Goal: Task Accomplishment & Management: Use online tool/utility

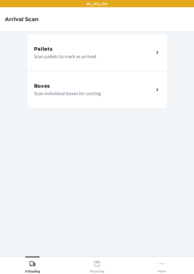
click at [72, 80] on div "Boxes Scan individual boxes for sorting" at bounding box center [98, 89] width 142 height 37
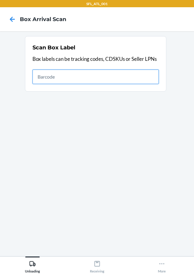
click at [86, 75] on input "text" at bounding box center [96, 77] width 127 height 14
type input "420286019261290316871747904204"
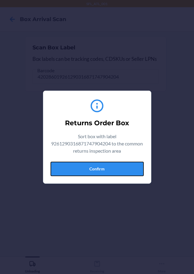
drag, startPoint x: 102, startPoint y: 172, endPoint x: 120, endPoint y: 164, distance: 18.9
click at [103, 172] on button "Confirm" at bounding box center [97, 169] width 93 height 14
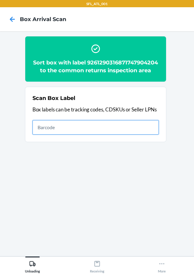
drag, startPoint x: 140, startPoint y: 137, endPoint x: 148, endPoint y: 133, distance: 8.8
click at [145, 135] on input "text" at bounding box center [96, 127] width 127 height 14
type input "1ZV27J350339424217"
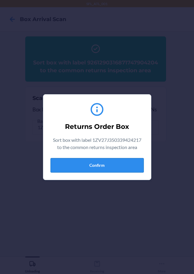
click at [96, 165] on button "Confirm" at bounding box center [97, 165] width 93 height 14
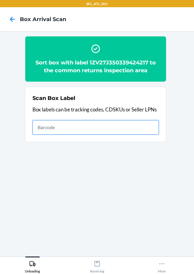
click at [143, 130] on input "text" at bounding box center [96, 127] width 127 height 14
type input "a94ca4c4f8a705ed1"
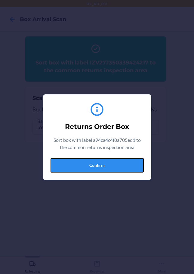
click at [124, 164] on button "Confirm" at bounding box center [97, 165] width 93 height 14
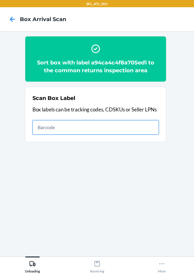
click at [138, 126] on input "text" at bounding box center [96, 127] width 127 height 14
type input "cd862a8e90bbe7286"
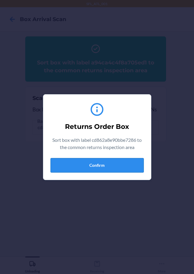
click at [124, 161] on button "Confirm" at bounding box center [97, 165] width 93 height 14
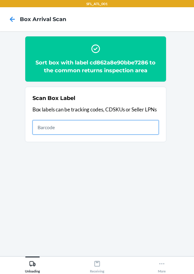
click at [136, 125] on input "text" at bounding box center [96, 127] width 127 height 14
type input "ac426bd9ffcfe7f5d"
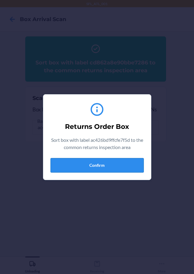
click at [122, 161] on button "Confirm" at bounding box center [97, 165] width 93 height 14
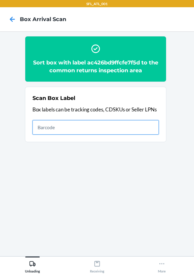
click at [102, 132] on input "text" at bounding box center [96, 127] width 127 height 14
type input "1ZV27J350339424217"
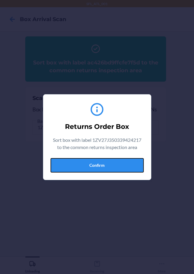
drag, startPoint x: 85, startPoint y: 163, endPoint x: 93, endPoint y: 164, distance: 8.5
click at [86, 163] on button "Confirm" at bounding box center [97, 165] width 93 height 14
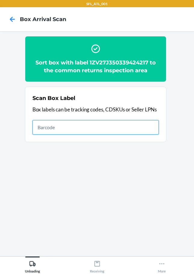
click at [110, 127] on input "text" at bounding box center [96, 127] width 127 height 14
type input "0d21bf0200a760180"
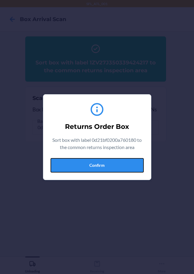
click at [83, 168] on button "Confirm" at bounding box center [97, 165] width 93 height 14
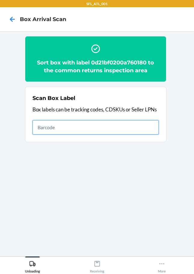
click at [124, 124] on input "text" at bounding box center [96, 127] width 127 height 14
type input "420302599434636106023305206496"
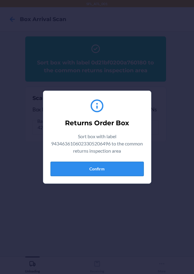
click at [86, 170] on button "Confirm" at bounding box center [97, 169] width 93 height 14
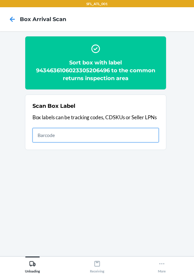
click at [130, 136] on input "text" at bounding box center [96, 135] width 127 height 14
type input "420302599434636106023304796875"
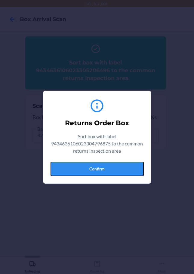
click at [130, 172] on button "Confirm" at bounding box center [97, 169] width 93 height 14
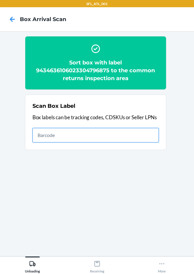
click at [137, 139] on input "text" at bounding box center [96, 135] width 127 height 14
type input "420302599434636106023305189584"
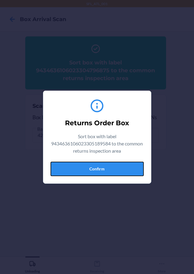
drag, startPoint x: 139, startPoint y: 171, endPoint x: 184, endPoint y: 157, distance: 47.0
click at [139, 171] on button "Confirm" at bounding box center [97, 169] width 93 height 14
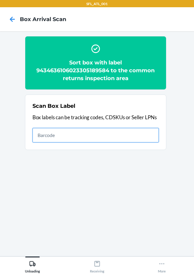
click at [121, 135] on input "text" at bounding box center [96, 135] width 127 height 14
type input "420302599434636106023304880338"
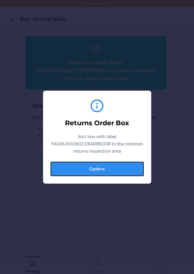
drag, startPoint x: 100, startPoint y: 168, endPoint x: 108, endPoint y: 166, distance: 7.8
click at [100, 168] on button "Confirm" at bounding box center [97, 169] width 93 height 14
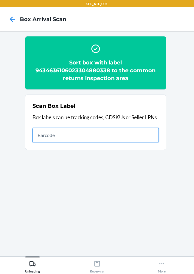
click at [143, 135] on input "text" at bounding box center [96, 135] width 127 height 14
type input "420302599434636106023304775313"
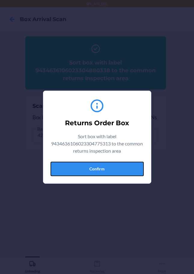
click at [124, 172] on button "Confirm" at bounding box center [97, 169] width 93 height 14
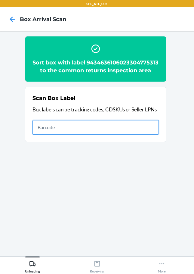
click at [125, 133] on input "text" at bounding box center [96, 127] width 127 height 14
type input "420302599434636106023304716835"
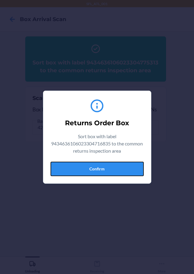
drag, startPoint x: 105, startPoint y: 167, endPoint x: 108, endPoint y: 164, distance: 3.8
click at [107, 167] on button "Confirm" at bounding box center [97, 169] width 93 height 14
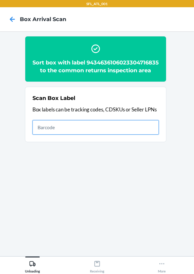
click at [152, 135] on input "text" at bounding box center [96, 127] width 127 height 14
type input "420302599434636106023305298132"
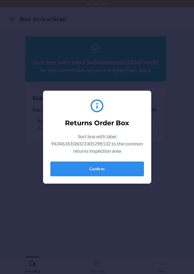
click at [102, 168] on button "Confirm" at bounding box center [97, 169] width 93 height 14
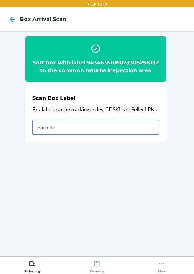
drag, startPoint x: 143, startPoint y: 136, endPoint x: 149, endPoint y: 135, distance: 5.5
click at [145, 135] on input "text" at bounding box center [96, 127] width 127 height 14
type input "420302599434636106023305177963"
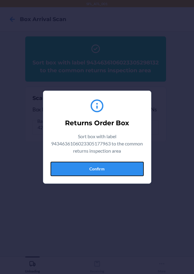
click at [123, 165] on button "Confirm" at bounding box center [97, 169] width 93 height 14
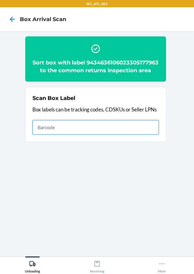
click at [155, 135] on input "text" at bounding box center [96, 127] width 127 height 14
type input "420302599434636106023304725578"
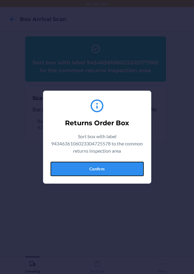
click at [112, 172] on button "Confirm" at bounding box center [97, 169] width 93 height 14
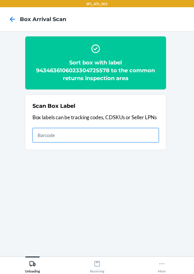
click at [150, 134] on input "text" at bounding box center [96, 135] width 127 height 14
type input "420302599434636106023305059337"
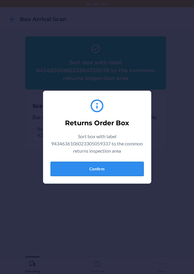
click at [119, 172] on button "Confirm" at bounding box center [97, 169] width 93 height 14
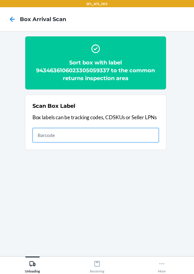
click at [90, 137] on input "text" at bounding box center [96, 135] width 127 height 14
type input "420302599434636106023305247574"
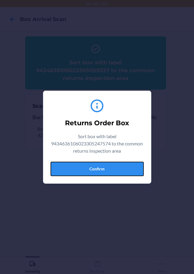
drag, startPoint x: 132, startPoint y: 169, endPoint x: 136, endPoint y: 165, distance: 6.2
click at [132, 169] on button "Confirm" at bounding box center [97, 169] width 93 height 14
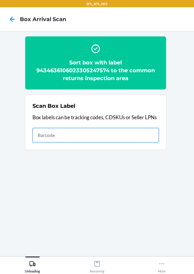
click at [127, 134] on input "text" at bounding box center [96, 135] width 127 height 14
type input "420302599434636106023305389397"
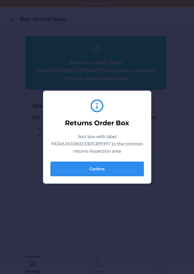
click at [120, 170] on button "Confirm" at bounding box center [97, 169] width 93 height 14
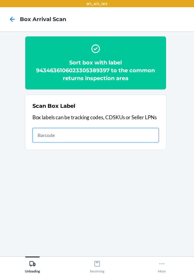
drag, startPoint x: 151, startPoint y: 136, endPoint x: 147, endPoint y: 131, distance: 6.0
click at [151, 136] on input "text" at bounding box center [96, 135] width 127 height 14
type input "420302599434636106023305292284"
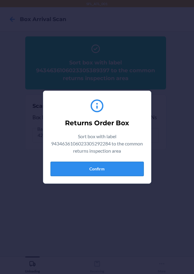
click at [137, 170] on button "Confirm" at bounding box center [97, 169] width 93 height 14
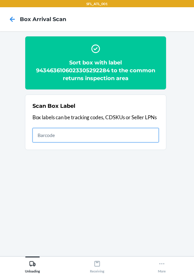
click at [132, 135] on input "text" at bounding box center [96, 135] width 127 height 14
type input "420302599434636106023305227125"
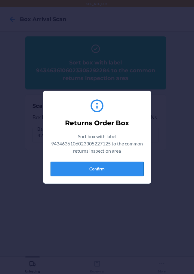
click at [120, 169] on button "Confirm" at bounding box center [97, 169] width 93 height 14
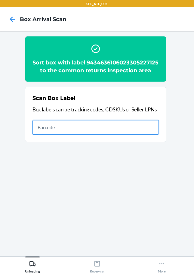
click at [87, 135] on input "text" at bounding box center [96, 127] width 127 height 14
type input "420302599434636106023305493681"
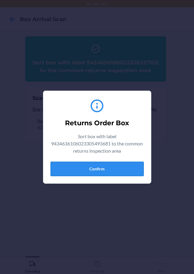
click at [104, 169] on button "Confirm" at bounding box center [97, 169] width 93 height 14
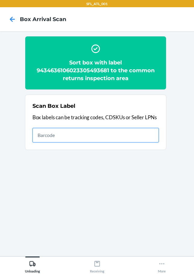
click at [156, 137] on input "text" at bounding box center [96, 135] width 127 height 14
type input "420302599434636106023305182387"
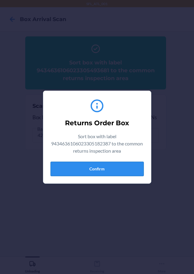
click at [126, 171] on button "Confirm" at bounding box center [97, 169] width 93 height 14
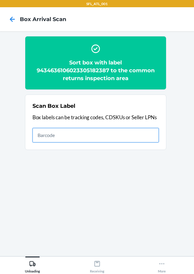
drag, startPoint x: 133, startPoint y: 135, endPoint x: 146, endPoint y: 139, distance: 13.9
click at [134, 135] on input "text" at bounding box center [96, 135] width 127 height 14
type input "420302599434636106023304981639"
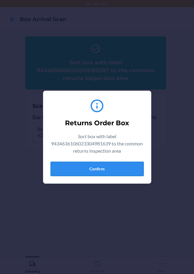
click at [136, 173] on button "Confirm" at bounding box center [97, 169] width 93 height 14
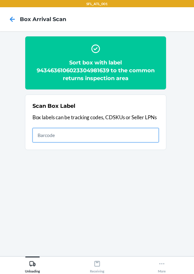
click at [149, 133] on input "text" at bounding box center [96, 135] width 127 height 14
type input "420302599434636106023305195752"
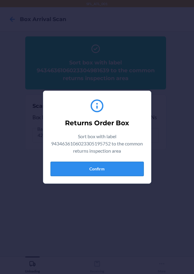
click at [108, 171] on button "Confirm" at bounding box center [97, 169] width 93 height 14
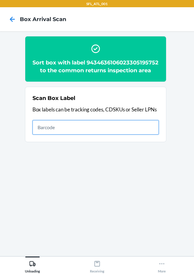
drag, startPoint x: 106, startPoint y: 133, endPoint x: 115, endPoint y: 126, distance: 11.2
click at [108, 133] on input "text" at bounding box center [96, 127] width 127 height 14
click at [111, 132] on input "text" at bounding box center [96, 127] width 127 height 14
type input "420302599434636106023304806413"
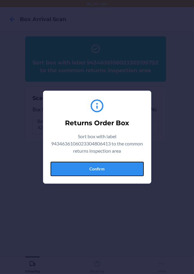
drag, startPoint x: 120, startPoint y: 175, endPoint x: 121, endPoint y: 163, distance: 12.1
click at [120, 175] on button "Confirm" at bounding box center [97, 169] width 93 height 14
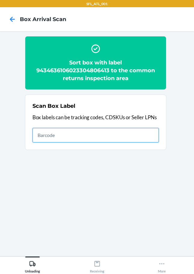
click at [154, 132] on input "text" at bounding box center [96, 135] width 127 height 14
type input "420302599434636106023305144361"
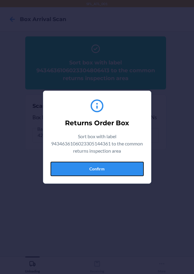
drag, startPoint x: 90, startPoint y: 169, endPoint x: 93, endPoint y: 166, distance: 3.8
click at [90, 169] on button "Confirm" at bounding box center [97, 169] width 93 height 14
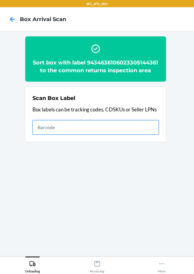
drag, startPoint x: 142, startPoint y: 137, endPoint x: 137, endPoint y: 133, distance: 5.8
click at [142, 135] on input "text" at bounding box center [96, 127] width 127 height 14
type input "420302599434636106023305379190"
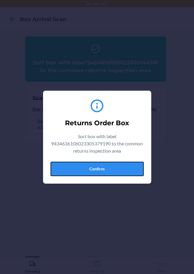
click at [128, 171] on button "Confirm" at bounding box center [97, 169] width 93 height 14
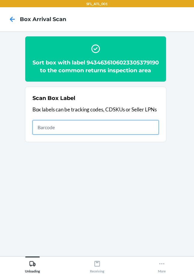
click at [136, 135] on input "text" at bounding box center [96, 127] width 127 height 14
type input "420302599434636106023304804990"
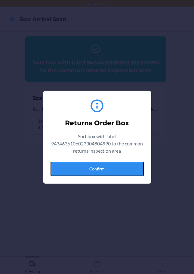
drag, startPoint x: 124, startPoint y: 169, endPoint x: 142, endPoint y: 158, distance: 21.2
click at [124, 169] on button "Confirm" at bounding box center [97, 169] width 93 height 14
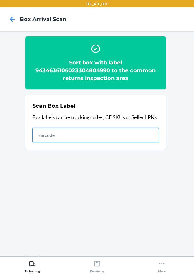
click at [145, 135] on input "text" at bounding box center [96, 135] width 127 height 14
type input "420302599434636106023305054585"
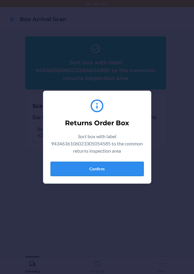
click at [124, 171] on button "Confirm" at bounding box center [97, 169] width 93 height 14
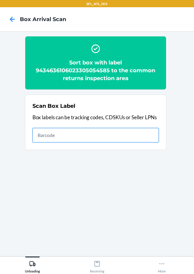
click at [146, 136] on input "text" at bounding box center [96, 135] width 127 height 14
type input "420302599434636106023304726780"
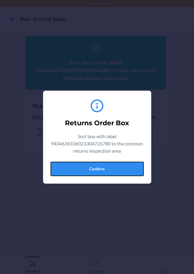
drag, startPoint x: 114, startPoint y: 174, endPoint x: 120, endPoint y: 164, distance: 11.9
click at [115, 174] on button "Confirm" at bounding box center [97, 169] width 93 height 14
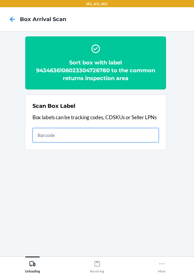
click at [120, 136] on input "text" at bounding box center [96, 135] width 127 height 14
type input "420302599434636106023305227545"
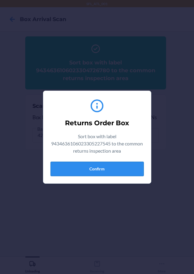
click at [131, 172] on button "Confirm" at bounding box center [97, 169] width 93 height 14
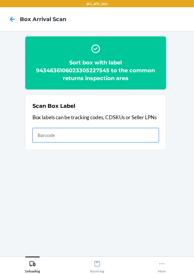
drag, startPoint x: 150, startPoint y: 137, endPoint x: 152, endPoint y: 140, distance: 3.8
click at [151, 137] on input "text" at bounding box center [96, 135] width 127 height 14
type input "420302599434636106023305185746"
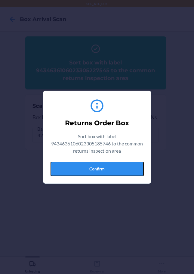
drag, startPoint x: 128, startPoint y: 170, endPoint x: 133, endPoint y: 170, distance: 5.7
click at [129, 170] on button "Confirm" at bounding box center [97, 169] width 93 height 14
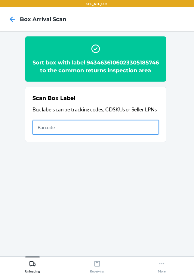
click at [140, 135] on input "text" at bounding box center [96, 127] width 127 height 14
type input "420302599434636106023305217836"
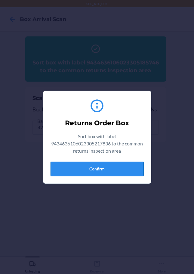
click at [83, 166] on button "Confirm" at bounding box center [97, 169] width 93 height 14
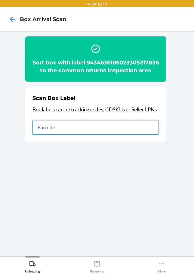
drag, startPoint x: 130, startPoint y: 137, endPoint x: 130, endPoint y: 133, distance: 3.9
click at [130, 135] on input "text" at bounding box center [96, 127] width 127 height 14
type input "420302599434636106023305152052"
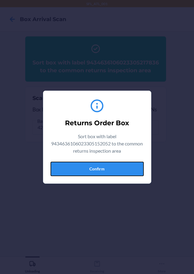
click at [96, 166] on button "Confirm" at bounding box center [97, 169] width 93 height 14
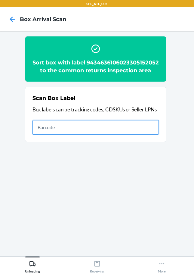
click at [151, 135] on input "text" at bounding box center [96, 127] width 127 height 14
type input "420302599434636106023303080395"
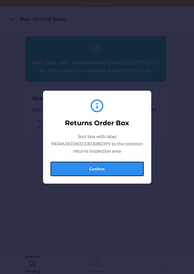
click at [123, 167] on button "Confirm" at bounding box center [97, 169] width 93 height 14
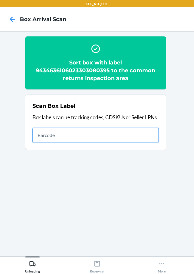
drag, startPoint x: 151, startPoint y: 136, endPoint x: 154, endPoint y: 135, distance: 3.7
click at [153, 135] on input "text" at bounding box center [96, 135] width 127 height 14
drag, startPoint x: 60, startPoint y: 137, endPoint x: 53, endPoint y: 136, distance: 7.6
click at [59, 139] on input "text" at bounding box center [96, 135] width 127 height 14
type input "420302599434636106023304042910"
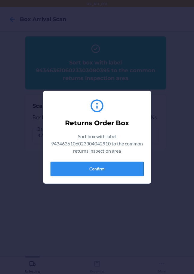
click at [121, 171] on button "Confirm" at bounding box center [97, 169] width 93 height 14
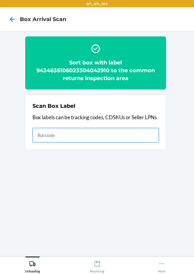
drag, startPoint x: 103, startPoint y: 137, endPoint x: 106, endPoint y: 134, distance: 3.9
click at [106, 135] on input "text" at bounding box center [96, 135] width 127 height 14
type input "420302599434636106023305514188"
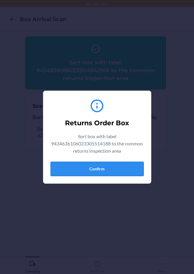
click at [83, 166] on button "Confirm" at bounding box center [97, 169] width 93 height 14
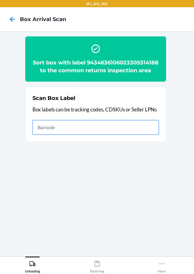
click at [145, 135] on input "text" at bounding box center [96, 127] width 127 height 14
type input "420302599434636106023305303287"
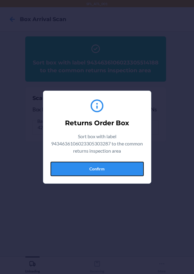
drag, startPoint x: 104, startPoint y: 168, endPoint x: 182, endPoint y: 173, distance: 77.9
click at [104, 168] on button "Confirm" at bounding box center [97, 169] width 93 height 14
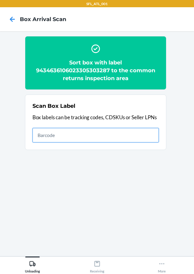
drag, startPoint x: 120, startPoint y: 136, endPoint x: 122, endPoint y: 125, distance: 10.8
click at [120, 135] on input "text" at bounding box center [96, 135] width 127 height 14
type input "420302599434636106023305087484"
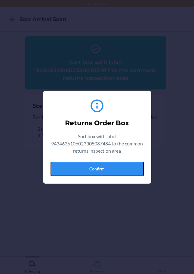
click at [58, 167] on button "Confirm" at bounding box center [97, 169] width 93 height 14
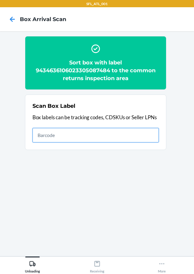
drag, startPoint x: 100, startPoint y: 139, endPoint x: 109, endPoint y: 140, distance: 8.9
click at [103, 139] on input "text" at bounding box center [96, 135] width 127 height 14
type input "420302599434636106023305129740"
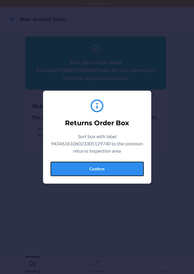
click at [100, 168] on button "Confirm" at bounding box center [97, 169] width 93 height 14
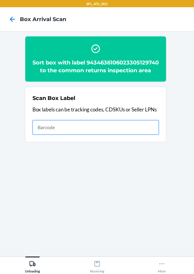
click at [111, 135] on input "text" at bounding box center [96, 127] width 127 height 14
type input "420302599434636106023305142282"
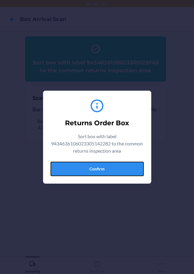
click at [81, 168] on button "Confirm" at bounding box center [97, 169] width 93 height 14
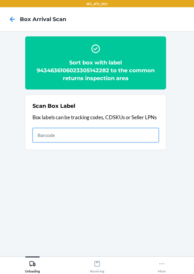
click at [148, 136] on input "text" at bounding box center [96, 135] width 127 height 14
type input "420302599434636106023305256897"
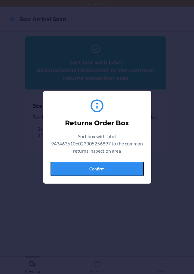
drag, startPoint x: 138, startPoint y: 169, endPoint x: 140, endPoint y: 166, distance: 3.4
click at [138, 169] on button "Confirm" at bounding box center [97, 169] width 93 height 14
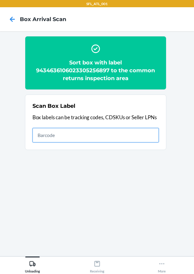
click at [45, 133] on input "text" at bounding box center [96, 135] width 127 height 14
type input "420302599434636106023305174856"
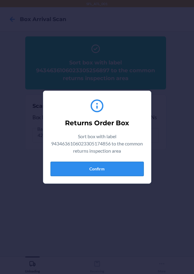
click at [84, 173] on button "Confirm" at bounding box center [97, 169] width 93 height 14
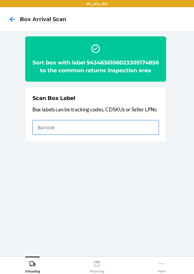
click at [128, 134] on input "text" at bounding box center [96, 127] width 127 height 14
type input "420302599434636106023303879043"
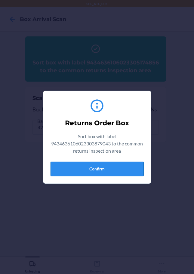
click at [130, 170] on button "Confirm" at bounding box center [97, 169] width 93 height 14
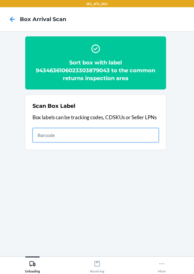
click at [125, 137] on input "text" at bounding box center [96, 135] width 127 height 14
type input "420302599434636106023304956842"
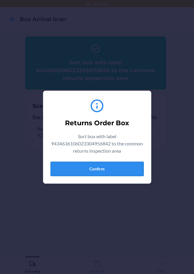
click at [113, 168] on button "Confirm" at bounding box center [97, 169] width 93 height 14
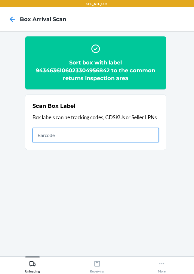
click at [133, 136] on input "text" at bounding box center [96, 135] width 127 height 14
type input "420302599434636106023304919762"
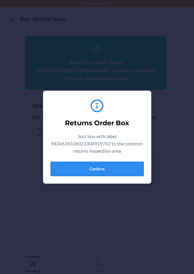
click at [123, 172] on button "Confirm" at bounding box center [97, 169] width 93 height 14
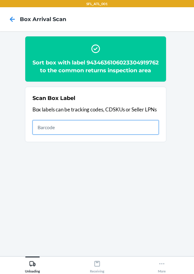
click at [144, 135] on input "text" at bounding box center [96, 127] width 127 height 14
type input "420302599434636106023305220171"
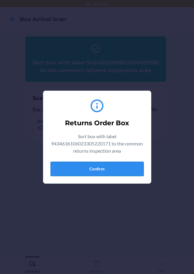
click at [118, 169] on button "Confirm" at bounding box center [97, 169] width 93 height 14
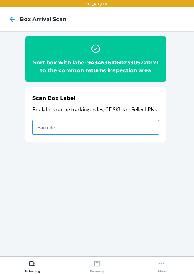
click at [130, 127] on input "text" at bounding box center [96, 127] width 127 height 14
type input "420302599434636106023303563881"
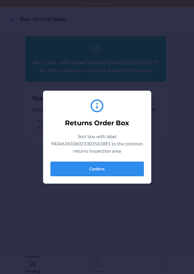
click at [87, 168] on button "Confirm" at bounding box center [97, 169] width 93 height 14
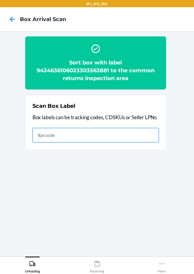
click at [140, 135] on input "text" at bounding box center [96, 135] width 127 height 14
type input "420302599434636106023305499638"
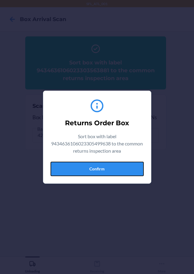
drag, startPoint x: 120, startPoint y: 172, endPoint x: 129, endPoint y: 171, distance: 9.2
click at [120, 172] on button "Confirm" at bounding box center [97, 169] width 93 height 14
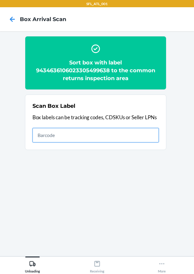
click at [143, 140] on input "text" at bounding box center [96, 135] width 127 height 14
type input "420302599434636106023305061163"
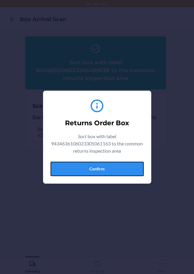
drag, startPoint x: 122, startPoint y: 170, endPoint x: 130, endPoint y: 170, distance: 7.8
click at [122, 170] on button "Confirm" at bounding box center [97, 169] width 93 height 14
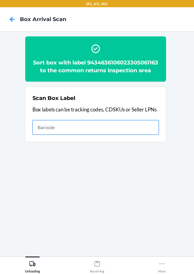
click at [138, 135] on input "text" at bounding box center [96, 127] width 127 height 14
type input "420302599434636106023305063198"
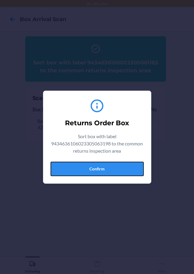
drag, startPoint x: 119, startPoint y: 166, endPoint x: 191, endPoint y: 144, distance: 74.9
click at [121, 166] on button "Confirm" at bounding box center [97, 169] width 93 height 14
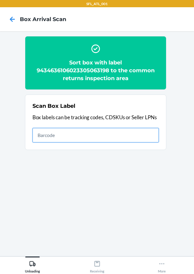
click at [115, 136] on input "text" at bounding box center [96, 135] width 127 height 14
type input "420302599434636106023305169487"
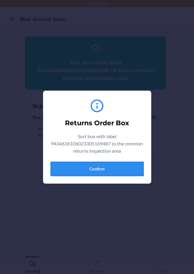
click at [114, 169] on button "Confirm" at bounding box center [97, 169] width 93 height 14
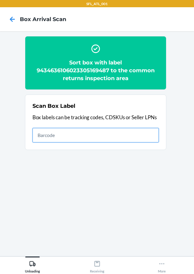
click at [79, 137] on input "text" at bounding box center [96, 135] width 127 height 14
type input "420302599434636106023305097179"
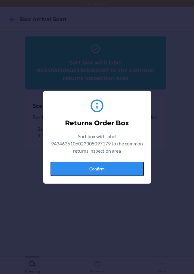
drag, startPoint x: 128, startPoint y: 171, endPoint x: 133, endPoint y: 169, distance: 5.1
click at [129, 170] on button "Confirm" at bounding box center [97, 169] width 93 height 14
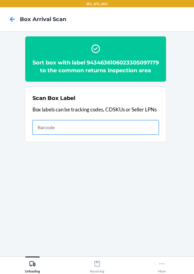
click at [145, 135] on input "text" at bounding box center [96, 127] width 127 height 14
type input "420302599434636106023305042117"
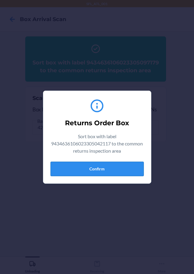
click at [130, 172] on button "Confirm" at bounding box center [97, 169] width 93 height 14
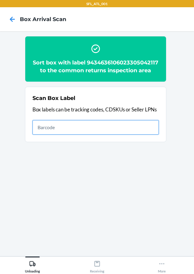
click at [149, 135] on input "text" at bounding box center [96, 127] width 127 height 14
type input "420302599434636106023304861535"
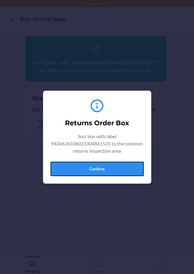
drag, startPoint x: 126, startPoint y: 168, endPoint x: 139, endPoint y: 168, distance: 13.0
click at [127, 168] on button "Confirm" at bounding box center [97, 169] width 93 height 14
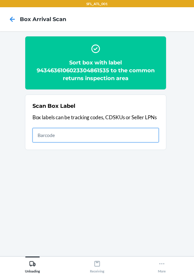
click at [119, 133] on input "text" at bounding box center [96, 135] width 127 height 14
type input "420302599434636106023305049406"
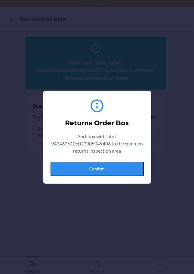
drag, startPoint x: 110, startPoint y: 170, endPoint x: 117, endPoint y: 166, distance: 8.6
click at [114, 168] on button "Confirm" at bounding box center [97, 169] width 93 height 14
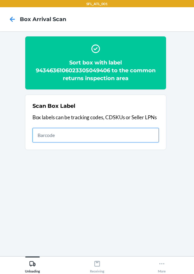
click at [146, 138] on input "text" at bounding box center [96, 135] width 127 height 14
type input "420302599434636106023303171727"
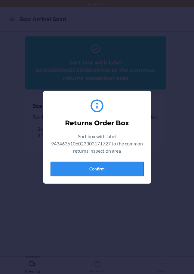
click at [119, 173] on button "Confirm" at bounding box center [97, 169] width 93 height 14
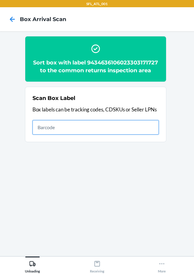
click at [69, 130] on input "text" at bounding box center [96, 127] width 127 height 14
type input "420302599434636106023305406445"
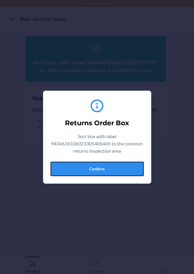
drag, startPoint x: 127, startPoint y: 164, endPoint x: 135, endPoint y: 165, distance: 7.9
click at [132, 165] on button "Confirm" at bounding box center [97, 169] width 93 height 14
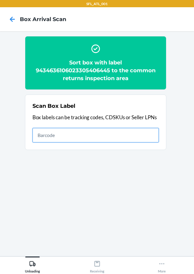
drag, startPoint x: 154, startPoint y: 141, endPoint x: 167, endPoint y: 162, distance: 25.1
click at [156, 141] on input "text" at bounding box center [96, 135] width 127 height 14
type input "420302599434636106023305414914"
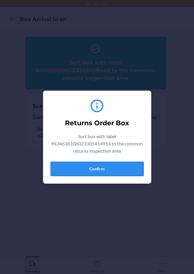
click at [132, 164] on button "Confirm" at bounding box center [97, 169] width 93 height 14
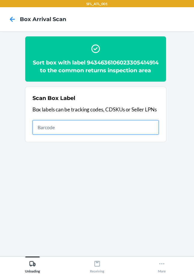
drag, startPoint x: 111, startPoint y: 139, endPoint x: 110, endPoint y: 132, distance: 6.4
click at [111, 135] on input "text" at bounding box center [96, 127] width 127 height 14
type input "420302599434636106023305226753"
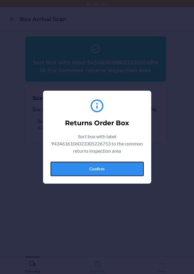
drag, startPoint x: 109, startPoint y: 165, endPoint x: 193, endPoint y: 173, distance: 84.4
click at [109, 165] on button "Confirm" at bounding box center [97, 169] width 93 height 14
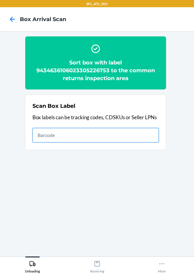
click at [144, 136] on input "text" at bounding box center [96, 135] width 127 height 14
type input "420302599434636106023305242630"
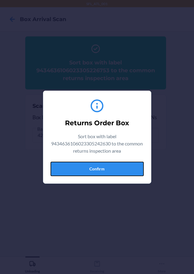
drag, startPoint x: 107, startPoint y: 169, endPoint x: 112, endPoint y: 171, distance: 4.7
click at [107, 169] on button "Confirm" at bounding box center [97, 169] width 93 height 14
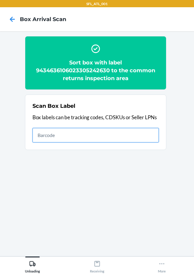
click at [103, 138] on input "text" at bounding box center [96, 135] width 127 height 14
type input "420302599434636106023304499349"
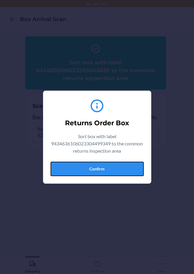
click at [92, 171] on button "Confirm" at bounding box center [97, 169] width 93 height 14
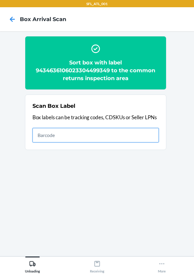
click at [149, 133] on input "text" at bounding box center [96, 135] width 127 height 14
type input "420302599434636106023305244733"
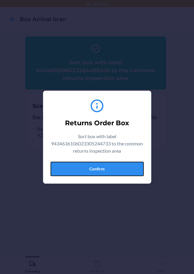
drag, startPoint x: 108, startPoint y: 170, endPoint x: 152, endPoint y: 157, distance: 46.1
click at [108, 170] on button "Confirm" at bounding box center [97, 169] width 93 height 14
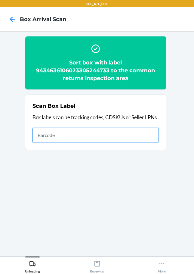
click at [139, 136] on input "text" at bounding box center [96, 135] width 127 height 14
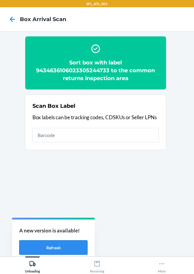
click at [58, 249] on button "Refresh" at bounding box center [53, 247] width 68 height 14
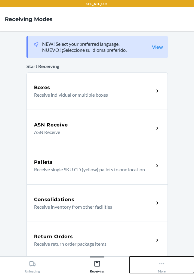
click at [165, 267] on icon at bounding box center [162, 264] width 7 height 7
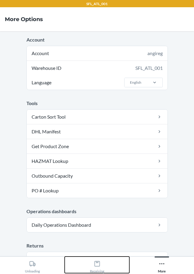
click at [93, 264] on div "Receiving" at bounding box center [97, 265] width 14 height 15
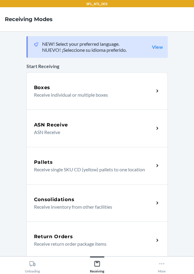
click at [50, 235] on h5 "Return Orders" at bounding box center [53, 236] width 39 height 7
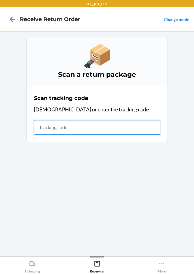
click at [43, 123] on input "text" at bounding box center [97, 127] width 127 height 14
type input "420286019261290316871747904204"
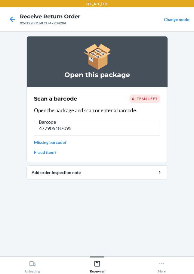
type input "4779051870950"
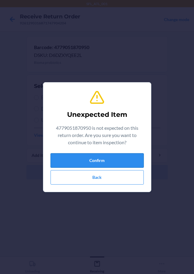
click at [81, 164] on button "Confirm" at bounding box center [97, 160] width 93 height 14
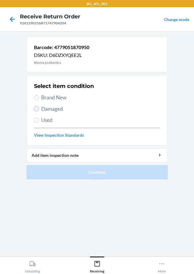
click at [38, 108] on input "Damaged" at bounding box center [36, 108] width 5 height 5
radio input "true"
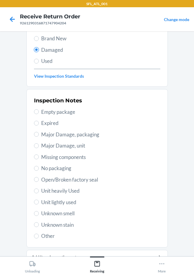
scroll to position [89, 0]
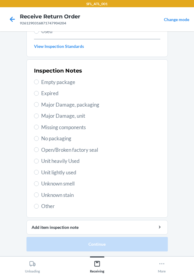
click at [41, 206] on span "Other" at bounding box center [100, 206] width 119 height 8
click at [39, 206] on input "Other" at bounding box center [36, 206] width 5 height 5
radio input "true"
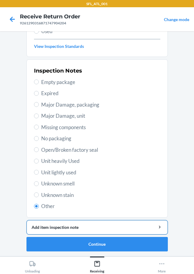
click at [71, 224] on div "Add item inspection note" at bounding box center [97, 227] width 131 height 6
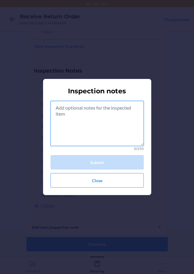
click at [72, 108] on textarea at bounding box center [97, 123] width 93 height 45
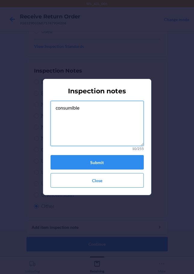
drag, startPoint x: 78, startPoint y: 109, endPoint x: 51, endPoint y: 112, distance: 27.3
click at [51, 112] on textarea "consumible" at bounding box center [97, 123] width 93 height 45
click at [80, 105] on textarea "consumible" at bounding box center [97, 123] width 93 height 45
drag, startPoint x: 80, startPoint y: 108, endPoint x: 44, endPoint y: 113, distance: 36.6
click at [45, 113] on section "Inspection notes consumible 10/255 Submit Close" at bounding box center [97, 137] width 108 height 116
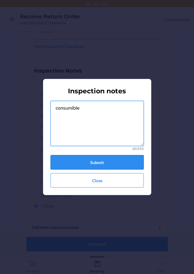
type textarea "consumible"
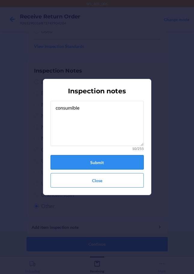
click at [99, 162] on button "Submit" at bounding box center [97, 162] width 93 height 14
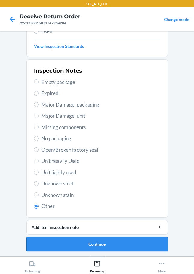
click at [112, 245] on button "Continue" at bounding box center [98, 244] width 142 height 14
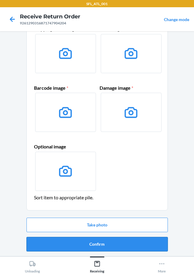
click at [102, 246] on button "Confirm" at bounding box center [98, 244] width 142 height 14
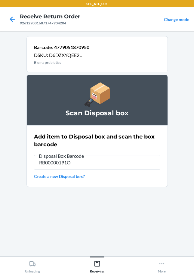
type input "RB00000191O"
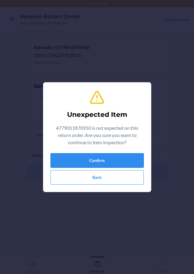
click at [118, 160] on button "Confirm" at bounding box center [97, 160] width 93 height 14
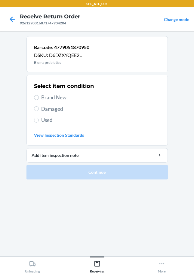
click at [44, 108] on span "Damaged" at bounding box center [100, 109] width 119 height 8
click at [39, 108] on input "Damaged" at bounding box center [36, 108] width 5 height 5
radio input "true"
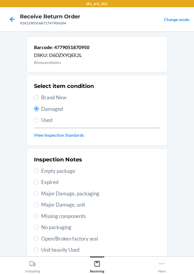
scroll to position [89, 0]
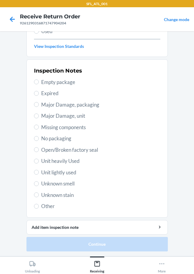
click at [41, 203] on span "Other" at bounding box center [100, 206] width 119 height 8
click at [39, 204] on input "Other" at bounding box center [36, 206] width 5 height 5
radio input "true"
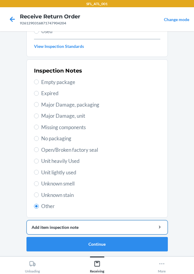
click at [50, 224] on button "Add item inspection note" at bounding box center [98, 227] width 142 height 14
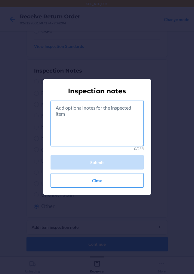
paste textarea "consumible"
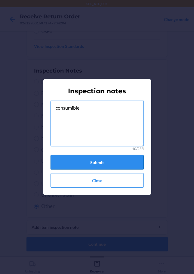
type textarea "consumible"
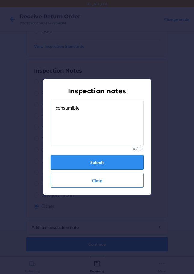
click at [97, 161] on button "Submit" at bounding box center [97, 162] width 93 height 14
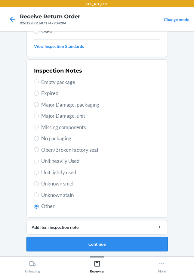
click at [91, 242] on button "Continue" at bounding box center [98, 244] width 142 height 14
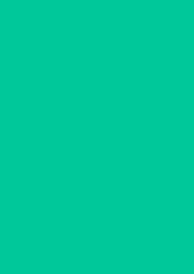
scroll to position [39, 0]
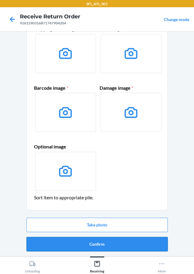
click at [107, 248] on button "Confirm" at bounding box center [98, 244] width 142 height 14
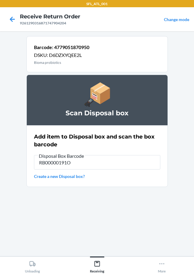
type input "RB00000191O"
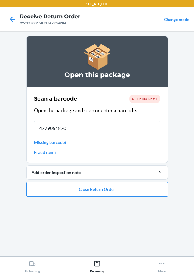
type input "47790518709"
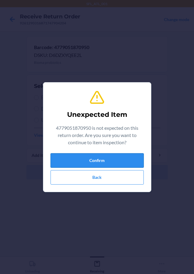
click at [71, 160] on button "Confirm" at bounding box center [97, 160] width 93 height 14
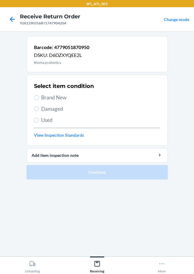
click at [36, 104] on div "Select item condition Brand New Damaged Used View Inspection Standards" at bounding box center [97, 110] width 127 height 60
drag, startPoint x: 38, startPoint y: 108, endPoint x: 39, endPoint y: 113, distance: 5.6
click at [38, 108] on input "Damaged" at bounding box center [36, 108] width 5 height 5
radio input "true"
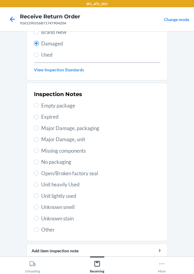
scroll to position [89, 0]
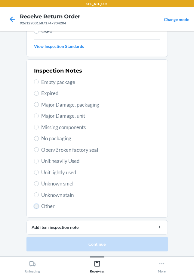
click at [34, 208] on input "Other" at bounding box center [36, 206] width 5 height 5
radio input "true"
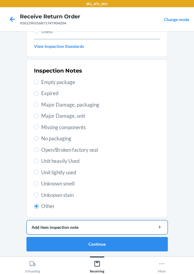
click at [51, 225] on div "Add item inspection note" at bounding box center [97, 227] width 131 height 6
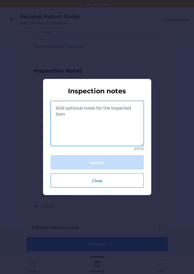
paste textarea "consumible"
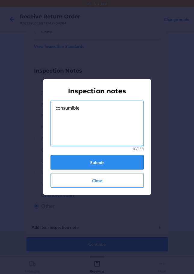
type textarea "consumible"
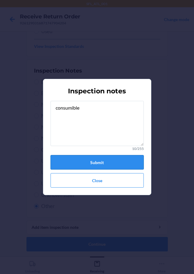
click at [99, 164] on button "Submit" at bounding box center [97, 162] width 93 height 14
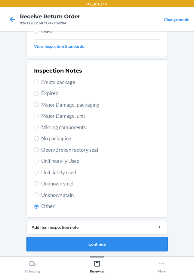
click at [94, 245] on button "Continue" at bounding box center [98, 244] width 142 height 14
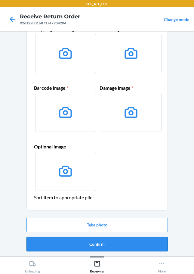
click at [96, 245] on button "Confirm" at bounding box center [98, 244] width 142 height 14
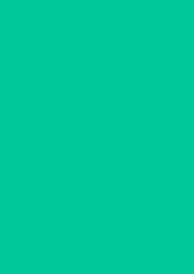
scroll to position [0, 0]
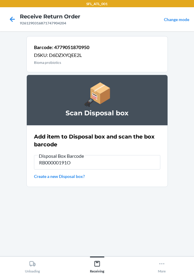
type input "RB00000191O"
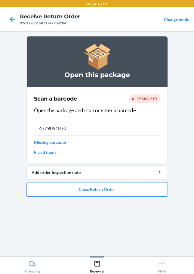
type input "47790518709"
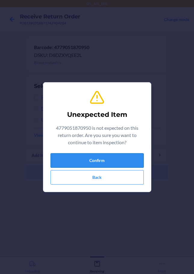
click at [92, 164] on button "Confirm" at bounding box center [97, 160] width 93 height 14
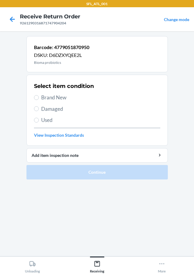
click at [40, 110] on label "Damaged" at bounding box center [97, 109] width 127 height 8
click at [39, 110] on input "Damaged" at bounding box center [36, 108] width 5 height 5
radio input "true"
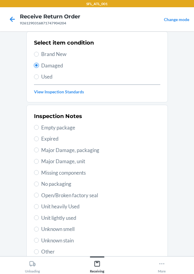
scroll to position [89, 0]
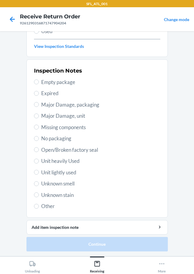
click at [36, 206] on label "Other" at bounding box center [97, 206] width 127 height 8
click at [36, 206] on input "Other" at bounding box center [36, 206] width 5 height 5
radio input "true"
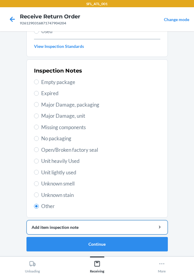
click at [66, 229] on div "Add item inspection note" at bounding box center [97, 227] width 131 height 6
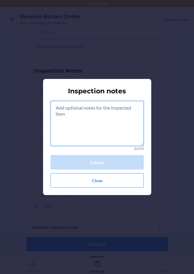
paste textarea "consumible"
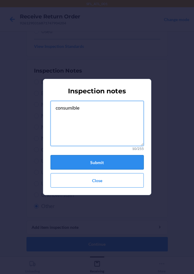
type textarea "consumible"
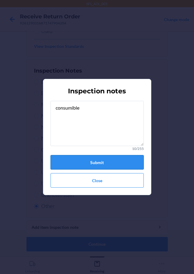
click at [98, 162] on button "Submit" at bounding box center [97, 162] width 93 height 14
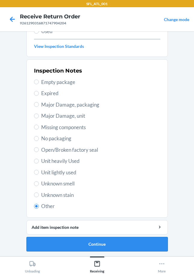
click at [94, 242] on button "Continue" at bounding box center [98, 244] width 142 height 14
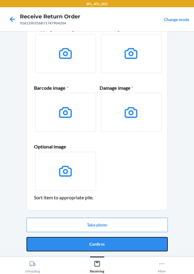
click at [97, 244] on button "Confirm" at bounding box center [98, 244] width 142 height 14
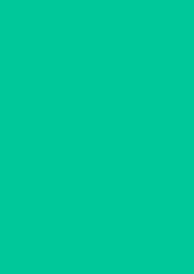
scroll to position [0, 0]
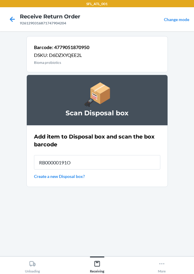
type input "RB00000191O"
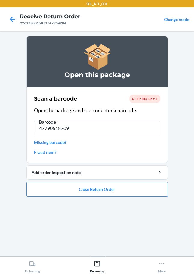
type input "477905187095"
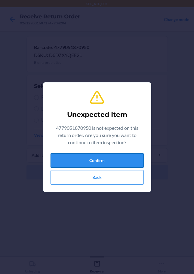
click at [110, 156] on button "Confirm" at bounding box center [97, 160] width 93 height 14
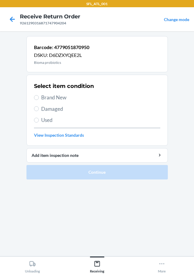
click at [42, 107] on span "Damaged" at bounding box center [100, 109] width 119 height 8
click at [39, 107] on input "Damaged" at bounding box center [36, 108] width 5 height 5
radio input "true"
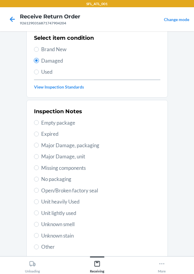
scroll to position [89, 0]
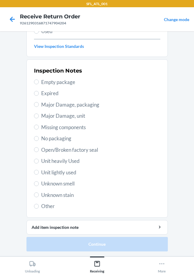
click at [41, 207] on span "Other" at bounding box center [100, 206] width 119 height 8
click at [39, 207] on input "Other" at bounding box center [36, 206] width 5 height 5
radio input "true"
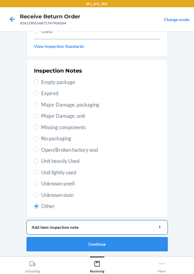
click at [80, 227] on div "Add item inspection note" at bounding box center [97, 227] width 131 height 6
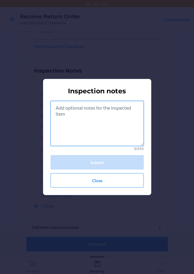
paste textarea "consumible"
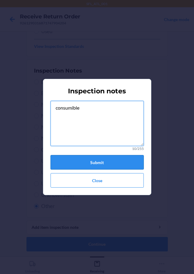
type textarea "consumible"
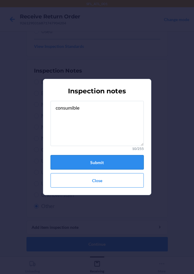
click at [99, 159] on button "Submit" at bounding box center [97, 162] width 93 height 14
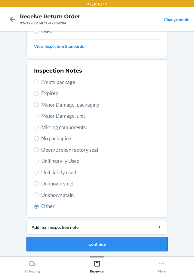
click at [99, 243] on button "Continue" at bounding box center [98, 244] width 142 height 14
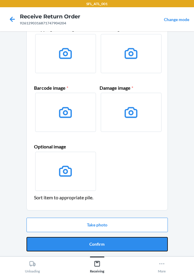
click at [99, 243] on button "Confirm" at bounding box center [98, 244] width 142 height 14
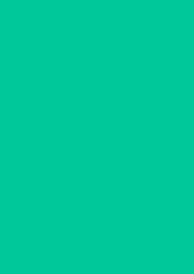
scroll to position [0, 0]
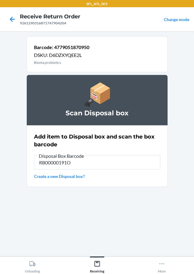
type input "RB00000191O"
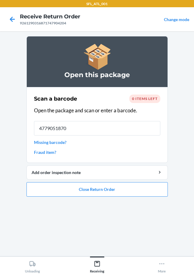
type input "47790518709"
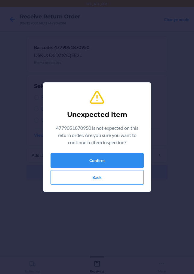
click at [92, 170] on div "Confirm Back" at bounding box center [97, 168] width 93 height 31
click at [92, 165] on button "Confirm" at bounding box center [97, 160] width 93 height 14
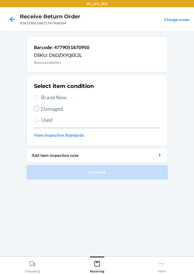
click at [38, 110] on input "Damaged" at bounding box center [36, 108] width 5 height 5
radio input "true"
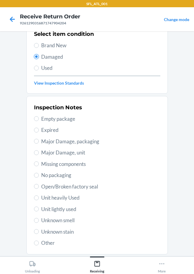
scroll to position [89, 0]
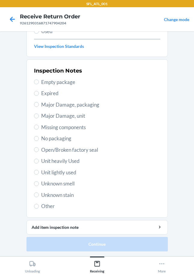
click at [34, 208] on label "Other" at bounding box center [97, 206] width 127 height 8
click at [34, 208] on input "Other" at bounding box center [36, 206] width 5 height 5
radio input "true"
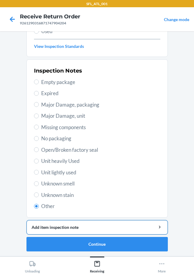
click at [83, 227] on div "Add item inspection note" at bounding box center [97, 227] width 131 height 6
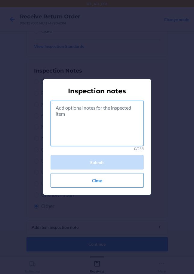
paste textarea "consumible"
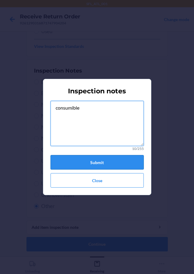
type textarea "consumible"
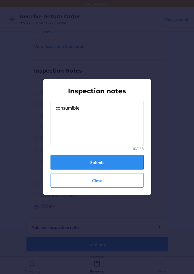
click at [113, 159] on button "Submit" at bounding box center [97, 162] width 93 height 14
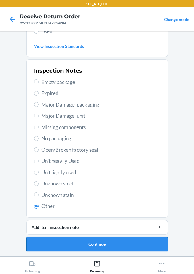
click at [95, 244] on button "Continue" at bounding box center [98, 244] width 142 height 14
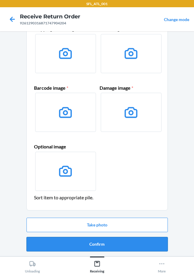
click at [89, 244] on button "Confirm" at bounding box center [98, 244] width 142 height 14
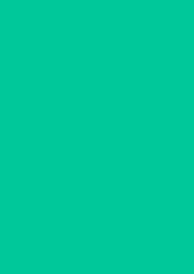
scroll to position [0, 0]
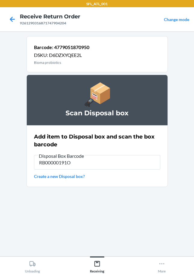
type input "RB00000191O"
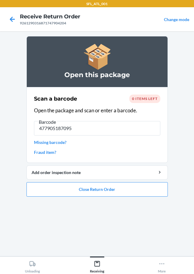
type input "4779051870950"
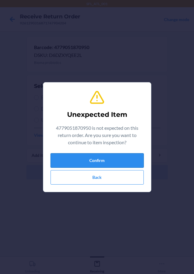
click at [63, 161] on button "Confirm" at bounding box center [97, 160] width 93 height 14
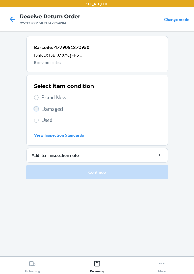
click at [37, 109] on input "Damaged" at bounding box center [36, 108] width 5 height 5
radio input "true"
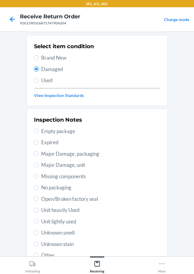
scroll to position [89, 0]
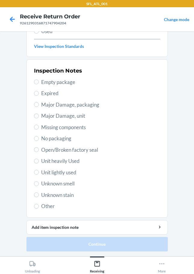
click at [49, 206] on span "Other" at bounding box center [100, 206] width 119 height 8
click at [39, 206] on input "Other" at bounding box center [36, 206] width 5 height 5
radio input "true"
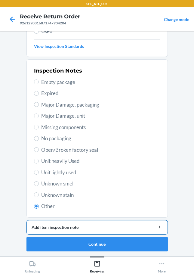
click at [57, 227] on div "Add item inspection note" at bounding box center [97, 227] width 131 height 6
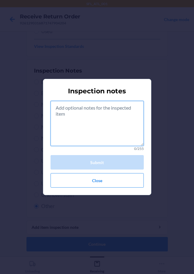
paste textarea "consumible"
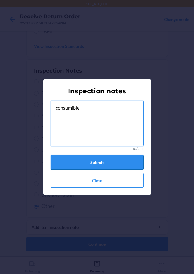
type textarea "consumible"
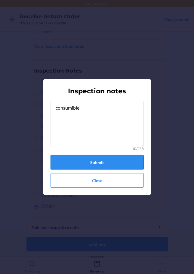
click at [94, 160] on button "Submit" at bounding box center [97, 162] width 93 height 14
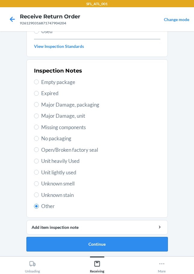
click at [96, 247] on button "Continue" at bounding box center [98, 244] width 142 height 14
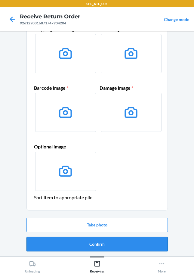
click at [90, 249] on button "Confirm" at bounding box center [98, 244] width 142 height 14
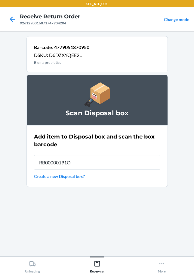
type input "RB00000191O"
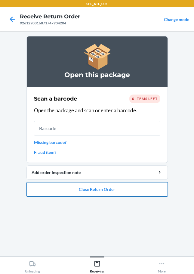
click at [83, 194] on button "Close Return Order" at bounding box center [98, 189] width 142 height 14
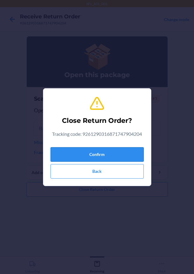
click at [95, 160] on button "Confirm" at bounding box center [97, 154] width 93 height 14
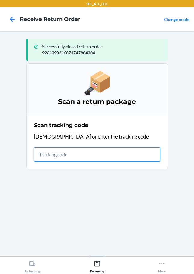
click at [42, 159] on input "text" at bounding box center [97, 154] width 127 height 14
type input "4203025"
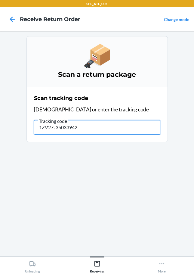
type input "1ZV27J350339424"
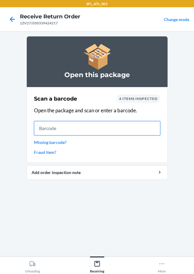
click at [57, 129] on input "text" at bounding box center [97, 128] width 127 height 14
type input "6106559819"
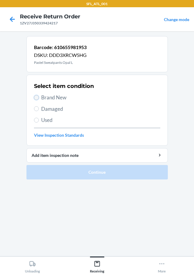
click at [36, 98] on input "Brand New" at bounding box center [36, 97] width 5 height 5
radio input "true"
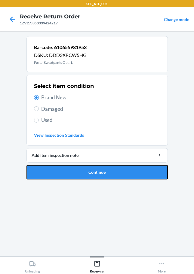
click at [67, 170] on button "Continue" at bounding box center [98, 172] width 142 height 14
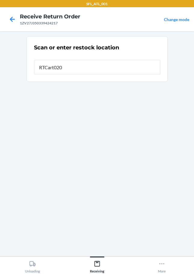
type input "RTCart020"
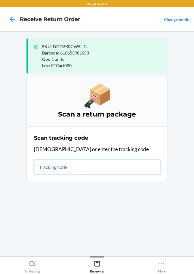
click at [62, 171] on input "text" at bounding box center [97, 167] width 127 height 14
type input "1ZV27J3503394242"
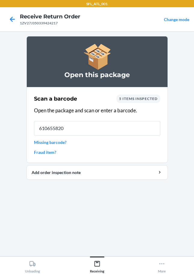
type input "6106558208"
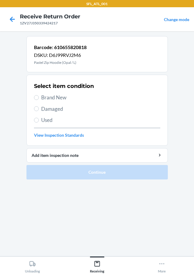
click at [39, 97] on label "Brand New" at bounding box center [97, 98] width 127 height 8
click at [39, 97] on input "Brand New" at bounding box center [36, 97] width 5 height 5
radio input "true"
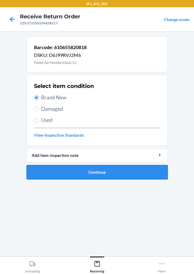
click at [74, 176] on button "Continue" at bounding box center [98, 172] width 142 height 14
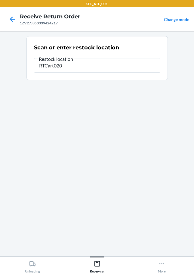
type input "RTCart020"
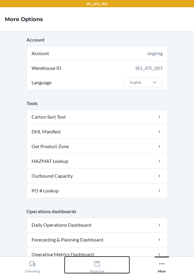
drag, startPoint x: 93, startPoint y: 262, endPoint x: 99, endPoint y: 265, distance: 6.5
click at [99, 265] on icon at bounding box center [97, 264] width 7 height 7
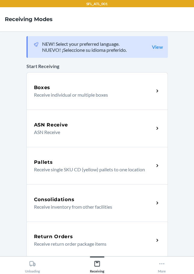
click at [86, 243] on p "Receive return order package items" at bounding box center [91, 243] width 115 height 7
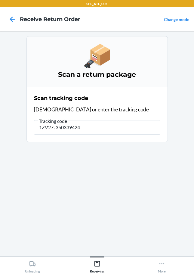
type input "1ZV27J3503394242"
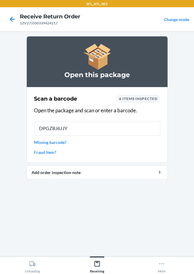
type input "DPGZBJ6JJYA"
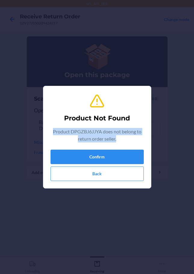
drag, startPoint x: 52, startPoint y: 129, endPoint x: 141, endPoint y: 145, distance: 90.2
click at [141, 145] on div "Product DPGZBJ6JJYA does not belong to return order seller." at bounding box center [97, 136] width 93 height 17
click at [105, 176] on button "Back" at bounding box center [97, 174] width 93 height 14
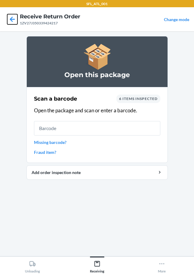
click at [14, 20] on icon at bounding box center [12, 19] width 10 height 10
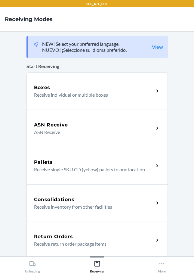
click at [73, 232] on div "Return Orders Receive return order package items" at bounding box center [98, 240] width 142 height 37
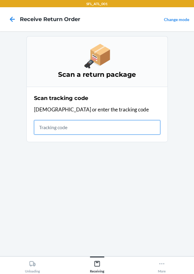
click at [58, 128] on input "text" at bounding box center [97, 127] width 127 height 14
type input "a94ca4c4f8a705e"
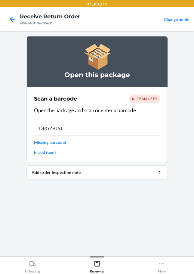
type input "DPGZBJ6JJ"
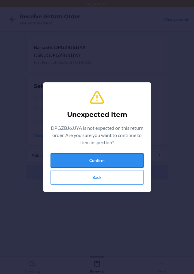
click at [104, 162] on button "Confirm" at bounding box center [97, 160] width 93 height 14
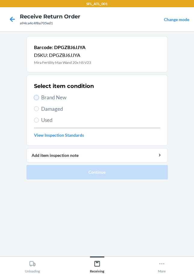
click at [36, 98] on input "Brand New" at bounding box center [36, 97] width 5 height 5
radio input "true"
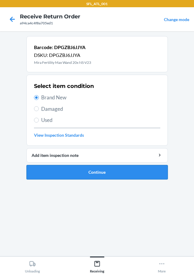
click at [82, 172] on button "Continue" at bounding box center [98, 172] width 142 height 14
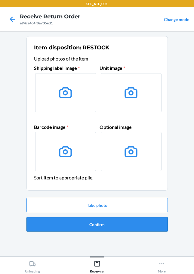
click at [100, 227] on button "Confirm" at bounding box center [98, 224] width 142 height 14
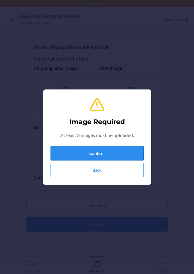
click at [97, 153] on button "Confirm" at bounding box center [97, 153] width 93 height 14
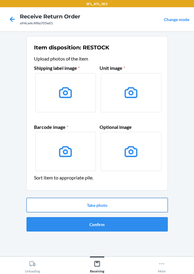
click at [100, 203] on button "Take photo" at bounding box center [98, 205] width 142 height 14
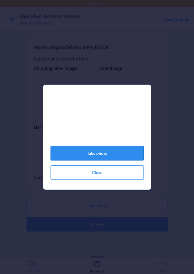
click at [99, 158] on button "Take photo" at bounding box center [97, 153] width 93 height 14
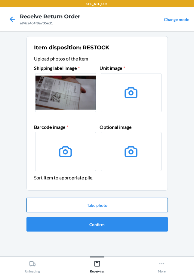
click at [110, 208] on button "Take photo" at bounding box center [98, 205] width 142 height 14
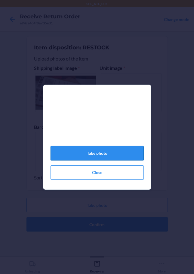
click at [103, 158] on button "Take photo" at bounding box center [97, 153] width 93 height 14
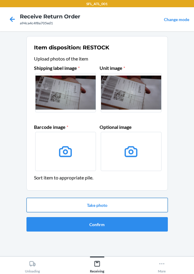
click at [109, 205] on button "Take photo" at bounding box center [98, 205] width 142 height 14
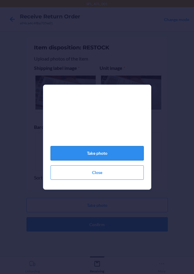
click at [95, 157] on button "Take photo" at bounding box center [97, 153] width 93 height 14
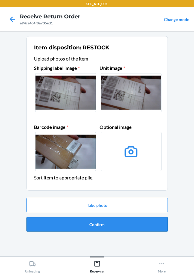
click at [107, 226] on button "Confirm" at bounding box center [98, 224] width 142 height 14
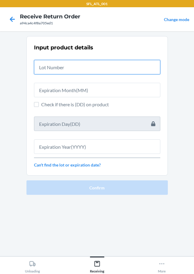
click at [49, 70] on input "text" at bounding box center [97, 67] width 127 height 14
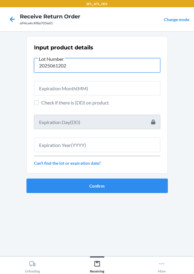
type input "2025061202"
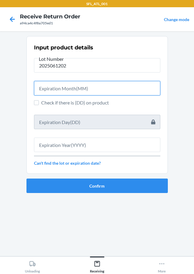
click at [67, 90] on input "text" at bounding box center [97, 88] width 127 height 14
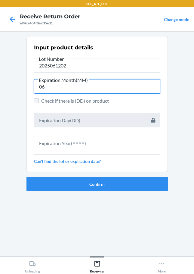
type input "06"
click at [37, 100] on input "Check if there is (DD) on product" at bounding box center [36, 101] width 5 height 5
checkbox input "true"
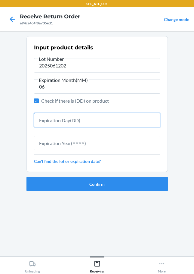
click at [54, 124] on input "text" at bounding box center [97, 120] width 127 height 14
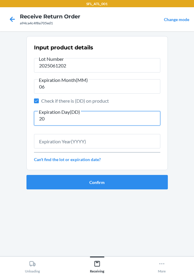
type input "20"
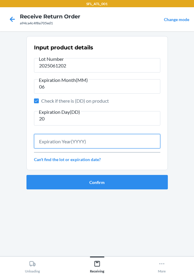
click at [69, 143] on input "text" at bounding box center [97, 141] width 127 height 14
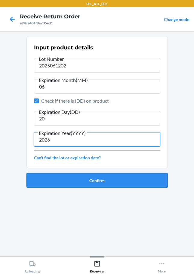
type input "2026"
click at [84, 181] on button "Confirm" at bounding box center [98, 180] width 142 height 14
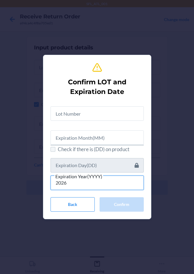
type input "2026"
click at [54, 148] on input "Check if there is (DD) on product" at bounding box center [53, 149] width 5 height 5
checkbox input "true"
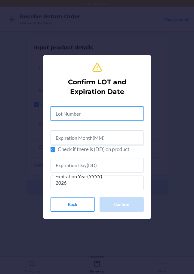
click at [66, 116] on input "text" at bounding box center [97, 113] width 93 height 14
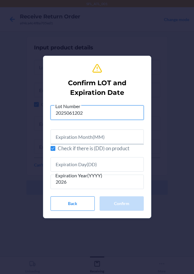
type input "2025061202"
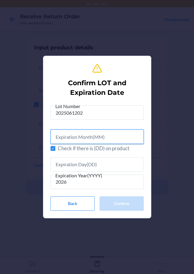
click at [82, 140] on input "text" at bounding box center [97, 137] width 93 height 14
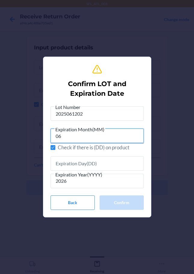
type input "06"
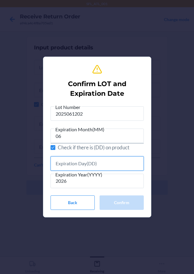
click at [77, 164] on input "text" at bounding box center [97, 163] width 93 height 14
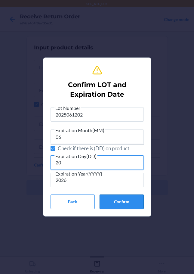
type input "20"
click at [116, 205] on button "Confirm" at bounding box center [122, 202] width 44 height 14
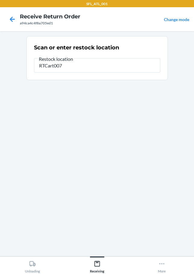
type input "RTCart007"
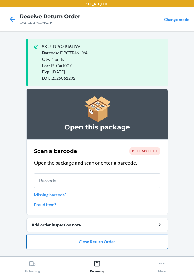
click at [61, 238] on button "Close Return Order" at bounding box center [98, 242] width 142 height 14
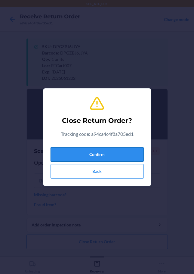
click at [89, 158] on button "Confirm" at bounding box center [97, 154] width 93 height 14
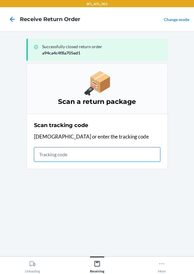
click at [47, 153] on input "text" at bounding box center [97, 154] width 127 height 14
type input "cd862a8e90bbe7"
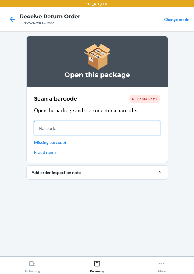
click at [55, 129] on input "text" at bounding box center [97, 128] width 127 height 14
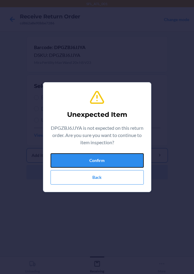
drag, startPoint x: 72, startPoint y: 159, endPoint x: 66, endPoint y: 158, distance: 5.7
click at [72, 158] on button "Confirm" at bounding box center [97, 160] width 93 height 14
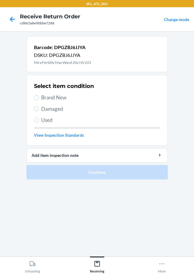
click at [46, 97] on span "Brand New" at bounding box center [100, 98] width 119 height 8
click at [39, 97] on input "Brand New" at bounding box center [36, 97] width 5 height 5
radio input "true"
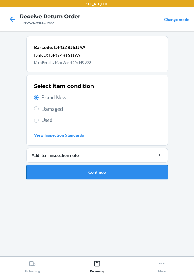
click at [79, 171] on button "Continue" at bounding box center [98, 172] width 142 height 14
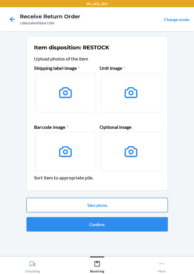
click at [96, 204] on button "Take photo" at bounding box center [98, 205] width 142 height 14
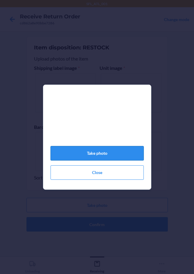
click at [104, 155] on button "Take photo" at bounding box center [97, 153] width 93 height 14
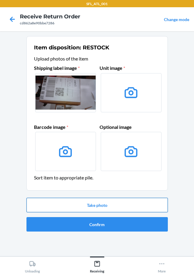
click at [107, 205] on button "Take photo" at bounding box center [98, 205] width 142 height 14
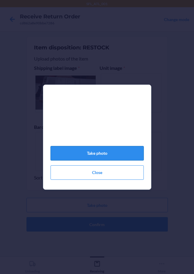
click at [105, 155] on button "Take photo" at bounding box center [97, 153] width 93 height 14
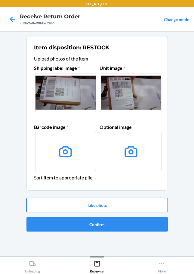
click at [92, 205] on button "Take photo" at bounding box center [98, 205] width 142 height 14
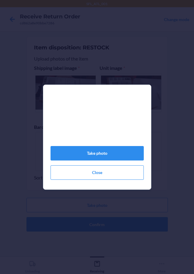
click at [98, 202] on div "Take photo Close" at bounding box center [97, 137] width 194 height 274
click at [89, 153] on button "Take photo" at bounding box center [97, 153] width 93 height 14
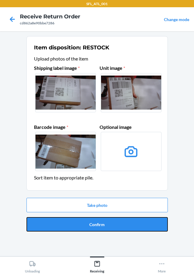
click at [102, 227] on button "Confirm" at bounding box center [98, 224] width 142 height 14
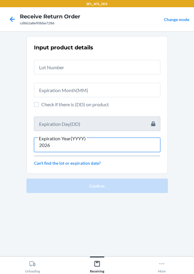
type input "2026"
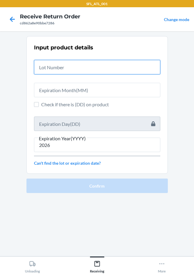
click at [79, 67] on input "text" at bounding box center [97, 67] width 127 height 14
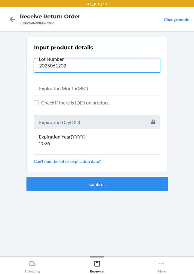
type input "2025061202"
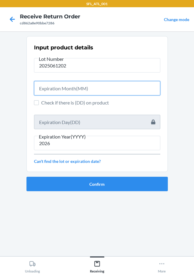
click at [66, 88] on input "text" at bounding box center [97, 88] width 127 height 14
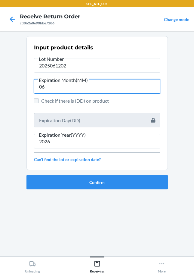
type input "06"
drag, startPoint x: 36, startPoint y: 100, endPoint x: 47, endPoint y: 122, distance: 24.3
click at [36, 101] on input "Check if there is (DD) on product" at bounding box center [36, 101] width 5 height 5
checkbox input "true"
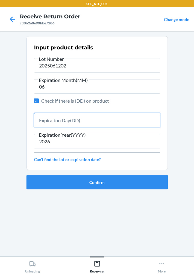
click at [47, 123] on input "text" at bounding box center [97, 120] width 127 height 14
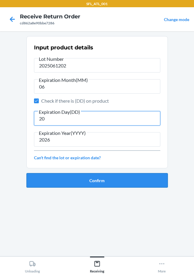
type input "20"
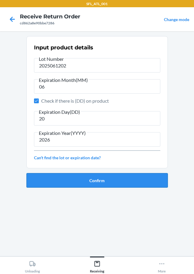
click at [99, 183] on button "Confirm" at bounding box center [98, 180] width 142 height 14
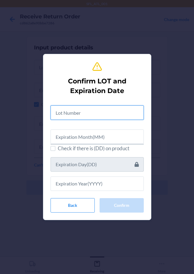
click at [82, 112] on input "text" at bounding box center [97, 112] width 93 height 14
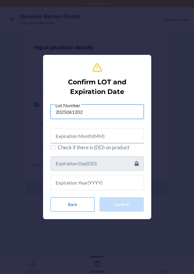
type input "2025061202"
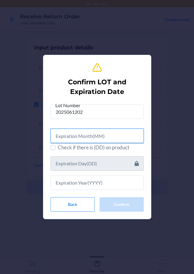
click at [95, 136] on input "text" at bounding box center [97, 136] width 93 height 14
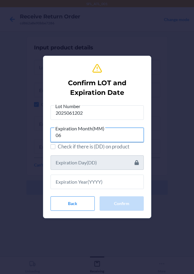
type input "06"
click at [55, 148] on label "Check if there is (DD) on product" at bounding box center [97, 147] width 93 height 8
click at [55, 148] on input "Check if there is (DD) on product" at bounding box center [53, 146] width 5 height 5
checkbox input "true"
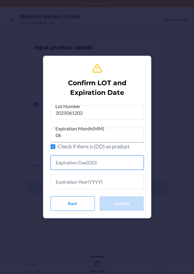
click at [65, 166] on input "text" at bounding box center [97, 162] width 93 height 14
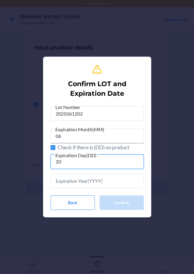
type input "20"
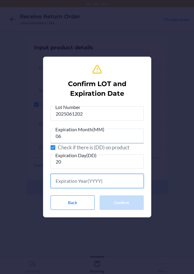
click at [80, 180] on input "text" at bounding box center [97, 181] width 93 height 14
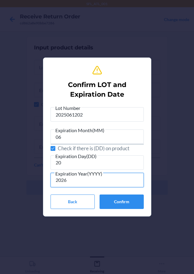
type input "2026"
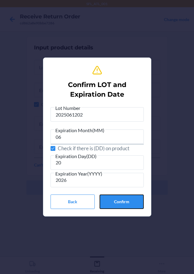
click at [126, 199] on button "Confirm" at bounding box center [122, 202] width 44 height 14
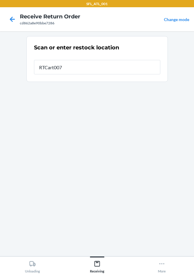
type input "RTCart007"
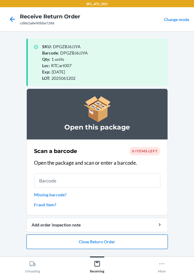
drag, startPoint x: 91, startPoint y: 240, endPoint x: 94, endPoint y: 243, distance: 3.8
click at [94, 243] on button "Close Return Order" at bounding box center [98, 242] width 142 height 14
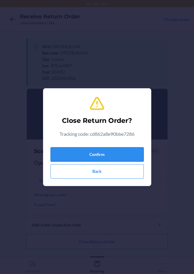
click at [62, 155] on button "Confirm" at bounding box center [97, 154] width 93 height 14
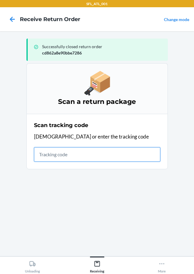
click at [47, 158] on input "text" at bounding box center [97, 154] width 127 height 14
type input "ac426bd9ffcfe"
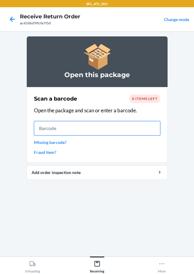
click at [49, 130] on input "text" at bounding box center [97, 128] width 127 height 14
type input "DPGZBJ6JJ"
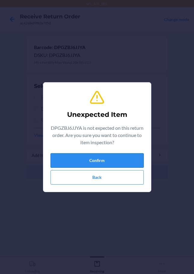
click at [108, 159] on button "Confirm" at bounding box center [97, 160] width 93 height 14
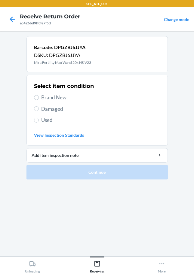
click at [49, 98] on span "Brand New" at bounding box center [100, 98] width 119 height 8
click at [39, 98] on input "Brand New" at bounding box center [36, 97] width 5 height 5
radio input "true"
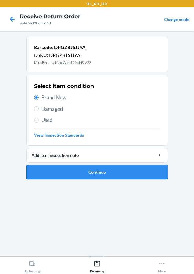
click at [90, 171] on button "Continue" at bounding box center [98, 172] width 142 height 14
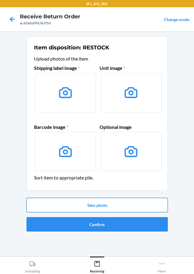
click at [110, 205] on button "Take photo" at bounding box center [98, 205] width 142 height 14
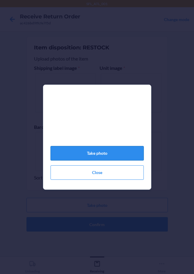
click at [111, 156] on button "Take photo" at bounding box center [97, 153] width 93 height 14
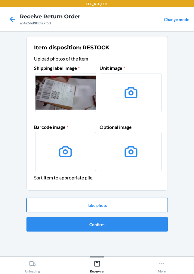
click at [96, 203] on button "Take photo" at bounding box center [98, 205] width 142 height 14
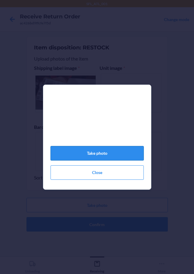
drag, startPoint x: 105, startPoint y: 156, endPoint x: 109, endPoint y: 155, distance: 4.3
click at [106, 157] on button "Take photo" at bounding box center [97, 153] width 93 height 14
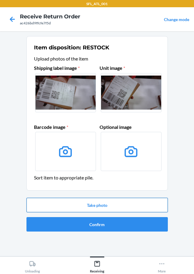
click at [91, 202] on button "Take photo" at bounding box center [98, 205] width 142 height 14
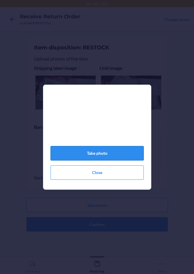
click at [88, 157] on button "Take photo" at bounding box center [97, 153] width 93 height 14
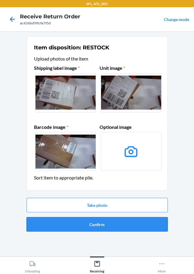
click at [98, 229] on button "Confirm" at bounding box center [98, 224] width 142 height 14
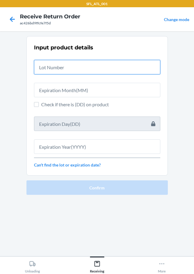
click at [50, 68] on input "text" at bounding box center [97, 67] width 127 height 14
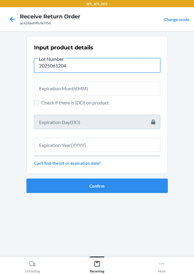
type input "2025061204"
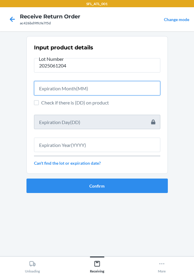
click at [58, 92] on input "text" at bounding box center [97, 88] width 127 height 14
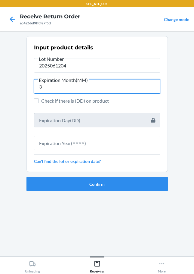
type input "3"
type input "06"
click at [36, 100] on input "Check if there is (DD) on product" at bounding box center [36, 101] width 5 height 5
checkbox input "true"
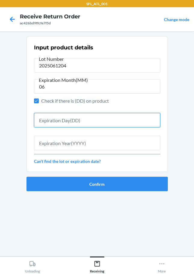
click at [61, 120] on input "text" at bounding box center [97, 120] width 127 height 14
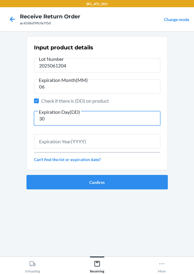
type input "30"
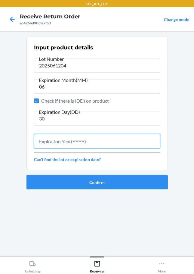
click at [59, 143] on input "text" at bounding box center [97, 141] width 127 height 14
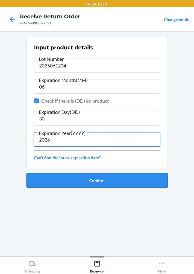
type input "2026"
click at [112, 183] on button "Confirm" at bounding box center [98, 180] width 142 height 14
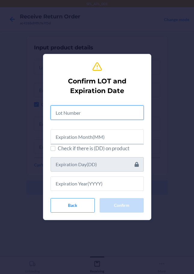
click at [88, 115] on input "text" at bounding box center [97, 112] width 93 height 14
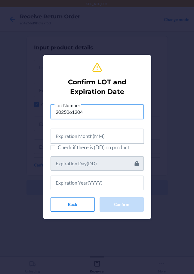
type input "2025061204"
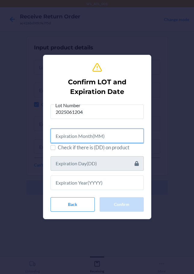
click at [96, 138] on input "text" at bounding box center [97, 136] width 93 height 14
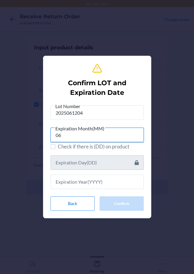
type input "06"
drag, startPoint x: 55, startPoint y: 148, endPoint x: 59, endPoint y: 155, distance: 8.5
click at [55, 148] on label "Check if there is (DD) on product" at bounding box center [97, 147] width 93 height 8
click at [55, 148] on input "Check if there is (DD) on product" at bounding box center [53, 146] width 5 height 5
checkbox input "true"
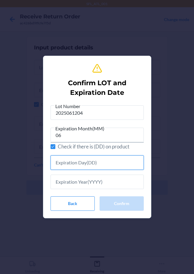
click at [69, 164] on input "text" at bounding box center [97, 162] width 93 height 14
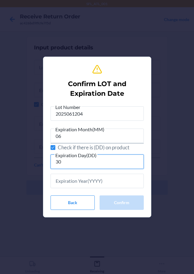
type input "30"
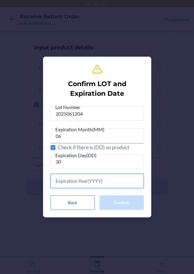
click at [79, 182] on input "text" at bounding box center [97, 181] width 93 height 14
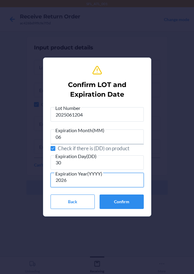
type input "2026"
click at [113, 199] on button "Confirm" at bounding box center [122, 202] width 44 height 14
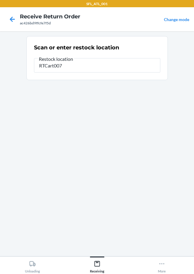
type input "RTCart007"
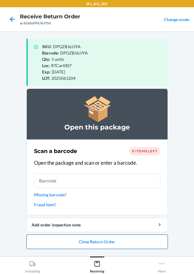
click at [109, 244] on button "Close Return Order" at bounding box center [98, 242] width 142 height 14
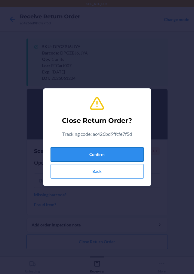
click at [90, 152] on button "Confirm" at bounding box center [97, 154] width 93 height 14
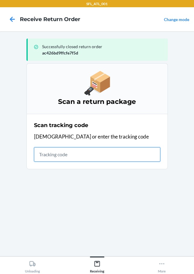
click at [46, 152] on input "text" at bounding box center [97, 154] width 127 height 14
type input "1ZV27J350339424217"
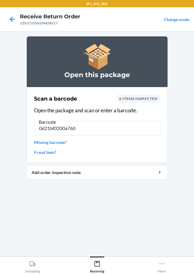
type input "0d21bf0200a7601"
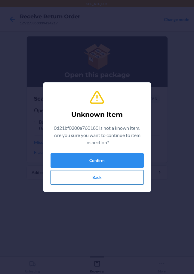
click at [95, 179] on button "Back" at bounding box center [97, 177] width 93 height 14
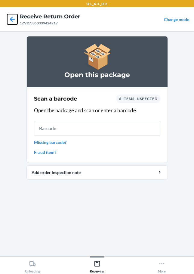
click at [14, 19] on icon at bounding box center [12, 19] width 10 height 10
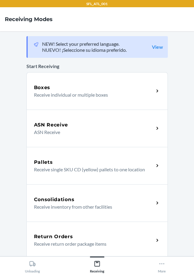
click at [62, 235] on h5 "Return Orders" at bounding box center [53, 236] width 39 height 7
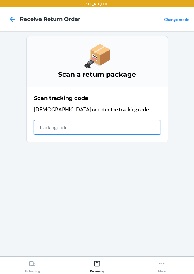
click at [40, 125] on input "text" at bounding box center [97, 127] width 127 height 14
type input "0d21bf0200a76018"
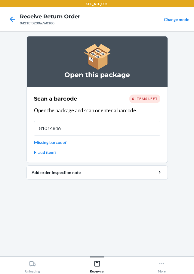
type input "810148460"
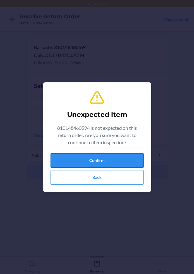
click at [116, 157] on button "Confirm" at bounding box center [97, 160] width 93 height 14
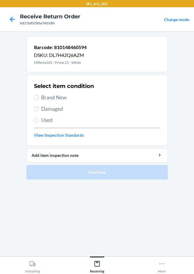
click at [47, 97] on span "Brand New" at bounding box center [100, 98] width 119 height 8
click at [39, 97] on input "Brand New" at bounding box center [36, 97] width 5 height 5
radio input "true"
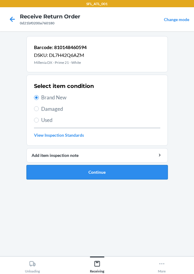
click at [90, 173] on button "Continue" at bounding box center [98, 172] width 142 height 14
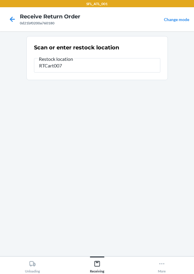
type input "RTCart007"
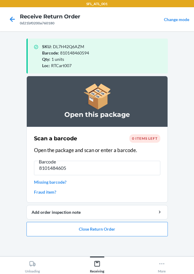
type input "81014846057"
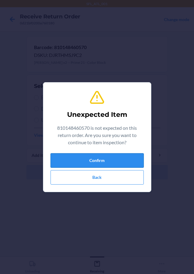
click at [101, 159] on button "Confirm" at bounding box center [97, 160] width 93 height 14
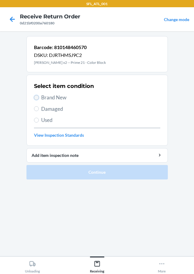
click at [38, 98] on input "Brand New" at bounding box center [36, 97] width 5 height 5
radio input "true"
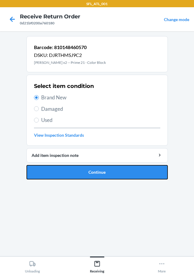
drag, startPoint x: 113, startPoint y: 173, endPoint x: 112, endPoint y: 169, distance: 4.0
click at [114, 173] on button "Continue" at bounding box center [98, 172] width 142 height 14
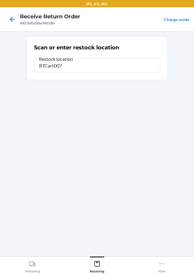
type input "RTCart007"
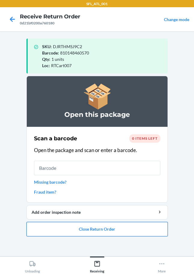
click at [132, 233] on button "Close Return Order" at bounding box center [98, 229] width 142 height 14
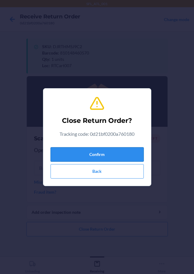
click at [105, 152] on button "Confirm" at bounding box center [97, 154] width 93 height 14
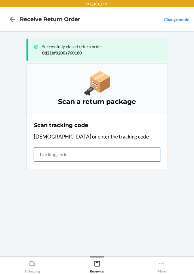
click at [52, 154] on input "text" at bounding box center [97, 154] width 127 height 14
type input "4203025994346361060233052064"
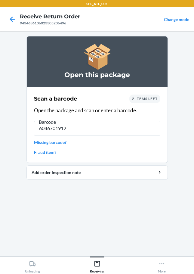
type input "60467019123"
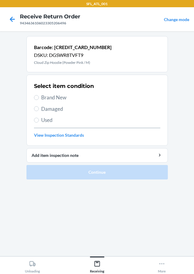
click at [38, 95] on label "Brand New" at bounding box center [97, 98] width 127 height 8
click at [38, 95] on input "Brand New" at bounding box center [36, 97] width 5 height 5
radio input "true"
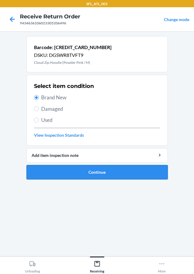
click at [81, 174] on button "Continue" at bounding box center [98, 172] width 142 height 14
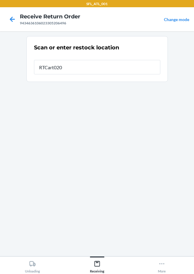
type input "RTCart020"
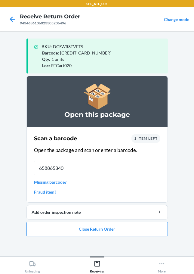
type input "6588653400"
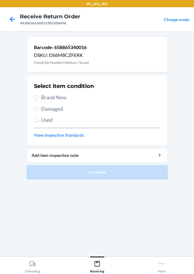
click at [45, 97] on span "Brand New" at bounding box center [100, 98] width 119 height 8
click at [39, 97] on input "Brand New" at bounding box center [36, 97] width 5 height 5
radio input "true"
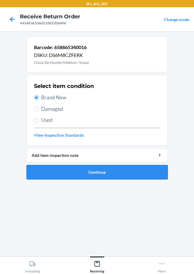
click at [97, 176] on button "Continue" at bounding box center [98, 172] width 142 height 14
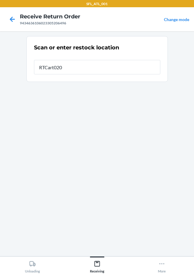
type input "RTCart020"
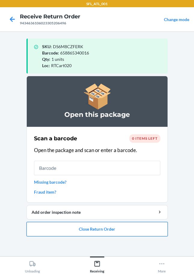
click at [44, 230] on button "Close Return Order" at bounding box center [98, 229] width 142 height 14
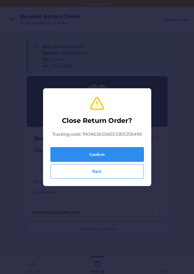
click at [61, 155] on button "Confirm" at bounding box center [97, 154] width 93 height 14
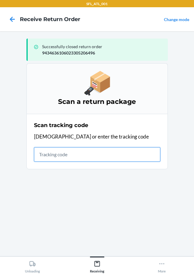
click at [41, 158] on input "text" at bounding box center [97, 154] width 127 height 14
type input "4203025994346361060233047968"
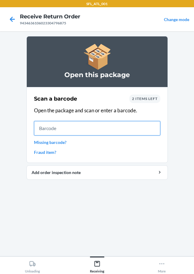
click at [44, 134] on input "text" at bounding box center [97, 128] width 127 height 14
type input "61246123563"
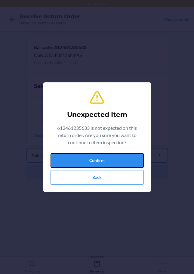
drag, startPoint x: 61, startPoint y: 160, endPoint x: 62, endPoint y: 157, distance: 3.3
click at [62, 159] on button "Confirm" at bounding box center [97, 160] width 93 height 14
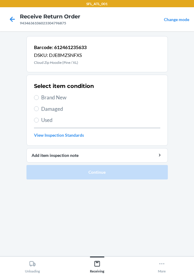
click at [33, 97] on section "Select item condition Brand New Damaged Used View Inspection Standards" at bounding box center [98, 110] width 142 height 71
drag, startPoint x: 41, startPoint y: 95, endPoint x: 44, endPoint y: 97, distance: 4.3
click at [42, 95] on span "Brand New" at bounding box center [100, 98] width 119 height 8
click at [39, 95] on input "Brand New" at bounding box center [36, 97] width 5 height 5
radio input "true"
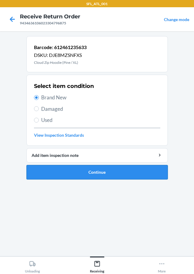
click at [87, 172] on button "Continue" at bounding box center [98, 172] width 142 height 14
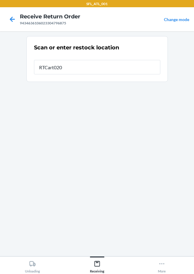
type input "RTCart020"
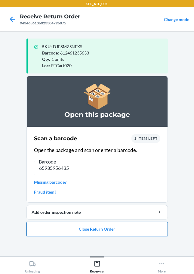
type input "659359564352"
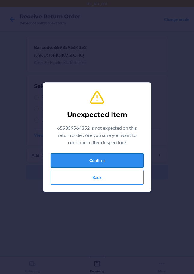
click at [88, 164] on button "Confirm" at bounding box center [97, 160] width 93 height 14
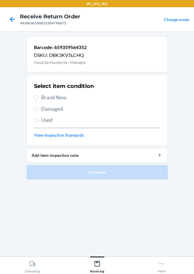
click at [40, 96] on label "Brand New" at bounding box center [97, 98] width 127 height 8
click at [39, 96] on input "Brand New" at bounding box center [36, 97] width 5 height 5
radio input "true"
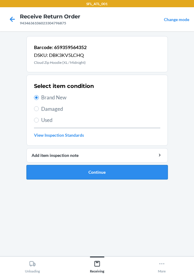
click at [65, 173] on button "Continue" at bounding box center [98, 172] width 142 height 14
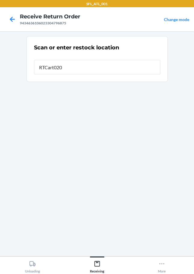
type input "RTCart020"
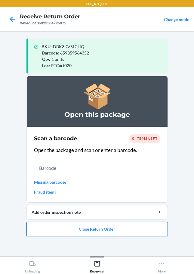
click at [107, 234] on button "Close Return Order" at bounding box center [98, 229] width 142 height 14
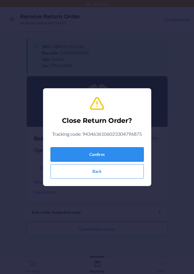
click at [115, 157] on button "Confirm" at bounding box center [97, 154] width 93 height 14
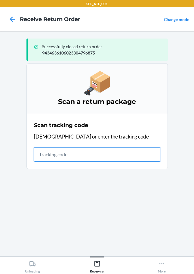
drag, startPoint x: 54, startPoint y: 153, endPoint x: 53, endPoint y: 158, distance: 4.9
click at [54, 153] on input "text" at bounding box center [97, 154] width 127 height 14
type input "42030259943463610602330518958"
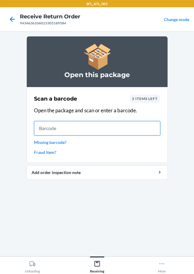
click at [53, 130] on input "text" at bounding box center [97, 128] width 127 height 14
type input "610655891153"
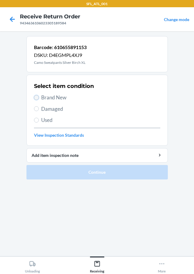
click at [38, 97] on input "Brand New" at bounding box center [36, 97] width 5 height 5
radio input "true"
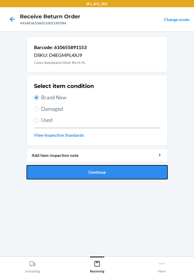
drag, startPoint x: 79, startPoint y: 172, endPoint x: 80, endPoint y: 155, distance: 16.9
click at [79, 172] on button "Continue" at bounding box center [98, 172] width 142 height 14
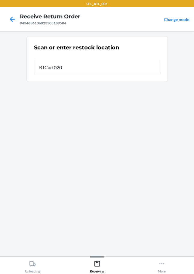
type input "RTCart020"
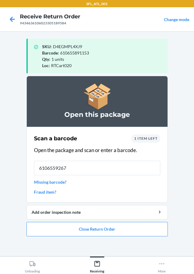
type input "61065592676"
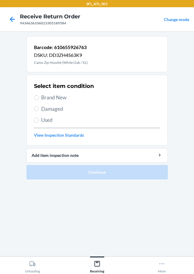
click at [50, 96] on span "Brand New" at bounding box center [100, 98] width 119 height 8
click at [39, 96] on input "Brand New" at bounding box center [36, 97] width 5 height 5
radio input "true"
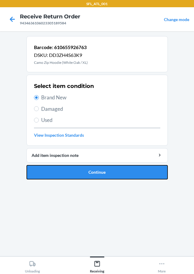
drag, startPoint x: 86, startPoint y: 171, endPoint x: 90, endPoint y: 170, distance: 4.9
click at [86, 171] on button "Continue" at bounding box center [98, 172] width 142 height 14
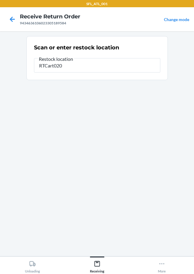
type input "RTCart020"
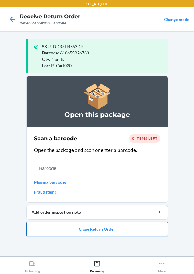
click at [122, 235] on button "Close Return Order" at bounding box center [98, 229] width 142 height 14
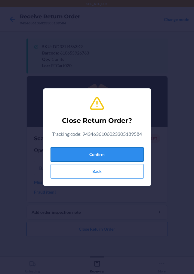
drag, startPoint x: 91, startPoint y: 156, endPoint x: 87, endPoint y: 158, distance: 4.1
click at [92, 156] on button "Confirm" at bounding box center [97, 154] width 93 height 14
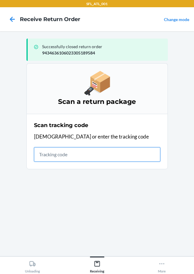
click at [48, 157] on input "text" at bounding box center [97, 154] width 127 height 14
type input "420302599434636106023304880338"
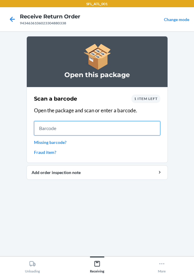
drag, startPoint x: 58, startPoint y: 133, endPoint x: 53, endPoint y: 138, distance: 6.6
click at [58, 133] on input "text" at bounding box center [97, 128] width 127 height 14
type input "642461165"
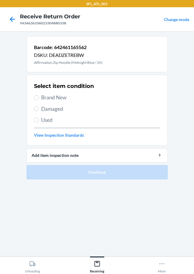
click at [45, 97] on span "Brand New" at bounding box center [100, 98] width 119 height 8
click at [39, 97] on input "Brand New" at bounding box center [36, 97] width 5 height 5
radio input "true"
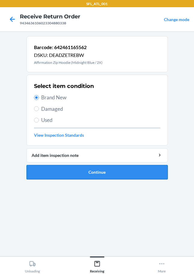
click at [114, 176] on button "Continue" at bounding box center [98, 172] width 142 height 14
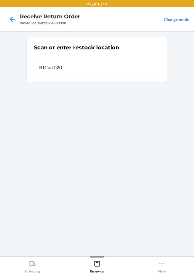
type input "RTCart020"
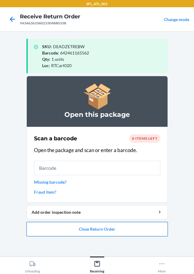
drag, startPoint x: 107, startPoint y: 228, endPoint x: 111, endPoint y: 226, distance: 4.2
click at [109, 226] on button "Close Return Order" at bounding box center [98, 229] width 142 height 14
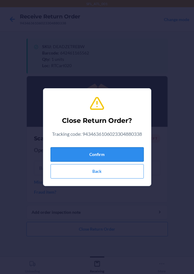
click at [99, 158] on button "Confirm" at bounding box center [97, 154] width 93 height 14
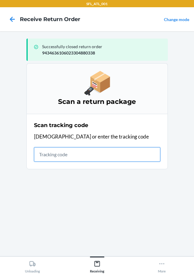
click at [56, 149] on input "text" at bounding box center [97, 154] width 127 height 14
type input "42030259943463610602330477"
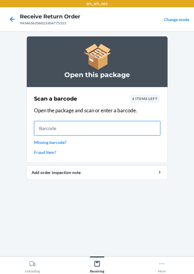
click at [40, 127] on input "text" at bounding box center [97, 128] width 127 height 14
type input "659859088"
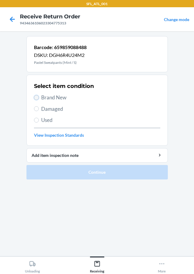
click at [35, 97] on input "Brand New" at bounding box center [36, 97] width 5 height 5
radio input "true"
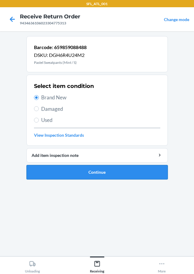
click at [109, 174] on button "Continue" at bounding box center [98, 172] width 142 height 14
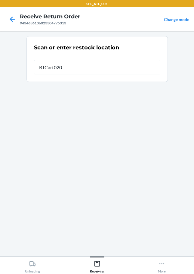
type input "RTCart020"
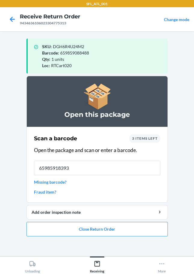
type input "659859183930"
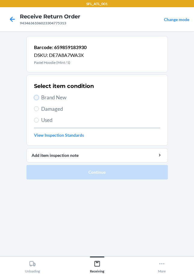
click at [36, 97] on input "Brand New" at bounding box center [36, 97] width 5 height 5
radio input "true"
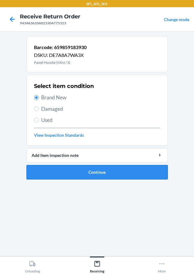
click at [69, 175] on button "Continue" at bounding box center [98, 172] width 142 height 14
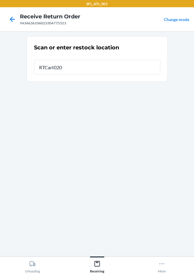
type input "RTCart020"
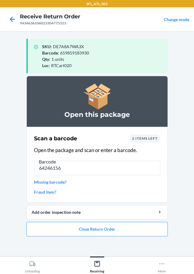
type input "642461565"
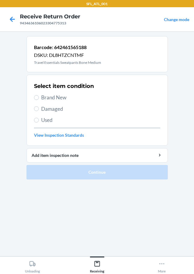
click at [41, 97] on label "Brand New" at bounding box center [97, 98] width 127 height 8
click at [39, 97] on input "Brand New" at bounding box center [36, 97] width 5 height 5
radio input "true"
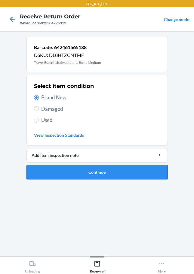
click at [63, 167] on button "Continue" at bounding box center [98, 172] width 142 height 14
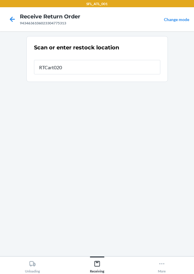
type input "RTCart020"
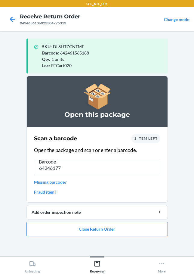
type input "642461774"
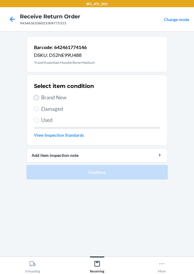
click at [37, 98] on input "Brand New" at bounding box center [36, 97] width 5 height 5
radio input "true"
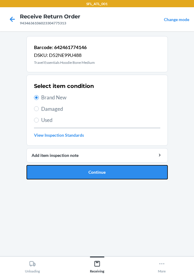
drag, startPoint x: 107, startPoint y: 172, endPoint x: 107, endPoint y: 155, distance: 17.2
click at [107, 170] on button "Continue" at bounding box center [98, 172] width 142 height 14
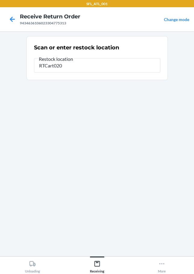
type input "RTCart020"
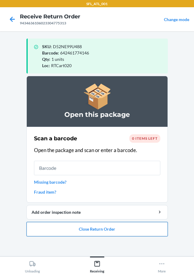
click at [98, 231] on button "Close Return Order" at bounding box center [98, 229] width 142 height 14
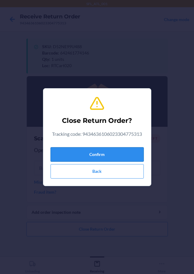
click at [102, 150] on button "Confirm" at bounding box center [97, 154] width 93 height 14
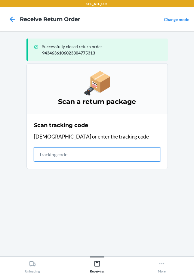
click at [55, 155] on input "text" at bounding box center [97, 154] width 127 height 14
type input "4203025994346361060233047168"
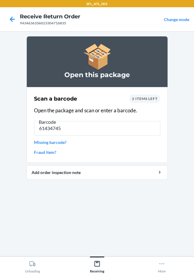
type input "614347458"
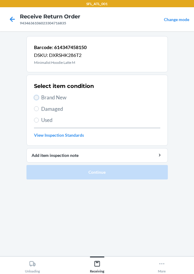
click at [36, 99] on input "Brand New" at bounding box center [36, 97] width 5 height 5
radio input "true"
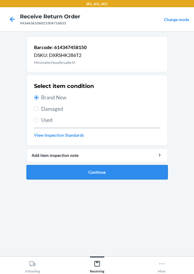
click at [100, 172] on button "Continue" at bounding box center [98, 172] width 142 height 14
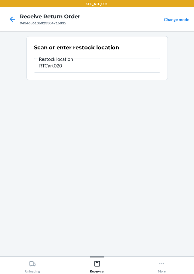
type input "RTCart020"
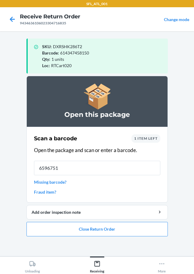
type input "65967510"
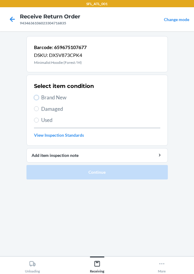
click at [38, 94] on label "Brand New" at bounding box center [97, 98] width 127 height 8
click at [38, 95] on input "Brand New" at bounding box center [36, 97] width 5 height 5
radio input "true"
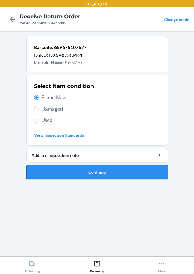
click at [117, 174] on button "Continue" at bounding box center [98, 172] width 142 height 14
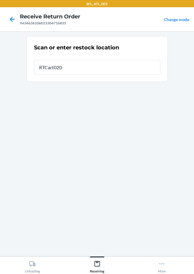
type input "RTCart020"
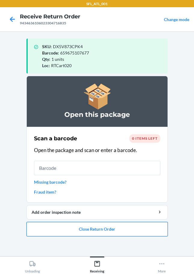
click at [100, 233] on button "Close Return Order" at bounding box center [98, 229] width 142 height 14
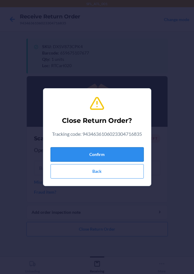
click at [89, 158] on button "Confirm" at bounding box center [97, 154] width 93 height 14
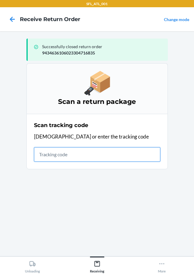
click at [51, 152] on input "text" at bounding box center [97, 154] width 127 height 14
type input "42030259943463610602330529813"
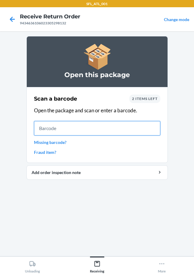
click at [45, 130] on input "text" at bounding box center [97, 128] width 127 height 14
type input "72725214945"
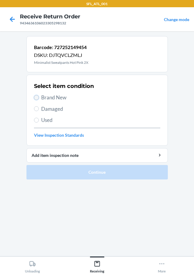
click at [37, 100] on input "Brand New" at bounding box center [36, 97] width 5 height 5
radio input "true"
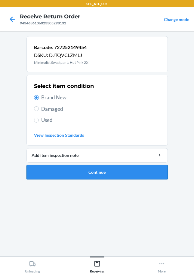
click at [69, 173] on button "Continue" at bounding box center [98, 172] width 142 height 14
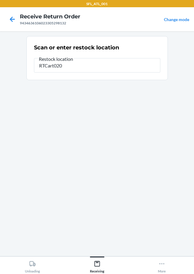
type input "RTCart020"
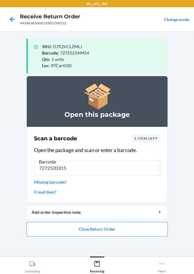
type input "72725203154"
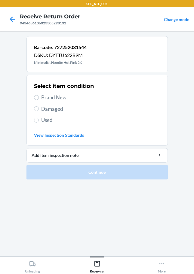
drag, startPoint x: 38, startPoint y: 100, endPoint x: 41, endPoint y: 102, distance: 3.4
click at [39, 100] on label "Brand New" at bounding box center [97, 98] width 127 height 8
click at [39, 100] on input "Brand New" at bounding box center [36, 97] width 5 height 5
radio input "true"
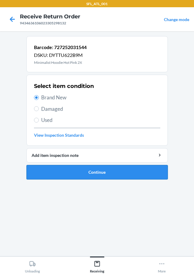
click at [96, 175] on button "Continue" at bounding box center [98, 172] width 142 height 14
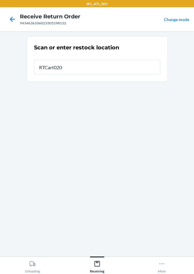
type input "RTCart020"
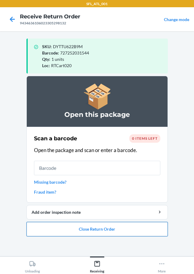
click at [92, 229] on button "Close Return Order" at bounding box center [98, 229] width 142 height 14
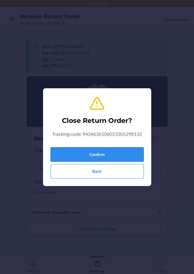
click at [118, 155] on button "Confirm" at bounding box center [97, 154] width 93 height 14
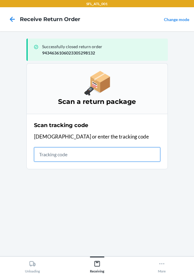
click at [45, 154] on input "text" at bounding box center [97, 154] width 127 height 14
type input "4203025994346361060233051779"
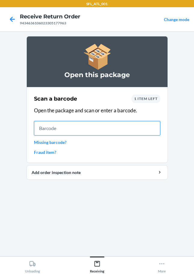
click at [58, 128] on input "text" at bounding box center [97, 128] width 127 height 14
type input "642461283068"
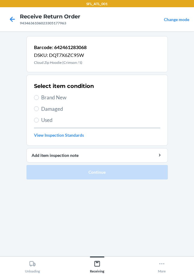
drag, startPoint x: 42, startPoint y: 96, endPoint x: 44, endPoint y: 94, distance: 3.3
click at [42, 96] on span "Brand New" at bounding box center [100, 98] width 119 height 8
click at [39, 96] on input "Brand New" at bounding box center [36, 97] width 5 height 5
radio input "true"
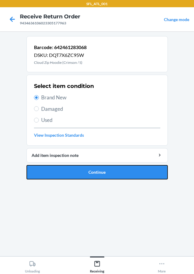
click at [111, 171] on button "Continue" at bounding box center [98, 172] width 142 height 14
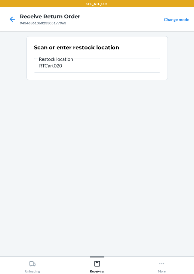
type input "RTCart020"
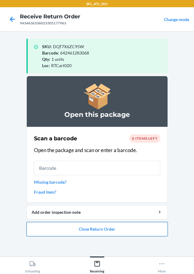
click at [112, 229] on button "Close Return Order" at bounding box center [98, 229] width 142 height 14
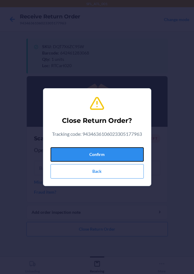
drag, startPoint x: 109, startPoint y: 158, endPoint x: 114, endPoint y: 146, distance: 12.5
click at [111, 158] on button "Confirm" at bounding box center [97, 154] width 93 height 14
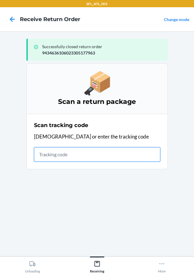
click at [38, 158] on input "text" at bounding box center [97, 154] width 127 height 14
type input "420302599434636106023304"
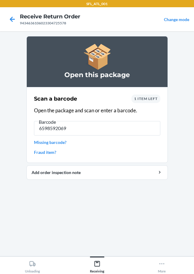
type input "65985920690"
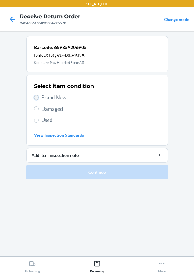
click at [37, 96] on input "Brand New" at bounding box center [36, 97] width 5 height 5
radio input "true"
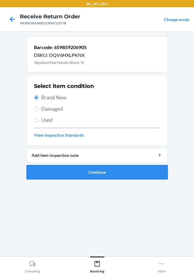
click at [124, 174] on button "Continue" at bounding box center [98, 172] width 142 height 14
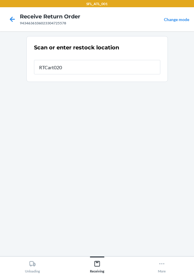
type input "RTCart020"
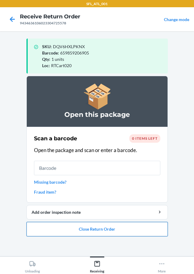
click at [102, 231] on button "Close Return Order" at bounding box center [98, 229] width 142 height 14
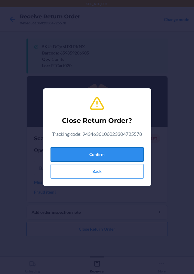
click at [107, 155] on button "Confirm" at bounding box center [97, 154] width 93 height 14
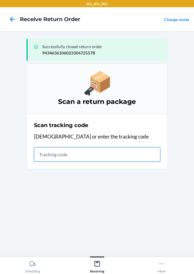
click at [55, 152] on input "text" at bounding box center [97, 154] width 127 height 14
type input "4203025994346361060233050593"
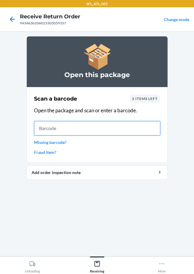
click at [57, 132] on input "text" at bounding box center [97, 128] width 127 height 14
type input "61246102"
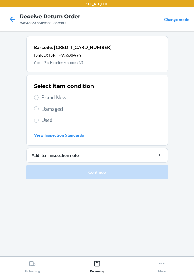
click at [41, 96] on label "Brand New" at bounding box center [97, 98] width 127 height 8
click at [39, 96] on input "Brand New" at bounding box center [36, 97] width 5 height 5
radio input "true"
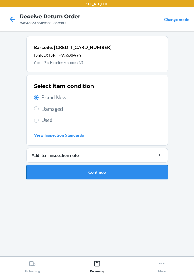
click at [79, 174] on button "Continue" at bounding box center [98, 172] width 142 height 14
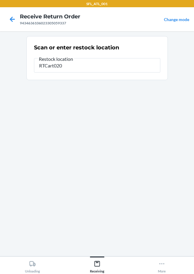
type input "RTCart020"
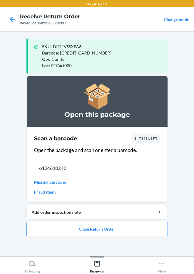
type input "61246102424"
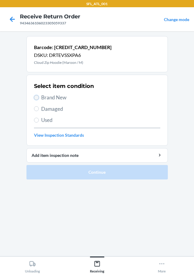
click at [37, 98] on input "Brand New" at bounding box center [36, 97] width 5 height 5
radio input "true"
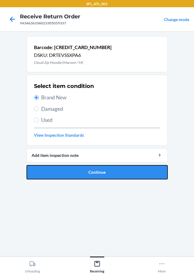
click at [83, 176] on button "Continue" at bounding box center [98, 172] width 142 height 14
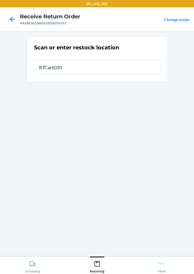
type input "RTCart020"
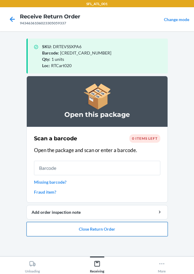
click at [114, 228] on button "Close Return Order" at bounding box center [98, 229] width 142 height 14
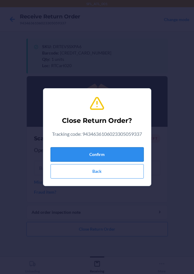
click at [107, 152] on button "Confirm" at bounding box center [97, 154] width 93 height 14
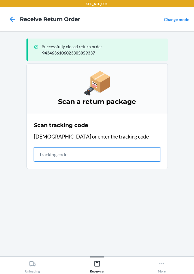
click at [54, 157] on input "text" at bounding box center [97, 154] width 127 height 14
type input "4203025994346361060233052475"
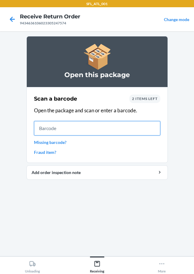
click at [64, 130] on input "text" at bounding box center [97, 128] width 127 height 14
type input "604670"
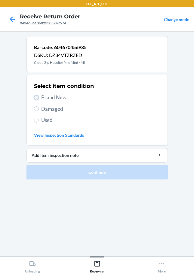
click at [36, 98] on input "Brand New" at bounding box center [36, 97] width 5 height 5
radio input "true"
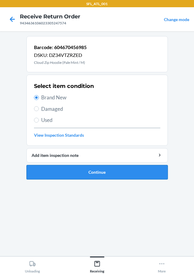
click at [69, 177] on button "Continue" at bounding box center [98, 172] width 142 height 14
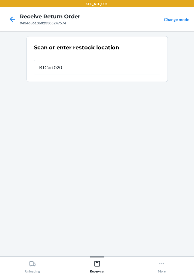
type input "RTCart020"
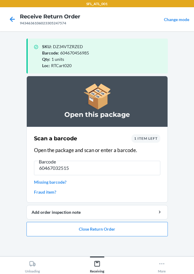
type input "604670325151"
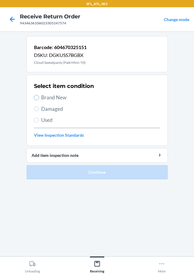
drag, startPoint x: 35, startPoint y: 95, endPoint x: 59, endPoint y: 117, distance: 32.2
click at [37, 96] on input "Brand New" at bounding box center [36, 97] width 5 height 5
radio input "true"
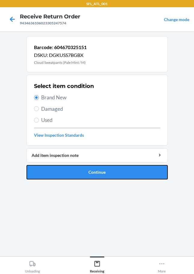
drag, startPoint x: 81, startPoint y: 170, endPoint x: 89, endPoint y: 164, distance: 10.2
click at [82, 169] on button "Continue" at bounding box center [98, 172] width 142 height 14
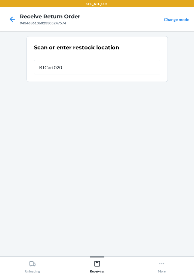
type input "RTCart020"
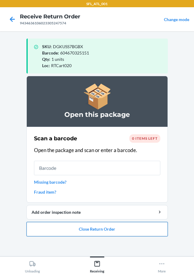
click at [94, 233] on button "Close Return Order" at bounding box center [98, 229] width 142 height 14
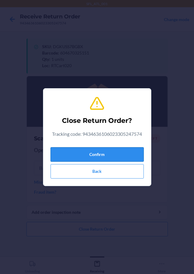
click at [89, 156] on button "Confirm" at bounding box center [97, 154] width 93 height 14
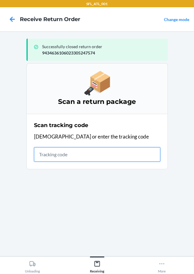
click at [47, 153] on input "text" at bounding box center [97, 154] width 127 height 14
type input "4203025994346361060233053893"
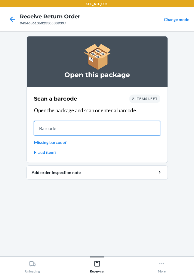
click at [66, 131] on input "text" at bounding box center [97, 128] width 127 height 14
type input "6424614093"
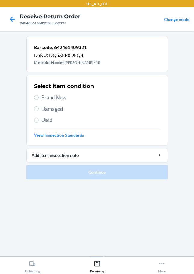
click at [40, 96] on label "Brand New" at bounding box center [97, 98] width 127 height 8
click at [39, 96] on input "Brand New" at bounding box center [36, 97] width 5 height 5
radio input "true"
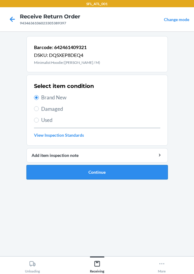
drag, startPoint x: 80, startPoint y: 173, endPoint x: 78, endPoint y: 167, distance: 6.2
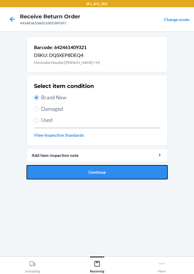
click at [79, 173] on button "Continue" at bounding box center [98, 172] width 142 height 14
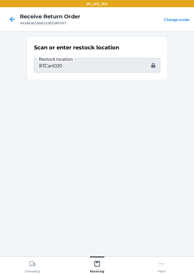
type input "610655788965"
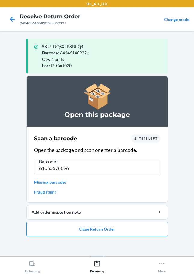
type input "610655788965"
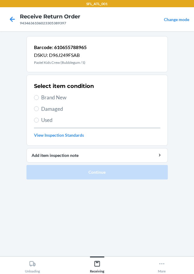
click at [39, 96] on label "Brand New" at bounding box center [97, 98] width 127 height 8
click at [39, 96] on input "Brand New" at bounding box center [36, 97] width 5 height 5
radio input "true"
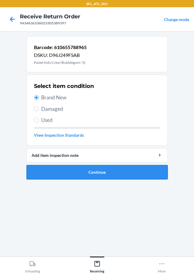
click at [89, 175] on button "Continue" at bounding box center [98, 172] width 142 height 14
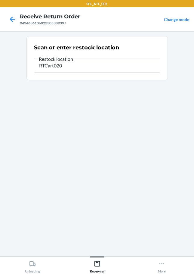
type input "RTCart020"
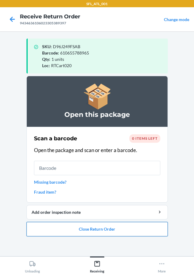
click at [108, 233] on button "Close Return Order" at bounding box center [98, 229] width 142 height 14
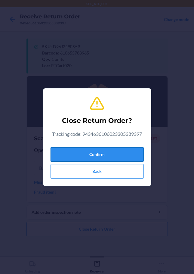
click at [102, 156] on button "Confirm" at bounding box center [97, 154] width 93 height 14
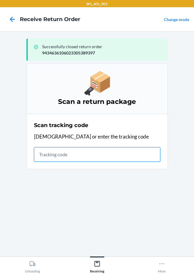
click at [42, 156] on input "text" at bounding box center [97, 154] width 127 height 14
type input "420302599434636106023305292284"
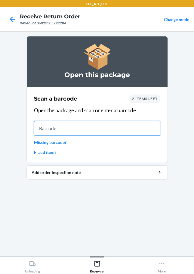
drag, startPoint x: 43, startPoint y: 129, endPoint x: 42, endPoint y: 132, distance: 3.0
click at [44, 130] on input "text" at bounding box center [97, 128] width 127 height 14
type input "6106558184"
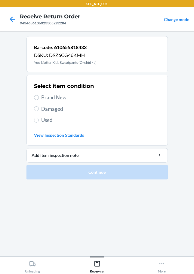
click at [41, 99] on label "Brand New" at bounding box center [97, 98] width 127 height 8
click at [39, 96] on label "Brand New" at bounding box center [97, 98] width 127 height 8
click at [36, 97] on input "Brand New" at bounding box center [36, 97] width 5 height 5
radio input "true"
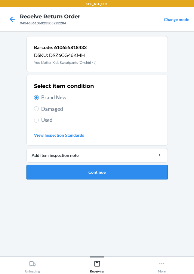
click at [83, 172] on button "Continue" at bounding box center [98, 172] width 142 height 14
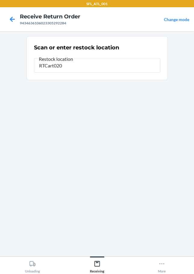
type input "RTCart020"
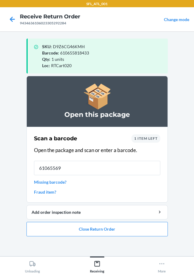
type input "610655692"
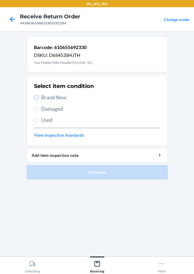
click at [36, 98] on input "Brand New" at bounding box center [36, 97] width 5 height 5
radio input "true"
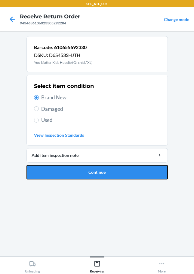
drag, startPoint x: 96, startPoint y: 177, endPoint x: 89, endPoint y: 145, distance: 33.0
click at [95, 177] on button "Continue" at bounding box center [98, 172] width 142 height 14
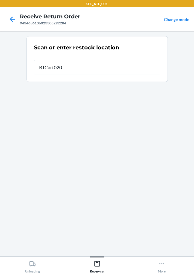
type input "RTCart020"
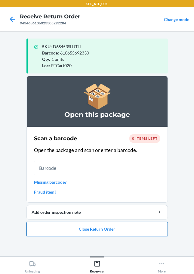
click at [70, 227] on button "Close Return Order" at bounding box center [98, 229] width 142 height 14
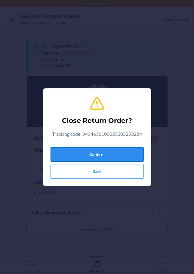
click at [73, 158] on button "Confirm" at bounding box center [97, 154] width 93 height 14
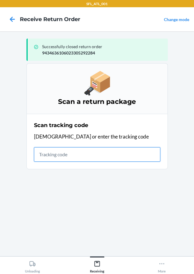
click at [55, 156] on input "text" at bounding box center [97, 154] width 127 height 14
type input "4203025994346361060233052271"
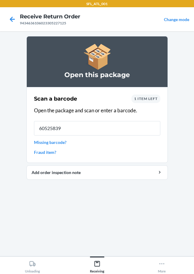
type input "605258391"
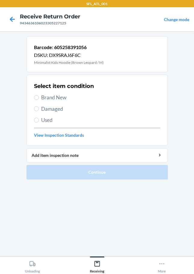
drag, startPoint x: 40, startPoint y: 97, endPoint x: 44, endPoint y: 107, distance: 11.1
click at [39, 97] on label "Brand New" at bounding box center [97, 98] width 127 height 8
click at [39, 97] on input "Brand New" at bounding box center [36, 97] width 5 height 5
radio input "true"
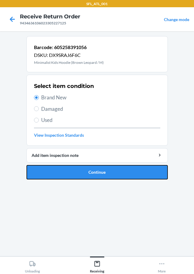
click at [70, 170] on button "Continue" at bounding box center [98, 172] width 142 height 14
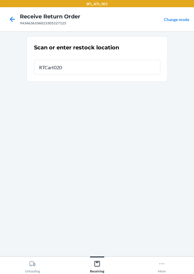
type input "RTCart020"
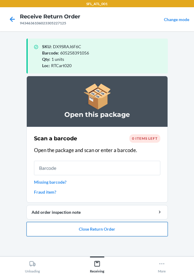
click at [80, 226] on button "Close Return Order" at bounding box center [98, 229] width 142 height 14
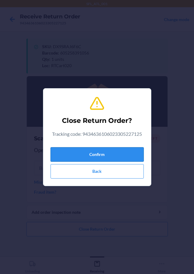
click at [80, 155] on button "Confirm" at bounding box center [97, 154] width 93 height 14
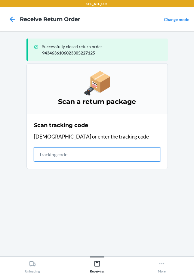
click at [44, 157] on input "text" at bounding box center [97, 154] width 127 height 14
type input "420302599434636106023305493681"
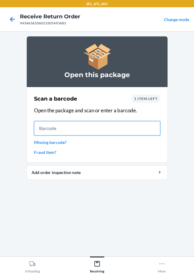
click at [48, 128] on input "text" at bounding box center [97, 128] width 127 height 14
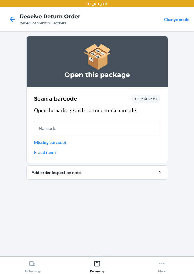
click at [38, 141] on link "Missing barcode?" at bounding box center [97, 142] width 127 height 6
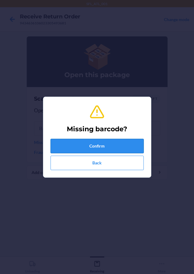
click at [81, 143] on button "Confirm" at bounding box center [97, 146] width 93 height 14
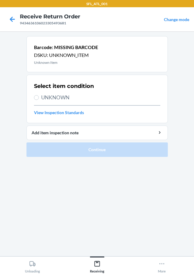
click at [39, 101] on label "UNKNOWN" at bounding box center [97, 98] width 127 height 8
click at [39, 100] on input "UNKNOWN" at bounding box center [36, 97] width 5 height 5
radio input "true"
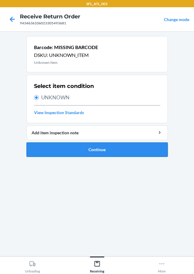
click at [117, 150] on button "Continue" at bounding box center [98, 150] width 142 height 14
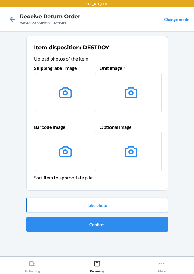
click at [95, 205] on button "Take photo" at bounding box center [98, 205] width 142 height 14
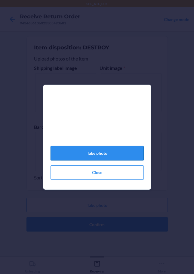
click at [98, 159] on button "Take photo" at bounding box center [97, 153] width 93 height 14
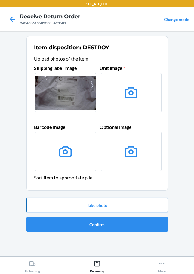
click at [95, 205] on button "Take photo" at bounding box center [98, 205] width 142 height 14
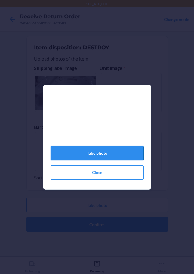
click at [114, 155] on button "Take photo" at bounding box center [97, 153] width 93 height 14
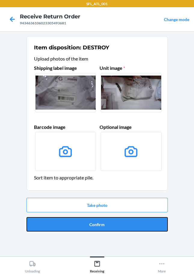
click at [98, 223] on button "Confirm" at bounding box center [98, 224] width 142 height 14
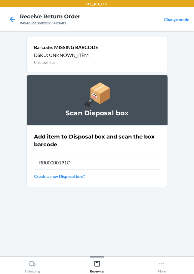
type input "RB00000191O"
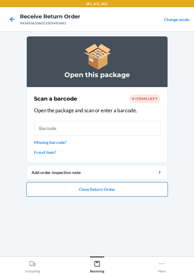
click at [125, 194] on button "Close Return Order" at bounding box center [98, 189] width 142 height 14
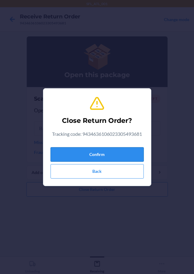
click at [96, 149] on button "Confirm" at bounding box center [97, 154] width 93 height 14
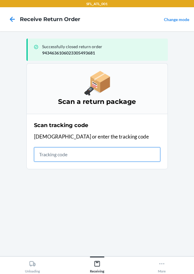
click at [79, 156] on input "text" at bounding box center [97, 154] width 127 height 14
type input "420302599434636106023305182"
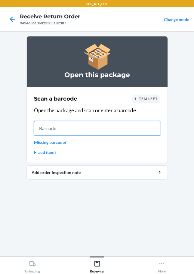
click at [50, 127] on input "text" at bounding box center [97, 128] width 127 height 14
type input "72725241617"
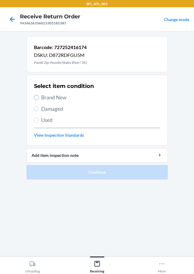
drag, startPoint x: 37, startPoint y: 97, endPoint x: 46, endPoint y: 107, distance: 13.5
click at [37, 99] on input "Brand New" at bounding box center [36, 97] width 5 height 5
radio input "true"
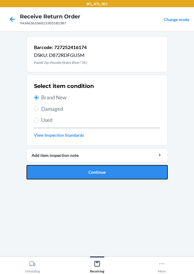
click at [74, 170] on button "Continue" at bounding box center [98, 172] width 142 height 14
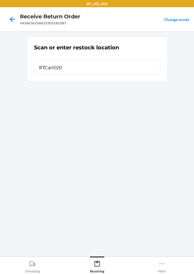
type input "RTCart020"
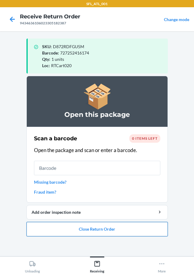
click at [113, 231] on button "Close Return Order" at bounding box center [98, 229] width 142 height 14
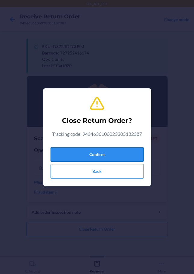
drag, startPoint x: 103, startPoint y: 153, endPoint x: 106, endPoint y: 150, distance: 3.4
click at [108, 152] on button "Confirm" at bounding box center [97, 154] width 93 height 14
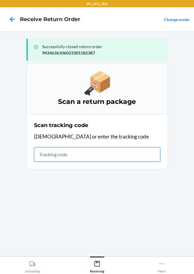
click at [50, 154] on input "text" at bounding box center [97, 154] width 127 height 14
type input "42030259943463610602330498163"
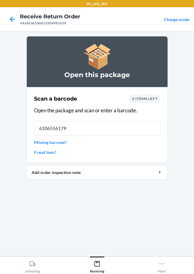
type input "61065561796"
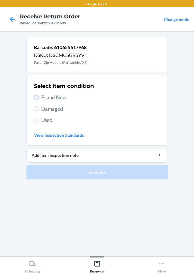
click at [36, 99] on input "Brand New" at bounding box center [36, 97] width 5 height 5
radio input "true"
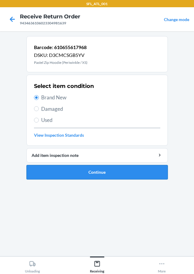
click at [66, 174] on button "Continue" at bounding box center [98, 172] width 142 height 14
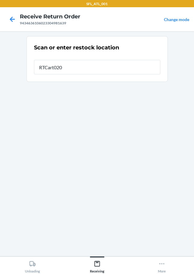
type input "RTCart020"
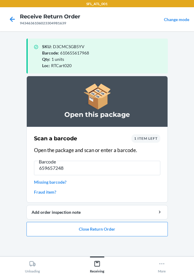
type input "6596572485"
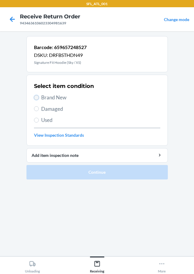
click at [36, 98] on input "Brand New" at bounding box center [36, 97] width 5 height 5
radio input "true"
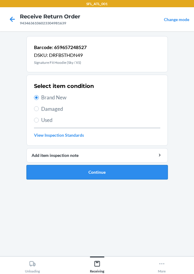
click at [86, 171] on button "Continue" at bounding box center [98, 172] width 142 height 14
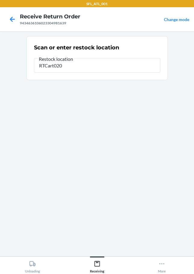
type input "RTCart020"
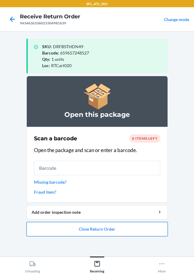
drag, startPoint x: 77, startPoint y: 227, endPoint x: 79, endPoint y: 223, distance: 4.7
click at [78, 225] on button "Close Return Order" at bounding box center [98, 229] width 142 height 14
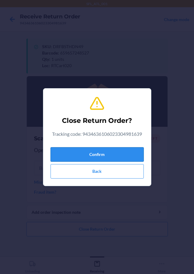
drag, startPoint x: 88, startPoint y: 157, endPoint x: 89, endPoint y: 149, distance: 7.9
click at [89, 149] on button "Confirm" at bounding box center [97, 154] width 93 height 14
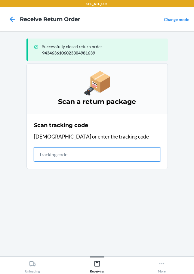
click at [44, 151] on input "text" at bounding box center [97, 154] width 127 height 14
type input "4203025994346361060233051957"
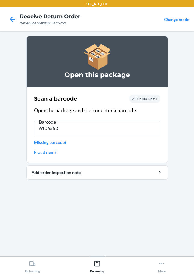
type input "61065532"
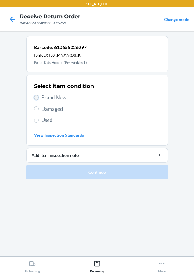
click at [37, 97] on input "Brand New" at bounding box center [36, 97] width 5 height 5
radio input "true"
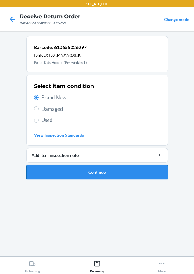
click at [101, 171] on button "Continue" at bounding box center [98, 172] width 142 height 14
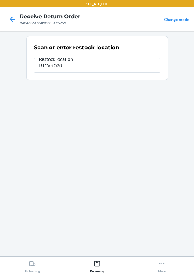
type input "RTCart020"
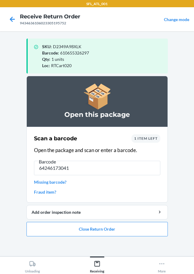
type input "642461730418"
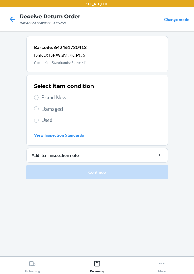
click at [33, 97] on section "Select item condition Brand New Damaged Used View Inspection Standards" at bounding box center [98, 110] width 142 height 71
click at [36, 97] on input "Brand New" at bounding box center [36, 97] width 5 height 5
radio input "true"
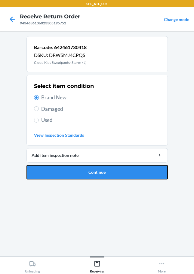
drag, startPoint x: 85, startPoint y: 177, endPoint x: 91, endPoint y: 153, distance: 24.5
click at [86, 177] on button "Continue" at bounding box center [98, 172] width 142 height 14
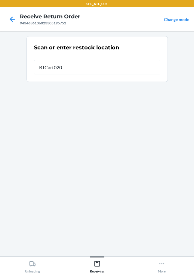
type input "RTCart020"
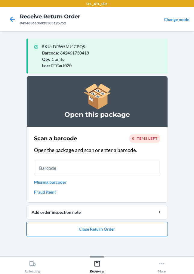
click at [103, 234] on button "Close Return Order" at bounding box center [98, 229] width 142 height 14
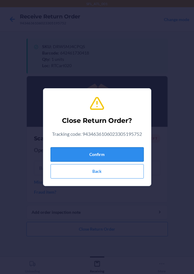
drag, startPoint x: 99, startPoint y: 157, endPoint x: 57, endPoint y: 153, distance: 42.7
click at [99, 157] on button "Confirm" at bounding box center [97, 154] width 93 height 14
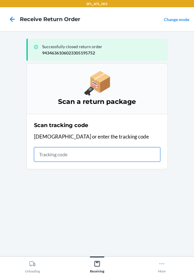
click at [40, 156] on input "text" at bounding box center [97, 154] width 127 height 14
type input "4203025994346361060233048064"
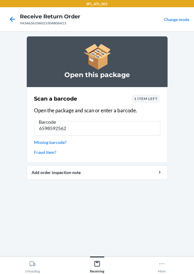
type input "65985925627"
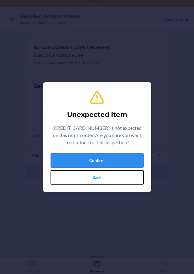
click at [115, 176] on button "Back" at bounding box center [97, 177] width 93 height 14
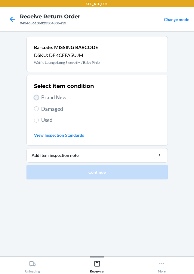
click at [37, 97] on input "Brand New" at bounding box center [36, 97] width 5 height 5
radio input "true"
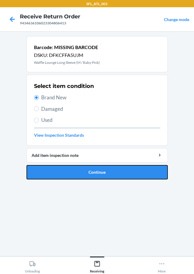
drag, startPoint x: 93, startPoint y: 176, endPoint x: 93, endPoint y: 165, distance: 10.5
click at [94, 175] on button "Continue" at bounding box center [98, 172] width 142 height 14
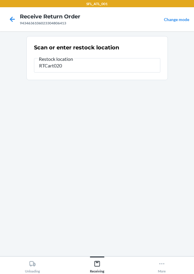
type input "RTCart020"
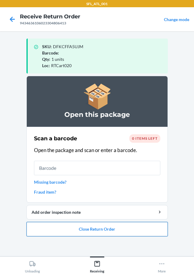
click at [101, 232] on button "Close Return Order" at bounding box center [98, 229] width 142 height 14
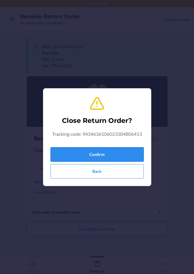
click at [82, 158] on button "Confirm" at bounding box center [97, 154] width 93 height 14
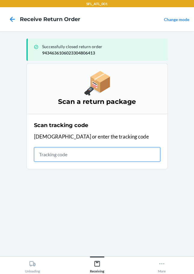
click at [43, 153] on input "text" at bounding box center [97, 154] width 127 height 14
type input "42030259943463610602330514436"
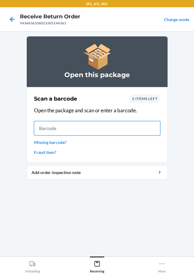
click at [40, 128] on input "text" at bounding box center [97, 128] width 127 height 14
type input "6046704023"
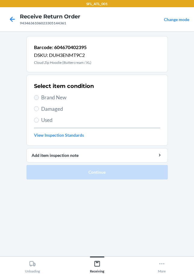
click at [39, 96] on label "Brand New" at bounding box center [97, 98] width 127 height 8
click at [39, 96] on input "Brand New" at bounding box center [36, 97] width 5 height 5
radio input "true"
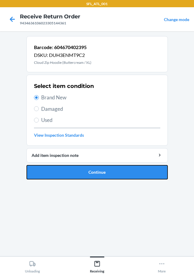
click at [82, 169] on button "Continue" at bounding box center [98, 172] width 142 height 14
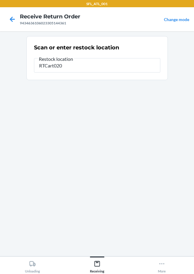
type input "RTCart020"
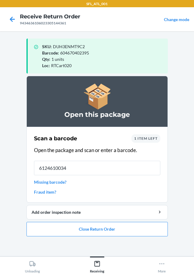
type input "61246100342"
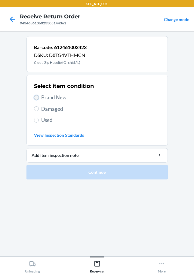
click at [38, 96] on input "Brand New" at bounding box center [36, 97] width 5 height 5
radio input "true"
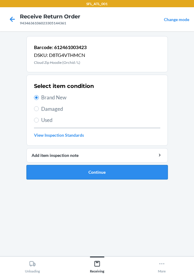
click at [80, 170] on button "Continue" at bounding box center [98, 172] width 142 height 14
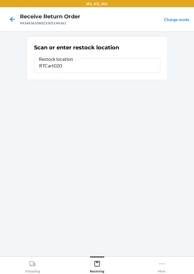
type input "RTCart020"
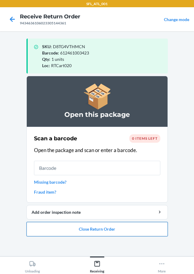
click at [102, 228] on button "Close Return Order" at bounding box center [98, 229] width 142 height 14
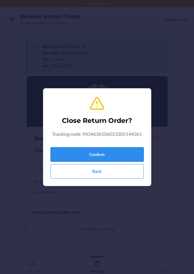
drag, startPoint x: 105, startPoint y: 154, endPoint x: 77, endPoint y: 151, distance: 28.1
click at [105, 151] on button "Confirm" at bounding box center [97, 154] width 93 height 14
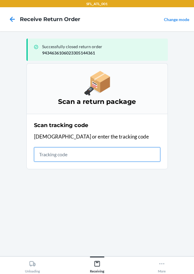
click at [47, 156] on input "text" at bounding box center [97, 154] width 127 height 14
type input "420302599434636106023305379190"
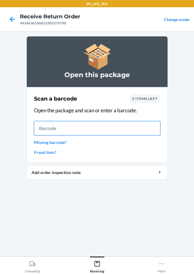
click at [51, 130] on input "text" at bounding box center [97, 128] width 127 height 14
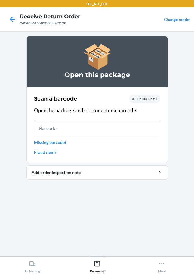
click at [58, 145] on link "Missing barcode?" at bounding box center [97, 142] width 127 height 6
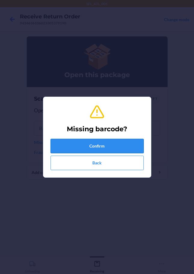
click at [81, 141] on button "Confirm" at bounding box center [97, 146] width 93 height 14
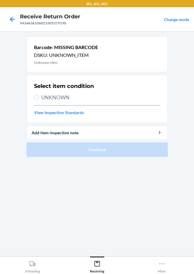
click at [50, 96] on span "UNKNOWN" at bounding box center [100, 98] width 119 height 8
click at [39, 96] on input "UNKNOWN" at bounding box center [36, 97] width 5 height 5
radio input "true"
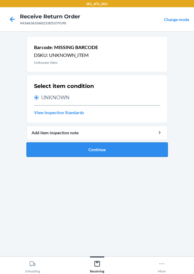
click at [94, 152] on button "Continue" at bounding box center [98, 150] width 142 height 14
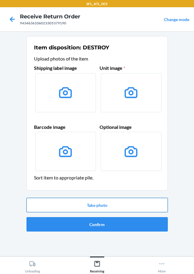
click at [112, 205] on button "Take photo" at bounding box center [98, 205] width 142 height 14
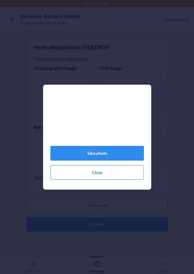
click at [95, 157] on button "Take photo" at bounding box center [97, 153] width 93 height 14
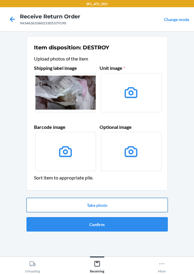
click at [99, 202] on button "Take photo" at bounding box center [98, 205] width 142 height 14
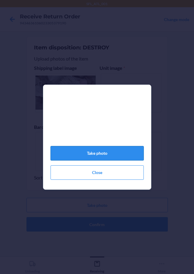
drag, startPoint x: 109, startPoint y: 155, endPoint x: 110, endPoint y: 161, distance: 6.7
click at [110, 154] on button "Take photo" at bounding box center [97, 153] width 93 height 14
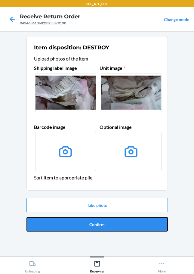
click at [101, 225] on button "Confirm" at bounding box center [98, 224] width 142 height 14
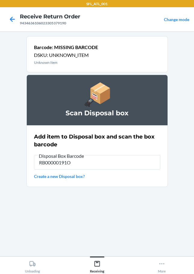
type input "RB00000191O"
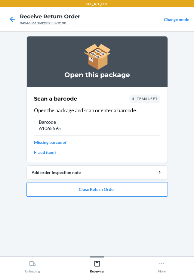
type input "610655958"
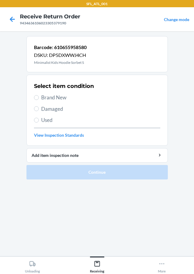
click at [39, 98] on label "Brand New" at bounding box center [97, 98] width 127 height 8
click at [39, 98] on input "Brand New" at bounding box center [36, 97] width 5 height 5
radio input "true"
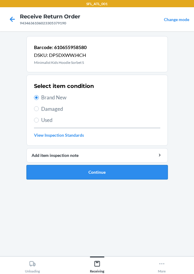
click at [85, 169] on button "Continue" at bounding box center [98, 172] width 142 height 14
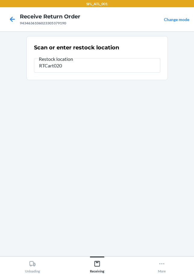
type input "RTCart020"
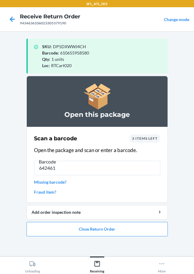
type input "6424615"
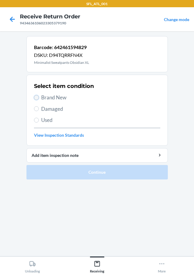
click at [38, 96] on input "Brand New" at bounding box center [36, 97] width 5 height 5
radio input "true"
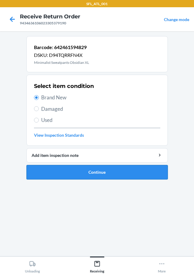
click at [81, 169] on button "Continue" at bounding box center [98, 172] width 142 height 14
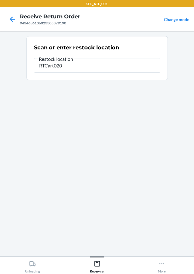
type input "RTCart020"
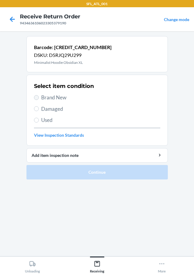
click at [36, 96] on label "Brand New" at bounding box center [97, 98] width 127 height 8
click at [36, 96] on input "Brand New" at bounding box center [36, 97] width 5 height 5
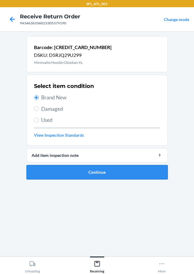
drag, startPoint x: 84, startPoint y: 180, endPoint x: 87, endPoint y: 177, distance: 4.9
click at [85, 180] on ol "Barcode: 642461702309 DSKU: D5RJQ29U299 Minimalist Hoodie Obsidian XL Select it…" at bounding box center [98, 110] width 142 height 148
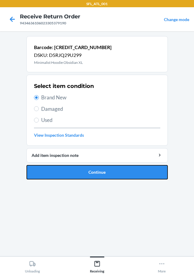
click at [88, 174] on button "Continue" at bounding box center [98, 172] width 142 height 14
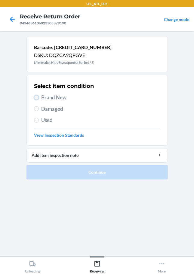
click at [35, 99] on input "Brand New" at bounding box center [36, 97] width 5 height 5
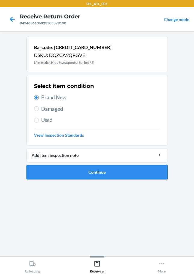
click at [87, 176] on button "Continue" at bounding box center [98, 172] width 142 height 14
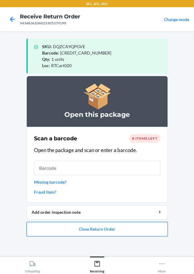
click at [123, 232] on button "Close Return Order" at bounding box center [98, 229] width 142 height 14
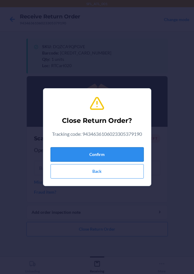
click at [121, 155] on button "Confirm" at bounding box center [97, 154] width 93 height 14
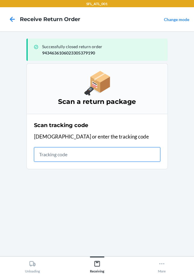
click at [65, 157] on input "text" at bounding box center [97, 154] width 127 height 14
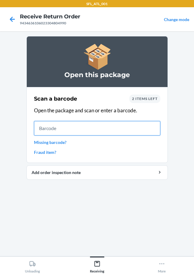
click at [66, 133] on input "text" at bounding box center [97, 128] width 127 height 14
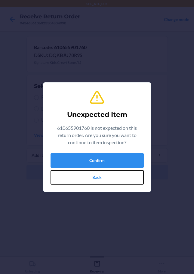
click at [102, 177] on button "Back" at bounding box center [97, 177] width 93 height 14
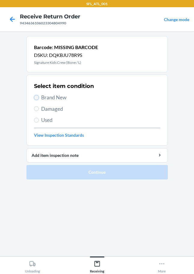
click at [37, 99] on input "Brand New" at bounding box center [36, 97] width 5 height 5
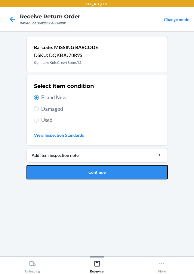
click at [84, 171] on button "Continue" at bounding box center [98, 172] width 142 height 14
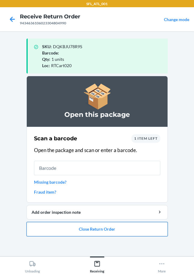
click at [95, 230] on button "Close Return Order" at bounding box center [98, 229] width 142 height 14
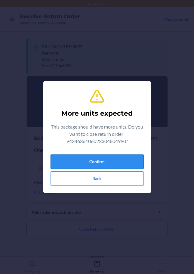
drag, startPoint x: 119, startPoint y: 162, endPoint x: 114, endPoint y: 163, distance: 4.9
click at [119, 169] on div "Confirm Back" at bounding box center [97, 169] width 93 height 34
click at [114, 161] on button "Confirm" at bounding box center [97, 162] width 93 height 14
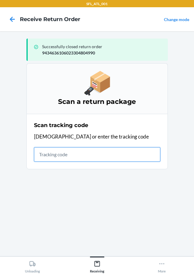
click at [56, 154] on input "text" at bounding box center [97, 154] width 127 height 14
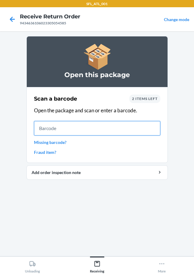
drag, startPoint x: 53, startPoint y: 131, endPoint x: 56, endPoint y: 127, distance: 5.4
click at [55, 129] on input "text" at bounding box center [97, 128] width 127 height 14
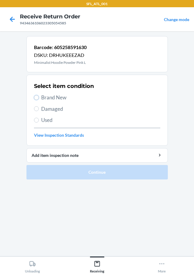
drag, startPoint x: 38, startPoint y: 99, endPoint x: 66, endPoint y: 127, distance: 40.5
click at [37, 99] on input "Brand New" at bounding box center [36, 97] width 5 height 5
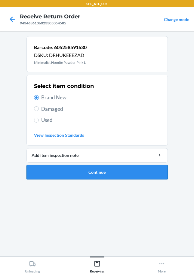
click at [87, 177] on button "Continue" at bounding box center [98, 172] width 142 height 14
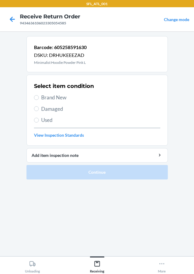
click at [43, 99] on span "Brand New" at bounding box center [100, 98] width 119 height 8
click at [39, 99] on input "Brand New" at bounding box center [36, 97] width 5 height 5
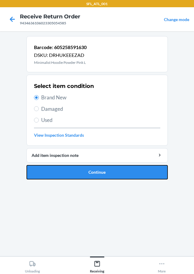
drag, startPoint x: 82, startPoint y: 171, endPoint x: 90, endPoint y: 152, distance: 20.3
click at [86, 169] on button "Continue" at bounding box center [98, 172] width 142 height 14
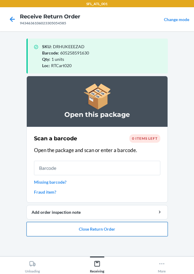
click at [112, 230] on button "Close Return Order" at bounding box center [98, 229] width 142 height 14
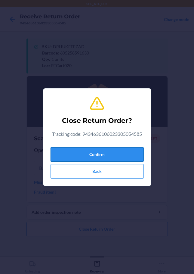
click at [108, 154] on button "Confirm" at bounding box center [97, 154] width 93 height 14
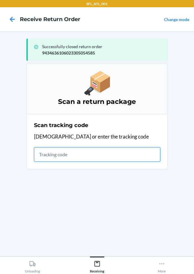
drag, startPoint x: 56, startPoint y: 154, endPoint x: 60, endPoint y: 148, distance: 7.8
click at [57, 154] on input "text" at bounding box center [97, 154] width 127 height 14
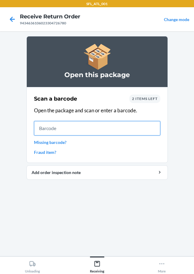
drag, startPoint x: 46, startPoint y: 127, endPoint x: 51, endPoint y: 121, distance: 7.1
click at [47, 127] on input "text" at bounding box center [97, 128] width 127 height 14
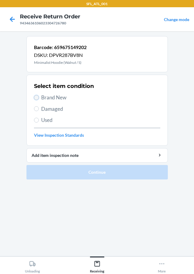
click at [37, 99] on input "Brand New" at bounding box center [36, 97] width 5 height 5
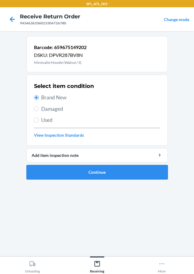
click at [79, 168] on button "Continue" at bounding box center [98, 172] width 142 height 14
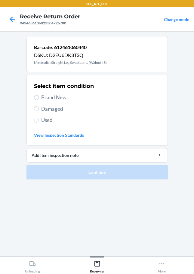
drag, startPoint x: 39, startPoint y: 98, endPoint x: 43, endPoint y: 102, distance: 5.3
click at [40, 99] on label "Brand New" at bounding box center [97, 98] width 127 height 8
click at [36, 98] on input "Brand New" at bounding box center [36, 97] width 5 height 5
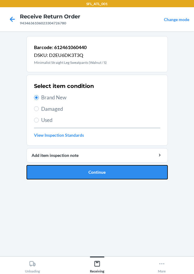
drag, startPoint x: 74, startPoint y: 171, endPoint x: 80, endPoint y: 168, distance: 6.6
click at [79, 168] on button "Continue" at bounding box center [98, 172] width 142 height 14
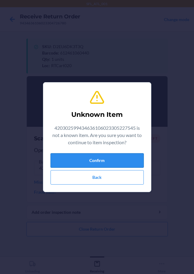
click at [82, 165] on button "Confirm" at bounding box center [97, 160] width 93 height 14
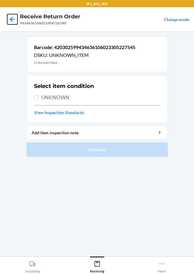
click at [17, 21] on icon at bounding box center [12, 19] width 10 height 10
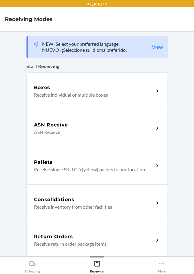
click at [55, 232] on div "Return Orders Receive return order package items" at bounding box center [98, 240] width 142 height 37
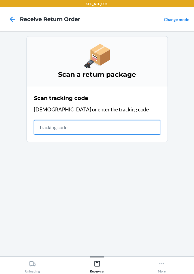
click at [48, 128] on input "text" at bounding box center [97, 127] width 127 height 14
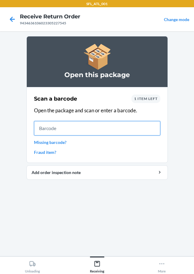
drag, startPoint x: 47, startPoint y: 127, endPoint x: 51, endPoint y: 129, distance: 4.0
click at [49, 129] on input "text" at bounding box center [97, 128] width 127 height 14
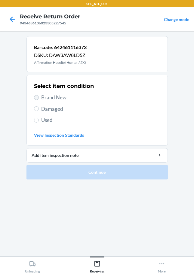
click at [37, 96] on label "Brand New" at bounding box center [97, 98] width 127 height 8
click at [37, 96] on input "Brand New" at bounding box center [36, 97] width 5 height 5
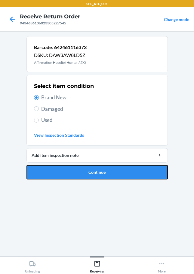
drag, startPoint x: 94, startPoint y: 171, endPoint x: 95, endPoint y: 165, distance: 6.1
click at [95, 171] on button "Continue" at bounding box center [98, 172] width 142 height 14
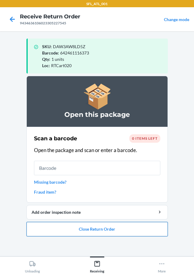
click at [69, 228] on button "Close Return Order" at bounding box center [98, 229] width 142 height 14
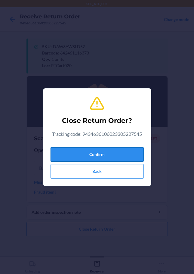
drag, startPoint x: 80, startPoint y: 156, endPoint x: 78, endPoint y: 153, distance: 3.8
click at [79, 153] on button "Confirm" at bounding box center [97, 154] width 93 height 14
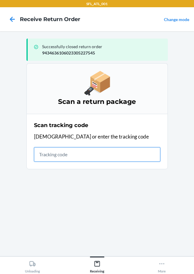
click at [55, 160] on input "text" at bounding box center [97, 154] width 127 height 14
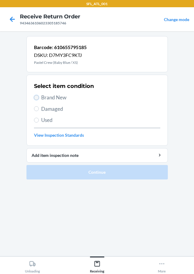
click at [36, 99] on input "Brand New" at bounding box center [36, 97] width 5 height 5
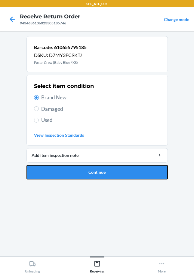
drag, startPoint x: 79, startPoint y: 176, endPoint x: 85, endPoint y: 173, distance: 6.5
click at [80, 176] on button "Continue" at bounding box center [98, 172] width 142 height 14
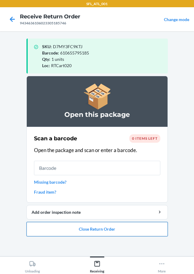
click at [95, 227] on button "Close Return Order" at bounding box center [98, 229] width 142 height 14
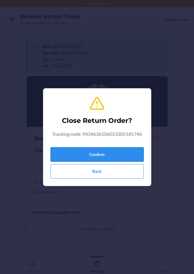
click at [97, 153] on button "Confirm" at bounding box center [97, 154] width 93 height 14
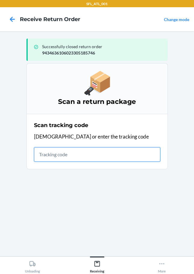
click at [45, 154] on input "text" at bounding box center [97, 154] width 127 height 14
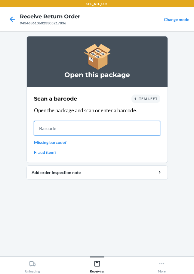
click at [66, 123] on input "text" at bounding box center [97, 128] width 127 height 14
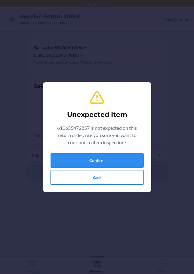
click at [100, 182] on button "Back" at bounding box center [97, 177] width 93 height 14
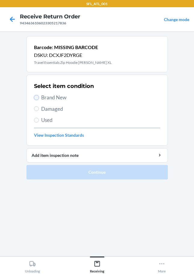
click at [37, 99] on input "Brand New" at bounding box center [36, 97] width 5 height 5
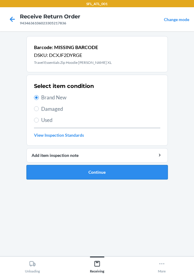
click at [117, 171] on button "Continue" at bounding box center [98, 172] width 142 height 14
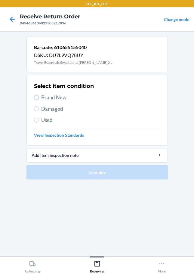
drag, startPoint x: 37, startPoint y: 99, endPoint x: 48, endPoint y: 111, distance: 16.6
click at [38, 100] on label "Brand New" at bounding box center [97, 98] width 127 height 8
click at [38, 100] on input "Brand New" at bounding box center [36, 97] width 5 height 5
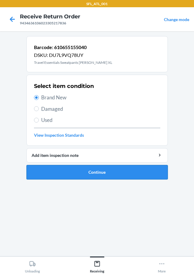
click at [87, 169] on button "Continue" at bounding box center [98, 172] width 142 height 14
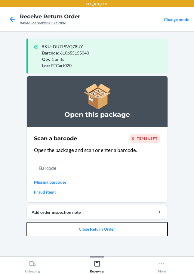
drag, startPoint x: 81, startPoint y: 233, endPoint x: 82, endPoint y: 238, distance: 4.4
click at [81, 238] on ol "Open this package Scan a barcode 0 items left Open the package and scan or ente…" at bounding box center [98, 158] width 142 height 165
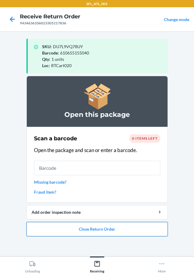
click at [95, 230] on button "Close Return Order" at bounding box center [98, 229] width 142 height 14
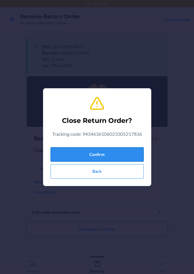
click at [100, 157] on button "Confirm" at bounding box center [97, 154] width 93 height 14
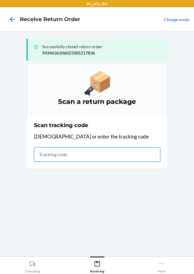
click at [58, 158] on input "text" at bounding box center [97, 154] width 127 height 14
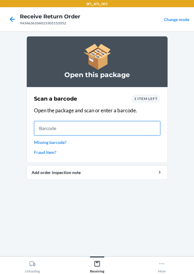
click at [45, 128] on input "text" at bounding box center [97, 128] width 127 height 14
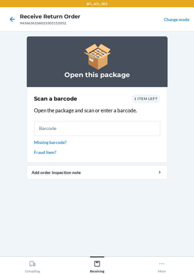
click at [48, 145] on link "Missing barcode?" at bounding box center [97, 142] width 127 height 6
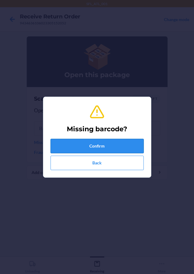
click at [70, 143] on button "Confirm" at bounding box center [97, 146] width 93 height 14
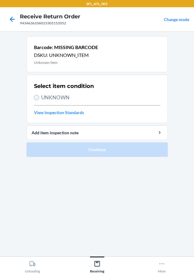
click at [38, 98] on input "UNKNOWN" at bounding box center [36, 97] width 5 height 5
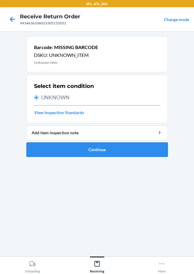
click at [71, 145] on button "Continue" at bounding box center [98, 150] width 142 height 14
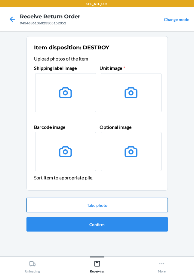
click at [111, 209] on button "Take photo" at bounding box center [98, 205] width 142 height 14
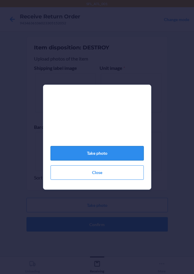
click at [104, 159] on button "Take photo" at bounding box center [97, 153] width 93 height 14
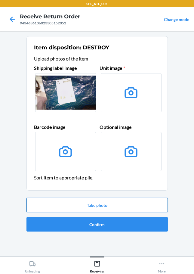
click at [96, 205] on button "Take photo" at bounding box center [98, 205] width 142 height 14
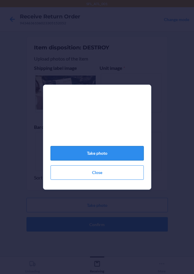
drag, startPoint x: 113, startPoint y: 158, endPoint x: 118, endPoint y: 154, distance: 6.9
click at [113, 158] on button "Take photo" at bounding box center [97, 153] width 93 height 14
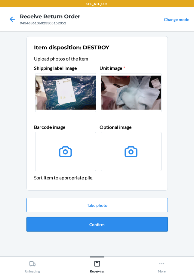
click at [103, 224] on button "Confirm" at bounding box center [98, 224] width 142 height 14
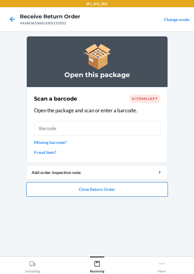
drag, startPoint x: 100, startPoint y: 198, endPoint x: 104, endPoint y: 195, distance: 4.8
click at [103, 196] on ol "Open this package Scan a barcode 0 items left Open the package and scan or ente…" at bounding box center [98, 118] width 142 height 165
click at [104, 193] on button "Close Return Order" at bounding box center [98, 189] width 142 height 14
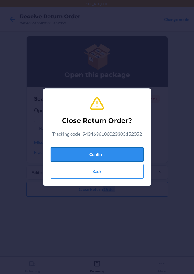
click at [101, 150] on button "Confirm" at bounding box center [97, 154] width 93 height 14
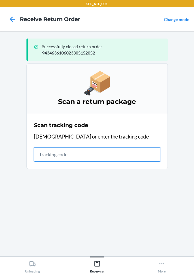
click at [63, 153] on input "text" at bounding box center [97, 154] width 127 height 14
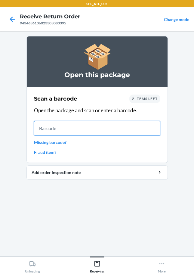
click at [61, 131] on input "text" at bounding box center [97, 128] width 127 height 14
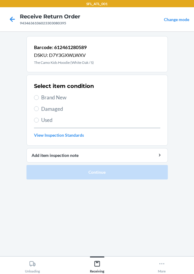
click at [42, 99] on span "Brand New" at bounding box center [100, 98] width 119 height 8
click at [39, 99] on input "Brand New" at bounding box center [36, 97] width 5 height 5
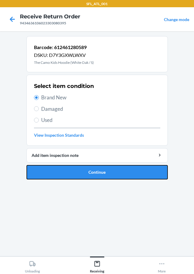
drag, startPoint x: 78, startPoint y: 171, endPoint x: 81, endPoint y: 170, distance: 3.5
click at [78, 171] on button "Continue" at bounding box center [98, 172] width 142 height 14
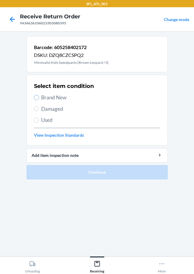
drag, startPoint x: 37, startPoint y: 98, endPoint x: 44, endPoint y: 116, distance: 19.2
click at [38, 98] on input "Brand New" at bounding box center [36, 97] width 5 height 5
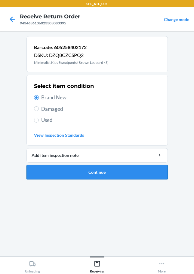
click at [76, 172] on button "Continue" at bounding box center [98, 172] width 142 height 14
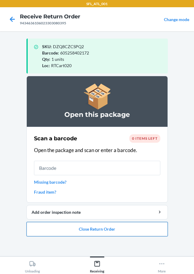
click at [119, 228] on button "Close Return Order" at bounding box center [98, 229] width 142 height 14
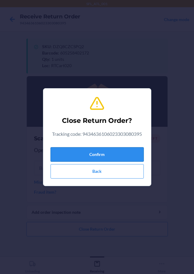
click at [111, 155] on button "Confirm" at bounding box center [97, 154] width 93 height 14
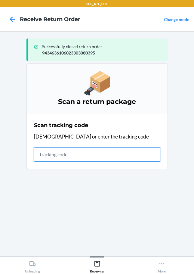
click at [76, 156] on input "text" at bounding box center [97, 154] width 127 height 14
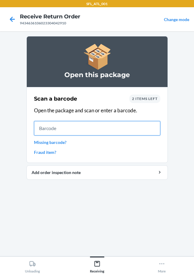
click at [71, 129] on input "text" at bounding box center [97, 128] width 127 height 14
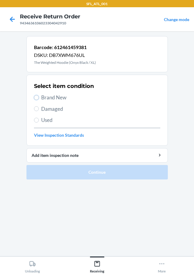
drag, startPoint x: 35, startPoint y: 98, endPoint x: 49, endPoint y: 116, distance: 23.2
click at [38, 101] on label "Brand New" at bounding box center [97, 98] width 127 height 8
click at [38, 100] on input "Brand New" at bounding box center [36, 97] width 5 height 5
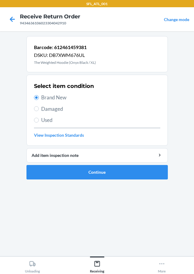
click at [42, 108] on span "Damaged" at bounding box center [100, 109] width 119 height 8
click at [39, 108] on input "Damaged" at bounding box center [36, 108] width 5 height 5
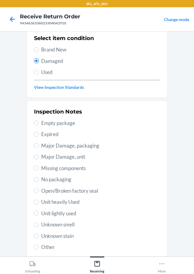
scroll to position [89, 0]
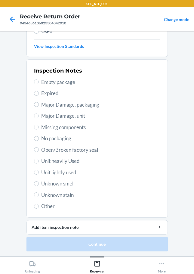
drag, startPoint x: 39, startPoint y: 205, endPoint x: 53, endPoint y: 209, distance: 14.0
click at [41, 204] on span "Other" at bounding box center [100, 206] width 119 height 8
click at [39, 204] on input "Other" at bounding box center [36, 206] width 5 height 5
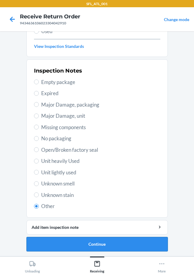
click at [101, 246] on button "Continue" at bounding box center [98, 244] width 142 height 14
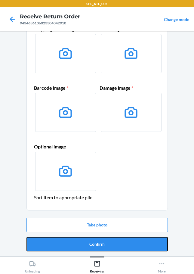
click at [86, 245] on button "Confirm" at bounding box center [98, 244] width 142 height 14
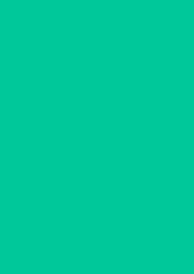
scroll to position [0, 0]
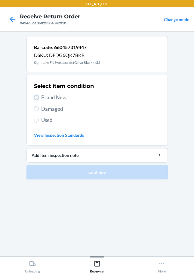
click at [38, 98] on input "Brand New" at bounding box center [36, 97] width 5 height 5
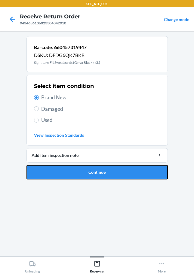
click at [118, 172] on button "Continue" at bounding box center [98, 172] width 142 height 14
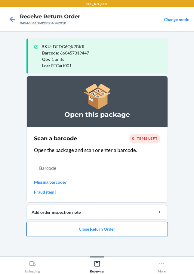
click at [95, 231] on button "Close Return Order" at bounding box center [98, 229] width 142 height 14
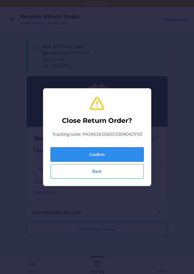
click at [74, 158] on button "Confirm" at bounding box center [97, 154] width 93 height 14
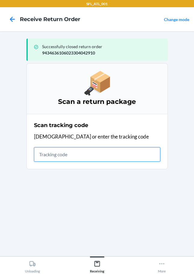
click at [46, 157] on input "text" at bounding box center [97, 154] width 127 height 14
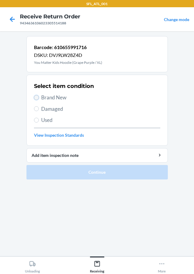
click at [38, 96] on input "Brand New" at bounding box center [36, 97] width 5 height 5
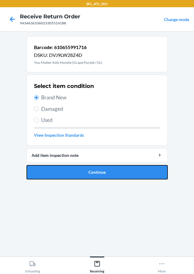
click at [80, 178] on button "Continue" at bounding box center [98, 172] width 142 height 14
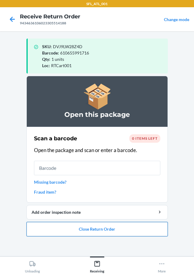
click at [60, 227] on button "Close Return Order" at bounding box center [98, 229] width 142 height 14
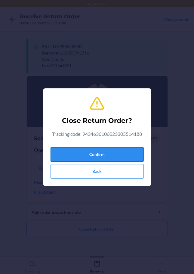
click at [72, 155] on button "Confirm" at bounding box center [97, 154] width 93 height 14
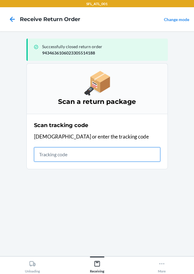
click at [56, 157] on input "text" at bounding box center [97, 154] width 127 height 14
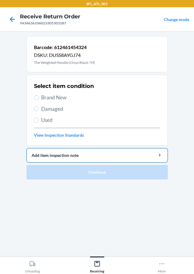
drag, startPoint x: 39, startPoint y: 97, endPoint x: 116, endPoint y: 149, distance: 92.0
click at [40, 101] on label "Brand New" at bounding box center [97, 98] width 127 height 8
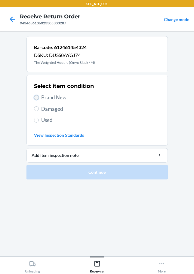
click at [36, 98] on input "Brand New" at bounding box center [36, 97] width 5 height 5
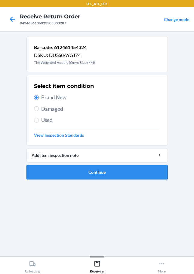
click at [81, 165] on li "Barcode: 612461454324 DSKU: DUSS8AYGJ74 The Weighted Hoodie (Onyx Black / M) Se…" at bounding box center [98, 107] width 142 height 143
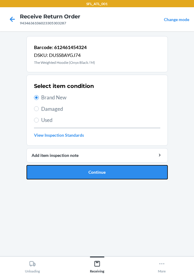
click at [81, 168] on button "Continue" at bounding box center [98, 172] width 142 height 14
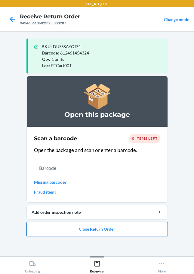
click at [91, 227] on button "Close Return Order" at bounding box center [98, 229] width 142 height 14
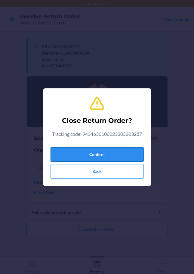
drag, startPoint x: 86, startPoint y: 152, endPoint x: 15, endPoint y: 137, distance: 72.1
click at [86, 152] on button "Confirm" at bounding box center [97, 154] width 93 height 14
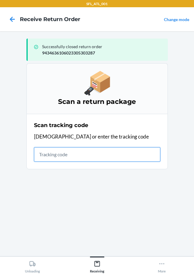
drag, startPoint x: 83, startPoint y: 158, endPoint x: 87, endPoint y: 158, distance: 3.6
click at [86, 158] on input "text" at bounding box center [97, 154] width 127 height 14
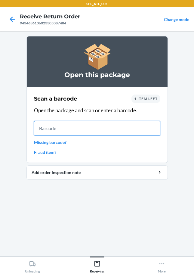
click at [51, 130] on input "text" at bounding box center [97, 128] width 127 height 14
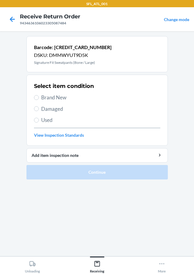
click at [39, 97] on label "Brand New" at bounding box center [97, 98] width 127 height 8
click at [39, 97] on input "Brand New" at bounding box center [36, 97] width 5 height 5
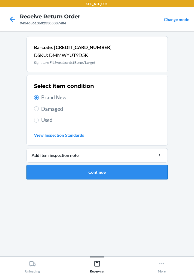
click at [96, 174] on button "Continue" at bounding box center [98, 172] width 142 height 14
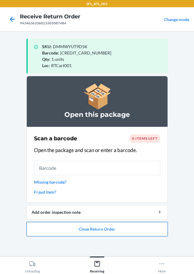
click at [76, 231] on button "Close Return Order" at bounding box center [98, 229] width 142 height 14
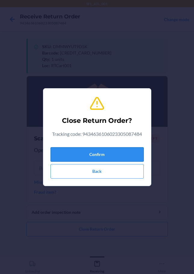
click at [80, 159] on button "Confirm" at bounding box center [97, 154] width 93 height 14
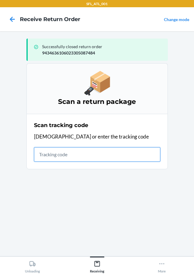
click at [44, 152] on input "text" at bounding box center [97, 154] width 127 height 14
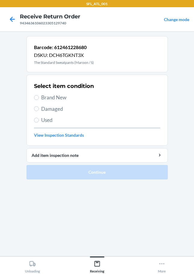
click at [42, 98] on span "Brand New" at bounding box center [100, 98] width 119 height 8
click at [39, 98] on input "Brand New" at bounding box center [36, 97] width 5 height 5
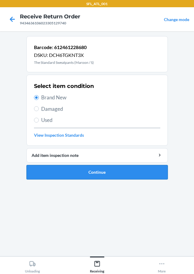
click at [72, 174] on button "Continue" at bounding box center [98, 172] width 142 height 14
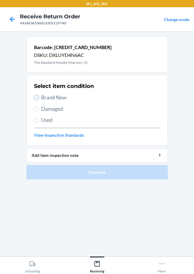
drag, startPoint x: 36, startPoint y: 96, endPoint x: 35, endPoint y: 99, distance: 3.3
click at [36, 97] on input "Brand New" at bounding box center [36, 97] width 5 height 5
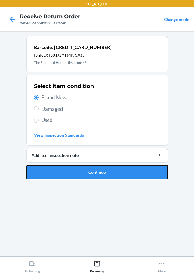
drag, startPoint x: 57, startPoint y: 176, endPoint x: 61, endPoint y: 158, distance: 18.5
click at [58, 174] on button "Continue" at bounding box center [98, 172] width 142 height 14
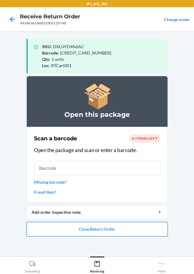
click at [86, 230] on button "Close Return Order" at bounding box center [98, 229] width 142 height 14
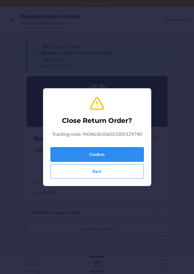
drag, startPoint x: 95, startPoint y: 153, endPoint x: 52, endPoint y: 149, distance: 42.9
click at [96, 152] on button "Confirm" at bounding box center [97, 154] width 93 height 14
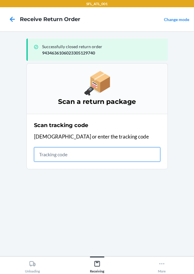
click at [72, 152] on input "text" at bounding box center [97, 154] width 127 height 14
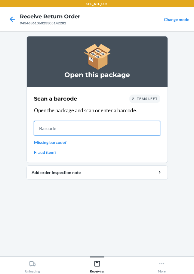
click at [64, 129] on input "text" at bounding box center [97, 128] width 127 height 14
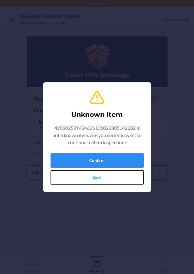
drag, startPoint x: 90, startPoint y: 179, endPoint x: 91, endPoint y: 174, distance: 4.5
click at [90, 178] on button "Back" at bounding box center [97, 177] width 93 height 14
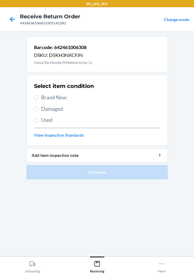
click at [40, 93] on div "Select item condition Brand New Damaged Used View Inspection Standards" at bounding box center [97, 110] width 127 height 60
click at [38, 98] on input "Brand New" at bounding box center [36, 97] width 5 height 5
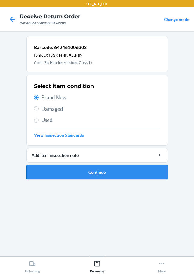
click at [88, 175] on button "Continue" at bounding box center [98, 172] width 142 height 14
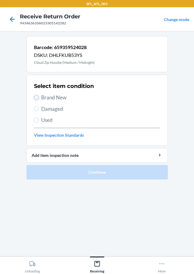
click at [37, 96] on input "Brand New" at bounding box center [36, 97] width 5 height 5
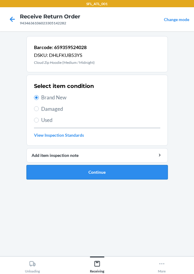
click at [101, 174] on button "Continue" at bounding box center [98, 172] width 142 height 14
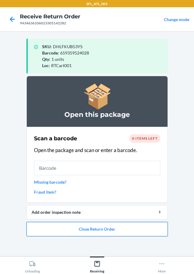
click at [81, 228] on button "Close Return Order" at bounding box center [98, 229] width 142 height 14
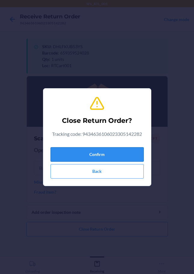
click at [90, 157] on button "Confirm" at bounding box center [97, 154] width 93 height 14
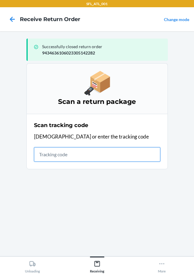
click at [64, 157] on input "text" at bounding box center [97, 154] width 127 height 14
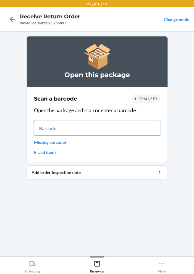
click at [56, 128] on input "text" at bounding box center [97, 128] width 127 height 14
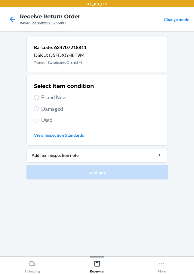
drag, startPoint x: 39, startPoint y: 97, endPoint x: 39, endPoint y: 101, distance: 3.7
click at [39, 97] on label "Brand New" at bounding box center [97, 98] width 127 height 8
click at [39, 97] on input "Brand New" at bounding box center [36, 97] width 5 height 5
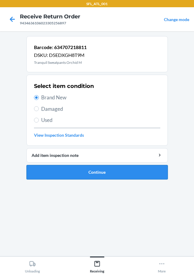
click at [108, 173] on button "Continue" at bounding box center [98, 172] width 142 height 14
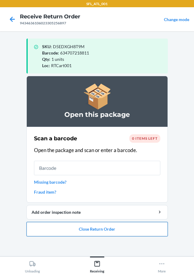
click at [101, 232] on button "Close Return Order" at bounding box center [98, 229] width 142 height 14
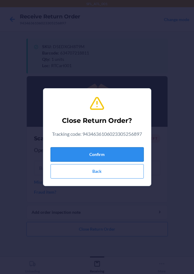
click at [117, 154] on button "Confirm" at bounding box center [97, 154] width 93 height 14
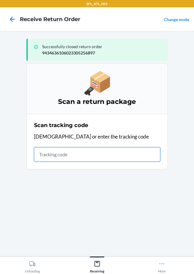
click at [81, 157] on input "text" at bounding box center [97, 154] width 127 height 14
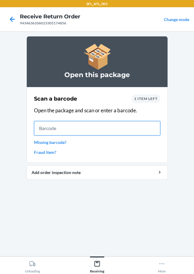
click at [47, 122] on input "text" at bounding box center [97, 128] width 127 height 14
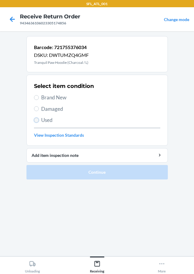
click at [37, 119] on input "Used" at bounding box center [36, 120] width 5 height 5
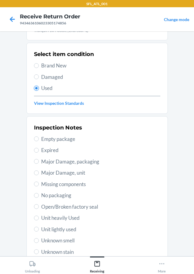
scroll to position [89, 0]
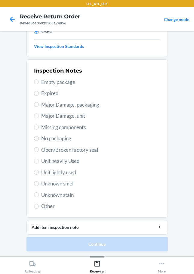
click at [36, 161] on label "Unit heavily Used" at bounding box center [97, 161] width 127 height 8
click at [36, 161] on input "Unit heavily Used" at bounding box center [36, 161] width 5 height 5
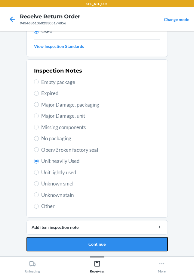
drag, startPoint x: 68, startPoint y: 239, endPoint x: 70, endPoint y: 235, distance: 3.9
click at [68, 238] on button "Continue" at bounding box center [98, 244] width 142 height 14
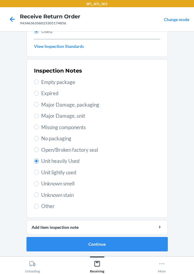
scroll to position [0, 0]
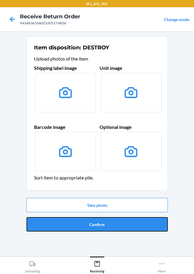
click at [86, 225] on button "Confirm" at bounding box center [98, 224] width 142 height 14
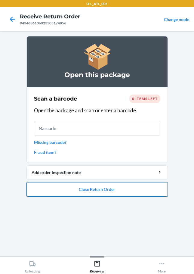
click at [130, 187] on button "Close Return Order" at bounding box center [98, 189] width 142 height 14
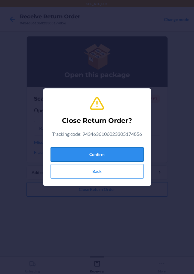
click at [129, 159] on button "Confirm" at bounding box center [97, 154] width 93 height 14
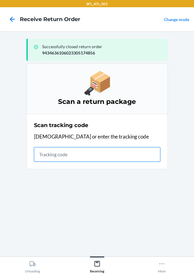
click at [69, 154] on input "text" at bounding box center [97, 154] width 127 height 14
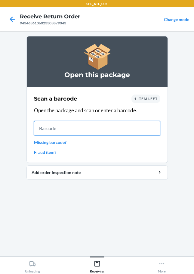
click at [67, 130] on input "text" at bounding box center [97, 128] width 127 height 14
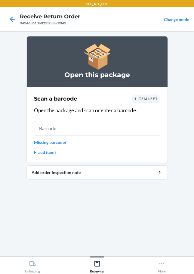
click at [55, 144] on link "Missing barcode?" at bounding box center [97, 142] width 127 height 6
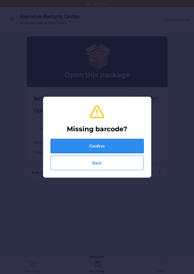
click at [86, 149] on button "Confirm" at bounding box center [97, 146] width 93 height 14
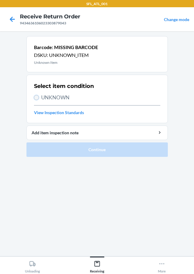
click at [38, 96] on input "UNKNOWN" at bounding box center [36, 97] width 5 height 5
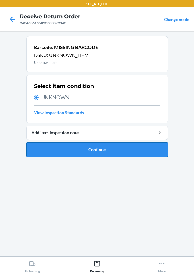
click at [99, 149] on button "Continue" at bounding box center [98, 150] width 142 height 14
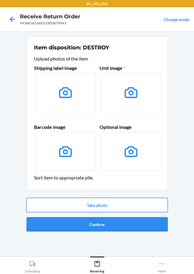
click at [99, 205] on button "Take photo" at bounding box center [98, 205] width 142 height 14
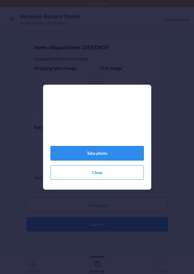
click at [110, 159] on button "Take photo" at bounding box center [97, 153] width 93 height 14
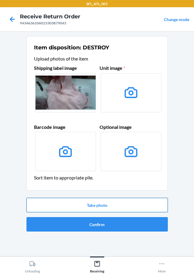
click at [102, 203] on button "Take photo" at bounding box center [98, 205] width 142 height 14
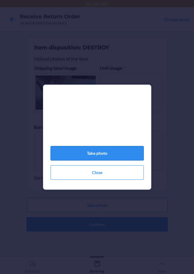
click at [114, 152] on button "Take photo" at bounding box center [97, 153] width 93 height 14
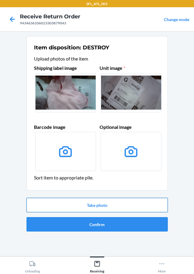
click at [95, 205] on button "Take photo" at bounding box center [98, 205] width 142 height 14
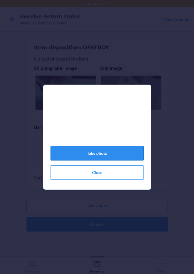
click at [101, 159] on button "Take photo" at bounding box center [97, 153] width 93 height 14
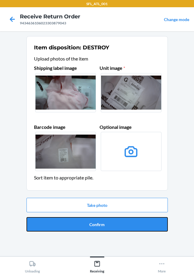
drag, startPoint x: 97, startPoint y: 225, endPoint x: 104, endPoint y: 206, distance: 20.4
click at [97, 225] on button "Confirm" at bounding box center [98, 224] width 142 height 14
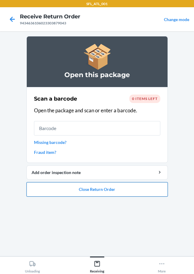
click at [56, 193] on button "Close Return Order" at bounding box center [98, 189] width 142 height 14
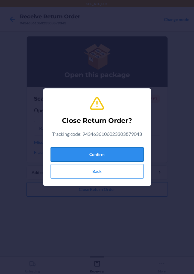
click at [68, 151] on button "Confirm" at bounding box center [97, 154] width 93 height 14
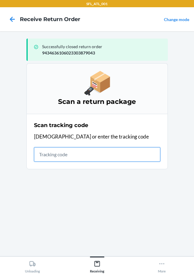
click at [52, 158] on input "text" at bounding box center [97, 154] width 127 height 14
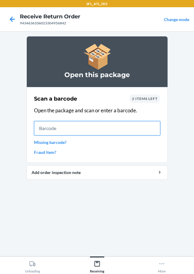
click at [51, 129] on input "text" at bounding box center [97, 128] width 127 height 14
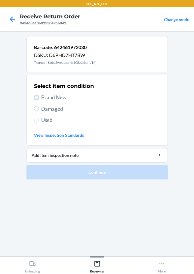
click at [36, 97] on input "Brand New" at bounding box center [36, 97] width 5 height 5
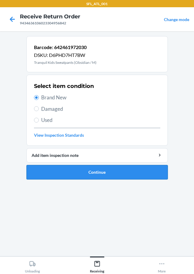
click at [69, 169] on button "Continue" at bounding box center [98, 172] width 142 height 14
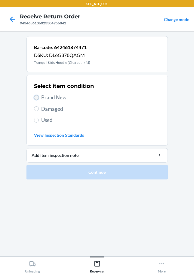
click at [36, 99] on input "Brand New" at bounding box center [36, 97] width 5 height 5
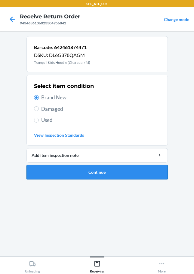
click at [75, 171] on button "Continue" at bounding box center [98, 172] width 142 height 14
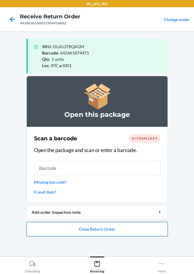
click at [77, 228] on button "Close Return Order" at bounding box center [98, 229] width 142 height 14
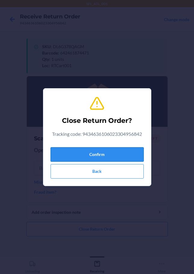
click at [84, 158] on button "Confirm" at bounding box center [97, 154] width 93 height 14
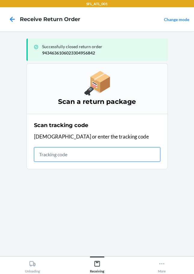
click at [55, 154] on input "text" at bounding box center [97, 154] width 127 height 14
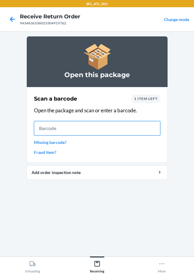
click at [45, 129] on input "text" at bounding box center [97, 128] width 127 height 14
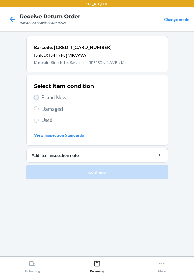
click at [37, 99] on input "Brand New" at bounding box center [36, 97] width 5 height 5
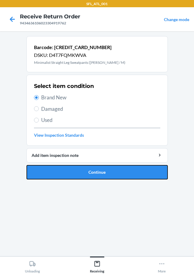
click at [74, 173] on button "Continue" at bounding box center [98, 172] width 142 height 14
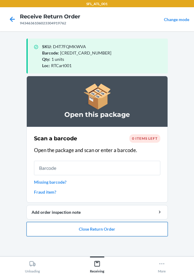
click at [109, 231] on button "Close Return Order" at bounding box center [98, 229] width 142 height 14
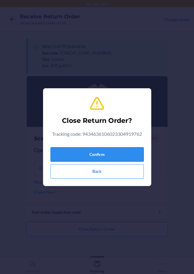
click at [95, 155] on button "Confirm" at bounding box center [97, 154] width 93 height 14
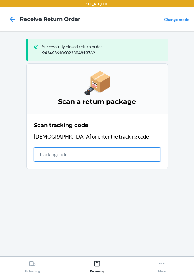
click at [47, 157] on input "text" at bounding box center [97, 154] width 127 height 14
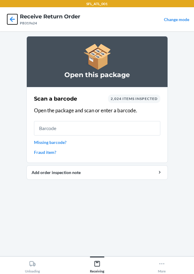
click at [13, 20] on icon at bounding box center [12, 19] width 10 height 10
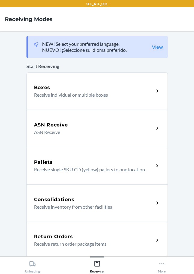
click at [50, 237] on h5 "Return Orders" at bounding box center [53, 236] width 39 height 7
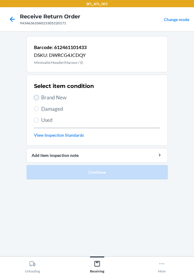
click at [35, 98] on input "Brand New" at bounding box center [36, 97] width 5 height 5
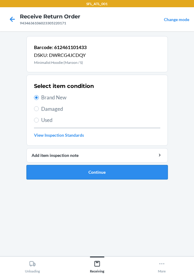
click at [118, 170] on button "Continue" at bounding box center [98, 172] width 142 height 14
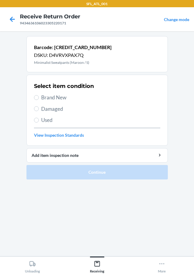
drag, startPoint x: 39, startPoint y: 99, endPoint x: 42, endPoint y: 109, distance: 10.3
click at [39, 99] on label "Brand New" at bounding box center [97, 98] width 127 height 8
click at [39, 99] on input "Brand New" at bounding box center [36, 97] width 5 height 5
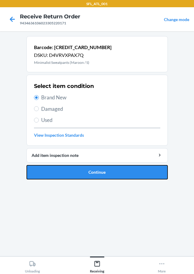
drag, startPoint x: 79, startPoint y: 171, endPoint x: 80, endPoint y: 162, distance: 9.2
click at [79, 170] on button "Continue" at bounding box center [98, 172] width 142 height 14
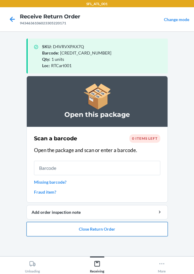
click at [115, 234] on button "Close Return Order" at bounding box center [98, 229] width 142 height 14
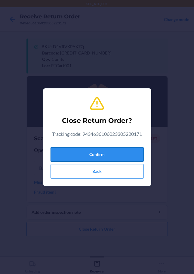
click at [100, 152] on button "Confirm" at bounding box center [97, 154] width 93 height 14
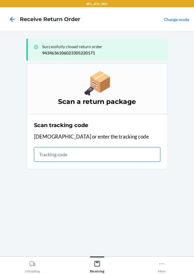
click at [61, 155] on input "text" at bounding box center [97, 154] width 127 height 14
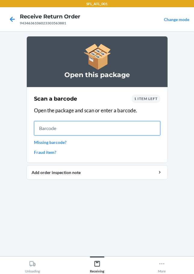
click at [58, 129] on input "text" at bounding box center [97, 128] width 127 height 14
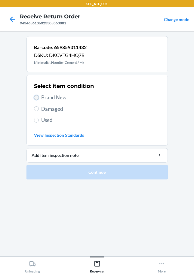
click at [38, 97] on input "Brand New" at bounding box center [36, 97] width 5 height 5
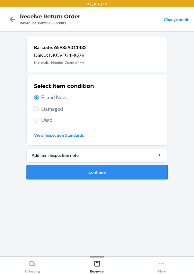
click at [71, 174] on button "Continue" at bounding box center [98, 172] width 142 height 14
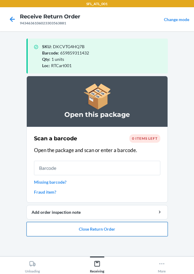
drag, startPoint x: 117, startPoint y: 230, endPoint x: 120, endPoint y: 233, distance: 3.9
click at [120, 233] on button "Close Return Order" at bounding box center [98, 229] width 142 height 14
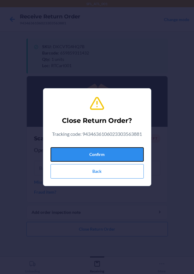
drag, startPoint x: 89, startPoint y: 156, endPoint x: 48, endPoint y: 152, distance: 41.5
click at [89, 156] on button "Confirm" at bounding box center [97, 154] width 93 height 14
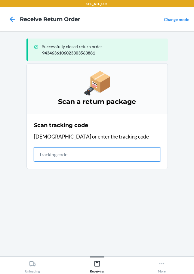
click at [62, 153] on input "text" at bounding box center [97, 154] width 127 height 14
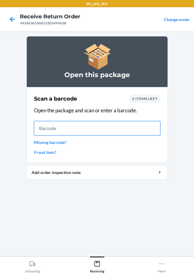
drag, startPoint x: 60, startPoint y: 132, endPoint x: 63, endPoint y: 134, distance: 3.4
click at [60, 132] on input "text" at bounding box center [97, 128] width 127 height 14
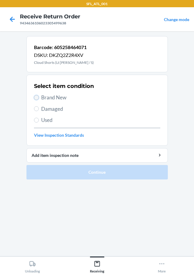
click at [38, 97] on input "Brand New" at bounding box center [36, 97] width 5 height 5
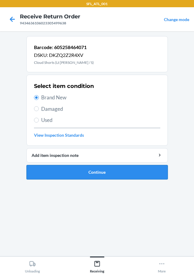
click at [67, 169] on button "Continue" at bounding box center [98, 172] width 142 height 14
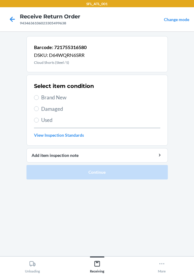
click at [38, 101] on label "Brand New" at bounding box center [97, 98] width 127 height 8
click at [38, 100] on input "Brand New" at bounding box center [36, 97] width 5 height 5
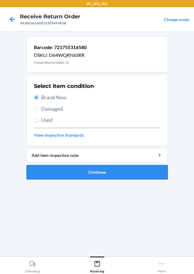
click at [70, 176] on button "Continue" at bounding box center [98, 172] width 142 height 14
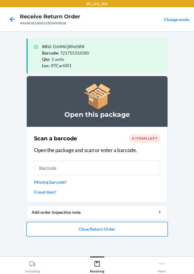
click at [94, 231] on button "Close Return Order" at bounding box center [98, 229] width 142 height 14
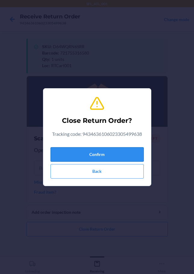
click at [97, 157] on button "Confirm" at bounding box center [97, 154] width 93 height 14
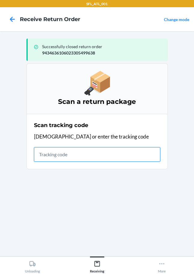
click at [62, 155] on input "text" at bounding box center [97, 154] width 127 height 14
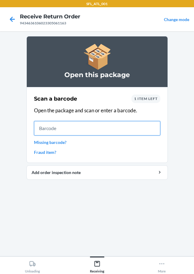
click at [40, 125] on input "text" at bounding box center [97, 128] width 127 height 14
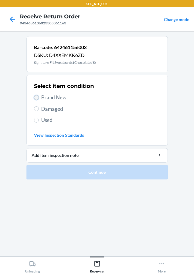
click at [35, 99] on input "Brand New" at bounding box center [36, 97] width 5 height 5
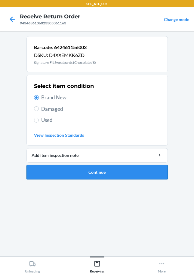
click at [70, 171] on button "Continue" at bounding box center [98, 172] width 142 height 14
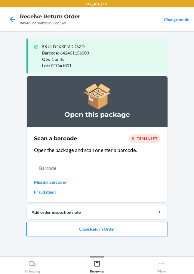
click at [108, 230] on button "Close Return Order" at bounding box center [98, 229] width 142 height 14
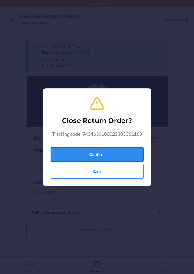
click at [101, 154] on button "Confirm" at bounding box center [97, 154] width 93 height 14
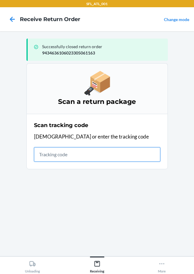
click at [70, 160] on input "text" at bounding box center [97, 154] width 127 height 14
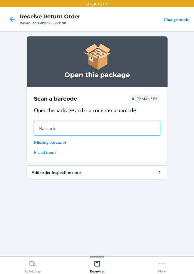
click at [59, 127] on input "text" at bounding box center [97, 128] width 127 height 14
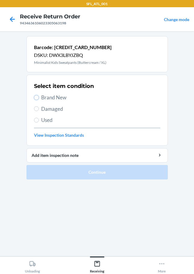
drag, startPoint x: 36, startPoint y: 96, endPoint x: 41, endPoint y: 101, distance: 6.8
click at [37, 96] on input "Brand New" at bounding box center [36, 97] width 5 height 5
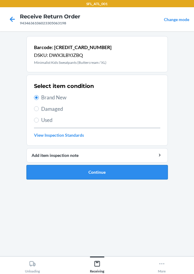
click at [75, 173] on button "Continue" at bounding box center [98, 172] width 142 height 14
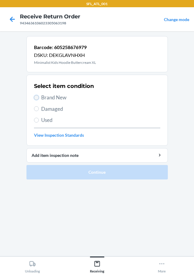
click at [37, 99] on input "Brand New" at bounding box center [36, 97] width 5 height 5
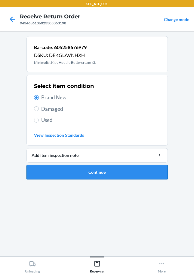
click at [53, 176] on button "Continue" at bounding box center [98, 172] width 142 height 14
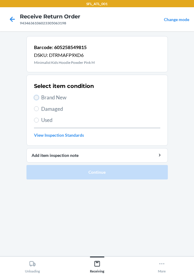
click at [37, 96] on input "Brand New" at bounding box center [36, 97] width 5 height 5
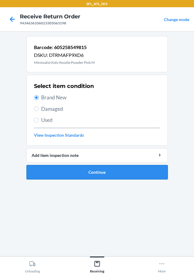
click at [78, 175] on button "Continue" at bounding box center [98, 172] width 142 height 14
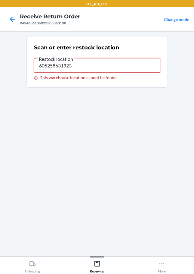
drag, startPoint x: 80, startPoint y: 65, endPoint x: 15, endPoint y: 74, distance: 66.0
click at [15, 74] on main "Scan or enter restock location Restock location 605258631923 This warehouse loc…" at bounding box center [97, 143] width 194 height 225
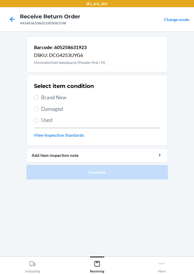
click at [39, 96] on label "Brand New" at bounding box center [97, 98] width 127 height 8
click at [39, 96] on input "Brand New" at bounding box center [36, 97] width 5 height 5
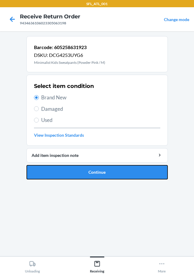
drag, startPoint x: 100, startPoint y: 173, endPoint x: 106, endPoint y: 170, distance: 7.3
click at [102, 174] on button "Continue" at bounding box center [98, 172] width 142 height 14
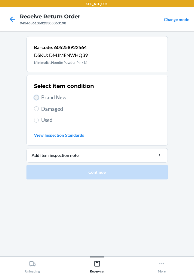
click at [38, 96] on input "Brand New" at bounding box center [36, 97] width 5 height 5
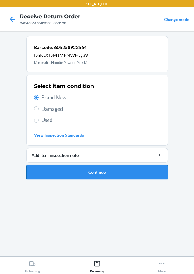
click at [70, 171] on button "Continue" at bounding box center [98, 172] width 142 height 14
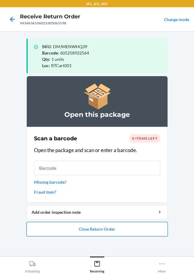
click at [83, 230] on button "Close Return Order" at bounding box center [98, 229] width 142 height 14
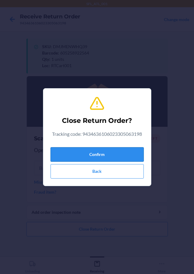
click at [80, 152] on button "Confirm" at bounding box center [97, 154] width 93 height 14
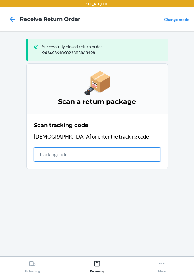
click at [70, 153] on input "text" at bounding box center [97, 154] width 127 height 14
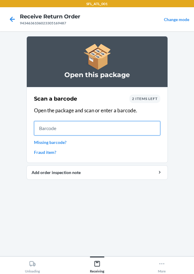
click at [40, 133] on input "text" at bounding box center [97, 128] width 127 height 14
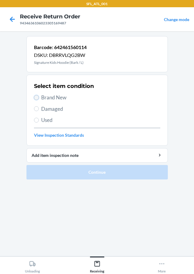
click at [38, 98] on input "Brand New" at bounding box center [36, 97] width 5 height 5
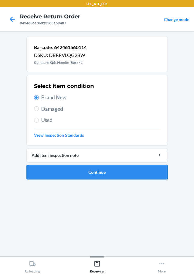
click at [79, 178] on button "Continue" at bounding box center [98, 172] width 142 height 14
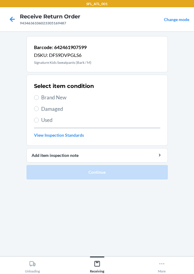
drag, startPoint x: 43, startPoint y: 95, endPoint x: 41, endPoint y: 101, distance: 6.0
click at [43, 96] on span "Brand New" at bounding box center [100, 98] width 119 height 8
click at [39, 96] on input "Brand New" at bounding box center [36, 97] width 5 height 5
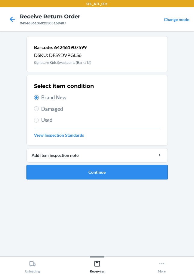
click at [88, 174] on button "Continue" at bounding box center [98, 172] width 142 height 14
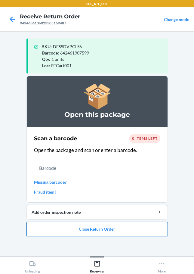
drag, startPoint x: 135, startPoint y: 233, endPoint x: 141, endPoint y: 233, distance: 5.8
click at [139, 233] on button "Close Return Order" at bounding box center [98, 229] width 142 height 14
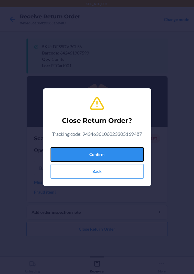
drag, startPoint x: 95, startPoint y: 151, endPoint x: 42, endPoint y: 174, distance: 57.6
click at [96, 153] on button "Confirm" at bounding box center [97, 154] width 93 height 14
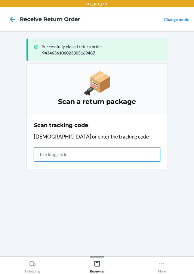
click at [59, 153] on input "text" at bounding box center [97, 154] width 127 height 14
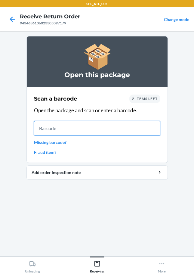
click at [57, 131] on input "text" at bounding box center [97, 128] width 127 height 14
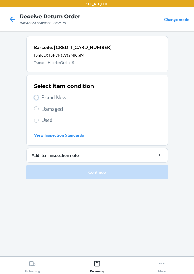
click at [39, 99] on label "Brand New" at bounding box center [97, 98] width 127 height 8
click at [39, 99] on input "Brand New" at bounding box center [36, 97] width 5 height 5
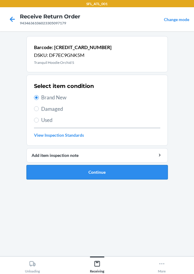
click at [81, 174] on button "Continue" at bounding box center [98, 172] width 142 height 14
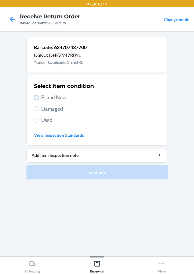
click at [36, 96] on input "Brand New" at bounding box center [36, 97] width 5 height 5
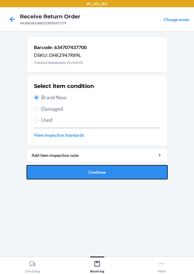
drag, startPoint x: 61, startPoint y: 174, endPoint x: 77, endPoint y: 98, distance: 77.7
click at [62, 174] on button "Continue" at bounding box center [98, 172] width 142 height 14
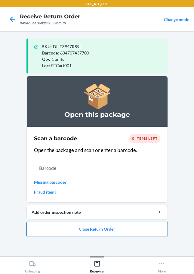
click at [86, 233] on button "Close Return Order" at bounding box center [98, 229] width 142 height 14
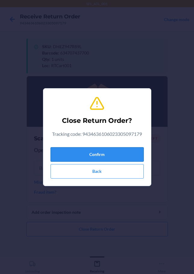
click at [88, 153] on button "Confirm" at bounding box center [97, 154] width 93 height 14
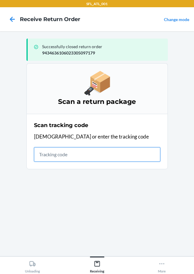
click at [39, 151] on input "text" at bounding box center [97, 154] width 127 height 14
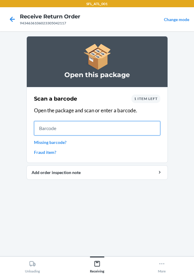
click at [50, 130] on input "text" at bounding box center [97, 128] width 127 height 14
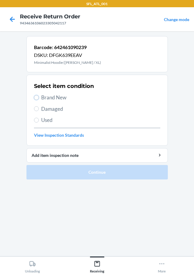
click at [37, 98] on input "Brand New" at bounding box center [36, 97] width 5 height 5
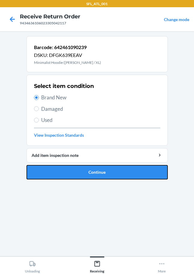
drag, startPoint x: 77, startPoint y: 173, endPoint x: 75, endPoint y: 169, distance: 4.0
click at [77, 173] on button "Continue" at bounding box center [98, 172] width 142 height 14
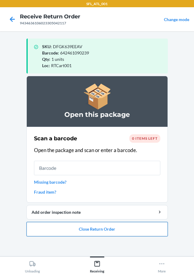
click at [107, 230] on button "Close Return Order" at bounding box center [98, 229] width 142 height 14
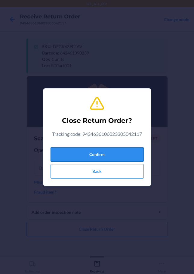
drag, startPoint x: 106, startPoint y: 157, endPoint x: 101, endPoint y: 156, distance: 4.6
click at [104, 157] on button "Confirm" at bounding box center [97, 154] width 93 height 14
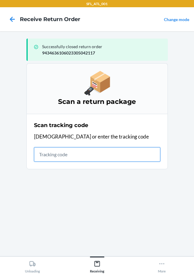
click at [41, 152] on input "text" at bounding box center [97, 154] width 127 height 14
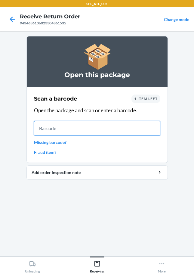
click at [67, 128] on input "text" at bounding box center [97, 128] width 127 height 14
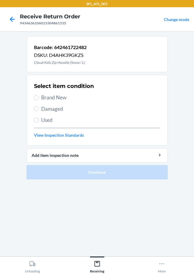
click at [37, 93] on div "Select item condition Brand New Damaged Used View Inspection Standards" at bounding box center [97, 110] width 127 height 60
click at [36, 95] on input "Brand New" at bounding box center [36, 97] width 5 height 5
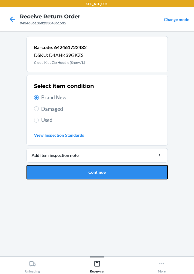
click at [52, 171] on button "Continue" at bounding box center [98, 172] width 142 height 14
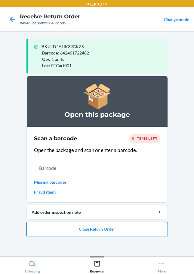
drag, startPoint x: 106, startPoint y: 228, endPoint x: 105, endPoint y: 223, distance: 4.8
click at [105, 224] on button "Close Return Order" at bounding box center [98, 229] width 142 height 14
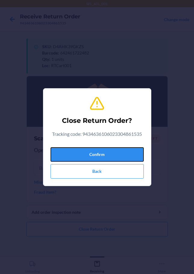
drag, startPoint x: 85, startPoint y: 157, endPoint x: 2, endPoint y: 145, distance: 83.5
click at [81, 156] on button "Confirm" at bounding box center [97, 154] width 93 height 14
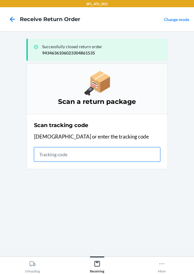
click at [50, 155] on input "text" at bounding box center [97, 154] width 127 height 14
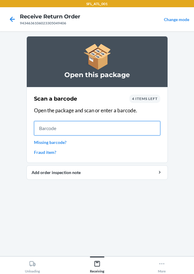
click at [56, 128] on input "text" at bounding box center [97, 128] width 127 height 14
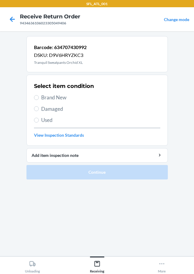
click at [39, 98] on label "Brand New" at bounding box center [97, 98] width 127 height 8
click at [39, 98] on input "Brand New" at bounding box center [36, 97] width 5 height 5
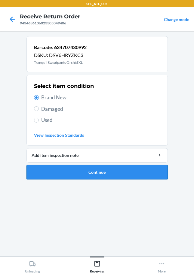
click at [76, 167] on button "Continue" at bounding box center [98, 172] width 142 height 14
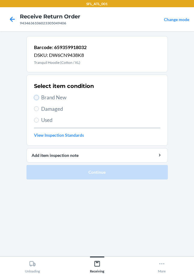
click at [37, 96] on input "Brand New" at bounding box center [36, 97] width 5 height 5
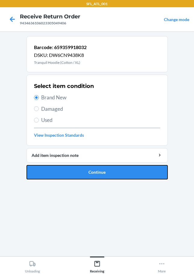
drag, startPoint x: 61, startPoint y: 175, endPoint x: 63, endPoint y: 166, distance: 8.9
click at [61, 174] on button "Continue" at bounding box center [98, 172] width 142 height 14
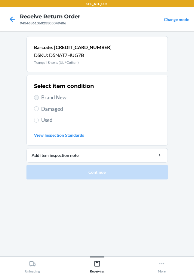
drag, startPoint x: 33, startPoint y: 94, endPoint x: 34, endPoint y: 97, distance: 3.2
click at [33, 96] on section "Select item condition Brand New Damaged Used View Inspection Standards" at bounding box center [98, 110] width 142 height 71
click at [38, 97] on input "Brand New" at bounding box center [36, 97] width 5 height 5
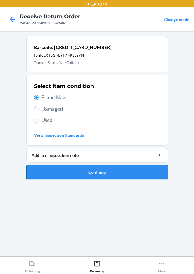
click at [82, 171] on button "Continue" at bounding box center [98, 172] width 142 height 14
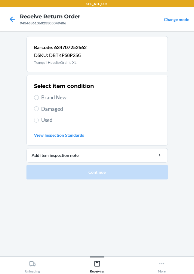
click at [39, 97] on label "Brand New" at bounding box center [97, 98] width 127 height 8
click at [39, 97] on input "Brand New" at bounding box center [36, 97] width 5 height 5
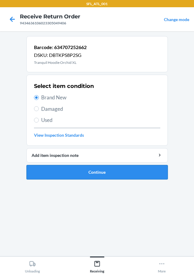
click at [63, 170] on button "Continue" at bounding box center [98, 172] width 142 height 14
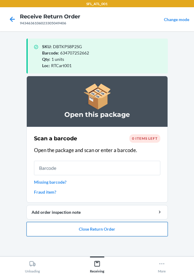
click at [60, 224] on button "Close Return Order" at bounding box center [98, 229] width 142 height 14
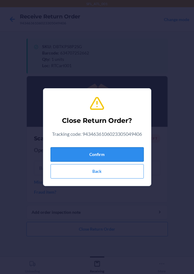
click at [88, 158] on button "Confirm" at bounding box center [97, 154] width 93 height 14
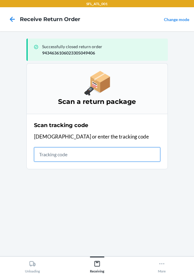
drag, startPoint x: 52, startPoint y: 151, endPoint x: 53, endPoint y: 154, distance: 3.1
click at [53, 154] on input "text" at bounding box center [97, 154] width 127 height 14
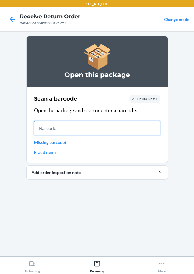
click at [50, 130] on input "text" at bounding box center [97, 128] width 127 height 14
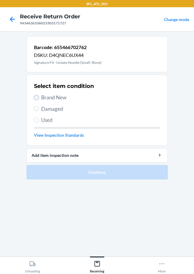
click at [37, 98] on input "Brand New" at bounding box center [36, 97] width 5 height 5
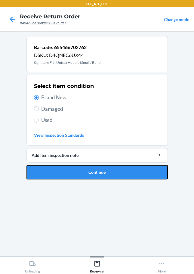
drag, startPoint x: 94, startPoint y: 177, endPoint x: 95, endPoint y: 167, distance: 9.4
click at [94, 177] on button "Continue" at bounding box center [98, 172] width 142 height 14
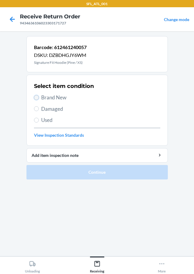
click at [36, 99] on input "Brand New" at bounding box center [36, 97] width 5 height 5
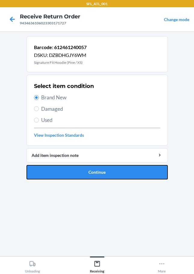
click at [76, 176] on button "Continue" at bounding box center [98, 172] width 142 height 14
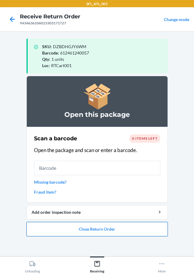
click at [92, 232] on button "Close Return Order" at bounding box center [98, 229] width 142 height 14
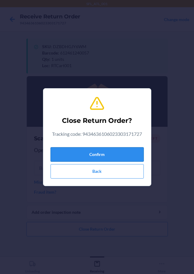
click at [102, 154] on button "Confirm" at bounding box center [97, 154] width 93 height 14
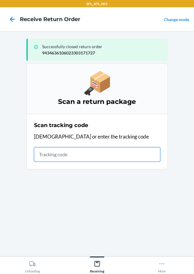
click at [55, 157] on input "text" at bounding box center [97, 154] width 127 height 14
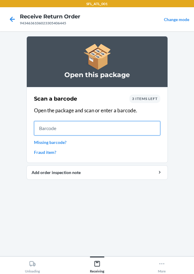
click at [74, 127] on input "text" at bounding box center [97, 128] width 127 height 14
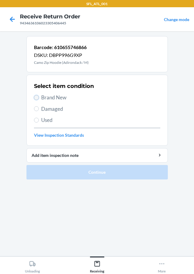
click at [36, 99] on input "Brand New" at bounding box center [36, 97] width 5 height 5
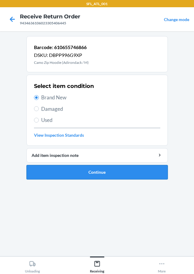
click at [96, 178] on button "Continue" at bounding box center [98, 172] width 142 height 14
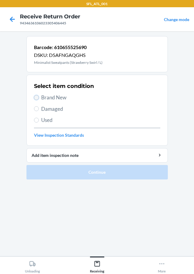
drag, startPoint x: 34, startPoint y: 97, endPoint x: 44, endPoint y: 117, distance: 22.6
click at [34, 97] on input "Brand New" at bounding box center [36, 97] width 5 height 5
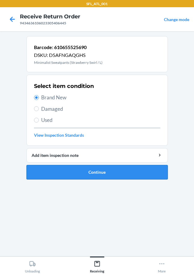
click at [75, 171] on button "Continue" at bounding box center [98, 172] width 142 height 14
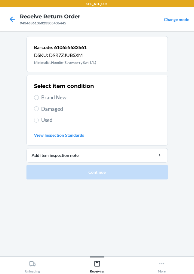
click at [43, 99] on span "Brand New" at bounding box center [100, 98] width 119 height 8
click at [39, 99] on input "Brand New" at bounding box center [36, 97] width 5 height 5
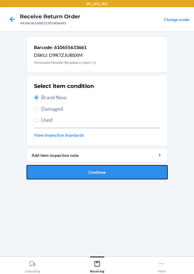
click at [61, 175] on button "Continue" at bounding box center [98, 172] width 142 height 14
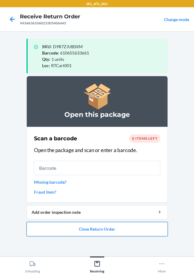
click at [90, 227] on button "Close Return Order" at bounding box center [98, 229] width 142 height 14
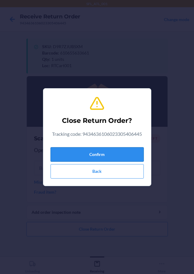
click at [99, 159] on button "Confirm" at bounding box center [97, 154] width 93 height 14
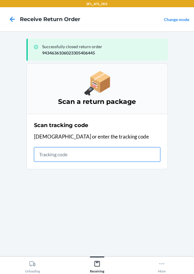
click at [41, 160] on input "text" at bounding box center [97, 154] width 127 height 14
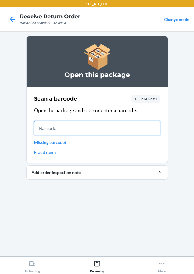
click at [45, 129] on input "text" at bounding box center [97, 128] width 127 height 14
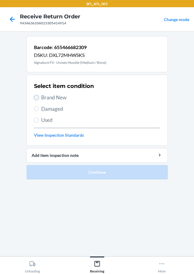
click at [39, 97] on input "Brand New" at bounding box center [36, 97] width 5 height 5
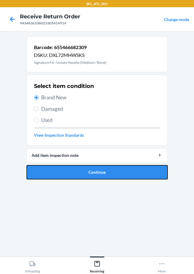
drag, startPoint x: 106, startPoint y: 178, endPoint x: 112, endPoint y: 166, distance: 13.5
click at [108, 178] on button "Continue" at bounding box center [98, 172] width 142 height 14
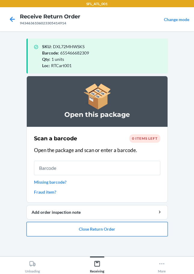
click at [88, 233] on button "Close Return Order" at bounding box center [98, 229] width 142 height 14
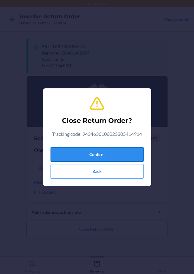
click at [96, 153] on button "Confirm" at bounding box center [97, 154] width 93 height 14
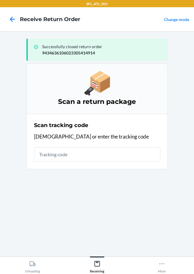
click at [57, 145] on div "Scan tracking code Scan or enter the tracking code" at bounding box center [97, 142] width 127 height 44
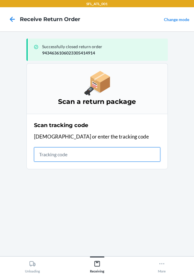
click at [54, 152] on input "text" at bounding box center [97, 154] width 127 height 14
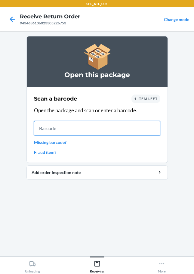
click at [63, 132] on input "text" at bounding box center [97, 128] width 127 height 14
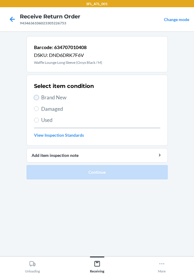
click at [37, 99] on input "Brand New" at bounding box center [36, 97] width 5 height 5
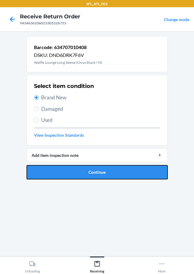
click at [91, 168] on button "Continue" at bounding box center [98, 172] width 142 height 14
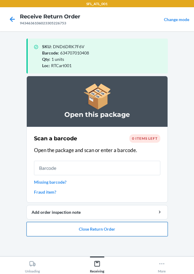
click at [92, 227] on button "Close Return Order" at bounding box center [98, 229] width 142 height 14
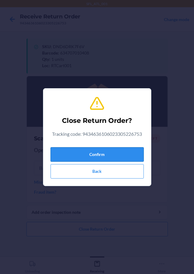
click at [98, 159] on button "Confirm" at bounding box center [97, 154] width 93 height 14
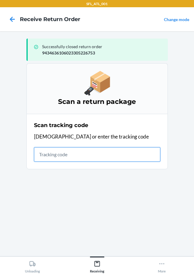
click at [55, 156] on input "text" at bounding box center [97, 154] width 127 height 14
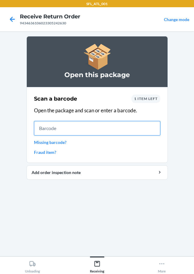
click at [39, 130] on input "text" at bounding box center [97, 128] width 127 height 14
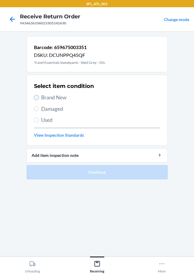
click at [37, 97] on input "Brand New" at bounding box center [36, 97] width 5 height 5
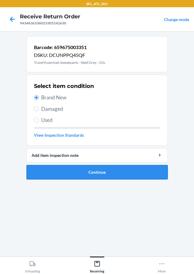
click at [96, 175] on button "Continue" at bounding box center [98, 172] width 142 height 14
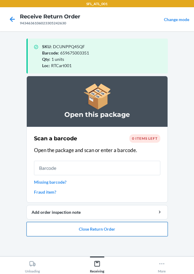
click at [63, 224] on button "Close Return Order" at bounding box center [98, 229] width 142 height 14
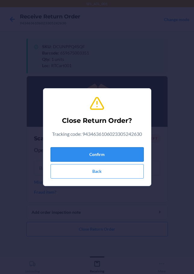
drag, startPoint x: 68, startPoint y: 152, endPoint x: 64, endPoint y: 151, distance: 4.9
click at [68, 151] on button "Confirm" at bounding box center [97, 154] width 93 height 14
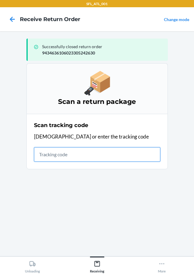
click at [70, 156] on input "text" at bounding box center [97, 154] width 127 height 14
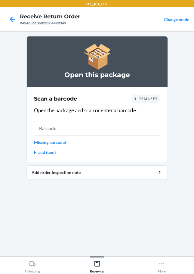
click at [64, 145] on link "Missing barcode?" at bounding box center [97, 142] width 127 height 6
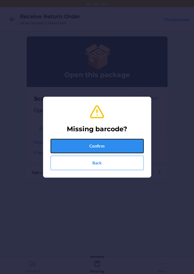
click at [62, 144] on button "Confirm" at bounding box center [97, 146] width 93 height 14
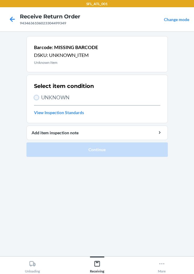
drag, startPoint x: 36, startPoint y: 96, endPoint x: 40, endPoint y: 104, distance: 9.3
click at [36, 96] on input "UNKNOWN" at bounding box center [36, 97] width 5 height 5
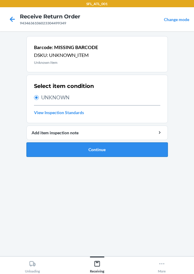
click at [76, 148] on button "Continue" at bounding box center [98, 150] width 142 height 14
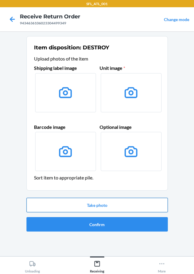
click at [97, 202] on button "Take photo" at bounding box center [98, 205] width 142 height 14
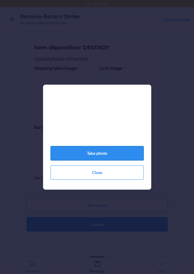
click at [99, 155] on button "Take photo" at bounding box center [97, 153] width 93 height 14
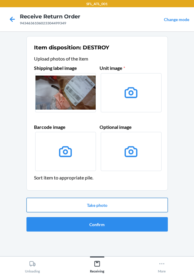
click at [102, 206] on button "Take photo" at bounding box center [98, 205] width 142 height 14
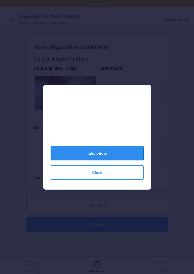
click at [107, 157] on button "Take photo" at bounding box center [97, 153] width 93 height 14
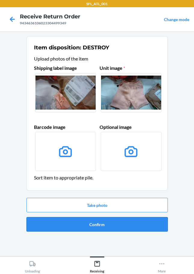
click at [92, 226] on button "Confirm" at bounding box center [98, 224] width 142 height 14
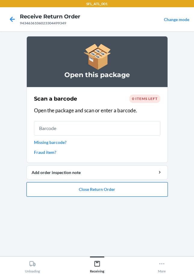
click at [109, 193] on button "Close Return Order" at bounding box center [98, 189] width 142 height 14
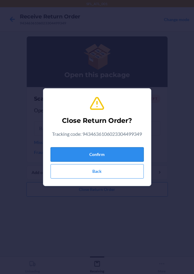
click at [97, 158] on button "Confirm" at bounding box center [97, 154] width 93 height 14
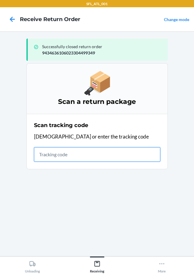
click at [42, 161] on input "text" at bounding box center [97, 154] width 127 height 14
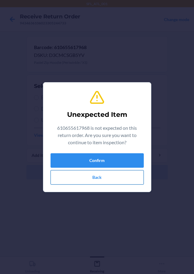
click at [105, 180] on button "Back" at bounding box center [97, 177] width 93 height 14
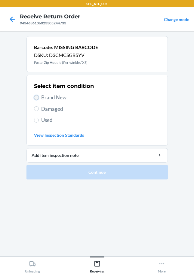
click at [37, 98] on input "Brand New" at bounding box center [36, 97] width 5 height 5
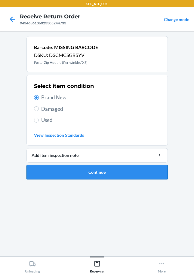
click at [98, 179] on button "Continue" at bounding box center [98, 172] width 142 height 14
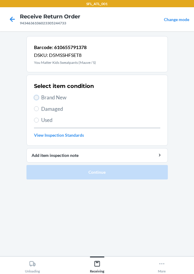
click at [36, 99] on input "Brand New" at bounding box center [36, 97] width 5 height 5
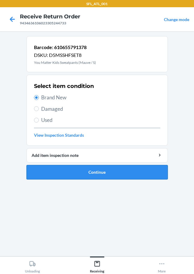
click at [91, 173] on button "Continue" at bounding box center [98, 172] width 142 height 14
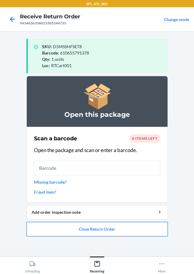
click at [94, 230] on button "Close Return Order" at bounding box center [98, 229] width 142 height 14
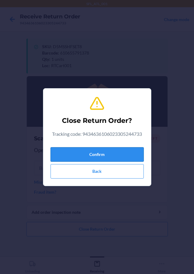
click at [86, 156] on button "Confirm" at bounding box center [97, 154] width 93 height 14
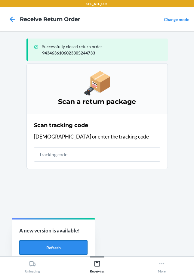
click at [59, 246] on button "Refresh" at bounding box center [53, 247] width 68 height 14
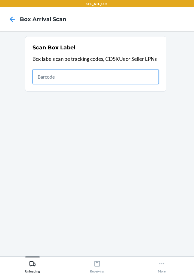
drag, startPoint x: 98, startPoint y: 80, endPoint x: 102, endPoint y: 71, distance: 10.1
click at [98, 79] on input "text" at bounding box center [96, 77] width 127 height 14
type input "420302599434636106023304858542"
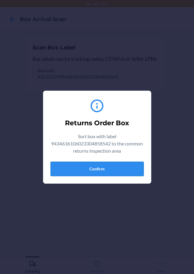
click at [108, 171] on button "Confirm" at bounding box center [97, 169] width 93 height 14
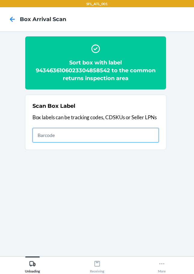
click at [105, 134] on input "text" at bounding box center [96, 135] width 127 height 14
type input "420302599434636106023304588104"
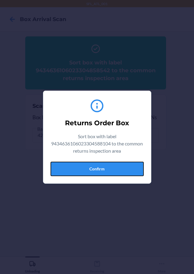
drag, startPoint x: 104, startPoint y: 163, endPoint x: 106, endPoint y: 168, distance: 5.4
click at [106, 167] on button "Confirm" at bounding box center [97, 169] width 93 height 14
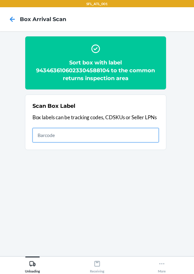
click at [154, 134] on input "text" at bounding box center [96, 135] width 127 height 14
type input "420302599434636106023304533449"
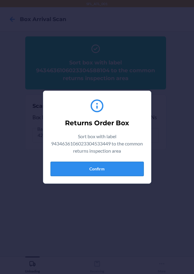
click at [119, 168] on button "Confirm" at bounding box center [97, 169] width 93 height 14
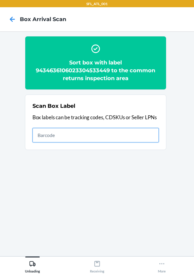
click at [111, 138] on input "text" at bounding box center [96, 135] width 127 height 14
type input "420302599434636106023304474773"
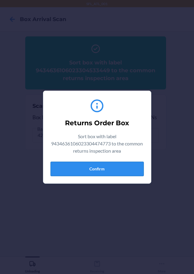
click at [137, 168] on button "Confirm" at bounding box center [97, 169] width 93 height 14
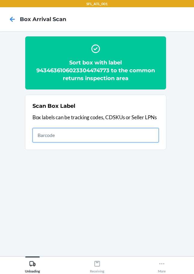
drag, startPoint x: 105, startPoint y: 139, endPoint x: 106, endPoint y: 134, distance: 4.7
click at [105, 137] on input "text" at bounding box center [96, 135] width 127 height 14
type input "420302599434636106023302971267"
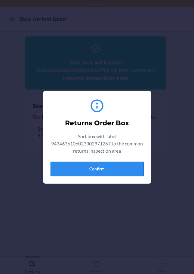
click at [91, 168] on button "Confirm" at bounding box center [97, 169] width 93 height 14
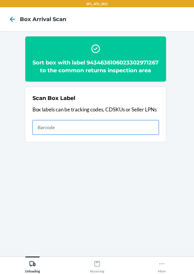
click at [87, 133] on input "text" at bounding box center [96, 127] width 127 height 14
type input "420302599434636106023304403292"
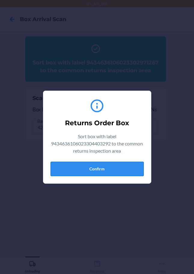
click at [128, 168] on button "Confirm" at bounding box center [97, 169] width 93 height 14
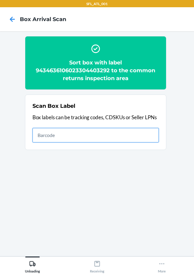
click at [145, 138] on input "text" at bounding box center [96, 135] width 127 height 14
type input "420302599434636106023304341761"
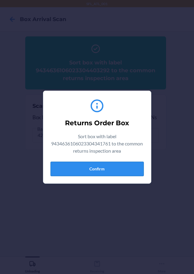
click at [112, 167] on button "Confirm" at bounding box center [97, 169] width 93 height 14
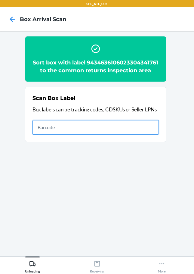
click at [58, 135] on input "text" at bounding box center [96, 127] width 127 height 14
type input "420302599434636106023304293138"
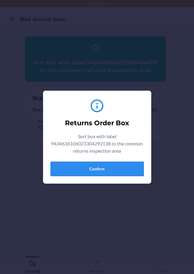
click at [90, 170] on button "Confirm" at bounding box center [97, 169] width 93 height 14
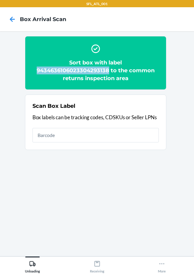
drag, startPoint x: 33, startPoint y: 68, endPoint x: 108, endPoint y: 71, distance: 75.1
click at [108, 71] on h2 "Sort box with label 9434636106023304293138 to the common returns inspection area" at bounding box center [96, 70] width 127 height 23
copy h2 "9434636106023304293138"
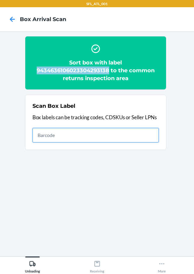
click at [149, 134] on input "text" at bounding box center [96, 135] width 127 height 14
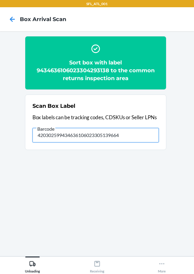
type input "420302599434636106023305139664"
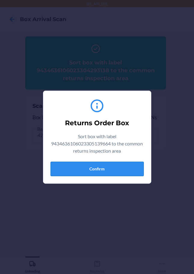
click at [129, 167] on button "Confirm" at bounding box center [97, 169] width 93 height 14
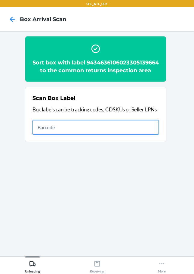
click at [129, 135] on input "text" at bounding box center [96, 127] width 127 height 14
type input "420302599434636106023304630230"
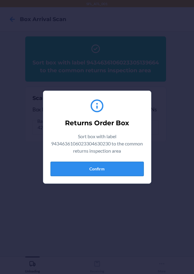
click at [125, 175] on button "Confirm" at bounding box center [97, 169] width 93 height 14
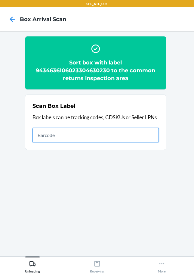
drag, startPoint x: 125, startPoint y: 139, endPoint x: 129, endPoint y: 137, distance: 4.2
click at [125, 139] on input "text" at bounding box center [96, 135] width 127 height 14
type input "420302599434636106023304966629"
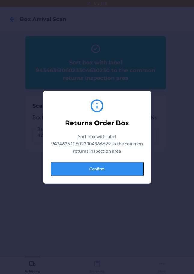
drag, startPoint x: 87, startPoint y: 168, endPoint x: 153, endPoint y: 161, distance: 66.6
click at [87, 168] on button "Confirm" at bounding box center [97, 169] width 93 height 14
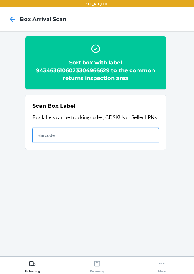
click at [100, 137] on input "text" at bounding box center [96, 135] width 127 height 14
type input "420302599434636106023304475602"
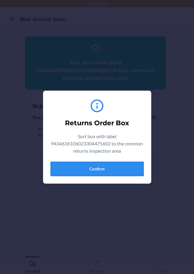
click at [140, 166] on button "Confirm" at bounding box center [97, 169] width 93 height 14
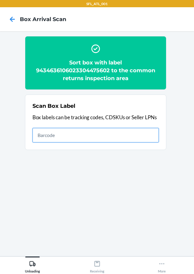
click at [133, 137] on input "text" at bounding box center [96, 135] width 127 height 14
type input "420302599434636106023302447373"
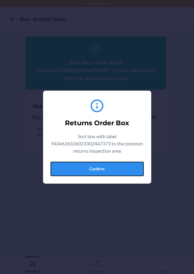
drag, startPoint x: 112, startPoint y: 167, endPoint x: 189, endPoint y: 141, distance: 81.2
click at [114, 167] on button "Confirm" at bounding box center [97, 169] width 93 height 14
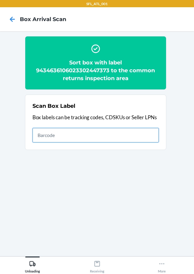
click at [153, 141] on input "text" at bounding box center [96, 135] width 127 height 14
type input "420302599434636106023304707451"
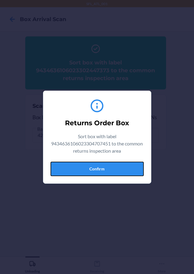
drag, startPoint x: 110, startPoint y: 170, endPoint x: 186, endPoint y: 163, distance: 76.2
click at [110, 169] on button "Confirm" at bounding box center [97, 169] width 93 height 14
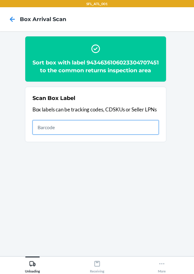
drag, startPoint x: 136, startPoint y: 137, endPoint x: 159, endPoint y: 136, distance: 22.6
click at [136, 135] on input "text" at bounding box center [96, 127] width 127 height 14
type input "420302599434636106023304533371"
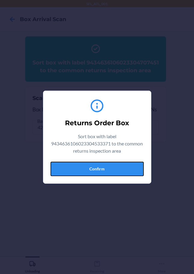
click at [132, 165] on button "Confirm" at bounding box center [97, 169] width 93 height 14
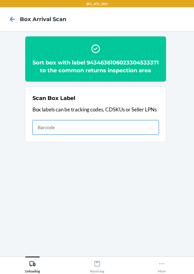
click at [140, 135] on input "text" at bounding box center [96, 127] width 127 height 14
type input "420302599434636106023304633606"
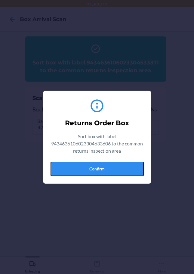
drag, startPoint x: 118, startPoint y: 164, endPoint x: 125, endPoint y: 163, distance: 7.0
click at [119, 164] on button "Confirm" at bounding box center [97, 169] width 93 height 14
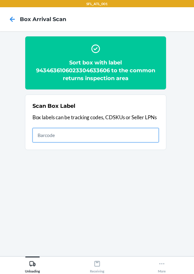
click at [128, 134] on input "text" at bounding box center [96, 135] width 127 height 14
type input "420302599434636106023304958396"
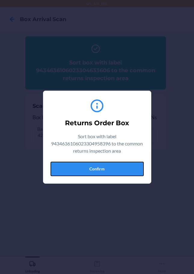
drag, startPoint x: 88, startPoint y: 168, endPoint x: 102, endPoint y: 163, distance: 14.5
click at [93, 168] on button "Confirm" at bounding box center [97, 169] width 93 height 14
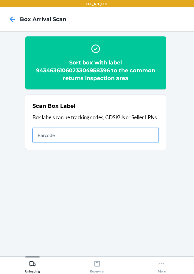
click at [143, 133] on input "text" at bounding box center [96, 135] width 127 height 14
type input "420302599434636106023304785046"
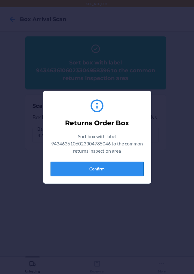
click at [80, 172] on button "Confirm" at bounding box center [97, 169] width 93 height 14
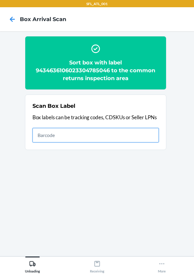
drag, startPoint x: 146, startPoint y: 139, endPoint x: 148, endPoint y: 135, distance: 4.2
click at [146, 139] on input "text" at bounding box center [96, 135] width 127 height 14
type input "420302599434636106023304622174"
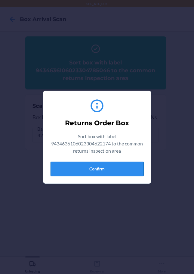
click at [132, 167] on button "Confirm" at bounding box center [97, 169] width 93 height 14
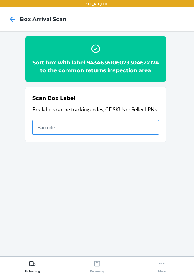
click at [129, 135] on input "text" at bounding box center [96, 127] width 127 height 14
type input "420302599434636106023304715760"
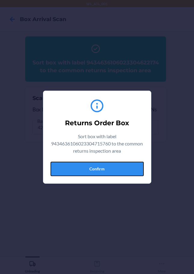
click at [103, 170] on button "Confirm" at bounding box center [97, 169] width 93 height 14
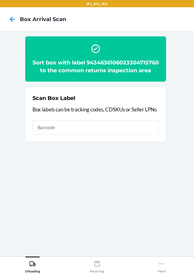
click at [135, 136] on div "Scan Box Label Box labels can be tracking codes, CDSKUs or Seller LPNs" at bounding box center [96, 114] width 127 height 44
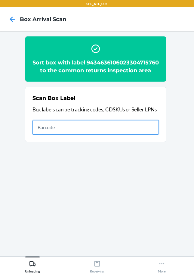
click at [136, 135] on input "text" at bounding box center [96, 127] width 127 height 14
type input "420302599434636106023304704450"
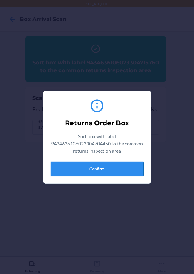
click at [132, 175] on button "Confirm" at bounding box center [97, 169] width 93 height 14
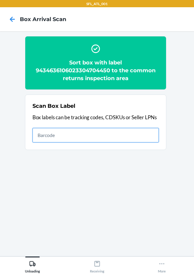
click at [129, 137] on input "text" at bounding box center [96, 135] width 127 height 14
type input "420302599434636106023304675354"
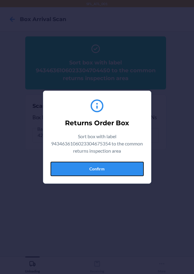
drag, startPoint x: 133, startPoint y: 167, endPoint x: 137, endPoint y: 165, distance: 5.1
click at [133, 167] on button "Confirm" at bounding box center [97, 169] width 93 height 14
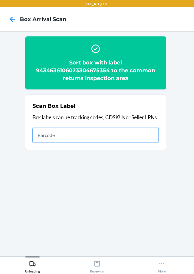
click at [104, 140] on input "text" at bounding box center [96, 135] width 127 height 14
type input "420302599434636106023304985460"
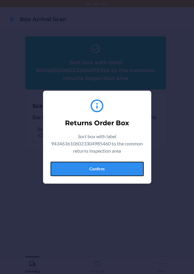
click at [125, 171] on button "Confirm" at bounding box center [97, 169] width 93 height 14
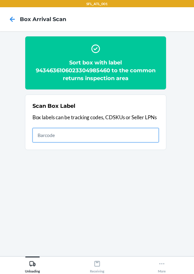
click at [122, 137] on input "text" at bounding box center [96, 135] width 127 height 14
type input "420302599434636106023304621207"
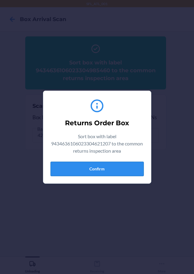
click at [134, 170] on button "Confirm" at bounding box center [97, 169] width 93 height 14
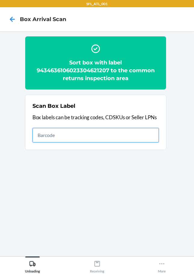
click at [136, 138] on input "text" at bounding box center [96, 135] width 127 height 14
type input "420302599434636106023304007483"
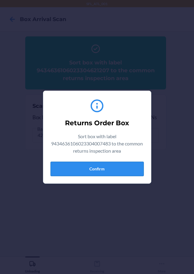
click at [101, 171] on button "Confirm" at bounding box center [97, 169] width 93 height 14
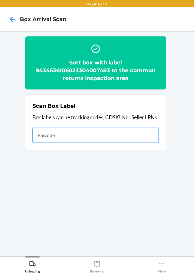
click at [133, 137] on input "text" at bounding box center [96, 135] width 127 height 14
type input "420302599434636106023304881823"
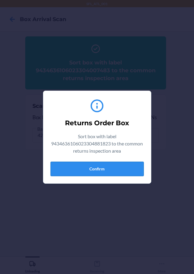
click at [85, 168] on button "Confirm" at bounding box center [97, 169] width 93 height 14
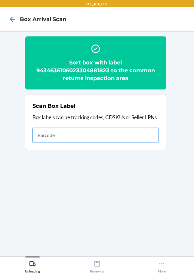
click at [148, 136] on input "text" at bounding box center [96, 135] width 127 height 14
type input "420302599434636106023304831088"
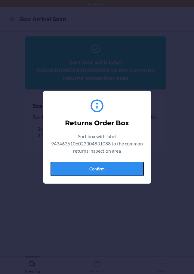
drag, startPoint x: 111, startPoint y: 166, endPoint x: 117, endPoint y: 166, distance: 6.1
click at [112, 166] on button "Confirm" at bounding box center [97, 169] width 93 height 14
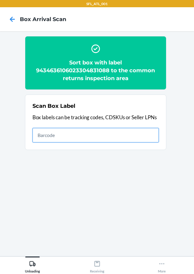
click at [108, 133] on input "text" at bounding box center [96, 135] width 127 height 14
type input "420302599434636106023304481214"
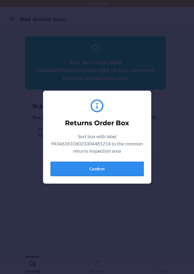
click at [109, 167] on button "Confirm" at bounding box center [97, 169] width 93 height 14
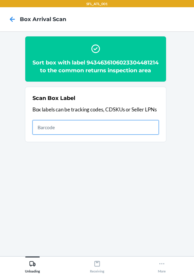
click at [96, 135] on input "text" at bounding box center [96, 127] width 127 height 14
type input "420302599434636106023304690746"
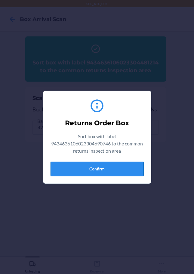
click at [136, 175] on button "Confirm" at bounding box center [97, 169] width 93 height 14
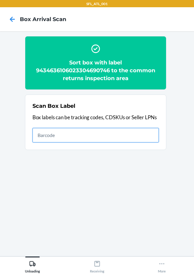
click at [144, 137] on input "text" at bounding box center [96, 135] width 127 height 14
type input "420302599434636106023303538490"
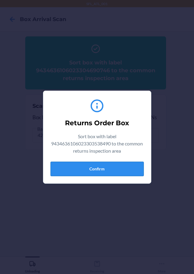
click at [139, 171] on button "Confirm" at bounding box center [97, 169] width 93 height 14
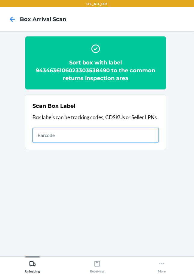
click at [107, 137] on input "text" at bounding box center [96, 135] width 127 height 14
type input "420302599434636106023304710819"
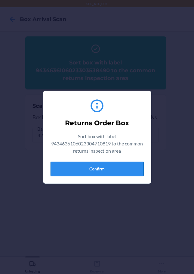
click at [137, 167] on button "Confirm" at bounding box center [97, 169] width 93 height 14
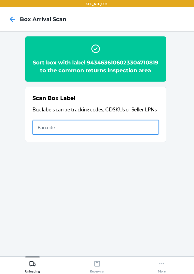
click at [154, 135] on input "text" at bounding box center [96, 127] width 127 height 14
type input "420302599434636106023304430021"
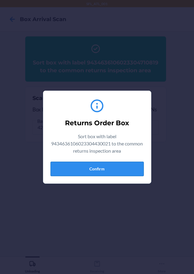
click at [125, 172] on button "Confirm" at bounding box center [97, 169] width 93 height 14
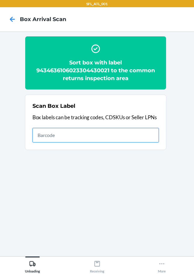
click at [62, 136] on input "text" at bounding box center [96, 135] width 127 height 14
type input "420302599434636106023304839664"
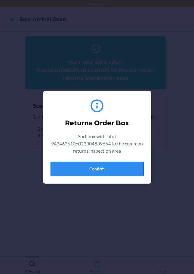
click at [134, 167] on button "Confirm" at bounding box center [97, 169] width 93 height 14
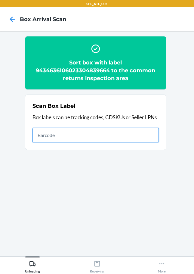
click at [138, 133] on input "text" at bounding box center [96, 135] width 127 height 14
click at [130, 131] on input "text" at bounding box center [96, 135] width 127 height 14
type input "420302599434636106023304464415"
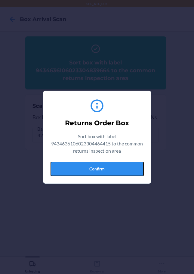
click at [123, 172] on button "Confirm" at bounding box center [97, 169] width 93 height 14
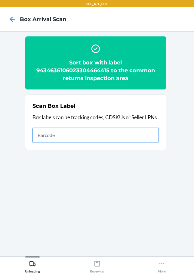
click at [114, 133] on input "text" at bounding box center [96, 135] width 127 height 14
type input "420302599434636106023304886057"
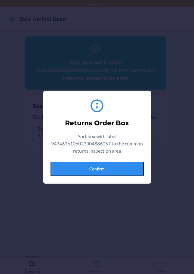
drag, startPoint x: 119, startPoint y: 167, endPoint x: 125, endPoint y: 168, distance: 6.1
click at [121, 168] on button "Confirm" at bounding box center [97, 169] width 93 height 14
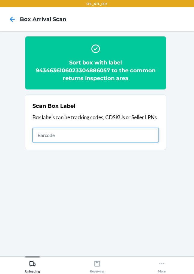
click at [155, 136] on input "text" at bounding box center [96, 135] width 127 height 14
type input "420302599434636106023304098146"
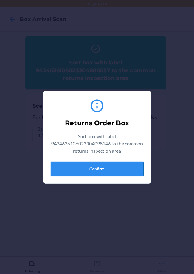
click at [129, 167] on button "Confirm" at bounding box center [97, 169] width 93 height 14
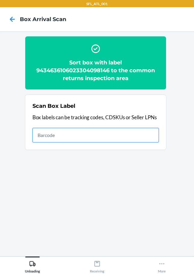
click at [146, 138] on input "text" at bounding box center [96, 135] width 127 height 14
type input "420302599434636106023304449184"
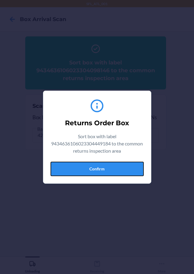
drag, startPoint x: 117, startPoint y: 169, endPoint x: 123, endPoint y: 170, distance: 5.8
click at [118, 169] on button "Confirm" at bounding box center [97, 169] width 93 height 14
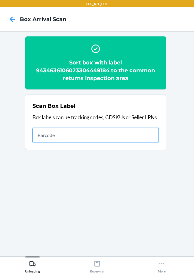
drag, startPoint x: 119, startPoint y: 134, endPoint x: 124, endPoint y: 128, distance: 8.4
click at [119, 134] on input "text" at bounding box center [96, 135] width 127 height 14
type input "420302599434636106023304373946"
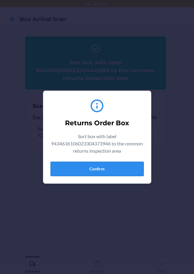
click at [139, 171] on button "Confirm" at bounding box center [97, 169] width 93 height 14
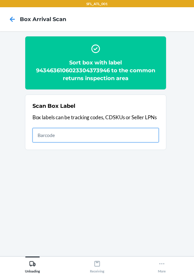
click at [133, 134] on input "text" at bounding box center [96, 135] width 127 height 14
type input "420302599434636106023304514509"
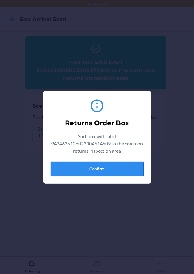
click at [139, 170] on button "Confirm" at bounding box center [97, 169] width 93 height 14
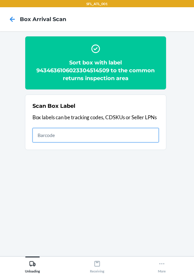
drag, startPoint x: 98, startPoint y: 136, endPoint x: 114, endPoint y: 132, distance: 16.3
click at [100, 137] on input "text" at bounding box center [96, 135] width 127 height 14
type input "420302599434636106023303822315"
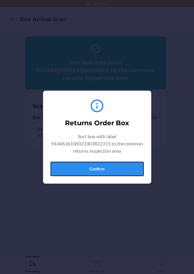
drag, startPoint x: 73, startPoint y: 164, endPoint x: 141, endPoint y: 157, distance: 68.1
click at [73, 164] on button "Confirm" at bounding box center [97, 169] width 93 height 14
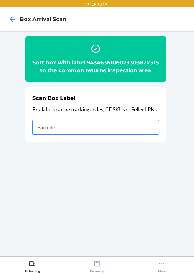
click at [147, 135] on input "text" at bounding box center [96, 127] width 127 height 14
type input "420302599434636106023304209030"
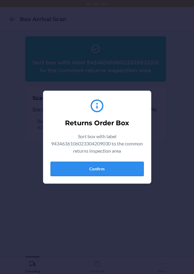
click at [108, 163] on button "Confirm" at bounding box center [97, 169] width 93 height 14
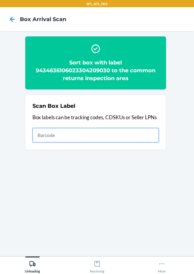
click at [115, 137] on input "text" at bounding box center [96, 135] width 127 height 14
type input "420302599434636106023304208477"
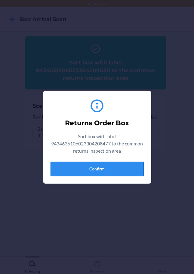
click at [88, 166] on button "Confirm" at bounding box center [97, 169] width 93 height 14
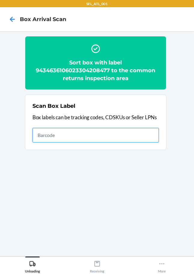
click at [137, 135] on input "text" at bounding box center [96, 135] width 127 height 14
type input "420302599434636106023304055972"
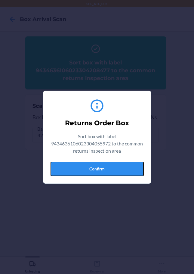
drag, startPoint x: 135, startPoint y: 171, endPoint x: 149, endPoint y: 165, distance: 14.8
click at [136, 171] on button "Confirm" at bounding box center [97, 169] width 93 height 14
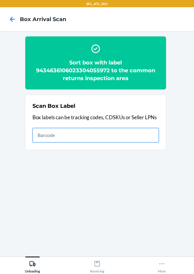
click at [116, 133] on input "text" at bounding box center [96, 135] width 127 height 14
type input "420302599434636106023304569073"
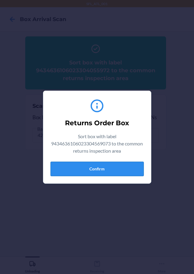
click at [70, 171] on button "Confirm" at bounding box center [97, 169] width 93 height 14
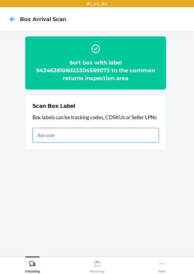
click at [98, 131] on input "text" at bounding box center [96, 135] width 127 height 14
type input "420302599434636106023304697936"
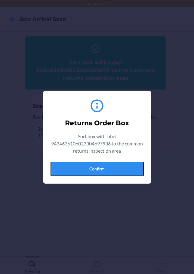
drag, startPoint x: 110, startPoint y: 171, endPoint x: 115, endPoint y: 169, distance: 5.8
click at [110, 171] on button "Confirm" at bounding box center [97, 169] width 93 height 14
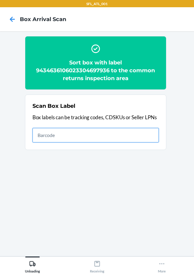
click at [129, 136] on input "text" at bounding box center [96, 135] width 127 height 14
type input "420302599434636106023303960055"
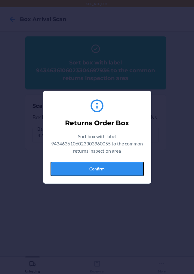
drag, startPoint x: 126, startPoint y: 168, endPoint x: 138, endPoint y: 161, distance: 13.6
click at [129, 164] on button "Confirm" at bounding box center [97, 169] width 93 height 14
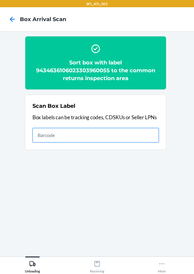
click at [89, 134] on input "text" at bounding box center [96, 135] width 127 height 14
type input "420302599434636106023304905376"
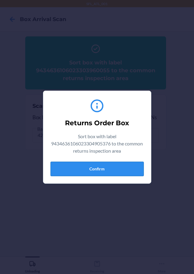
click at [142, 167] on button "Confirm" at bounding box center [97, 169] width 93 height 14
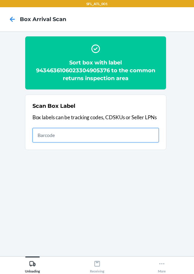
click at [152, 133] on input "text" at bounding box center [96, 135] width 127 height 14
type input "420302599434636106023304978844"
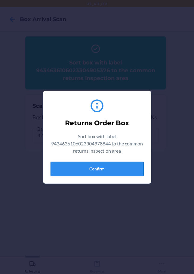
click at [124, 166] on button "Confirm" at bounding box center [97, 169] width 93 height 14
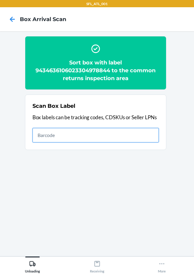
click at [100, 137] on input "text" at bounding box center [96, 135] width 127 height 14
type input "420302599434636106023304920072"
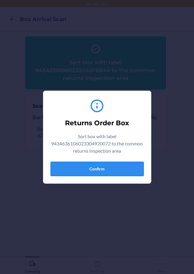
click at [89, 164] on button "Confirm" at bounding box center [97, 169] width 93 height 14
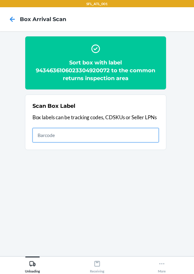
click at [141, 141] on input "text" at bounding box center [96, 135] width 127 height 14
type input "420302599434636208303326155469"
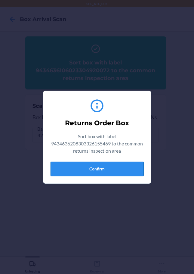
click at [136, 171] on button "Confirm" at bounding box center [97, 169] width 93 height 14
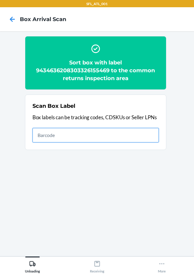
drag, startPoint x: 141, startPoint y: 138, endPoint x: 145, endPoint y: 136, distance: 5.0
click at [141, 138] on input "text" at bounding box center [96, 135] width 127 height 14
type input "420302599434636106023304972521"
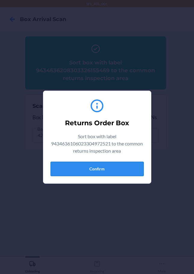
click at [134, 164] on button "Confirm" at bounding box center [97, 169] width 93 height 14
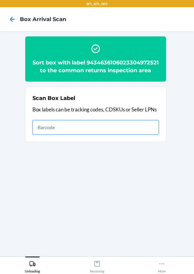
click at [105, 131] on input "text" at bounding box center [96, 127] width 127 height 14
type input "420302599434636106023304905024"
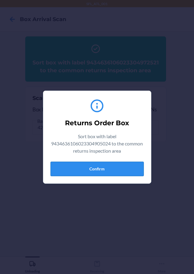
click at [133, 169] on button "Confirm" at bounding box center [97, 169] width 93 height 14
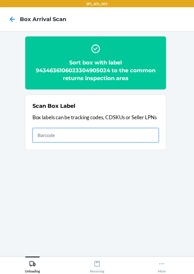
drag, startPoint x: 126, startPoint y: 135, endPoint x: 129, endPoint y: 136, distance: 3.4
click at [129, 136] on input "text" at bounding box center [96, 135] width 127 height 14
type input "420302599202090339598364277064"
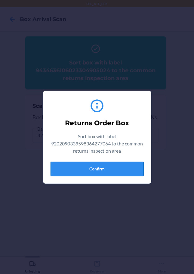
click at [117, 174] on button "Confirm" at bounding box center [97, 169] width 93 height 14
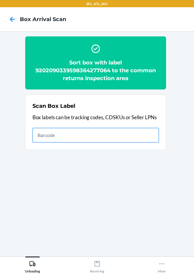
click at [132, 137] on input "text" at bounding box center [96, 135] width 127 height 14
type input "420302599434636106023304724595"
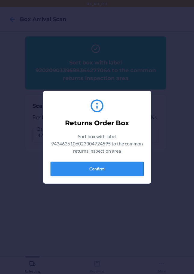
click at [58, 175] on button "Confirm" at bounding box center [97, 169] width 93 height 14
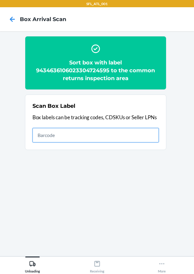
click at [46, 134] on input "text" at bounding box center [96, 135] width 127 height 14
type input "420302599434636106023304976864"
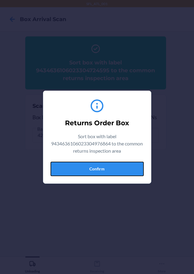
drag, startPoint x: 130, startPoint y: 170, endPoint x: 138, endPoint y: 167, distance: 8.3
click at [130, 170] on button "Confirm" at bounding box center [97, 169] width 93 height 14
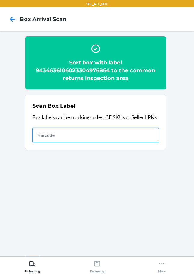
click at [138, 140] on input "text" at bounding box center [96, 135] width 127 height 14
type input "420302599434636106023304145215"
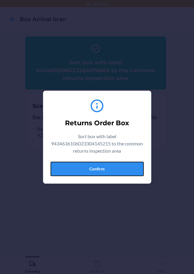
drag, startPoint x: 95, startPoint y: 166, endPoint x: 172, endPoint y: 154, distance: 78.4
click at [95, 166] on button "Confirm" at bounding box center [97, 169] width 93 height 14
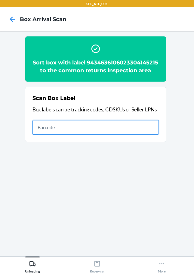
click at [92, 133] on input "text" at bounding box center [96, 127] width 127 height 14
type input "420302599434636106023304936868"
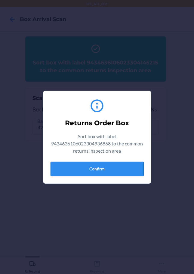
click at [106, 167] on button "Confirm" at bounding box center [97, 169] width 93 height 14
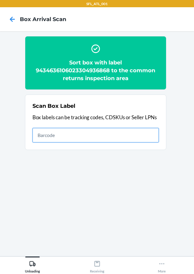
click at [126, 136] on input "text" at bounding box center [96, 135] width 127 height 14
type input "420302599434636106023304664181"
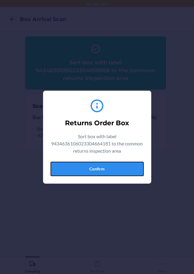
click at [119, 167] on button "Confirm" at bounding box center [97, 169] width 93 height 14
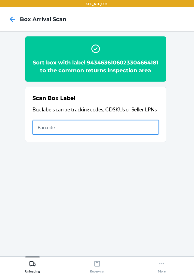
click at [112, 135] on input "text" at bounding box center [96, 127] width 127 height 14
type input "420302599400136208303373637268"
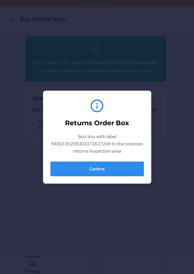
click at [107, 164] on button "Confirm" at bounding box center [97, 169] width 93 height 14
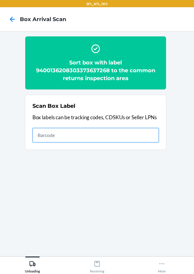
click at [80, 140] on input "text" at bounding box center [96, 135] width 127 height 14
type input "420302599434636106023304329059"
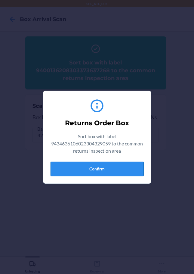
click at [96, 172] on button "Confirm" at bounding box center [97, 169] width 93 height 14
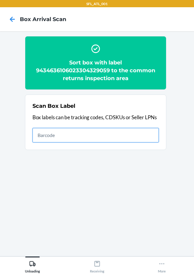
click at [122, 139] on input "text" at bounding box center [96, 135] width 127 height 14
type input "420302599434636106023304214317"
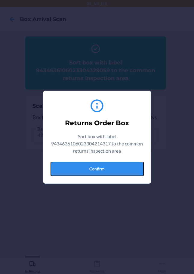
drag, startPoint x: 122, startPoint y: 170, endPoint x: 128, endPoint y: 168, distance: 6.4
click at [122, 170] on button "Confirm" at bounding box center [97, 169] width 93 height 14
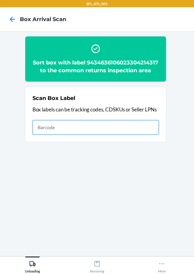
click at [151, 135] on input "text" at bounding box center [96, 127] width 127 height 14
type input "420302599434636105768276239548"
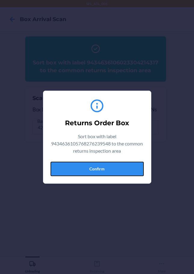
click at [132, 167] on button "Confirm" at bounding box center [97, 169] width 93 height 14
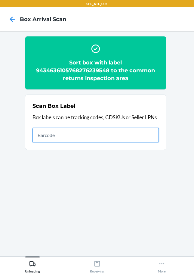
click at [123, 139] on input "text" at bounding box center [96, 135] width 127 height 14
type input "420302599434636106023304888778"
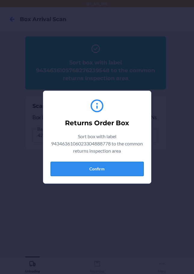
click at [83, 171] on button "Confirm" at bounding box center [97, 169] width 93 height 14
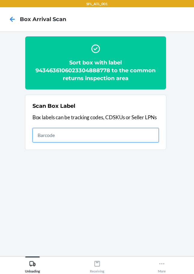
click at [147, 134] on input "text" at bounding box center [96, 135] width 127 height 14
type input "420302599434636106023301821839"
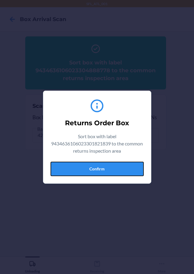
drag, startPoint x: 83, startPoint y: 171, endPoint x: 110, endPoint y: 172, distance: 27.2
click at [84, 171] on button "Confirm" at bounding box center [97, 169] width 93 height 14
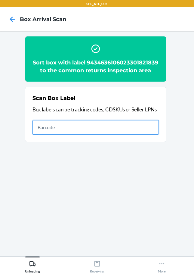
click at [143, 135] on input "text" at bounding box center [96, 127] width 127 height 14
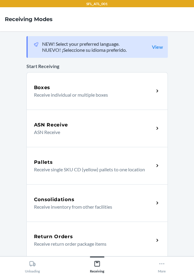
click at [44, 240] on p "Receive return order package items" at bounding box center [91, 243] width 115 height 7
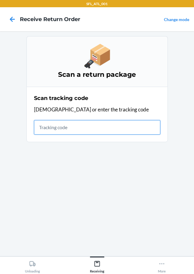
click at [45, 124] on input "text" at bounding box center [97, 127] width 127 height 14
type input "420302599434636106023304858542"
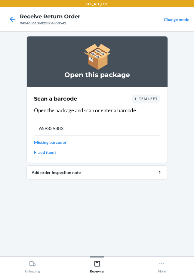
type input "6593598830"
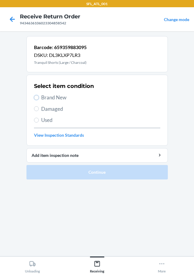
drag, startPoint x: 35, startPoint y: 97, endPoint x: 59, endPoint y: 108, distance: 26.6
click at [36, 98] on input "Brand New" at bounding box center [36, 97] width 5 height 5
radio input "true"
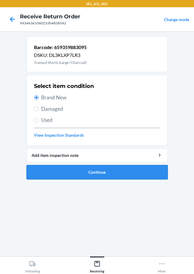
click at [84, 180] on ol "Barcode: 659359883095 DSKU: DL3KLXP7LR3 Tranquil Shorts (Large / Charcoal) Sele…" at bounding box center [98, 110] width 142 height 148
click at [85, 178] on button "Continue" at bounding box center [98, 172] width 142 height 14
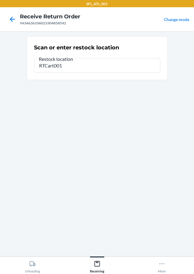
type input "RTCart001"
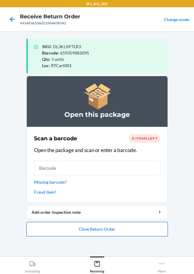
click at [98, 231] on button "Close Return Order" at bounding box center [98, 229] width 142 height 14
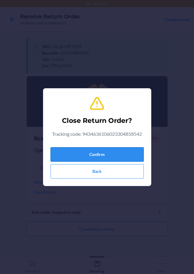
click at [98, 157] on button "Confirm" at bounding box center [97, 154] width 93 height 14
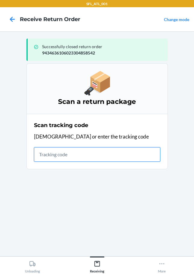
drag, startPoint x: 51, startPoint y: 151, endPoint x: 45, endPoint y: 150, distance: 6.1
click at [52, 151] on input "text" at bounding box center [97, 154] width 127 height 14
type input "420302599434636106023304588"
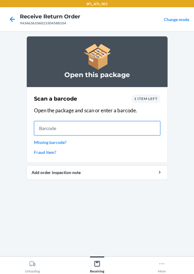
click at [41, 127] on input "text" at bounding box center [97, 128] width 127 height 14
type input "6596574946"
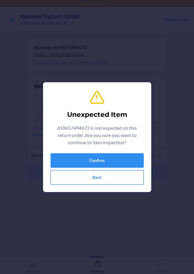
click at [100, 179] on button "Back" at bounding box center [97, 177] width 93 height 14
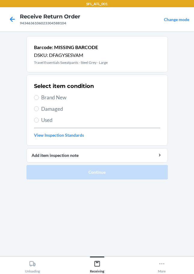
click at [45, 121] on span "Used" at bounding box center [100, 120] width 119 height 8
click at [39, 121] on input "Used" at bounding box center [36, 120] width 5 height 5
radio input "true"
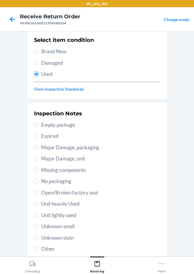
scroll to position [89, 0]
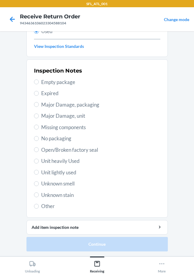
click at [37, 161] on label "Unit heavily Used" at bounding box center [97, 161] width 127 height 8
click at [37, 161] on input "Unit heavily Used" at bounding box center [36, 161] width 5 height 5
radio input "true"
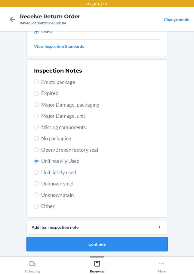
click at [78, 245] on button "Continue" at bounding box center [98, 244] width 142 height 14
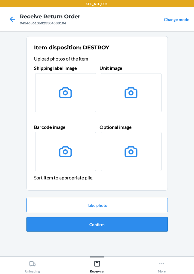
click at [88, 223] on button "Confirm" at bounding box center [98, 224] width 142 height 14
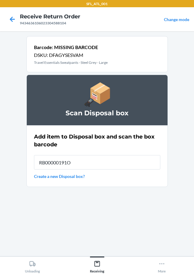
type input "RB00000191O"
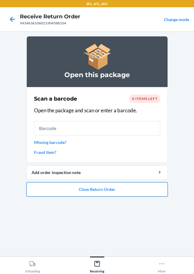
drag, startPoint x: 115, startPoint y: 195, endPoint x: 121, endPoint y: 192, distance: 6.1
click at [120, 192] on button "Close Return Order" at bounding box center [98, 189] width 142 height 14
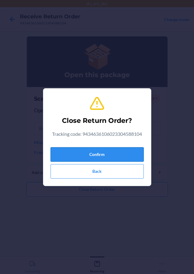
click at [108, 157] on button "Confirm" at bounding box center [97, 154] width 93 height 14
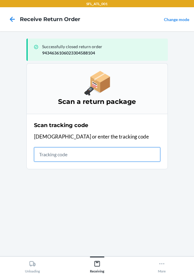
click at [46, 158] on input "text" at bounding box center [97, 154] width 127 height 14
type input "420302599434636106023304533"
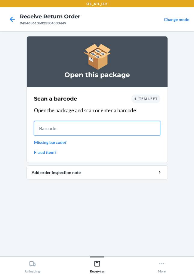
drag, startPoint x: 44, startPoint y: 128, endPoint x: 45, endPoint y: 124, distance: 3.4
click at [45, 132] on input "text" at bounding box center [97, 128] width 127 height 14
type input "642461969498"
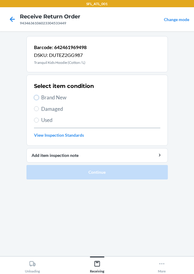
drag, startPoint x: 35, startPoint y: 98, endPoint x: 49, endPoint y: 103, distance: 15.1
click at [43, 99] on label "Brand New" at bounding box center [97, 98] width 127 height 8
click at [39, 99] on input "Brand New" at bounding box center [36, 97] width 5 height 5
radio input "true"
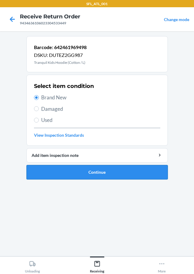
click at [91, 175] on button "Continue" at bounding box center [98, 172] width 142 height 14
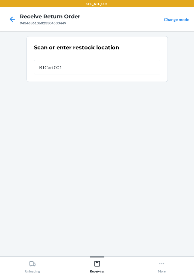
type input "RTCart001"
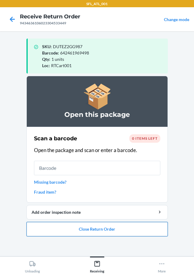
click at [83, 235] on button "Close Return Order" at bounding box center [98, 229] width 142 height 14
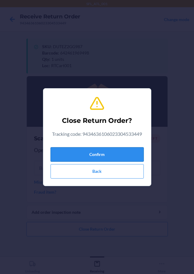
click at [74, 153] on button "Confirm" at bounding box center [97, 154] width 93 height 14
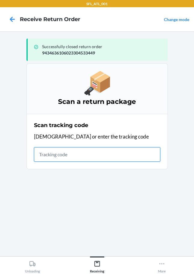
click at [43, 153] on input "text" at bounding box center [97, 154] width 127 height 14
type input "4203025994346361060233044747"
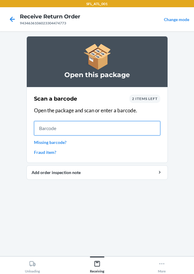
click at [49, 130] on input "text" at bounding box center [97, 128] width 127 height 14
type input "61246124384"
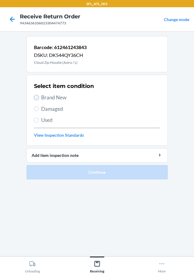
click at [36, 98] on input "Brand New" at bounding box center [36, 97] width 5 height 5
radio input "true"
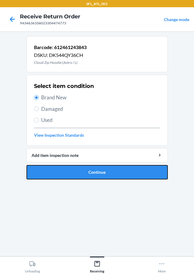
click at [76, 170] on button "Continue" at bounding box center [98, 172] width 142 height 14
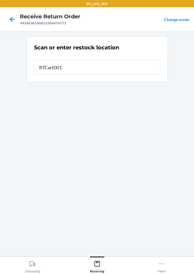
type input "RTCart001"
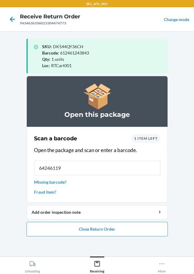
type input "642461192"
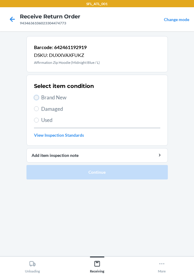
click at [36, 98] on input "Brand New" at bounding box center [36, 97] width 5 height 5
radio input "true"
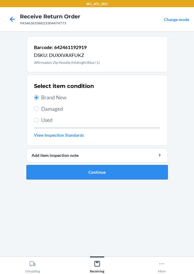
click at [99, 171] on button "Continue" at bounding box center [98, 172] width 142 height 14
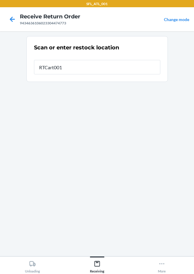
type input "RTCart001"
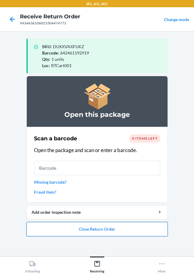
click at [97, 227] on button "Close Return Order" at bounding box center [98, 229] width 142 height 14
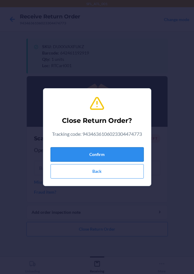
click at [88, 151] on button "Confirm" at bounding box center [97, 154] width 93 height 14
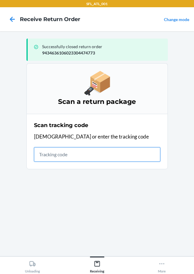
click at [47, 157] on input "text" at bounding box center [97, 154] width 127 height 14
type input "42030259943463610602330297126"
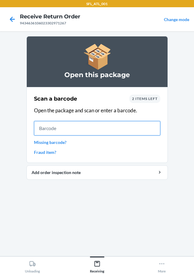
click at [45, 127] on input "text" at bounding box center [97, 128] width 127 height 14
type input "610655759224"
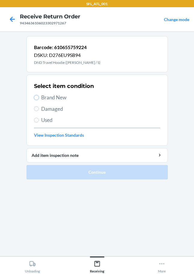
drag, startPoint x: 35, startPoint y: 98, endPoint x: 50, endPoint y: 112, distance: 20.7
click at [36, 98] on input "Brand New" at bounding box center [36, 97] width 5 height 5
radio input "true"
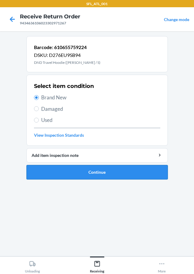
click at [81, 171] on button "Continue" at bounding box center [98, 172] width 142 height 14
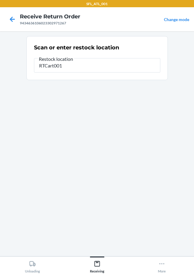
type input "RTCart001"
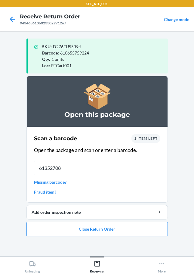
type input "613527089"
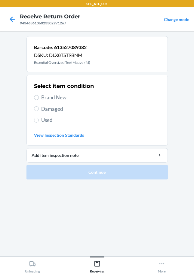
click at [40, 99] on label "Brand New" at bounding box center [97, 98] width 127 height 8
click at [39, 99] on input "Brand New" at bounding box center [36, 97] width 5 height 5
radio input "true"
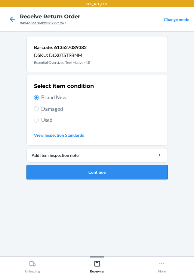
click at [75, 172] on button "Continue" at bounding box center [98, 172] width 142 height 14
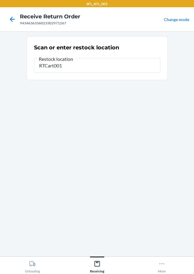
type input "RTCart001"
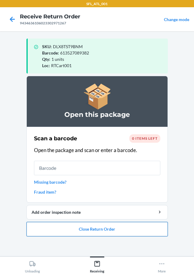
click at [89, 231] on button "Close Return Order" at bounding box center [98, 229] width 142 height 14
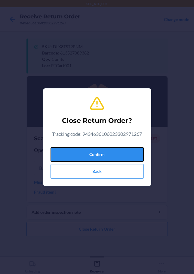
drag, startPoint x: 88, startPoint y: 151, endPoint x: 35, endPoint y: 151, distance: 53.0
click at [88, 151] on button "Confirm" at bounding box center [97, 154] width 93 height 14
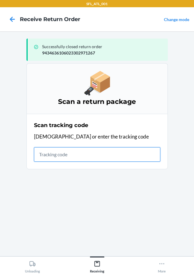
click at [50, 156] on input "text" at bounding box center [97, 154] width 127 height 14
type input "420302599434636106023304403"
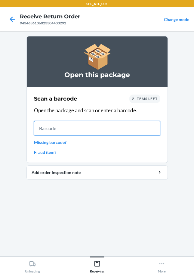
click at [46, 127] on input "text" at bounding box center [97, 128] width 127 height 14
type input "612461432476"
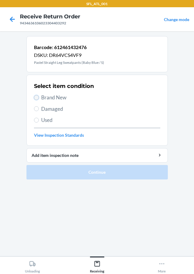
click at [38, 99] on input "Brand New" at bounding box center [36, 97] width 5 height 5
radio input "true"
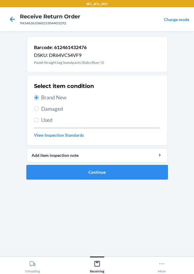
click at [86, 174] on button "Continue" at bounding box center [98, 172] width 142 height 14
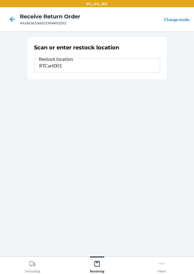
type input "RTCart001"
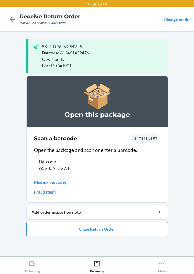
type input "659859122731"
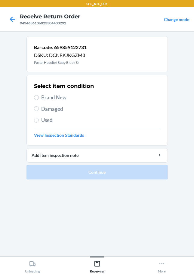
click at [40, 102] on div "Select item condition Brand New Damaged Used View Inspection Standards" at bounding box center [97, 110] width 127 height 60
click at [39, 99] on label "Brand New" at bounding box center [97, 98] width 127 height 8
click at [39, 99] on input "Brand New" at bounding box center [36, 97] width 5 height 5
radio input "true"
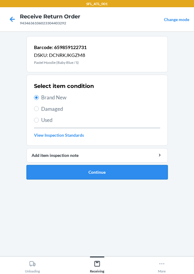
click at [75, 168] on button "Continue" at bounding box center [98, 172] width 142 height 14
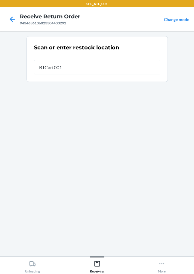
type input "RTCart001"
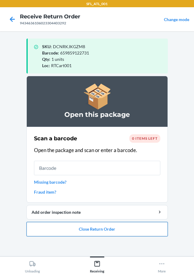
click at [98, 229] on button "Close Return Order" at bounding box center [98, 229] width 142 height 14
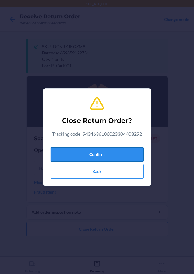
click at [103, 158] on button "Confirm" at bounding box center [97, 154] width 93 height 14
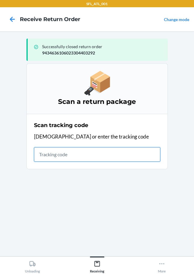
click at [41, 158] on input "text" at bounding box center [97, 154] width 127 height 14
type input "4203025994346361060233043417"
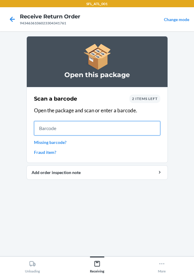
click at [70, 131] on input "text" at bounding box center [97, 128] width 127 height 14
type input "642461912302"
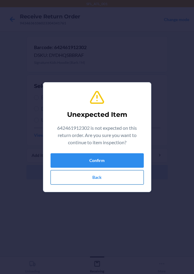
click at [101, 177] on button "Back" at bounding box center [97, 177] width 93 height 14
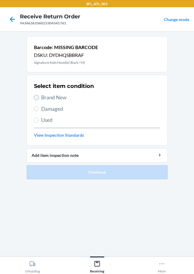
click at [36, 95] on input "Brand New" at bounding box center [36, 97] width 5 height 5
radio input "true"
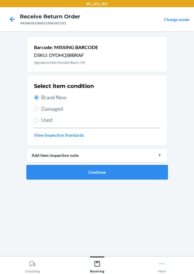
click at [76, 173] on button "Continue" at bounding box center [98, 172] width 142 height 14
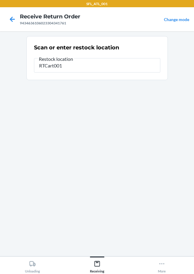
type input "RTCart001"
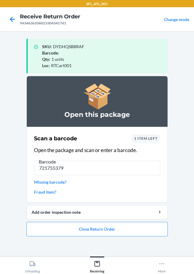
type input "7217553799"
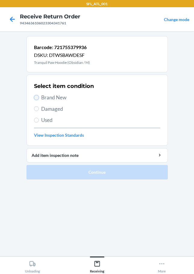
click at [36, 97] on input "Brand New" at bounding box center [36, 97] width 5 height 5
radio input "true"
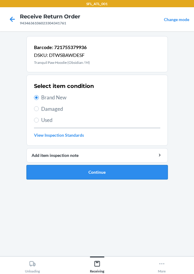
click at [94, 170] on button "Continue" at bounding box center [98, 172] width 142 height 14
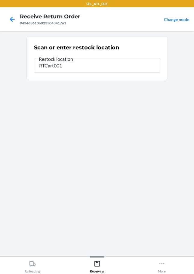
type input "RTCart001"
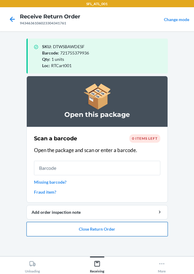
click at [97, 229] on button "Close Return Order" at bounding box center [98, 229] width 142 height 14
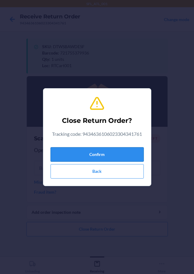
click at [107, 157] on button "Confirm" at bounding box center [97, 154] width 93 height 14
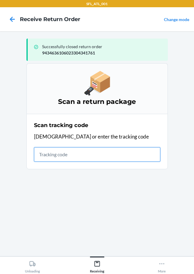
drag, startPoint x: 48, startPoint y: 159, endPoint x: 47, endPoint y: 156, distance: 3.6
click at [47, 157] on input "text" at bounding box center [97, 154] width 127 height 14
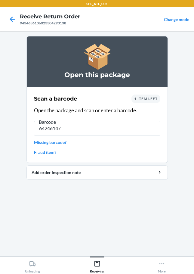
type input "642461476"
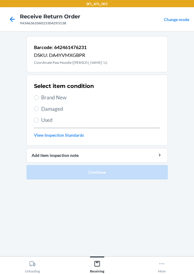
click at [42, 122] on span "Used" at bounding box center [100, 120] width 119 height 8
click at [39, 122] on input "Used" at bounding box center [36, 120] width 5 height 5
radio input "true"
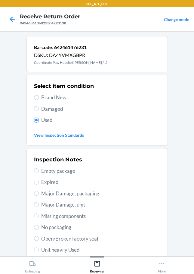
scroll to position [89, 0]
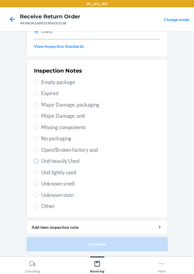
click at [36, 161] on input "Unit heavily Used" at bounding box center [36, 161] width 5 height 5
radio input "true"
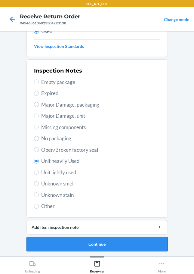
click at [61, 242] on button "Continue" at bounding box center [98, 244] width 142 height 14
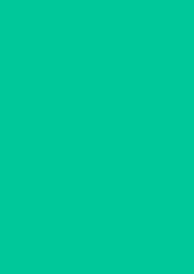
scroll to position [0, 0]
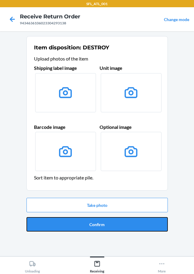
click at [94, 221] on button "Confirm" at bounding box center [98, 224] width 142 height 14
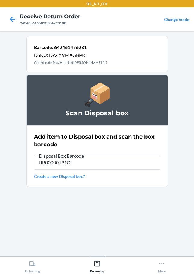
type input "RB00000191O"
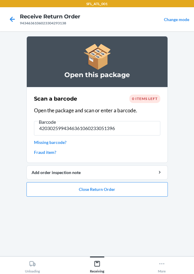
type input "42030259943463610602330513966"
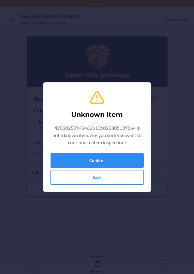
click at [110, 177] on button "Back" at bounding box center [97, 177] width 93 height 14
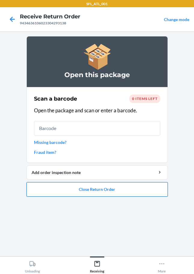
click at [101, 189] on button "Close Return Order" at bounding box center [98, 189] width 142 height 14
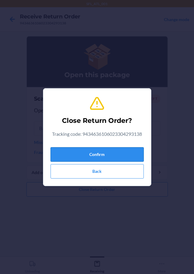
click at [92, 156] on button "Confirm" at bounding box center [97, 154] width 93 height 14
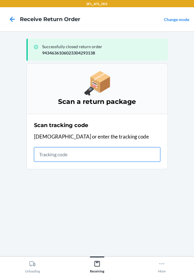
click at [49, 151] on input "text" at bounding box center [97, 154] width 127 height 14
type input "42030259943463610602330513966"
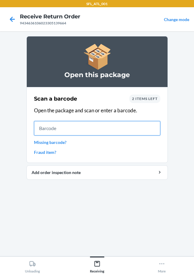
click at [44, 132] on input "text" at bounding box center [97, 128] width 127 height 14
type input "612461105547"
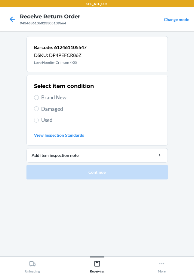
click at [38, 95] on label "Brand New" at bounding box center [97, 98] width 127 height 8
click at [38, 95] on input "Brand New" at bounding box center [36, 97] width 5 height 5
radio input "true"
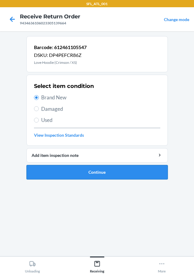
click at [67, 175] on button "Continue" at bounding box center [98, 172] width 142 height 14
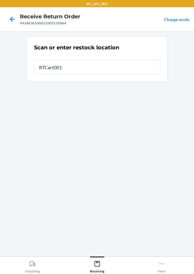
type input "RTCart001"
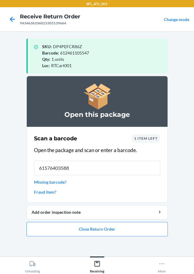
type input "615764035887"
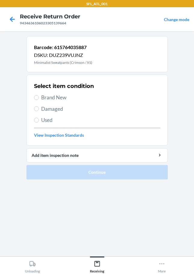
click at [43, 96] on span "Brand New" at bounding box center [100, 98] width 119 height 8
click at [39, 96] on input "Brand New" at bounding box center [36, 97] width 5 height 5
radio input "true"
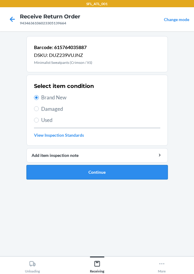
click at [66, 170] on button "Continue" at bounding box center [98, 172] width 142 height 14
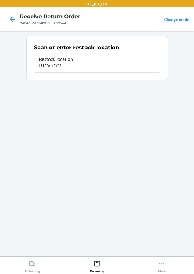
type input "RTCart001"
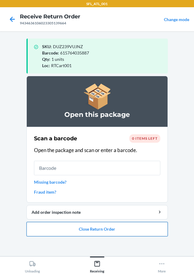
click at [87, 230] on button "Close Return Order" at bounding box center [98, 229] width 142 height 14
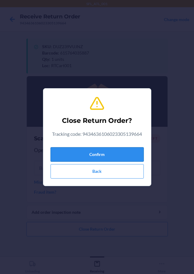
click at [90, 153] on button "Confirm" at bounding box center [97, 154] width 93 height 14
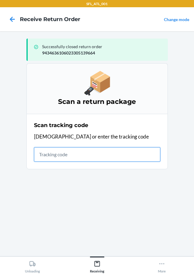
drag, startPoint x: 52, startPoint y: 150, endPoint x: 54, endPoint y: 146, distance: 4.9
click at [53, 148] on input "text" at bounding box center [97, 154] width 127 height 14
type input "420302599434636106023304630230"
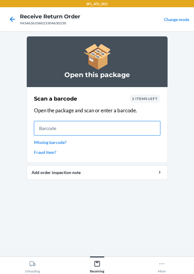
click at [64, 131] on input "text" at bounding box center [97, 128] width 127 height 14
type input "655466849"
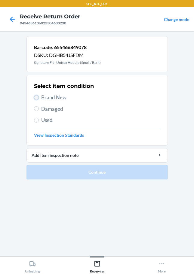
click at [34, 98] on input "Brand New" at bounding box center [36, 97] width 5 height 5
radio input "true"
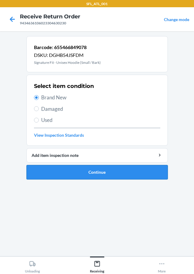
click at [95, 179] on button "Continue" at bounding box center [98, 172] width 142 height 14
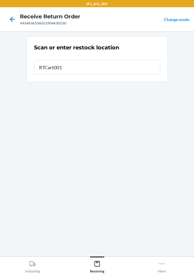
type input "RTCart001"
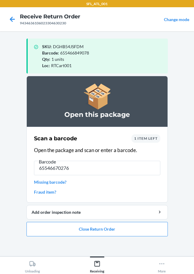
type input "655466702762"
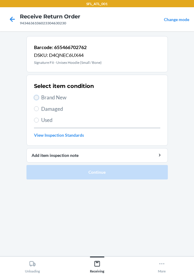
click at [37, 96] on input "Brand New" at bounding box center [36, 97] width 5 height 5
radio input "true"
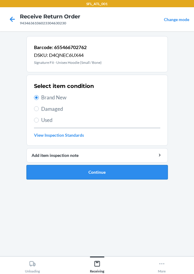
click at [87, 175] on button "Continue" at bounding box center [98, 172] width 142 height 14
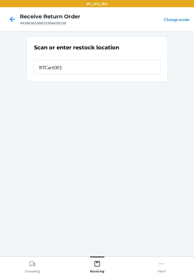
type input "RTCart001"
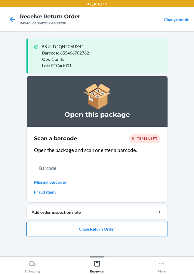
click at [117, 236] on button "Close Return Order" at bounding box center [98, 229] width 142 height 14
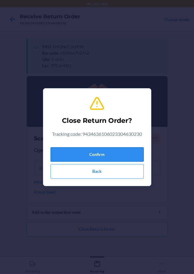
click at [69, 157] on button "Confirm" at bounding box center [97, 154] width 93 height 14
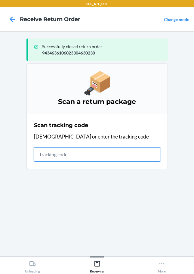
click at [60, 152] on input "text" at bounding box center [97, 154] width 127 height 14
type input "420302599434636106023304966"
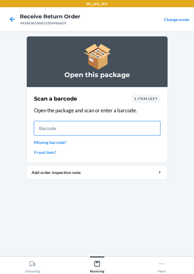
click at [47, 123] on input "text" at bounding box center [97, 128] width 127 height 14
type input "61246100652"
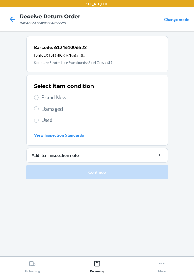
click at [40, 99] on label "Brand New" at bounding box center [97, 98] width 127 height 8
click at [39, 99] on input "Brand New" at bounding box center [36, 97] width 5 height 5
radio input "true"
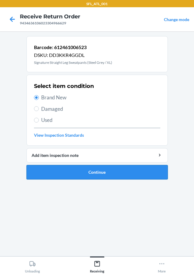
click at [85, 177] on button "Continue" at bounding box center [98, 172] width 142 height 14
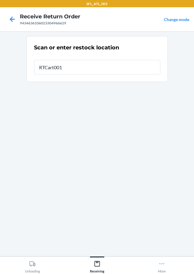
type input "RTCart001"
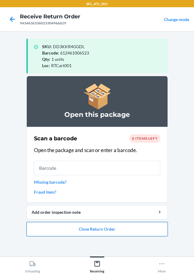
click at [99, 230] on button "Close Return Order" at bounding box center [98, 229] width 142 height 14
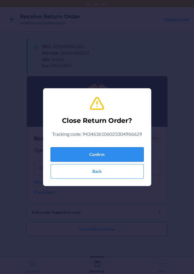
click at [97, 157] on button "Confirm" at bounding box center [97, 154] width 93 height 14
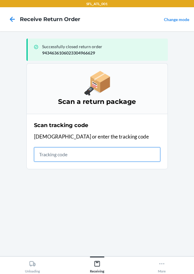
click at [52, 158] on input "text" at bounding box center [97, 154] width 127 height 14
type input "420302599434636106023304475"
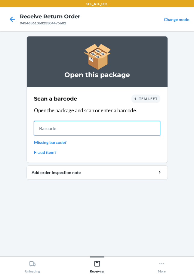
click at [51, 128] on input "text" at bounding box center [97, 128] width 127 height 14
type input "6593595643"
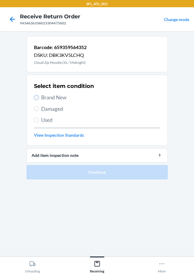
click at [36, 96] on input "Brand New" at bounding box center [36, 97] width 5 height 5
radio input "true"
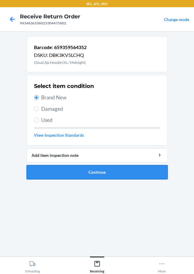
click at [86, 171] on button "Continue" at bounding box center [98, 172] width 142 height 14
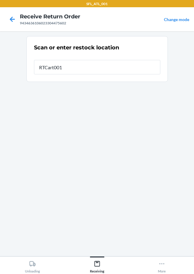
type input "RTCart001"
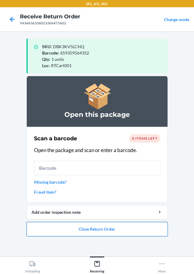
click at [71, 231] on button "Close Return Order" at bounding box center [98, 229] width 142 height 14
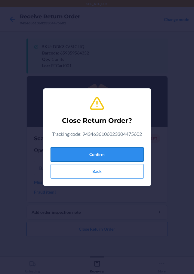
drag, startPoint x: 68, startPoint y: 159, endPoint x: 51, endPoint y: 159, distance: 17.2
click at [67, 159] on button "Confirm" at bounding box center [97, 154] width 93 height 14
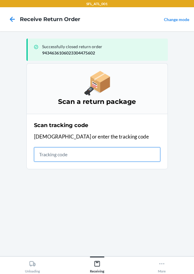
click at [48, 158] on input "text" at bounding box center [97, 154] width 127 height 14
type input "420302599434636106023302447"
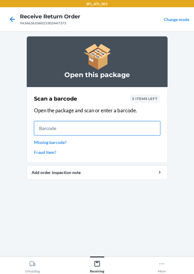
click at [61, 131] on input "text" at bounding box center [97, 128] width 127 height 14
type input "[CREDIT_CARD_NUMBER]"
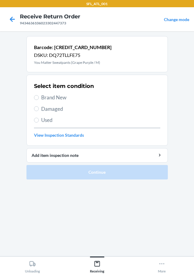
click at [36, 100] on label "Brand New" at bounding box center [97, 98] width 127 height 8
click at [36, 100] on input "Brand New" at bounding box center [36, 97] width 5 height 5
radio input "true"
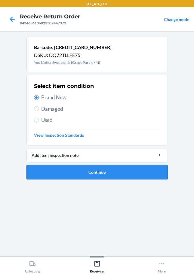
click at [74, 168] on button "Continue" at bounding box center [98, 172] width 142 height 14
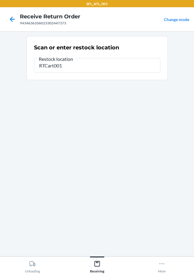
type input "RTCart001"
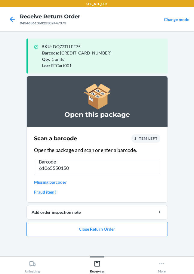
type input "610655501502"
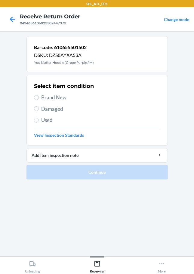
click at [45, 97] on span "Brand New" at bounding box center [100, 98] width 119 height 8
click at [39, 97] on input "Brand New" at bounding box center [36, 97] width 5 height 5
radio input "true"
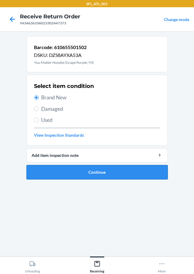
click at [73, 168] on button "Continue" at bounding box center [98, 172] width 142 height 14
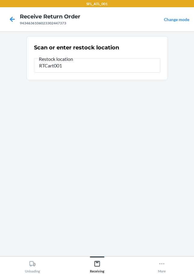
type input "RTCart001"
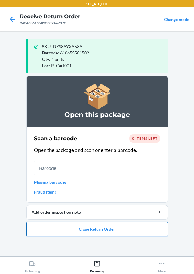
click at [94, 227] on button "Close Return Order" at bounding box center [98, 229] width 142 height 14
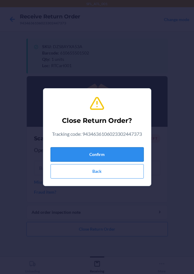
click at [88, 160] on button "Confirm" at bounding box center [97, 154] width 93 height 14
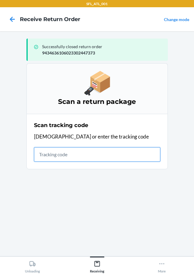
click at [60, 156] on input "text" at bounding box center [97, 154] width 127 height 14
type input "4203025994346361060233047"
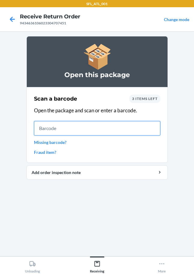
click at [46, 130] on input "text" at bounding box center [97, 128] width 127 height 14
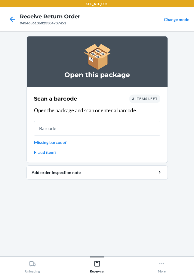
click at [62, 141] on link "Missing barcode?" at bounding box center [97, 142] width 127 height 6
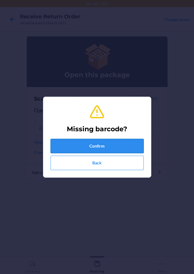
click at [68, 148] on button "Confirm" at bounding box center [97, 146] width 93 height 14
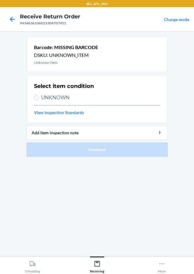
click at [44, 94] on span "UNKNOWN" at bounding box center [100, 98] width 119 height 8
click at [39, 95] on input "UNKNOWN" at bounding box center [36, 97] width 5 height 5
radio input "true"
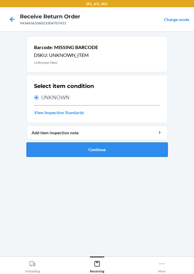
click at [77, 149] on button "Continue" at bounding box center [98, 150] width 142 height 14
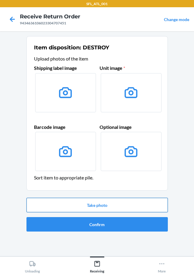
click at [104, 210] on button "Take photo" at bounding box center [98, 205] width 142 height 14
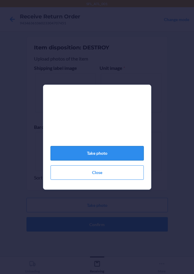
click at [116, 159] on button "Take photo" at bounding box center [97, 153] width 93 height 14
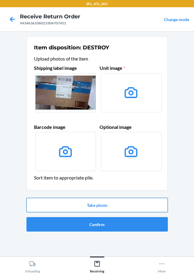
click at [98, 206] on button "Take photo" at bounding box center [98, 205] width 142 height 14
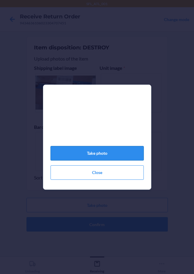
click at [110, 154] on button "Take photo" at bounding box center [97, 153] width 93 height 14
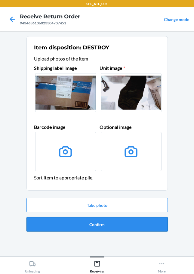
click at [106, 220] on button "Confirm" at bounding box center [98, 224] width 142 height 14
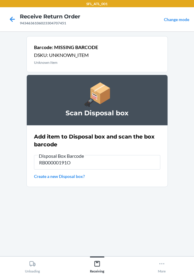
type input "RB00000191O"
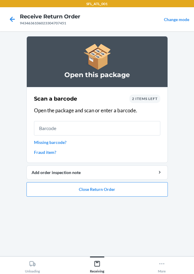
click at [58, 142] on link "Missing barcode?" at bounding box center [97, 142] width 127 height 6
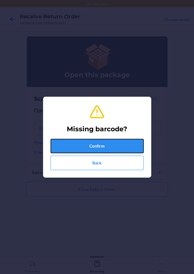
click at [84, 140] on button "Confirm" at bounding box center [97, 146] width 93 height 14
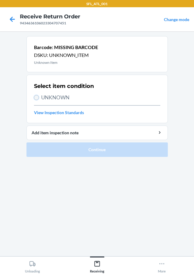
click at [38, 98] on input "UNKNOWN" at bounding box center [36, 97] width 5 height 5
radio input "true"
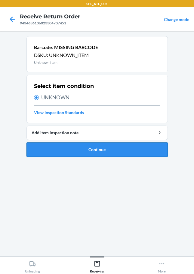
click at [92, 149] on button "Continue" at bounding box center [98, 150] width 142 height 14
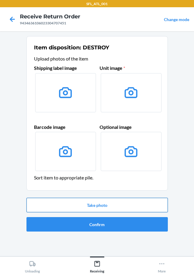
click at [108, 204] on button "Take photo" at bounding box center [98, 205] width 142 height 14
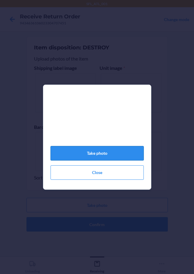
click at [92, 157] on button "Take photo" at bounding box center [97, 153] width 93 height 14
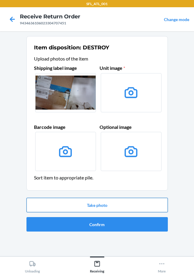
click at [106, 207] on button "Take photo" at bounding box center [98, 205] width 142 height 14
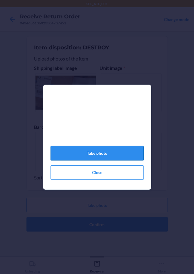
click at [98, 157] on button "Take photo" at bounding box center [97, 153] width 93 height 14
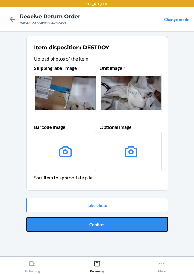
click at [100, 223] on button "Confirm" at bounding box center [98, 224] width 142 height 14
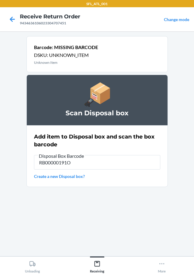
type input "RB00000191O"
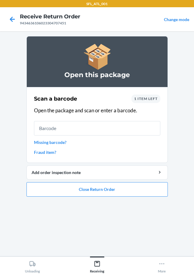
click at [45, 143] on link "Missing barcode?" at bounding box center [97, 142] width 127 height 6
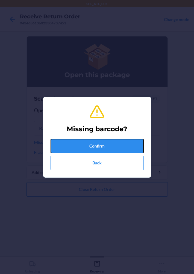
click at [76, 140] on button "Confirm" at bounding box center [97, 146] width 93 height 14
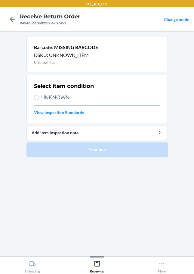
click at [42, 98] on span "UNKNOWN" at bounding box center [100, 98] width 119 height 8
click at [39, 98] on input "UNKNOWN" at bounding box center [36, 97] width 5 height 5
radio input "true"
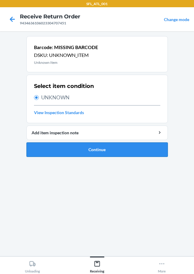
click at [89, 154] on button "Continue" at bounding box center [98, 150] width 142 height 14
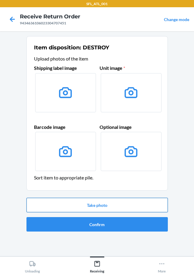
click at [95, 209] on button "Take photo" at bounding box center [98, 205] width 142 height 14
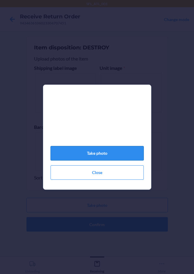
click at [97, 158] on button "Take photo" at bounding box center [97, 153] width 93 height 14
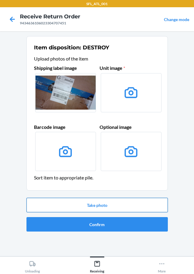
click at [120, 207] on button "Take photo" at bounding box center [98, 205] width 142 height 14
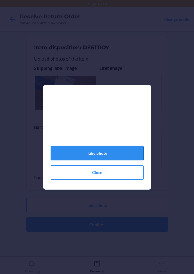
click at [119, 149] on div "Take photo Close" at bounding box center [97, 139] width 93 height 85
click at [121, 156] on button "Take photo" at bounding box center [97, 153] width 93 height 14
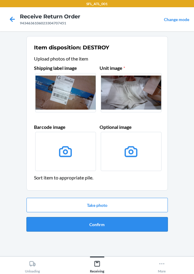
click at [104, 223] on button "Confirm" at bounding box center [98, 224] width 142 height 14
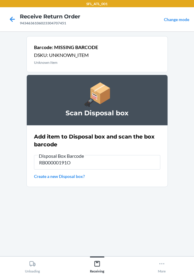
type input "RB00000191O"
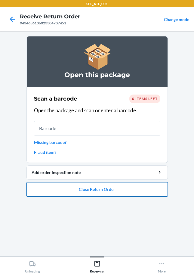
click at [82, 192] on button "Close Return Order" at bounding box center [98, 189] width 142 height 14
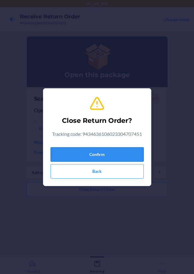
click at [110, 157] on button "Confirm" at bounding box center [97, 154] width 93 height 14
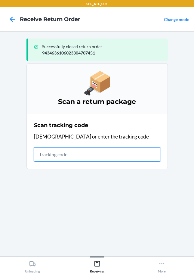
click at [61, 157] on input "text" at bounding box center [97, 154] width 127 height 14
type input "420302599434636106023304533371"
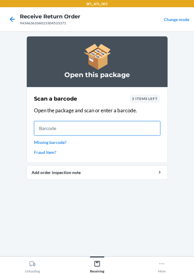
drag, startPoint x: 68, startPoint y: 126, endPoint x: 67, endPoint y: 133, distance: 6.8
click at [69, 127] on input "text" at bounding box center [97, 128] width 127 height 14
type input "610655992959"
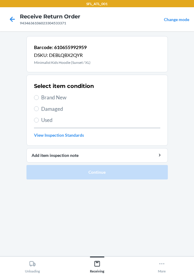
click at [39, 96] on label "Brand New" at bounding box center [97, 98] width 127 height 8
click at [39, 96] on input "Brand New" at bounding box center [36, 97] width 5 height 5
radio input "true"
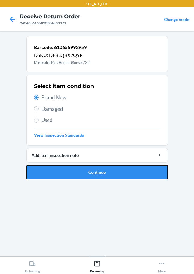
click at [65, 172] on button "Continue" at bounding box center [98, 172] width 142 height 14
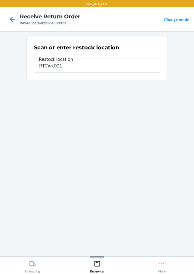
type input "RTCart001"
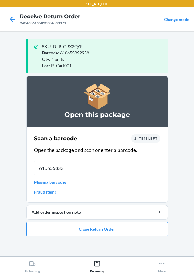
type input "6106558331"
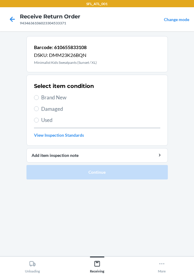
click at [39, 92] on div "Select item condition Brand New Damaged Used View Inspection Standards" at bounding box center [97, 110] width 127 height 60
drag, startPoint x: 39, startPoint y: 97, endPoint x: 61, endPoint y: 125, distance: 35.5
click at [41, 99] on label "Brand New" at bounding box center [97, 98] width 127 height 8
drag, startPoint x: 39, startPoint y: 96, endPoint x: 45, endPoint y: 109, distance: 13.9
click at [39, 96] on label "Brand New" at bounding box center [97, 98] width 127 height 8
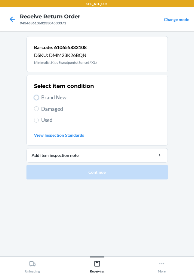
click at [39, 96] on input "Brand New" at bounding box center [36, 97] width 5 height 5
radio input "true"
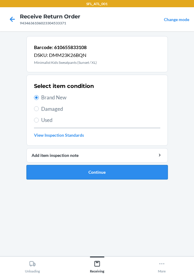
click at [95, 169] on button "Continue" at bounding box center [98, 172] width 142 height 14
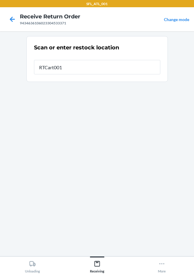
type input "RTCart001"
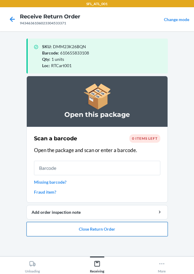
click at [97, 229] on button "Close Return Order" at bounding box center [98, 229] width 142 height 14
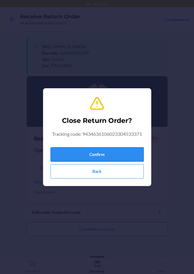
click at [100, 153] on button "Confirm" at bounding box center [97, 154] width 93 height 14
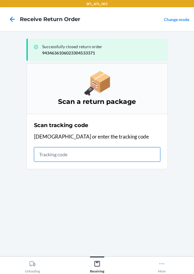
click at [49, 157] on input "text" at bounding box center [97, 154] width 127 height 14
type input "4203025994346361060233046336"
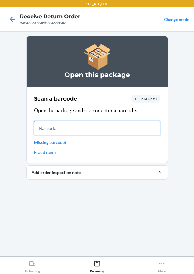
click at [61, 132] on input "text" at bounding box center [97, 128] width 127 height 14
type input "6424610902"
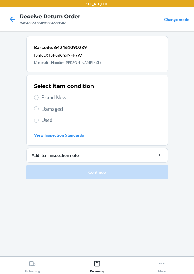
click at [35, 94] on label "Brand New" at bounding box center [97, 98] width 127 height 8
click at [35, 95] on input "Brand New" at bounding box center [36, 97] width 5 height 5
radio input "true"
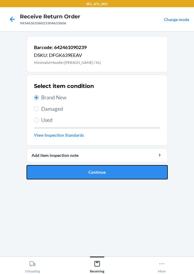
click at [69, 174] on button "Continue" at bounding box center [98, 172] width 142 height 14
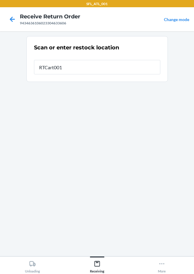
type input "RTCart001"
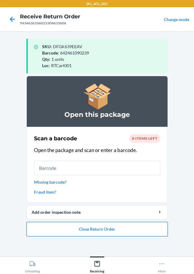
click at [89, 229] on button "Close Return Order" at bounding box center [98, 229] width 142 height 14
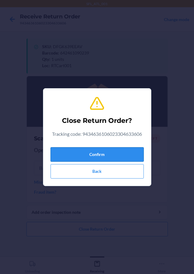
click at [112, 156] on button "Confirm" at bounding box center [97, 154] width 93 height 14
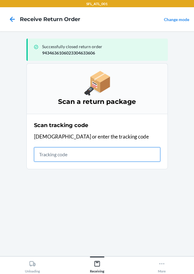
click at [39, 155] on input "text" at bounding box center [97, 154] width 127 height 14
type input "4203025994346361060233049583"
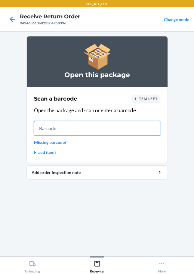
click at [64, 131] on input "text" at bounding box center [97, 128] width 127 height 14
type input "610655625994"
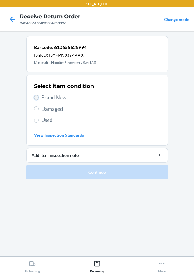
click at [37, 99] on input "Brand New" at bounding box center [36, 97] width 5 height 5
radio input "true"
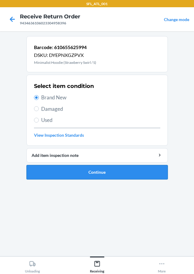
click at [68, 175] on button "Continue" at bounding box center [98, 172] width 142 height 14
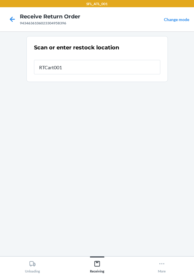
type input "RTCart001"
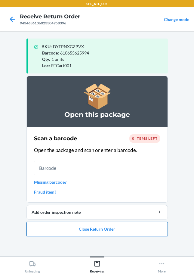
click at [94, 235] on button "Close Return Order" at bounding box center [98, 229] width 142 height 14
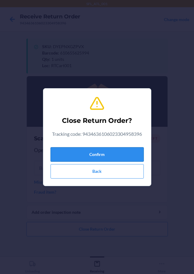
click at [102, 157] on button "Confirm" at bounding box center [97, 154] width 93 height 14
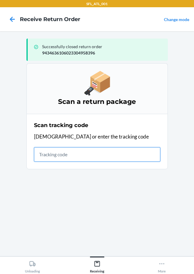
click at [42, 153] on input "text" at bounding box center [97, 154] width 127 height 14
type input "42030259943463610602330478504"
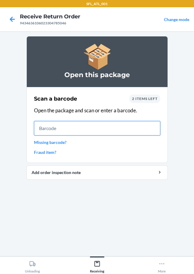
click at [61, 132] on input "text" at bounding box center [97, 128] width 127 height 14
type input "6797716337"
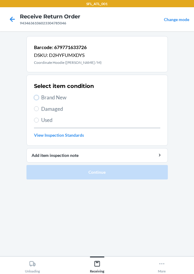
drag, startPoint x: 35, startPoint y: 98, endPoint x: 37, endPoint y: 95, distance: 3.8
click at [37, 95] on label "Brand New" at bounding box center [97, 98] width 127 height 8
click at [37, 95] on input "Brand New" at bounding box center [36, 97] width 5 height 5
radio input "true"
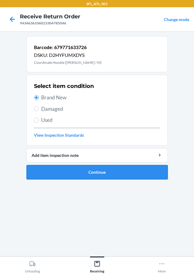
click at [96, 176] on button "Continue" at bounding box center [98, 172] width 142 height 14
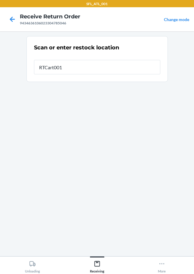
type input "RTCart001"
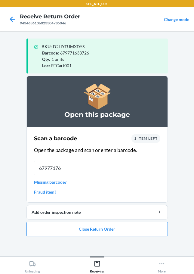
type input "679771764"
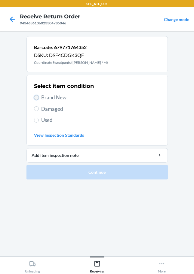
click at [37, 97] on input "Brand New" at bounding box center [36, 97] width 5 height 5
radio input "true"
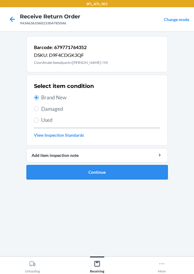
click at [72, 171] on button "Continue" at bounding box center [98, 172] width 142 height 14
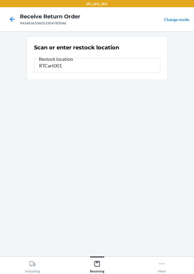
type input "RTCart001"
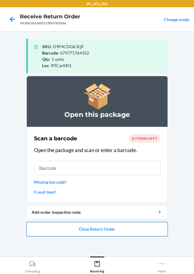
click at [111, 227] on button "Close Return Order" at bounding box center [98, 229] width 142 height 14
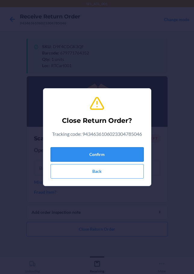
drag, startPoint x: 91, startPoint y: 143, endPoint x: 91, endPoint y: 148, distance: 4.8
click at [91, 146] on div "Close Return Order? Tracking code: 9434636106023304785046 Confirm Back" at bounding box center [97, 137] width 93 height 88
click at [89, 154] on button "Confirm" at bounding box center [97, 154] width 93 height 14
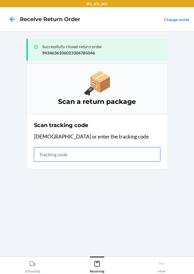
click at [51, 157] on input "text" at bounding box center [97, 154] width 127 height 14
type input "42030259943463610602330462217"
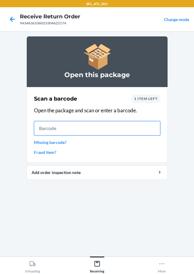
click at [56, 128] on input "text" at bounding box center [97, 128] width 127 height 14
type input "61246126540"
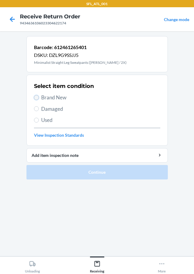
click at [39, 99] on input "Brand New" at bounding box center [36, 97] width 5 height 5
radio input "true"
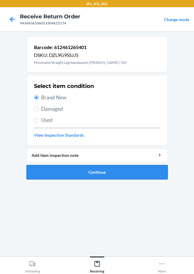
click at [86, 172] on button "Continue" at bounding box center [98, 172] width 142 height 14
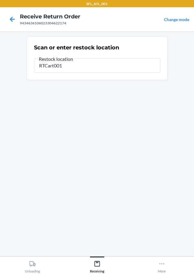
type input "RTCart001"
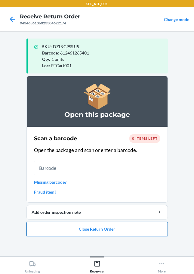
click at [106, 232] on button "Close Return Order" at bounding box center [98, 229] width 142 height 14
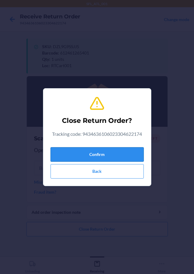
drag, startPoint x: 100, startPoint y: 164, endPoint x: 98, endPoint y: 151, distance: 12.8
click at [99, 161] on div "Confirm Back" at bounding box center [97, 162] width 93 height 34
click at [98, 151] on button "Confirm" at bounding box center [97, 154] width 93 height 14
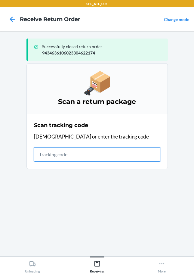
click at [43, 151] on input "text" at bounding box center [97, 154] width 127 height 14
type input "42030259943463610602330471576"
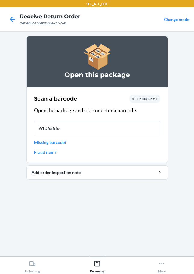
type input "610655651"
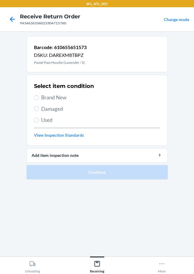
drag, startPoint x: 44, startPoint y: 96, endPoint x: 90, endPoint y: 166, distance: 84.1
click at [44, 97] on span "Brand New" at bounding box center [100, 98] width 119 height 8
click at [39, 97] on input "Brand New" at bounding box center [36, 97] width 5 height 5
radio input "true"
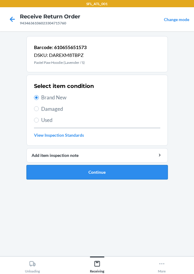
click at [95, 172] on button "Continue" at bounding box center [98, 172] width 142 height 14
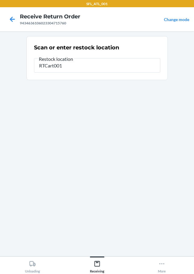
type input "RTCart001"
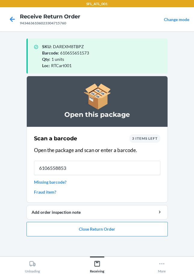
type input "61065588534"
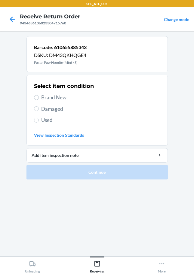
click at [39, 101] on label "Brand New" at bounding box center [97, 98] width 127 height 8
click at [39, 100] on input "Brand New" at bounding box center [36, 97] width 5 height 5
radio input "true"
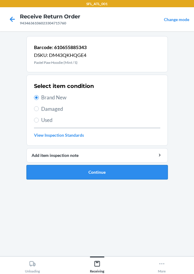
drag, startPoint x: 86, startPoint y: 173, endPoint x: 87, endPoint y: 170, distance: 3.1
click at [87, 170] on button "Continue" at bounding box center [98, 172] width 142 height 14
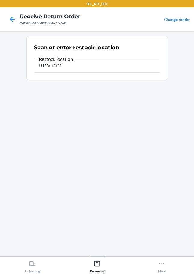
type input "RTCart001"
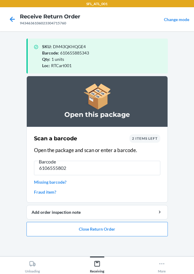
type input "61065558026"
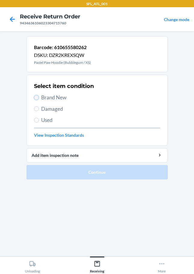
click at [36, 97] on input "Brand New" at bounding box center [36, 97] width 5 height 5
radio input "true"
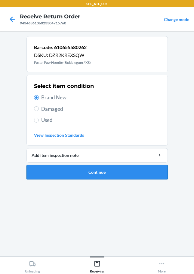
click at [95, 169] on button "Continue" at bounding box center [98, 172] width 142 height 14
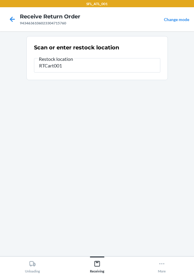
type input "RTCart001"
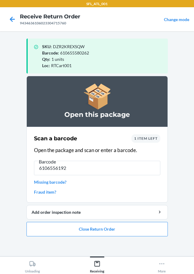
type input "61065561926"
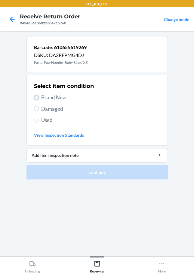
click at [36, 96] on input "Brand New" at bounding box center [36, 97] width 5 height 5
radio input "true"
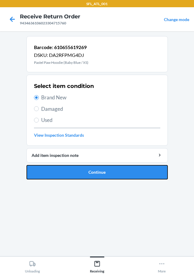
drag, startPoint x: 96, startPoint y: 172, endPoint x: 99, endPoint y: 168, distance: 5.4
click at [96, 172] on button "Continue" at bounding box center [98, 172] width 142 height 14
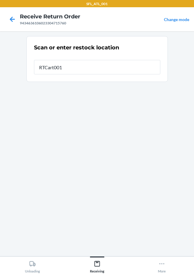
type input "RTCart001"
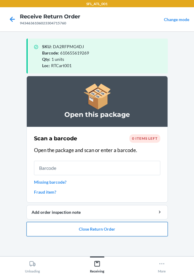
click at [129, 233] on button "Close Return Order" at bounding box center [98, 229] width 142 height 14
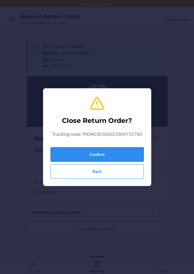
click at [98, 159] on button "Confirm" at bounding box center [97, 154] width 93 height 14
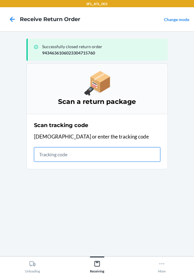
click at [59, 151] on input "text" at bounding box center [97, 154] width 127 height 14
type input "42030259943463610602330470445"
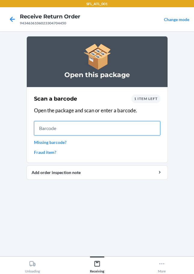
click at [39, 125] on input "text" at bounding box center [97, 128] width 127 height 14
type input "6424611703"
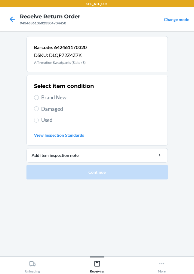
click at [40, 96] on label "Brand New" at bounding box center [97, 98] width 127 height 8
click at [39, 96] on input "Brand New" at bounding box center [36, 97] width 5 height 5
radio input "true"
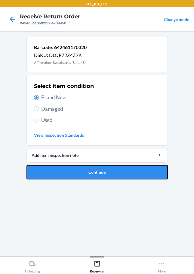
click at [98, 176] on button "Continue" at bounding box center [98, 172] width 142 height 14
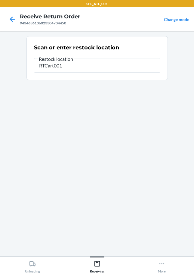
type input "RTCart001"
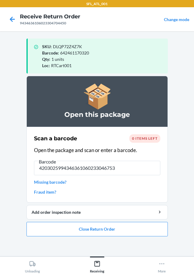
type input "42030259943463610602330467535"
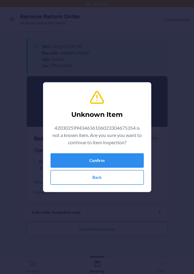
click at [82, 177] on button "Back" at bounding box center [97, 177] width 93 height 14
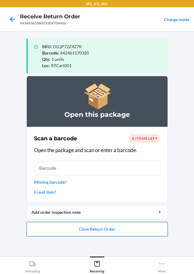
click at [94, 231] on button "Close Return Order" at bounding box center [98, 229] width 142 height 14
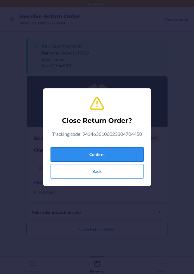
click at [91, 151] on button "Confirm" at bounding box center [97, 154] width 93 height 14
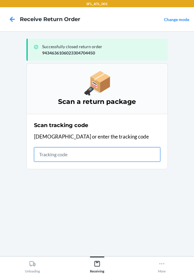
click at [58, 156] on input "text" at bounding box center [97, 154] width 127 height 14
type input "420302599434636106023304675354"
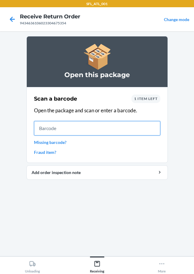
click at [67, 126] on input "text" at bounding box center [97, 128] width 127 height 14
type input "61246138"
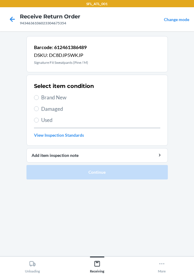
click at [41, 96] on span "Brand New" at bounding box center [100, 98] width 119 height 8
click at [39, 96] on input "Brand New" at bounding box center [36, 97] width 5 height 5
radio input "true"
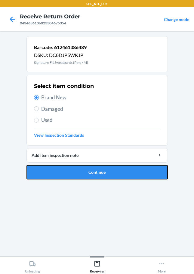
drag, startPoint x: 78, startPoint y: 174, endPoint x: 78, endPoint y: 169, distance: 4.8
click at [78, 174] on button "Continue" at bounding box center [98, 172] width 142 height 14
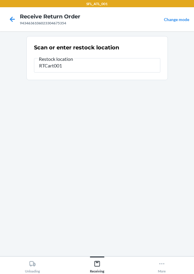
type input "RTCart001"
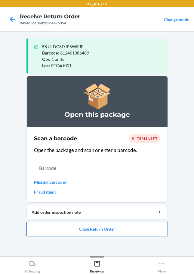
click at [143, 235] on button "Close Return Order" at bounding box center [98, 229] width 142 height 14
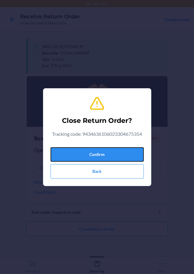
drag, startPoint x: 106, startPoint y: 155, endPoint x: 47, endPoint y: 126, distance: 65.6
click at [105, 155] on button "Confirm" at bounding box center [97, 154] width 93 height 14
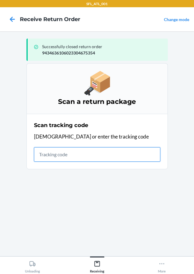
click at [41, 151] on input "text" at bounding box center [97, 154] width 127 height 14
type input "420302599434636106023304985460"
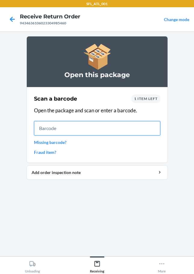
click at [73, 130] on input "text" at bounding box center [97, 128] width 127 height 14
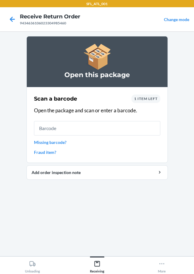
click at [53, 146] on div "Scan a barcode 1 item left Open the package and scan or enter a barcode. Missin…" at bounding box center [97, 125] width 127 height 64
click at [60, 142] on link "Missing barcode?" at bounding box center [97, 142] width 127 height 6
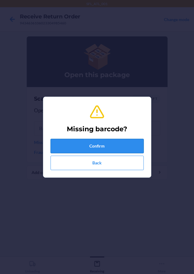
click at [81, 151] on button "Confirm" at bounding box center [97, 146] width 93 height 14
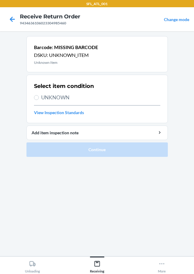
drag, startPoint x: 45, startPoint y: 96, endPoint x: 58, endPoint y: 120, distance: 27.9
click at [45, 96] on span "UNKNOWN" at bounding box center [100, 98] width 119 height 8
click at [39, 96] on input "UNKNOWN" at bounding box center [36, 97] width 5 height 5
radio input "true"
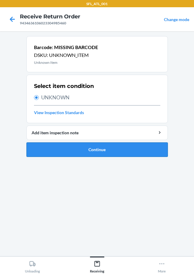
click at [81, 150] on button "Continue" at bounding box center [98, 150] width 142 height 14
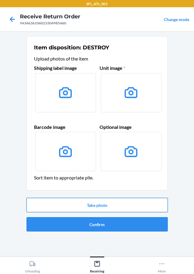
click at [101, 204] on button "Take photo" at bounding box center [98, 205] width 142 height 14
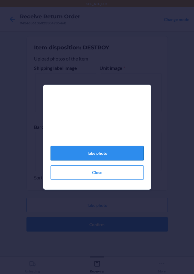
click at [100, 159] on button "Take photo" at bounding box center [97, 153] width 93 height 14
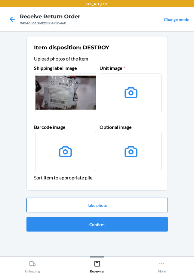
click at [100, 203] on button "Take photo" at bounding box center [98, 205] width 142 height 14
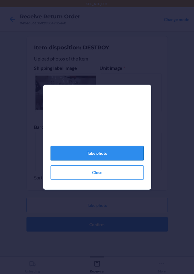
click at [102, 156] on button "Take photo" at bounding box center [97, 153] width 93 height 14
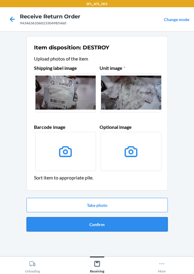
click at [115, 225] on button "Confirm" at bounding box center [98, 224] width 142 height 14
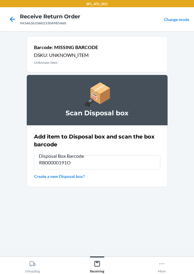
type input "RB00000191O"
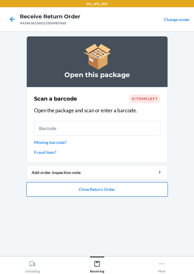
click at [100, 187] on button "Close Return Order" at bounding box center [98, 189] width 142 height 14
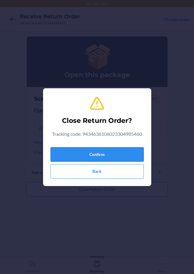
click at [95, 157] on button "Confirm" at bounding box center [97, 154] width 93 height 14
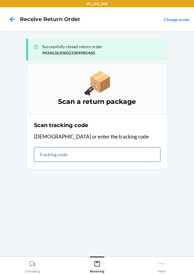
click at [47, 156] on input "text" at bounding box center [97, 154] width 127 height 14
type input "420302599434636106023304621"
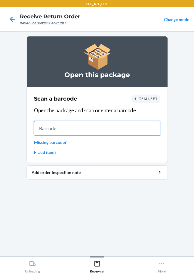
click at [66, 134] on input "text" at bounding box center [97, 128] width 127 height 14
type input "61065573612"
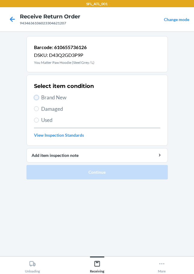
click at [36, 96] on input "Brand New" at bounding box center [36, 97] width 5 height 5
radio input "true"
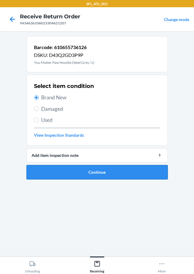
click at [110, 175] on button "Continue" at bounding box center [98, 172] width 142 height 14
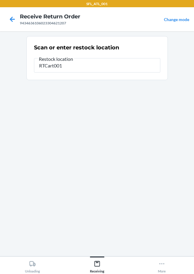
type input "RTCart001"
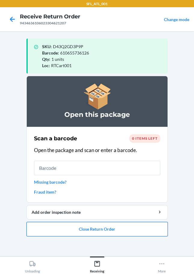
drag, startPoint x: 129, startPoint y: 232, endPoint x: 129, endPoint y: 235, distance: 3.0
click at [129, 235] on button "Close Return Order" at bounding box center [98, 229] width 142 height 14
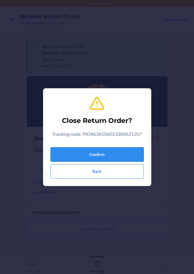
click at [80, 157] on button "Confirm" at bounding box center [97, 154] width 93 height 14
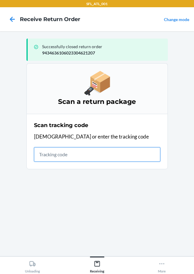
click at [58, 157] on input "text" at bounding box center [97, 154] width 127 height 14
type input "420302599434636106023304007483"
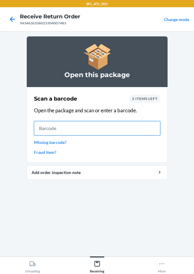
click at [63, 128] on input "text" at bounding box center [97, 128] width 127 height 14
type input "6106559703"
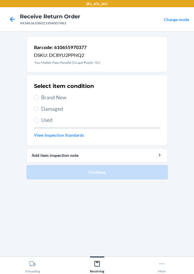
click at [41, 99] on span "Brand New" at bounding box center [100, 98] width 119 height 8
click at [39, 99] on input "Brand New" at bounding box center [36, 97] width 5 height 5
radio input "true"
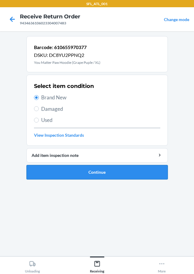
click at [87, 176] on button "Continue" at bounding box center [98, 172] width 142 height 14
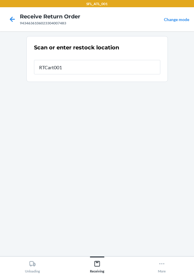
type input "RTCart001"
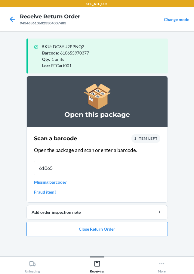
type input "610655"
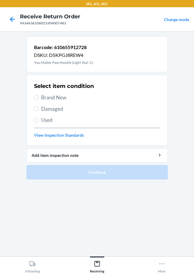
click at [39, 98] on label "Brand New" at bounding box center [97, 98] width 127 height 8
click at [39, 98] on input "Brand New" at bounding box center [36, 97] width 5 height 5
radio input "true"
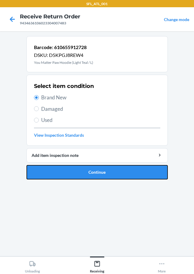
drag, startPoint x: 104, startPoint y: 172, endPoint x: 107, endPoint y: 171, distance: 3.5
click at [104, 172] on button "Continue" at bounding box center [98, 172] width 142 height 14
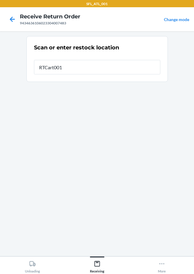
type input "RTCart001"
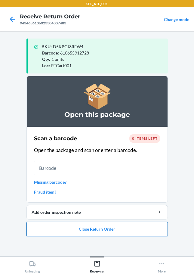
click at [91, 230] on button "Close Return Order" at bounding box center [98, 229] width 142 height 14
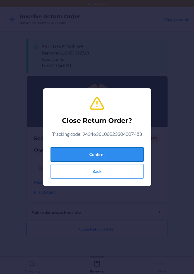
drag, startPoint x: 93, startPoint y: 152, endPoint x: 77, endPoint y: 152, distance: 16.0
click at [93, 152] on button "Confirm" at bounding box center [97, 154] width 93 height 14
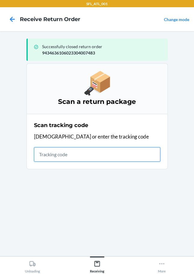
click at [49, 156] on input "text" at bounding box center [97, 154] width 127 height 14
type input "4203025994346361060233048818"
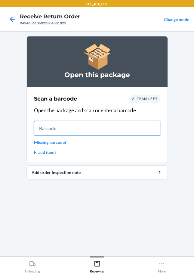
click at [72, 125] on input "text" at bounding box center [97, 128] width 127 height 14
type input "610655677"
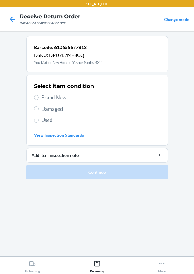
click at [45, 121] on span "Used" at bounding box center [100, 120] width 119 height 8
click at [39, 121] on input "Used" at bounding box center [36, 120] width 5 height 5
radio input "true"
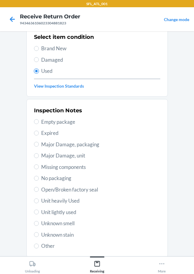
scroll to position [89, 0]
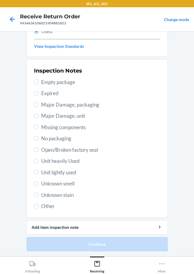
click at [41, 161] on span "Unit heavily Used" at bounding box center [100, 161] width 119 height 8
click at [39, 161] on input "Unit heavily Used" at bounding box center [36, 161] width 5 height 5
radio input "true"
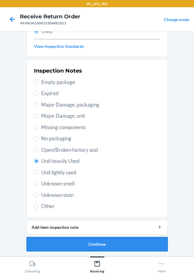
click at [70, 244] on button "Continue" at bounding box center [98, 244] width 142 height 14
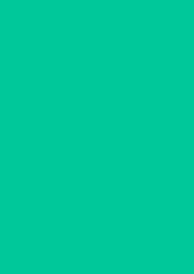
scroll to position [0, 0]
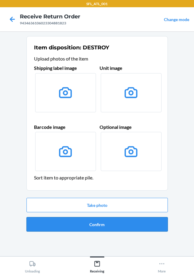
click at [92, 228] on button "Confirm" at bounding box center [98, 224] width 142 height 14
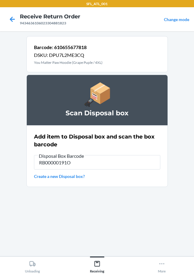
type input "RB00000191O"
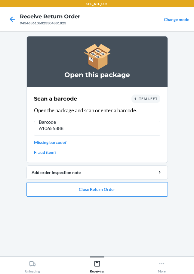
type input "6106558884"
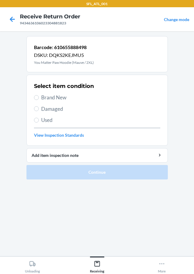
click at [44, 120] on span "Used" at bounding box center [100, 120] width 119 height 8
click at [39, 120] on input "Used" at bounding box center [36, 120] width 5 height 5
radio input "true"
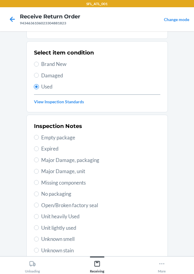
scroll to position [89, 0]
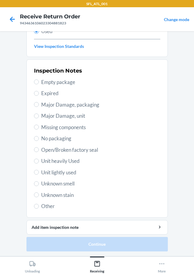
click at [45, 163] on span "Unit heavily Used" at bounding box center [100, 161] width 119 height 8
click at [39, 163] on input "Unit heavily Used" at bounding box center [36, 161] width 5 height 5
radio input "true"
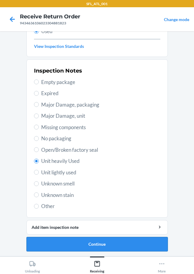
click at [80, 246] on button "Continue" at bounding box center [98, 244] width 142 height 14
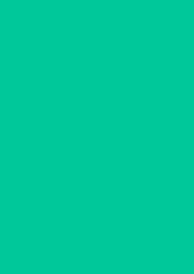
scroll to position [0, 0]
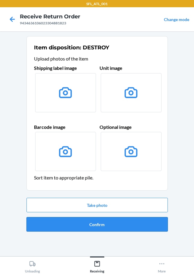
click at [81, 227] on button "Confirm" at bounding box center [98, 224] width 142 height 14
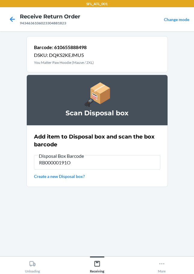
type input "RB00000191O"
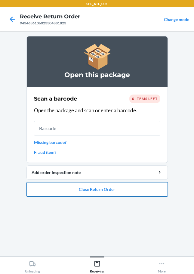
click at [114, 191] on button "Close Return Order" at bounding box center [98, 189] width 142 height 14
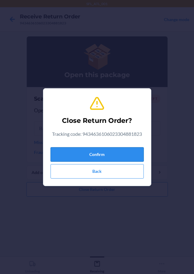
click at [102, 156] on button "Confirm" at bounding box center [97, 154] width 93 height 14
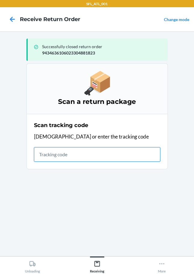
drag, startPoint x: 40, startPoint y: 149, endPoint x: 45, endPoint y: 152, distance: 5.7
click at [43, 152] on input "text" at bounding box center [97, 154] width 127 height 14
type input "4203025994346361060233048310"
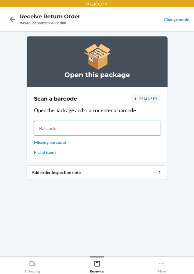
click at [42, 128] on input "text" at bounding box center [97, 128] width 127 height 14
type input "6424610"
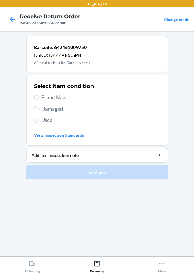
click at [42, 98] on span "Brand New" at bounding box center [100, 98] width 119 height 8
click at [39, 98] on input "Brand New" at bounding box center [36, 97] width 5 height 5
radio input "true"
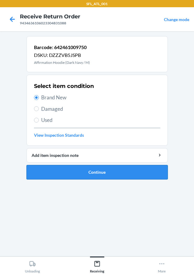
click at [77, 174] on button "Continue" at bounding box center [98, 172] width 142 height 14
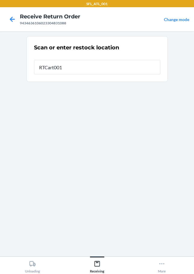
type input "RTCart001"
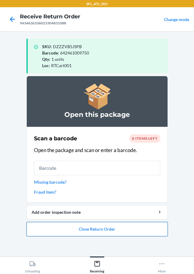
click at [125, 226] on button "Close Return Order" at bounding box center [98, 229] width 142 height 14
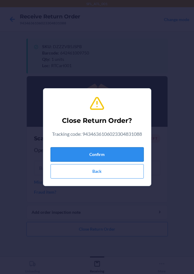
click at [103, 150] on button "Confirm" at bounding box center [97, 154] width 93 height 14
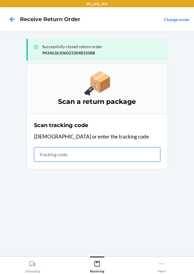
drag, startPoint x: 56, startPoint y: 152, endPoint x: 56, endPoint y: 139, distance: 13.0
click at [56, 149] on input "text" at bounding box center [97, 154] width 127 height 14
type input "420302599434636106023304481"
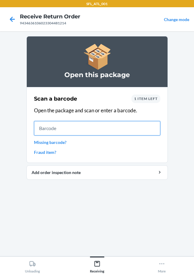
click at [62, 126] on input "text" at bounding box center [97, 128] width 127 height 14
type input "659657244406"
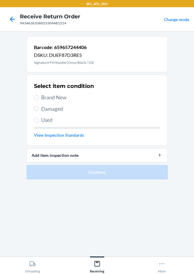
click at [44, 102] on div "Select item condition Brand New Damaged Used View Inspection Standards" at bounding box center [97, 110] width 127 height 60
drag, startPoint x: 45, startPoint y: 95, endPoint x: 45, endPoint y: 101, distance: 5.7
click at [45, 96] on span "Brand New" at bounding box center [100, 98] width 119 height 8
click at [39, 96] on input "Brand New" at bounding box center [36, 97] width 5 height 5
radio input "true"
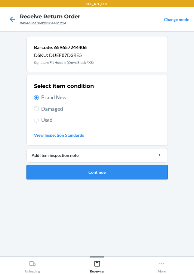
click at [71, 172] on button "Continue" at bounding box center [98, 172] width 142 height 14
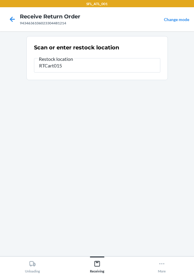
type input "RTCart015"
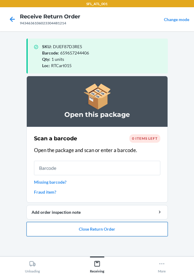
click at [97, 235] on button "Close Return Order" at bounding box center [98, 229] width 142 height 14
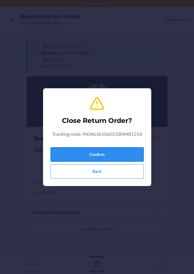
click at [107, 154] on button "Confirm" at bounding box center [97, 154] width 93 height 14
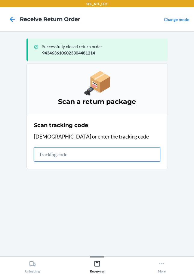
click at [65, 156] on input "text" at bounding box center [97, 154] width 127 height 14
type input "420302599434636106023304690746"
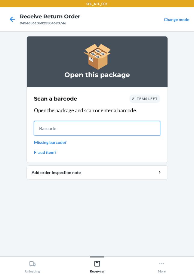
click at [67, 133] on input "text" at bounding box center [97, 128] width 127 height 14
type input "612461108"
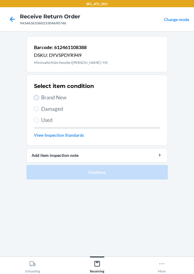
click at [38, 96] on input "Brand New" at bounding box center [36, 97] width 5 height 5
radio input "true"
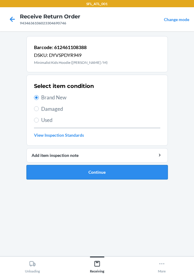
drag, startPoint x: 79, startPoint y: 180, endPoint x: 77, endPoint y: 177, distance: 3.4
click at [80, 180] on ol "Barcode: 612461108388 DSKU: DYVSPDYR949 Minimalist Kids Hoodie ([PERSON_NAME] /…" at bounding box center [98, 110] width 142 height 148
click at [80, 174] on button "Continue" at bounding box center [98, 172] width 142 height 14
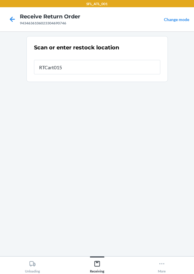
type input "RTCart015"
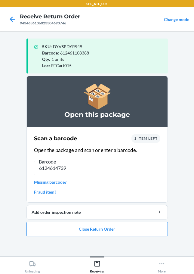
type input "61246147391"
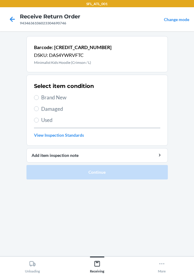
click at [39, 95] on label "Brand New" at bounding box center [97, 98] width 127 height 8
click at [39, 95] on input "Brand New" at bounding box center [36, 97] width 5 height 5
radio input "true"
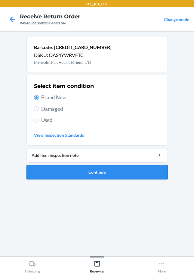
click at [69, 168] on button "Continue" at bounding box center [98, 172] width 142 height 14
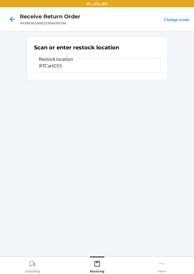
type input "RTCart015"
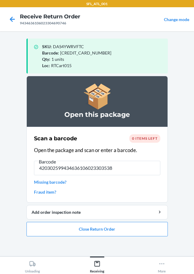
type input "4203025994346361060233035384"
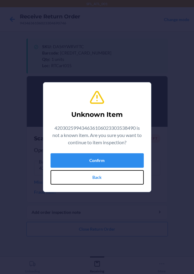
click at [114, 181] on button "Back" at bounding box center [97, 177] width 93 height 14
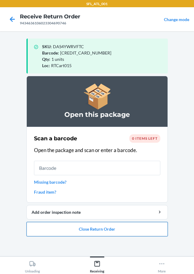
click at [80, 229] on button "Close Return Order" at bounding box center [98, 229] width 142 height 14
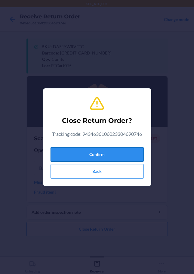
click at [97, 159] on button "Confirm" at bounding box center [97, 154] width 93 height 14
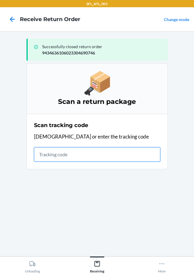
click at [51, 155] on input "text" at bounding box center [97, 154] width 127 height 14
type input "4203025994346361060233035384"
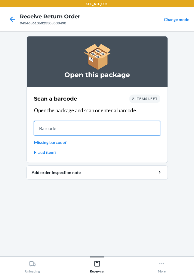
click at [78, 132] on input "text" at bounding box center [97, 128] width 127 height 14
type input "659657"
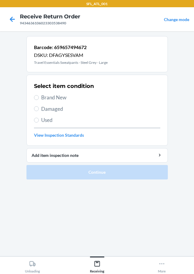
click at [51, 120] on span "Used" at bounding box center [100, 120] width 119 height 8
click at [39, 120] on input "Used" at bounding box center [36, 120] width 5 height 5
radio input "true"
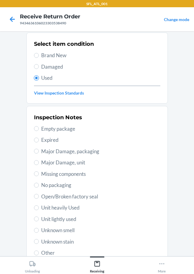
scroll to position [89, 0]
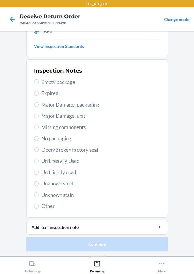
click at [41, 161] on span "Unit heavily Used" at bounding box center [100, 161] width 119 height 8
click at [39, 161] on input "Unit heavily Used" at bounding box center [36, 161] width 5 height 5
radio input "true"
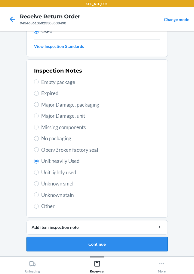
click at [83, 240] on button "Continue" at bounding box center [98, 244] width 142 height 14
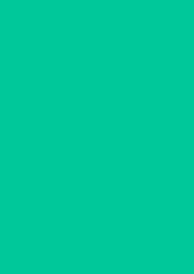
scroll to position [0, 0]
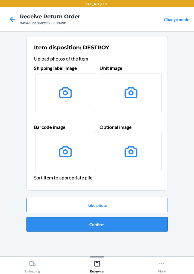
click at [104, 223] on button "Confirm" at bounding box center [98, 224] width 142 height 14
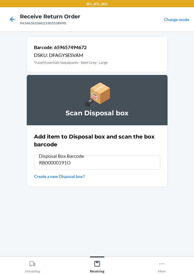
type input "RB00000191O"
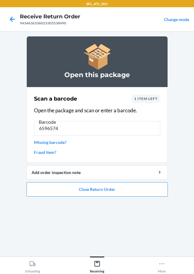
type input "65965742"
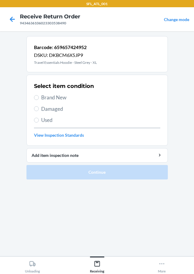
click at [47, 98] on span "Brand New" at bounding box center [100, 98] width 119 height 8
click at [39, 98] on input "Brand New" at bounding box center [36, 97] width 5 height 5
radio input "true"
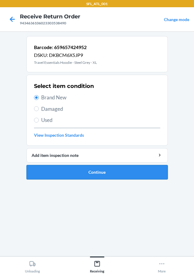
click at [95, 179] on button "Continue" at bounding box center [98, 172] width 142 height 14
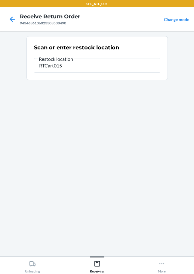
type input "RTCart015"
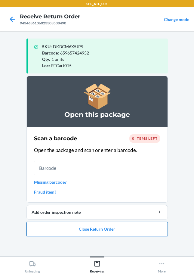
click at [84, 230] on button "Close Return Order" at bounding box center [98, 229] width 142 height 14
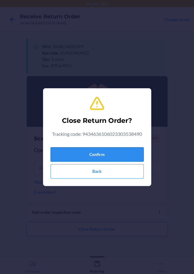
click at [101, 152] on button "Confirm" at bounding box center [97, 154] width 93 height 14
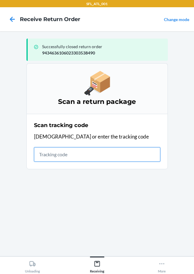
click at [57, 154] on input "text" at bounding box center [97, 154] width 127 height 14
type input "42030259943463610602330471"
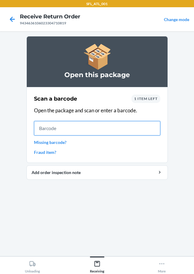
click at [38, 125] on input "text" at bounding box center [97, 128] width 127 height 14
type input "642461426939"
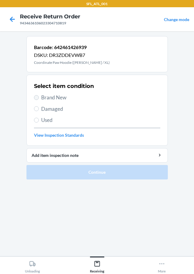
click at [37, 96] on label "Brand New" at bounding box center [97, 98] width 127 height 8
click at [37, 96] on input "Brand New" at bounding box center [36, 97] width 5 height 5
radio input "true"
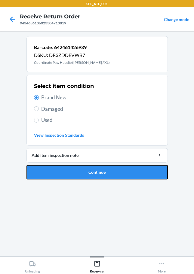
click at [65, 173] on button "Continue" at bounding box center [98, 172] width 142 height 14
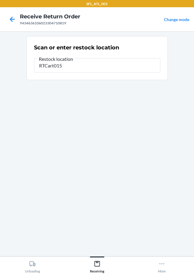
type input "RTCart015"
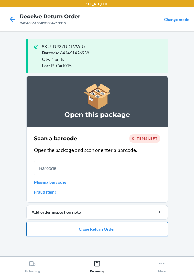
click at [92, 232] on button "Close Return Order" at bounding box center [98, 229] width 142 height 14
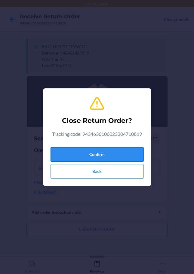
click at [94, 160] on button "Confirm" at bounding box center [97, 154] width 93 height 14
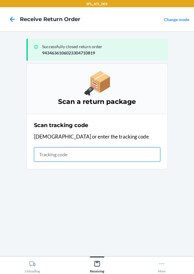
click at [50, 155] on input "text" at bounding box center [97, 154] width 127 height 14
type input "420302599434636106023304430021"
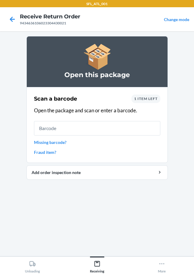
click at [80, 136] on div "Scan a barcode 1 item left Open the package and scan or enter a barcode. Missin…" at bounding box center [97, 125] width 127 height 64
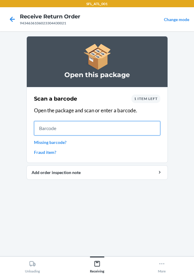
click at [83, 133] on input "text" at bounding box center [97, 128] width 127 height 14
type input "610655510"
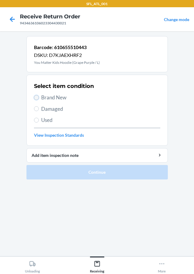
click at [38, 96] on input "Brand New" at bounding box center [36, 97] width 5 height 5
radio input "true"
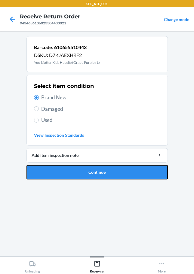
drag, startPoint x: 49, startPoint y: 173, endPoint x: 39, endPoint y: 169, distance: 10.5
click at [49, 173] on button "Continue" at bounding box center [98, 172] width 142 height 14
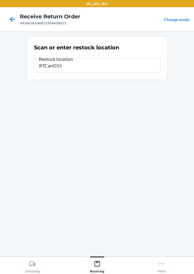
type input "RTCart015"
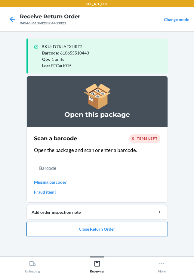
click at [75, 227] on button "Close Return Order" at bounding box center [98, 229] width 142 height 14
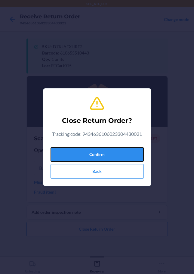
drag, startPoint x: 78, startPoint y: 154, endPoint x: 11, endPoint y: 158, distance: 66.5
click at [78, 153] on button "Confirm" at bounding box center [97, 154] width 93 height 14
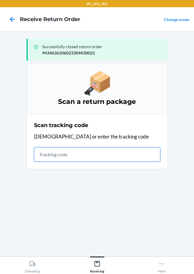
click at [43, 154] on input "text" at bounding box center [97, 154] width 127 height 14
type input "420302599434636106023304839664"
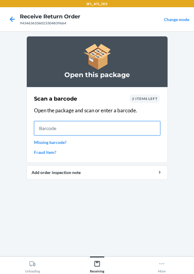
click at [68, 129] on input "text" at bounding box center [97, 128] width 127 height 14
type input "634855462"
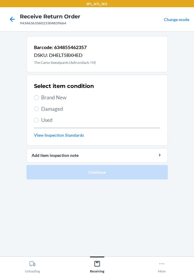
click at [39, 98] on label "Brand New" at bounding box center [97, 98] width 127 height 8
click at [39, 98] on input "Brand New" at bounding box center [36, 97] width 5 height 5
radio input "true"
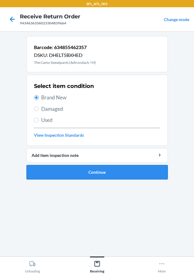
click at [102, 175] on button "Continue" at bounding box center [98, 172] width 142 height 14
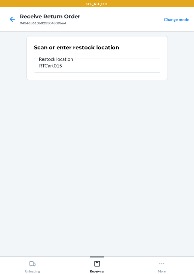
type input "RTCart015"
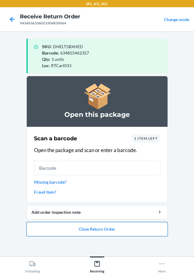
click at [103, 233] on button "Close Return Order" at bounding box center [98, 229] width 142 height 14
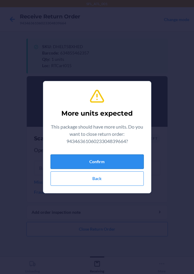
click at [106, 161] on button "Confirm" at bounding box center [97, 162] width 93 height 14
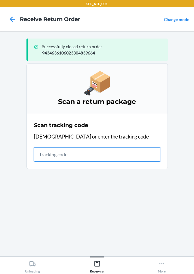
click at [46, 155] on input "text" at bounding box center [97, 154] width 127 height 14
type input "42030259943463610602330483966"
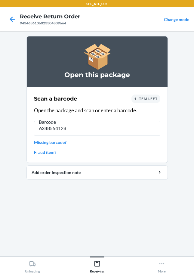
type input "63485541289"
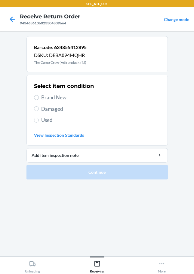
click at [39, 97] on label "Brand New" at bounding box center [97, 98] width 127 height 8
click at [39, 97] on input "Brand New" at bounding box center [36, 97] width 5 height 5
radio input "true"
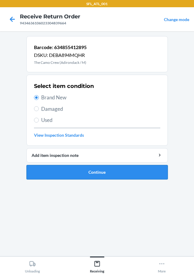
click at [107, 174] on button "Continue" at bounding box center [98, 172] width 142 height 14
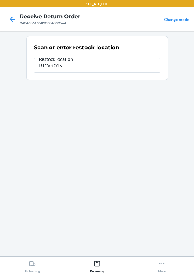
type input "RTCart015"
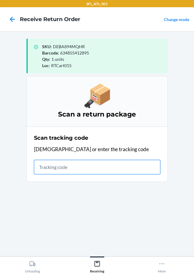
click at [70, 171] on input "text" at bounding box center [97, 167] width 127 height 14
type input "42030259943463610602330446441"
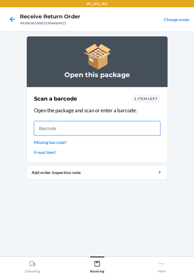
click at [49, 128] on input "text" at bounding box center [97, 128] width 127 height 14
type input "61065583183"
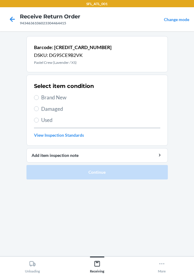
click at [51, 98] on span "Brand New" at bounding box center [100, 98] width 119 height 8
click at [39, 98] on input "Brand New" at bounding box center [36, 97] width 5 height 5
radio input "true"
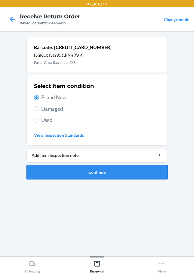
click at [85, 175] on button "Continue" at bounding box center [98, 172] width 142 height 14
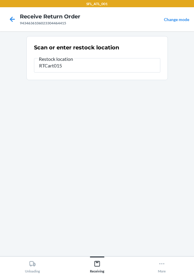
type input "RTCart015"
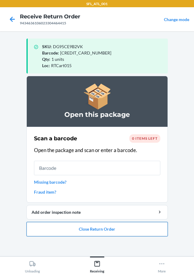
click at [102, 231] on button "Close Return Order" at bounding box center [98, 229] width 142 height 14
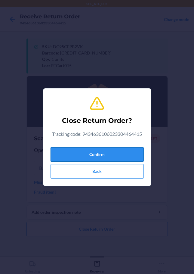
click at [119, 158] on button "Confirm" at bounding box center [97, 154] width 93 height 14
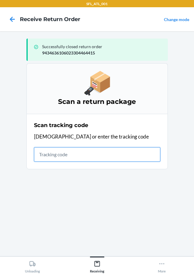
click at [75, 157] on input "text" at bounding box center [97, 154] width 127 height 14
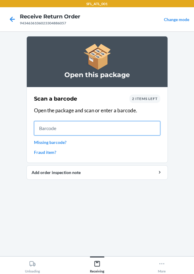
click at [70, 130] on input "text" at bounding box center [97, 128] width 127 height 14
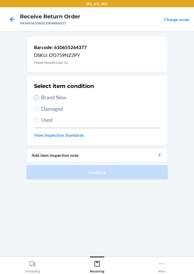
click at [38, 98] on input "Brand New" at bounding box center [36, 97] width 5 height 5
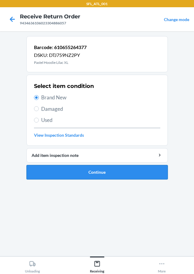
drag, startPoint x: 104, startPoint y: 172, endPoint x: 107, endPoint y: 168, distance: 4.9
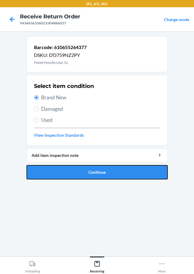
click at [105, 172] on button "Continue" at bounding box center [98, 172] width 142 height 14
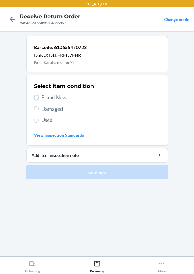
drag, startPoint x: 36, startPoint y: 96, endPoint x: 50, endPoint y: 126, distance: 33.0
click at [36, 96] on input "Brand New" at bounding box center [36, 97] width 5 height 5
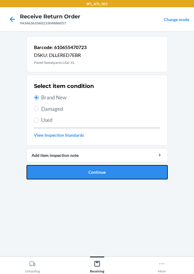
drag, startPoint x: 78, startPoint y: 172, endPoint x: 83, endPoint y: 165, distance: 8.9
click at [79, 172] on button "Continue" at bounding box center [98, 172] width 142 height 14
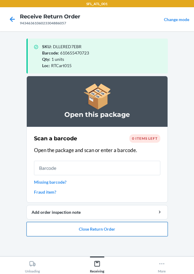
click at [147, 233] on button "Close Return Order" at bounding box center [98, 229] width 142 height 14
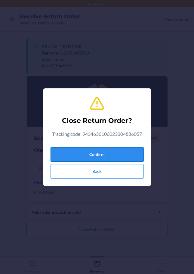
click at [128, 154] on button "Confirm" at bounding box center [97, 154] width 93 height 14
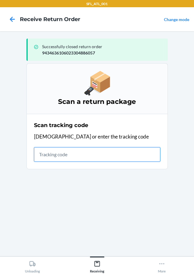
click at [47, 156] on input "text" at bounding box center [97, 154] width 127 height 14
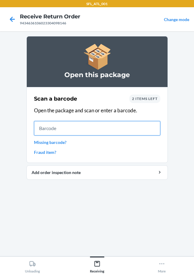
click at [41, 128] on input "text" at bounding box center [97, 128] width 127 height 14
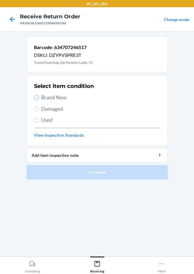
click at [37, 98] on input "Brand New" at bounding box center [36, 97] width 5 height 5
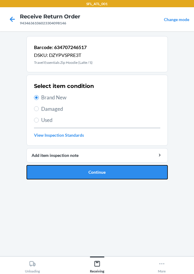
click at [89, 174] on button "Continue" at bounding box center [98, 172] width 142 height 14
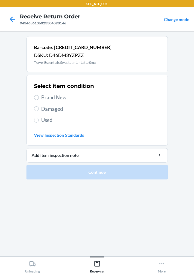
click at [43, 95] on span "Brand New" at bounding box center [100, 98] width 119 height 8
click at [39, 95] on input "Brand New" at bounding box center [36, 97] width 5 height 5
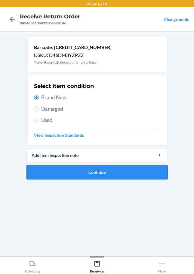
click at [65, 166] on button "Continue" at bounding box center [98, 172] width 142 height 14
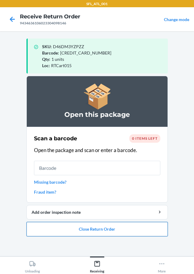
click at [81, 230] on button "Close Return Order" at bounding box center [98, 229] width 142 height 14
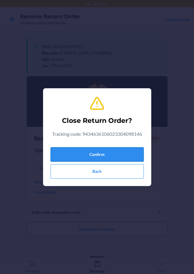
click at [93, 155] on button "Confirm" at bounding box center [97, 154] width 93 height 14
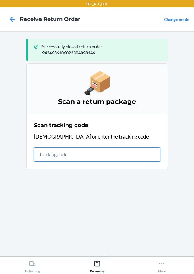
click at [45, 155] on input "text" at bounding box center [97, 154] width 127 height 14
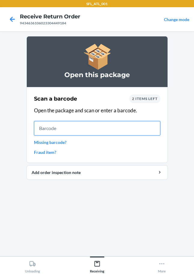
click at [51, 130] on input "text" at bounding box center [97, 128] width 127 height 14
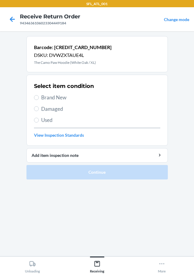
click at [43, 123] on span "Used" at bounding box center [100, 120] width 119 height 8
click at [39, 123] on input "Used" at bounding box center [36, 120] width 5 height 5
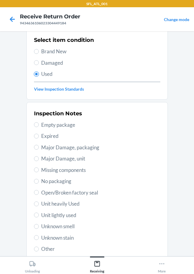
scroll to position [89, 0]
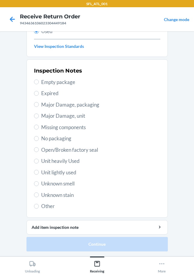
click at [39, 161] on label "Unit heavily Used" at bounding box center [97, 161] width 127 height 8
click at [39, 161] on input "Unit heavily Used" at bounding box center [36, 161] width 5 height 5
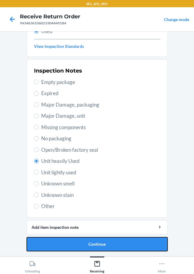
drag, startPoint x: 101, startPoint y: 246, endPoint x: 104, endPoint y: 243, distance: 4.1
click at [102, 246] on button "Continue" at bounding box center [98, 244] width 142 height 14
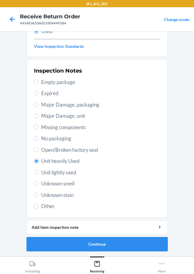
scroll to position [0, 0]
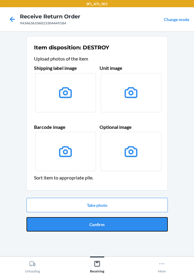
click at [84, 218] on button "Confirm" at bounding box center [98, 224] width 142 height 14
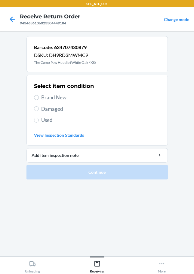
drag, startPoint x: 43, startPoint y: 95, endPoint x: 41, endPoint y: 104, distance: 9.6
click at [43, 96] on span "Brand New" at bounding box center [100, 98] width 119 height 8
click at [39, 96] on input "Brand New" at bounding box center [36, 97] width 5 height 5
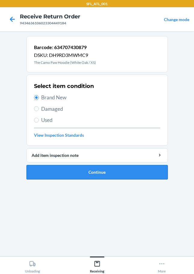
click at [58, 174] on button "Continue" at bounding box center [98, 172] width 142 height 14
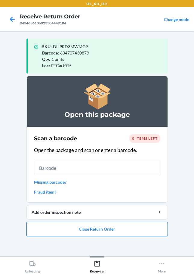
click at [84, 228] on button "Close Return Order" at bounding box center [98, 229] width 142 height 14
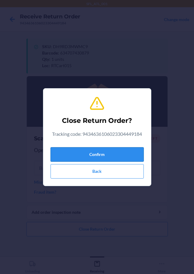
click at [84, 156] on button "Confirm" at bounding box center [97, 154] width 93 height 14
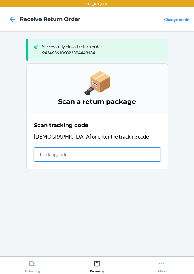
click at [50, 155] on input "text" at bounding box center [97, 154] width 127 height 14
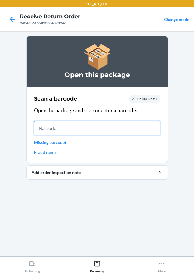
click at [50, 129] on input "text" at bounding box center [97, 128] width 127 height 14
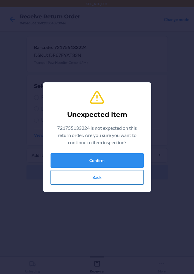
click at [64, 175] on button "Back" at bounding box center [97, 177] width 93 height 14
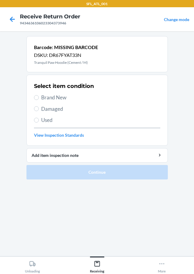
click at [38, 100] on label "Brand New" at bounding box center [97, 98] width 127 height 8
click at [38, 100] on input "Brand New" at bounding box center [36, 97] width 5 height 5
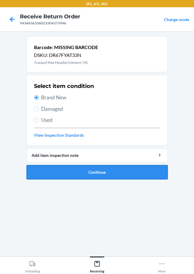
drag, startPoint x: 61, startPoint y: 173, endPoint x: 61, endPoint y: 169, distance: 3.6
click at [61, 169] on button "Continue" at bounding box center [98, 172] width 142 height 14
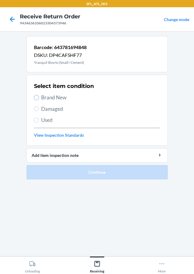
click at [37, 98] on input "Brand New" at bounding box center [36, 97] width 5 height 5
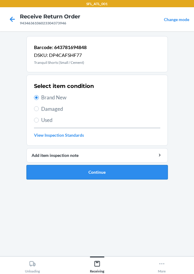
click at [68, 167] on button "Continue" at bounding box center [98, 172] width 142 height 14
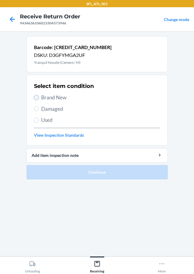
click at [37, 98] on input "Brand New" at bounding box center [36, 97] width 5 height 5
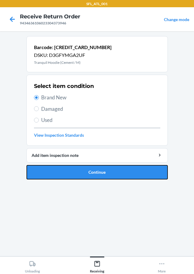
drag, startPoint x: 58, startPoint y: 168, endPoint x: 62, endPoint y: 161, distance: 7.7
click at [59, 168] on button "Continue" at bounding box center [98, 172] width 142 height 14
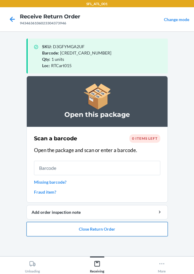
click at [93, 228] on button "Close Return Order" at bounding box center [98, 229] width 142 height 14
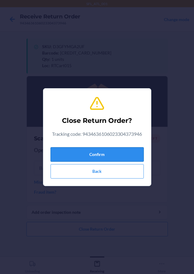
click at [101, 152] on button "Confirm" at bounding box center [97, 154] width 93 height 14
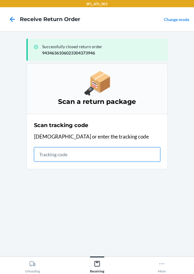
click at [49, 151] on input "text" at bounding box center [97, 154] width 127 height 14
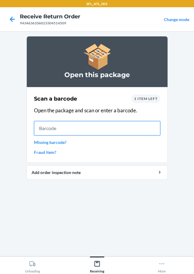
click at [54, 128] on input "text" at bounding box center [97, 128] width 127 height 14
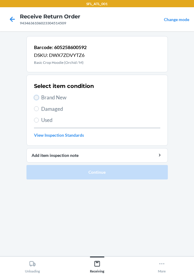
click at [35, 98] on input "Brand New" at bounding box center [36, 97] width 5 height 5
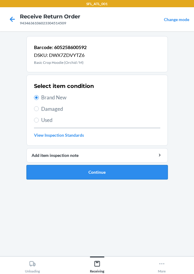
click at [71, 168] on button "Continue" at bounding box center [98, 172] width 142 height 14
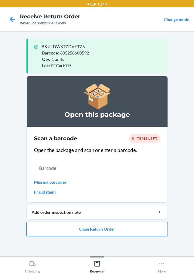
click at [99, 227] on button "Close Return Order" at bounding box center [98, 229] width 142 height 14
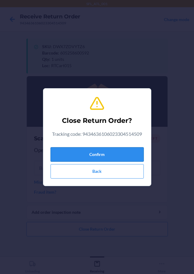
click at [102, 158] on button "Confirm" at bounding box center [97, 154] width 93 height 14
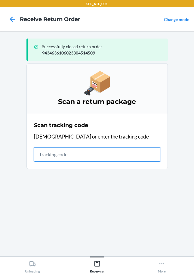
click at [70, 154] on input "text" at bounding box center [97, 154] width 127 height 14
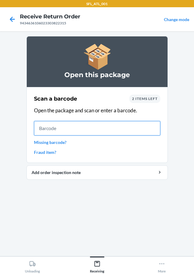
click at [48, 134] on input "text" at bounding box center [97, 128] width 127 height 14
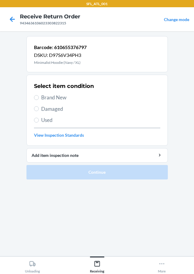
drag, startPoint x: 47, startPoint y: 90, endPoint x: 55, endPoint y: 99, distance: 12.0
click at [49, 91] on div "Select item condition Brand New Damaged Used View Inspection Standards" at bounding box center [97, 110] width 127 height 60
click at [37, 96] on input "Brand New" at bounding box center [36, 97] width 5 height 5
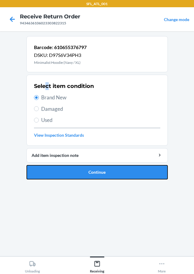
click at [110, 173] on button "Continue" at bounding box center [98, 172] width 142 height 14
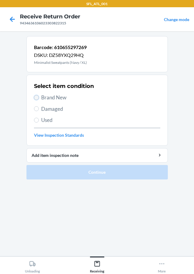
click at [36, 96] on input "Brand New" at bounding box center [36, 97] width 5 height 5
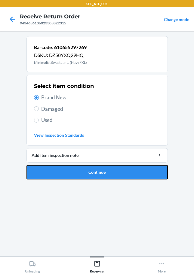
drag, startPoint x: 67, startPoint y: 171, endPoint x: 71, endPoint y: 166, distance: 6.2
click at [68, 171] on button "Continue" at bounding box center [98, 172] width 142 height 14
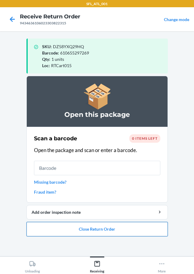
drag, startPoint x: 70, startPoint y: 229, endPoint x: 75, endPoint y: 226, distance: 5.4
click at [75, 226] on button "Close Return Order" at bounding box center [98, 229] width 142 height 14
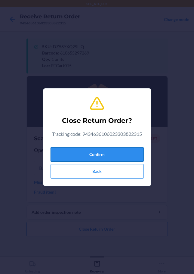
click at [82, 158] on button "Confirm" at bounding box center [97, 154] width 93 height 14
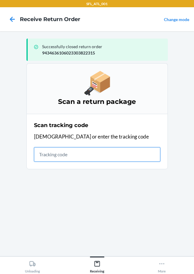
click at [65, 155] on input "text" at bounding box center [97, 154] width 127 height 14
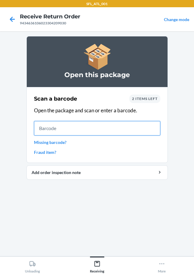
click at [48, 126] on input "text" at bounding box center [97, 128] width 127 height 14
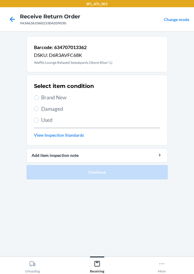
click at [45, 97] on span "Brand New" at bounding box center [100, 98] width 119 height 8
click at [39, 97] on input "Brand New" at bounding box center [36, 97] width 5 height 5
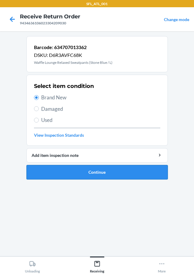
click at [81, 172] on button "Continue" at bounding box center [98, 172] width 142 height 14
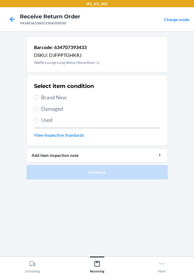
click at [53, 97] on span "Brand New" at bounding box center [100, 98] width 119 height 8
click at [39, 97] on input "Brand New" at bounding box center [36, 97] width 5 height 5
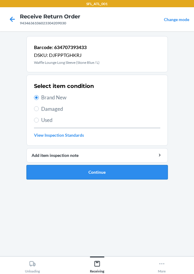
click at [75, 171] on button "Continue" at bounding box center [98, 172] width 142 height 14
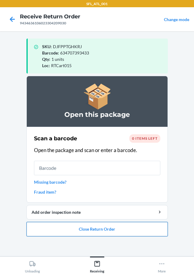
drag, startPoint x: 57, startPoint y: 225, endPoint x: 62, endPoint y: 229, distance: 6.4
click at [62, 229] on button "Close Return Order" at bounding box center [98, 229] width 142 height 14
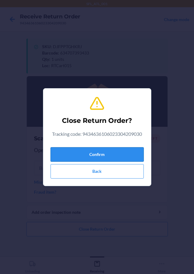
click at [80, 157] on button "Confirm" at bounding box center [97, 154] width 93 height 14
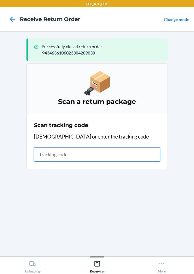
click at [62, 155] on input "text" at bounding box center [97, 154] width 127 height 14
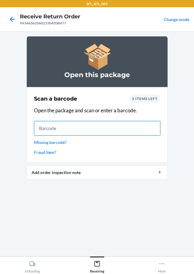
click at [58, 127] on input "text" at bounding box center [97, 128] width 127 height 14
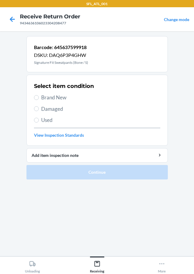
click at [42, 99] on span "Brand New" at bounding box center [100, 98] width 119 height 8
click at [39, 99] on input "Brand New" at bounding box center [36, 97] width 5 height 5
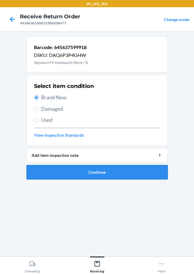
click at [74, 171] on button "Continue" at bounding box center [98, 172] width 142 height 14
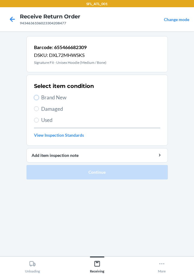
drag, startPoint x: 35, startPoint y: 96, endPoint x: 32, endPoint y: 96, distance: 3.4
click at [36, 96] on input "Brand New" at bounding box center [36, 97] width 5 height 5
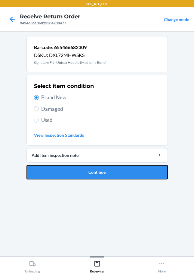
drag, startPoint x: 83, startPoint y: 174, endPoint x: 93, endPoint y: 158, distance: 18.9
click at [87, 168] on button "Continue" at bounding box center [98, 172] width 142 height 14
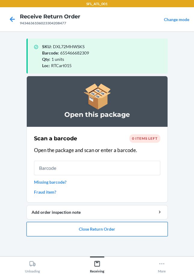
click at [100, 229] on button "Close Return Order" at bounding box center [98, 229] width 142 height 14
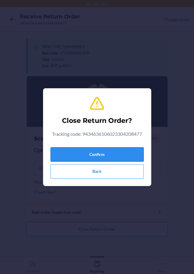
drag, startPoint x: 61, startPoint y: 155, endPoint x: 58, endPoint y: 154, distance: 3.7
click at [62, 155] on button "Confirm" at bounding box center [97, 154] width 93 height 14
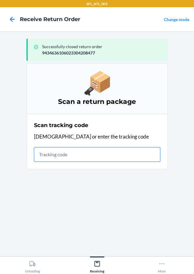
click at [58, 151] on input "text" at bounding box center [97, 154] width 127 height 14
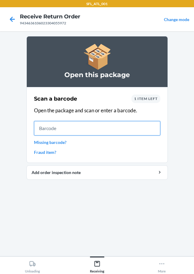
click at [64, 131] on input "text" at bounding box center [97, 128] width 127 height 14
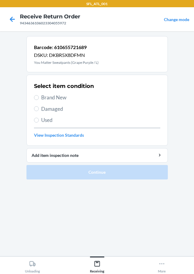
drag, startPoint x: 42, startPoint y: 98, endPoint x: 99, endPoint y: 131, distance: 66.1
click at [42, 97] on span "Brand New" at bounding box center [100, 98] width 119 height 8
click at [39, 97] on input "Brand New" at bounding box center [36, 97] width 5 height 5
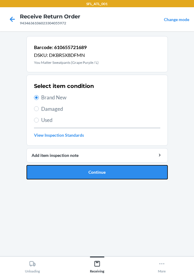
drag, startPoint x: 97, startPoint y: 172, endPoint x: 96, endPoint y: 158, distance: 13.6
click at [97, 172] on button "Continue" at bounding box center [98, 172] width 142 height 14
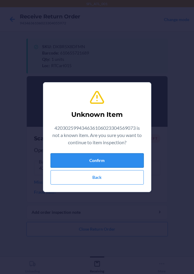
click at [98, 159] on button "Confirm" at bounding box center [97, 160] width 93 height 14
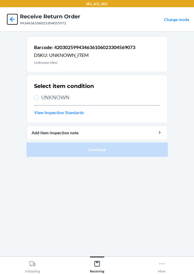
click at [10, 17] on icon at bounding box center [12, 19] width 10 height 10
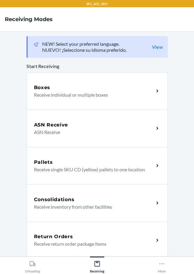
click at [71, 234] on div "Return Orders" at bounding box center [94, 236] width 120 height 7
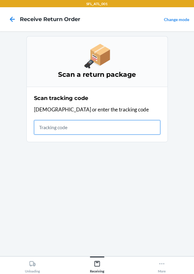
click at [67, 130] on input "text" at bounding box center [97, 127] width 127 height 14
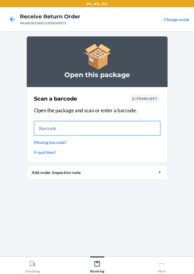
click at [53, 131] on input "text" at bounding box center [97, 128] width 127 height 14
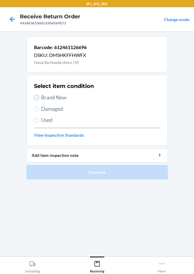
click at [36, 97] on input "Brand New" at bounding box center [36, 97] width 5 height 5
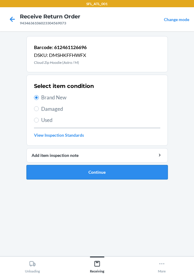
click at [82, 175] on button "Continue" at bounding box center [98, 172] width 142 height 14
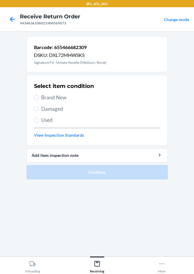
click at [47, 97] on span "Brand New" at bounding box center [100, 98] width 119 height 8
click at [39, 97] on input "Brand New" at bounding box center [36, 97] width 5 height 5
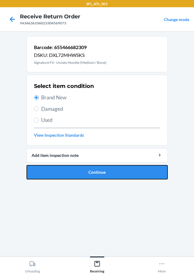
drag, startPoint x: 61, startPoint y: 177, endPoint x: 64, endPoint y: 167, distance: 10.6
click at [61, 177] on button "Continue" at bounding box center [98, 172] width 142 height 14
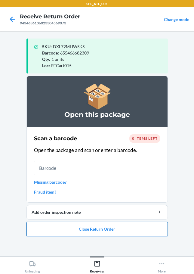
click at [98, 226] on button "Close Return Order" at bounding box center [98, 229] width 142 height 14
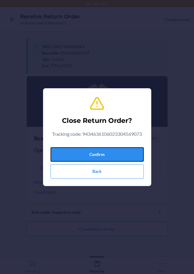
drag, startPoint x: 103, startPoint y: 152, endPoint x: 18, endPoint y: 152, distance: 85.0
click at [102, 152] on button "Confirm" at bounding box center [97, 154] width 93 height 14
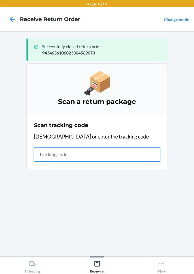
click at [41, 156] on input "text" at bounding box center [97, 154] width 127 height 14
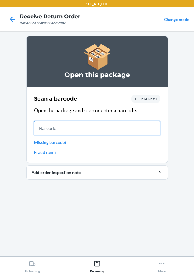
click at [43, 128] on input "text" at bounding box center [97, 128] width 127 height 14
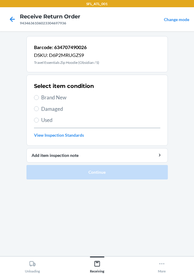
click at [40, 96] on label "Brand New" at bounding box center [97, 98] width 127 height 8
click at [39, 96] on input "Brand New" at bounding box center [36, 97] width 5 height 5
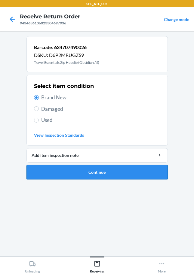
click at [75, 178] on button "Continue" at bounding box center [98, 172] width 142 height 14
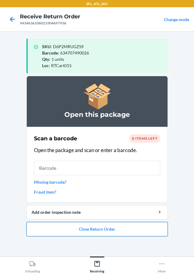
click at [114, 231] on button "Close Return Order" at bounding box center [98, 229] width 142 height 14
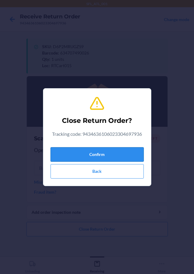
click at [96, 155] on button "Confirm" at bounding box center [97, 154] width 93 height 14
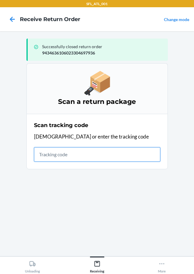
click at [51, 158] on input "text" at bounding box center [97, 154] width 127 height 14
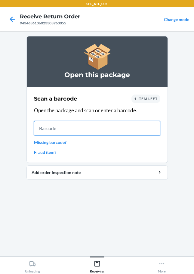
click at [61, 133] on input "text" at bounding box center [97, 128] width 127 height 14
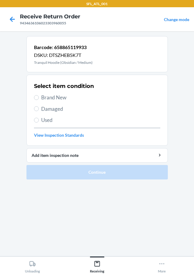
click at [47, 97] on span "Brand New" at bounding box center [100, 98] width 119 height 8
click at [39, 97] on input "Brand New" at bounding box center [36, 97] width 5 height 5
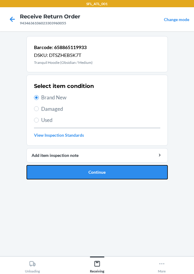
drag, startPoint x: 59, startPoint y: 176, endPoint x: 67, endPoint y: 172, distance: 8.6
click at [61, 176] on button "Continue" at bounding box center [98, 172] width 142 height 14
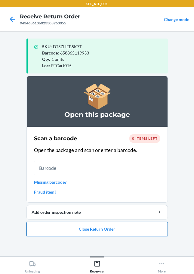
click at [109, 231] on button "Close Return Order" at bounding box center [98, 229] width 142 height 14
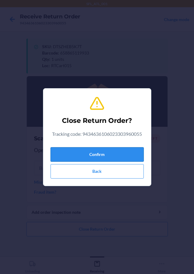
click at [114, 157] on button "Confirm" at bounding box center [97, 154] width 93 height 14
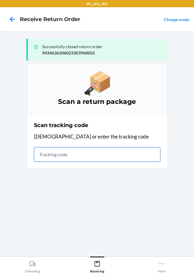
click at [79, 150] on input "text" at bounding box center [97, 154] width 127 height 14
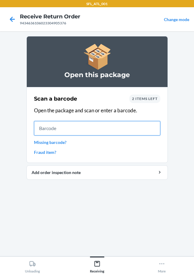
click at [66, 130] on input "text" at bounding box center [97, 128] width 127 height 14
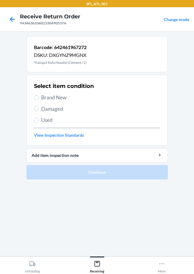
click at [43, 97] on span "Brand New" at bounding box center [100, 98] width 119 height 8
click at [39, 97] on input "Brand New" at bounding box center [36, 97] width 5 height 5
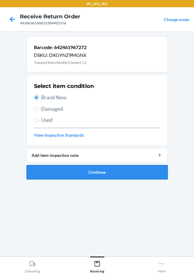
click at [92, 179] on button "Continue" at bounding box center [98, 172] width 142 height 14
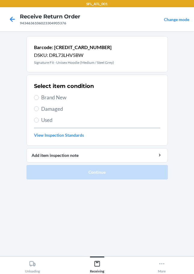
click at [48, 97] on span "Brand New" at bounding box center [100, 98] width 119 height 8
click at [39, 97] on input "Brand New" at bounding box center [36, 97] width 5 height 5
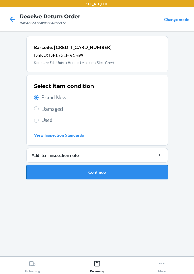
click at [108, 169] on button "Continue" at bounding box center [98, 172] width 142 height 14
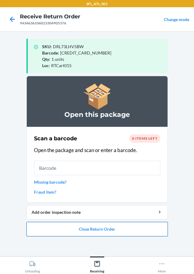
click at [77, 230] on button "Close Return Order" at bounding box center [98, 229] width 142 height 14
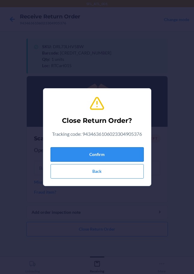
click at [72, 161] on button "Confirm" at bounding box center [97, 154] width 93 height 14
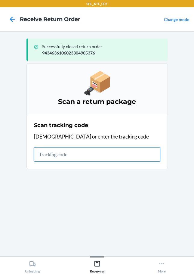
click at [65, 156] on input "text" at bounding box center [97, 154] width 127 height 14
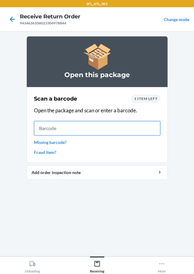
click at [60, 130] on input "text" at bounding box center [97, 128] width 127 height 14
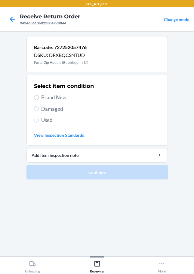
click at [36, 100] on label "Brand New" at bounding box center [97, 98] width 127 height 8
click at [36, 100] on input "Brand New" at bounding box center [36, 97] width 5 height 5
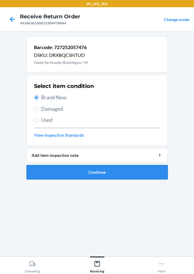
click at [82, 176] on button "Continue" at bounding box center [98, 172] width 142 height 14
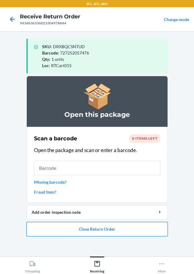
click at [85, 230] on button "Close Return Order" at bounding box center [98, 229] width 142 height 14
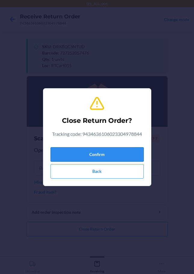
click at [88, 151] on button "Confirm" at bounding box center [97, 154] width 93 height 14
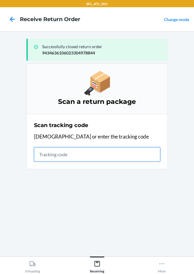
click at [41, 157] on input "text" at bounding box center [97, 154] width 127 height 14
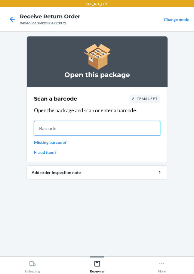
click at [44, 131] on input "text" at bounding box center [97, 128] width 127 height 14
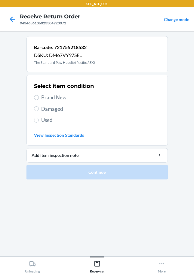
click at [44, 96] on span "Brand New" at bounding box center [100, 98] width 119 height 8
click at [39, 96] on input "Brand New" at bounding box center [36, 97] width 5 height 5
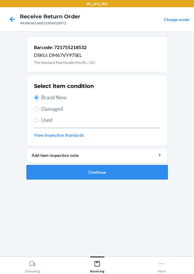
click at [55, 168] on button "Continue" at bounding box center [98, 172] width 142 height 14
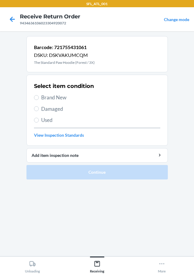
drag, startPoint x: 46, startPoint y: 99, endPoint x: 66, endPoint y: 128, distance: 34.6
click at [46, 100] on span "Brand New" at bounding box center [100, 98] width 119 height 8
click at [39, 100] on input "Brand New" at bounding box center [36, 97] width 5 height 5
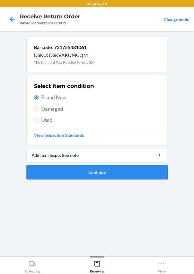
click at [103, 172] on button "Continue" at bounding box center [98, 172] width 142 height 14
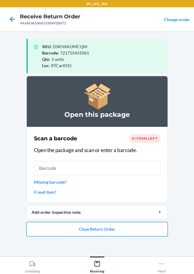
click at [75, 226] on button "Close Return Order" at bounding box center [98, 229] width 142 height 14
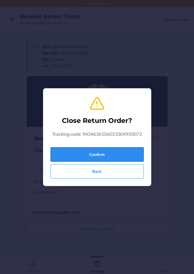
click at [89, 156] on button "Confirm" at bounding box center [97, 154] width 93 height 14
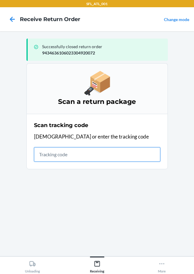
click at [53, 156] on input "text" at bounding box center [97, 154] width 127 height 14
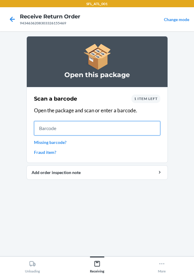
click at [67, 129] on input "text" at bounding box center [97, 128] width 127 height 14
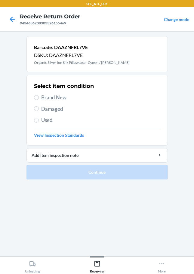
click at [39, 97] on label "Brand New" at bounding box center [97, 98] width 127 height 8
click at [39, 97] on input "Brand New" at bounding box center [36, 97] width 5 height 5
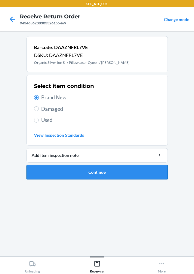
click at [92, 168] on button "Continue" at bounding box center [98, 172] width 142 height 14
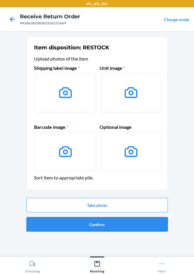
click at [98, 222] on button "Confirm" at bounding box center [98, 224] width 142 height 14
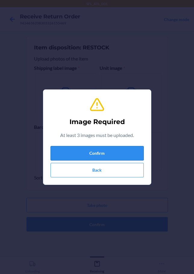
click at [83, 155] on button "Confirm" at bounding box center [97, 153] width 93 height 14
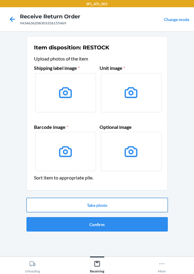
click at [106, 203] on button "Take photo" at bounding box center [98, 205] width 142 height 14
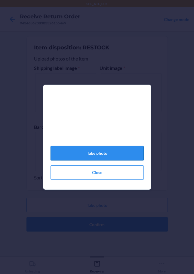
click at [112, 159] on button "Take photo" at bounding box center [97, 153] width 93 height 14
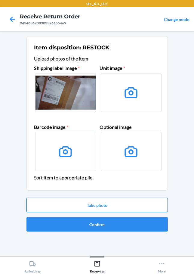
click at [99, 205] on button "Take photo" at bounding box center [98, 205] width 142 height 14
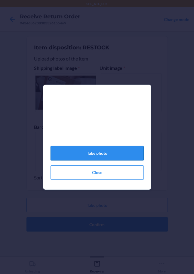
click at [99, 158] on button "Take photo" at bounding box center [97, 153] width 93 height 14
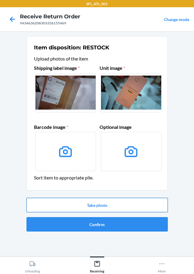
click at [102, 202] on button "Take photo" at bounding box center [98, 205] width 142 height 14
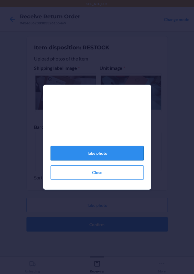
click at [94, 154] on button "Take photo" at bounding box center [97, 153] width 93 height 14
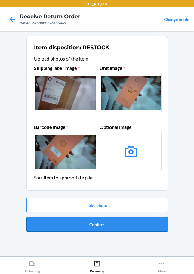
click at [111, 226] on button "Confirm" at bounding box center [98, 224] width 142 height 14
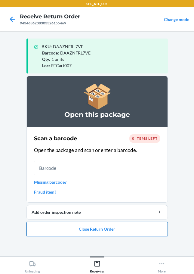
click at [116, 233] on button "Close Return Order" at bounding box center [98, 229] width 142 height 14
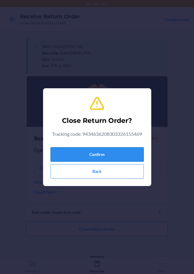
click at [93, 157] on button "Confirm" at bounding box center [97, 154] width 93 height 14
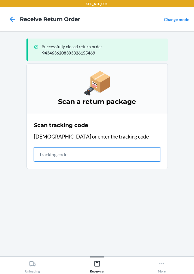
click at [110, 155] on input "text" at bounding box center [97, 154] width 127 height 14
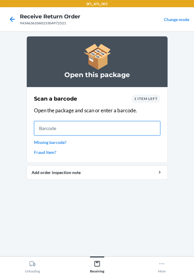
click at [58, 128] on input "text" at bounding box center [97, 128] width 127 height 14
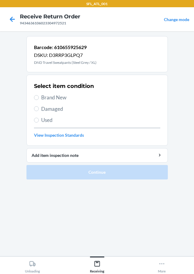
click at [41, 99] on span "Brand New" at bounding box center [100, 98] width 119 height 8
click at [39, 99] on input "Brand New" at bounding box center [36, 97] width 5 height 5
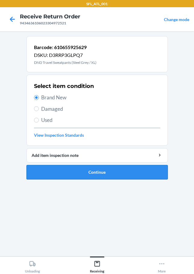
click at [91, 171] on button "Continue" at bounding box center [98, 172] width 142 height 14
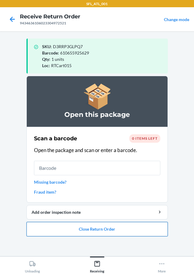
click at [121, 225] on button "Close Return Order" at bounding box center [98, 229] width 142 height 14
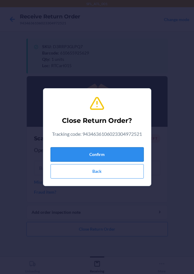
click at [104, 150] on button "Confirm" at bounding box center [97, 154] width 93 height 14
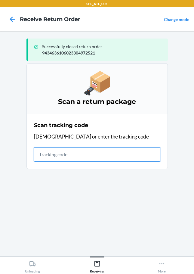
click at [88, 155] on input "text" at bounding box center [97, 154] width 127 height 14
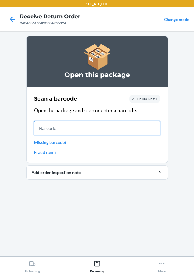
click at [41, 127] on input "text" at bounding box center [97, 128] width 127 height 14
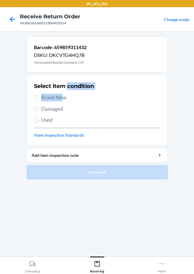
drag, startPoint x: 68, startPoint y: 85, endPoint x: 60, endPoint y: 96, distance: 13.5
click at [65, 91] on div "Select item condition Brand New Damaged Used View Inspection Standards" at bounding box center [97, 110] width 127 height 60
click at [38, 100] on label "Brand New" at bounding box center [97, 98] width 127 height 8
click at [38, 100] on input "Brand New" at bounding box center [36, 97] width 5 height 5
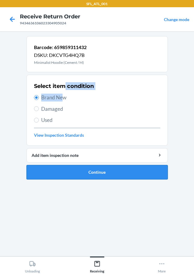
click at [57, 171] on button "Continue" at bounding box center [98, 172] width 142 height 14
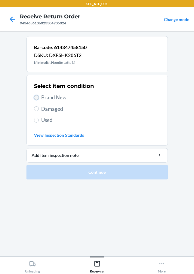
click at [37, 97] on input "Brand New" at bounding box center [36, 97] width 5 height 5
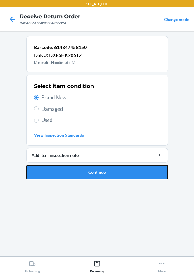
drag, startPoint x: 80, startPoint y: 172, endPoint x: 83, endPoint y: 172, distance: 3.0
click at [81, 172] on button "Continue" at bounding box center [98, 172] width 142 height 14
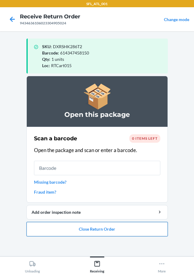
click at [116, 230] on button "Close Return Order" at bounding box center [98, 229] width 142 height 14
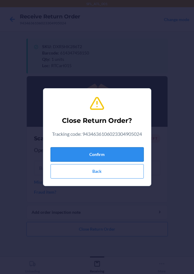
click at [104, 155] on button "Confirm" at bounding box center [97, 154] width 93 height 14
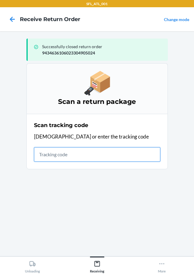
click at [59, 162] on div "Scan tracking code Scan or enter the tracking code" at bounding box center [97, 142] width 127 height 44
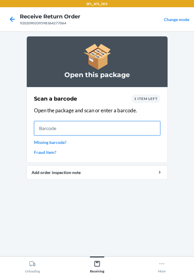
drag, startPoint x: 82, startPoint y: 131, endPoint x: 92, endPoint y: 130, distance: 9.9
click at [83, 132] on input "text" at bounding box center [97, 128] width 127 height 14
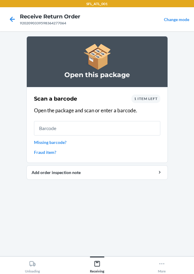
click at [71, 142] on link "Missing barcode?" at bounding box center [97, 142] width 127 height 6
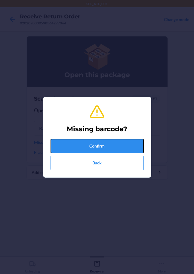
click at [71, 150] on button "Confirm" at bounding box center [97, 146] width 93 height 14
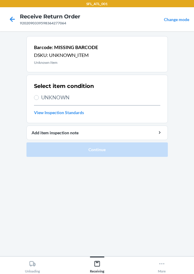
click at [39, 99] on label "UNKNOWN" at bounding box center [97, 98] width 127 height 8
click at [39, 99] on input "UNKNOWN" at bounding box center [36, 97] width 5 height 5
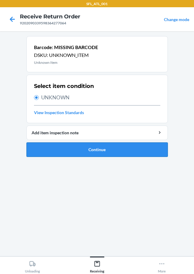
click at [64, 147] on button "Continue" at bounding box center [98, 150] width 142 height 14
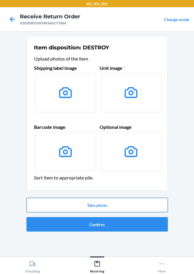
click at [92, 207] on button "Take photo" at bounding box center [98, 205] width 142 height 14
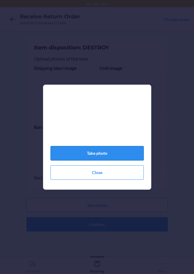
click at [92, 153] on button "Take photo" at bounding box center [97, 153] width 93 height 14
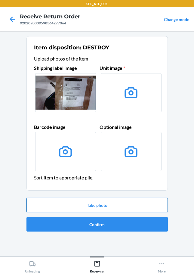
click at [96, 207] on button "Take photo" at bounding box center [98, 205] width 142 height 14
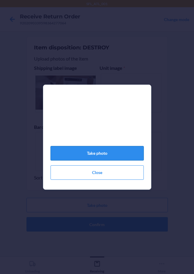
click at [103, 157] on button "Take photo" at bounding box center [97, 153] width 93 height 14
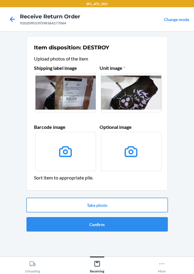
click at [102, 206] on button "Take photo" at bounding box center [98, 205] width 142 height 14
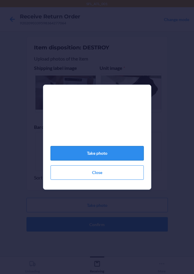
click at [105, 158] on button "Take photo" at bounding box center [97, 153] width 93 height 14
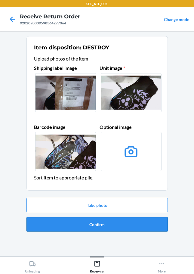
click at [104, 229] on button "Confirm" at bounding box center [98, 224] width 142 height 14
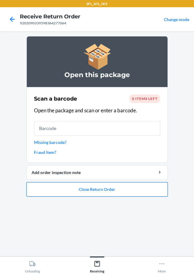
click at [78, 190] on button "Close Return Order" at bounding box center [98, 189] width 142 height 14
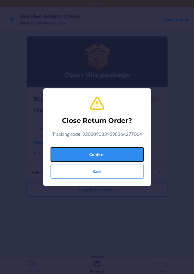
drag, startPoint x: 78, startPoint y: 148, endPoint x: 49, endPoint y: 143, distance: 30.4
click at [78, 149] on button "Confirm" at bounding box center [97, 154] width 93 height 14
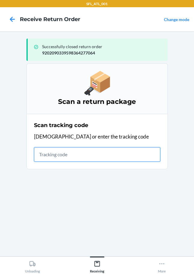
click at [49, 155] on input "text" at bounding box center [97, 154] width 127 height 14
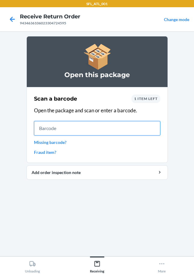
drag, startPoint x: 55, startPoint y: 124, endPoint x: 53, endPoint y: 127, distance: 3.4
click at [55, 124] on input "text" at bounding box center [97, 128] width 127 height 14
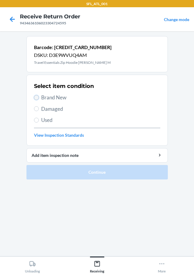
click at [39, 97] on input "Brand New" at bounding box center [36, 97] width 5 height 5
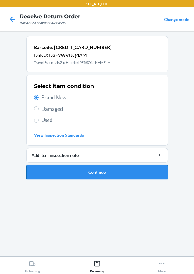
click at [78, 173] on button "Continue" at bounding box center [98, 172] width 142 height 14
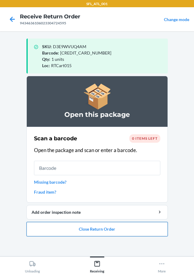
click at [102, 229] on button "Close Return Order" at bounding box center [98, 229] width 142 height 14
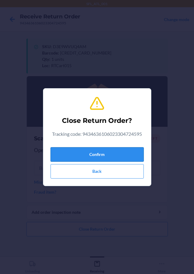
drag, startPoint x: 103, startPoint y: 155, endPoint x: 0, endPoint y: 142, distance: 103.3
click at [103, 155] on button "Confirm" at bounding box center [97, 154] width 93 height 14
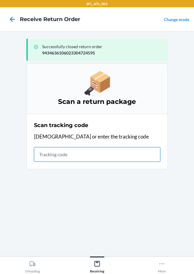
click at [61, 158] on input "text" at bounding box center [97, 154] width 127 height 14
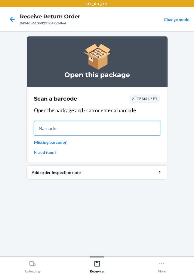
click at [50, 127] on input "text" at bounding box center [97, 128] width 127 height 14
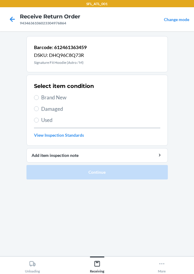
click at [46, 95] on span "Brand New" at bounding box center [100, 98] width 119 height 8
click at [39, 95] on input "Brand New" at bounding box center [36, 97] width 5 height 5
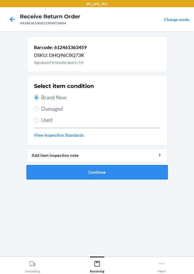
click at [77, 171] on button "Continue" at bounding box center [98, 172] width 142 height 14
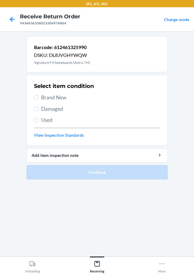
click at [41, 98] on span "Brand New" at bounding box center [100, 98] width 119 height 8
click at [39, 98] on input "Brand New" at bounding box center [36, 97] width 5 height 5
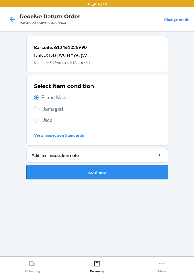
click at [80, 174] on button "Continue" at bounding box center [98, 172] width 142 height 14
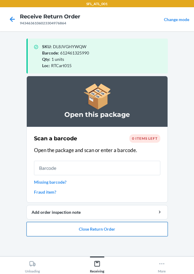
click at [68, 230] on button "Close Return Order" at bounding box center [98, 229] width 142 height 14
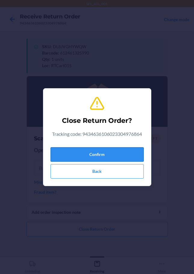
click at [86, 158] on button "Confirm" at bounding box center [97, 154] width 93 height 14
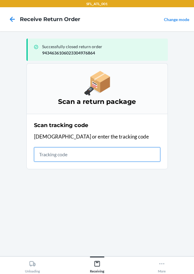
click at [72, 154] on input "text" at bounding box center [97, 154] width 127 height 14
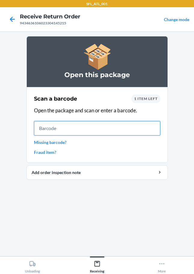
click at [42, 127] on input "text" at bounding box center [97, 128] width 127 height 14
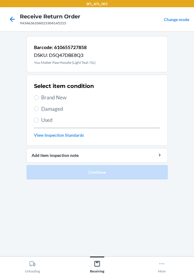
click at [42, 119] on span "Used" at bounding box center [100, 120] width 119 height 8
click at [39, 119] on input "Used" at bounding box center [36, 120] width 5 height 5
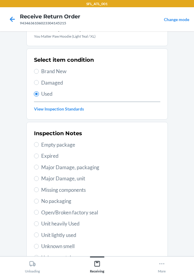
scroll to position [89, 0]
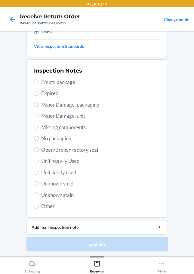
click at [44, 161] on span "Unit heavily Used" at bounding box center [100, 161] width 119 height 8
click at [39, 161] on input "Unit heavily Used" at bounding box center [36, 161] width 5 height 5
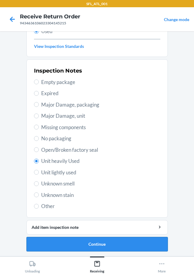
click at [83, 246] on button "Continue" at bounding box center [98, 244] width 142 height 14
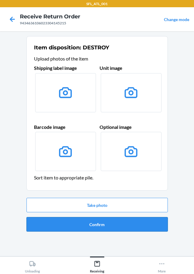
click at [79, 226] on button "Confirm" at bounding box center [98, 224] width 142 height 14
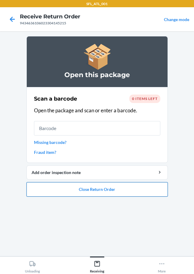
click at [116, 190] on button "Close Return Order" at bounding box center [98, 189] width 142 height 14
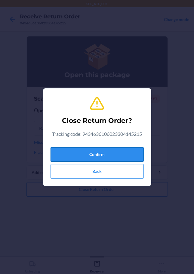
click at [83, 151] on button "Confirm" at bounding box center [97, 154] width 93 height 14
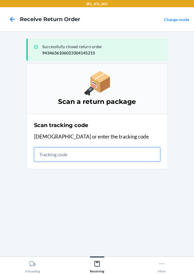
drag, startPoint x: 48, startPoint y: 153, endPoint x: 51, endPoint y: 150, distance: 4.5
click at [48, 154] on input "text" at bounding box center [97, 154] width 127 height 14
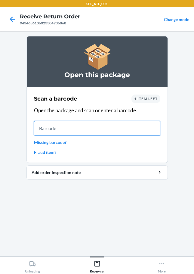
click at [58, 128] on input "text" at bounding box center [97, 128] width 127 height 14
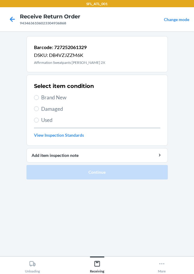
click at [47, 99] on span "Brand New" at bounding box center [100, 98] width 119 height 8
click at [39, 99] on input "Brand New" at bounding box center [36, 97] width 5 height 5
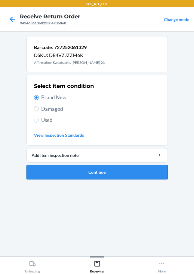
click at [119, 177] on button "Continue" at bounding box center [98, 172] width 142 height 14
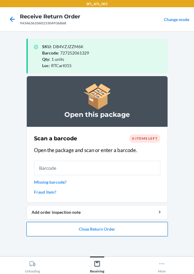
click at [84, 236] on button "Close Return Order" at bounding box center [98, 229] width 142 height 14
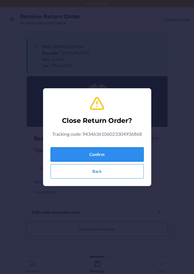
click at [112, 154] on button "Confirm" at bounding box center [97, 154] width 93 height 14
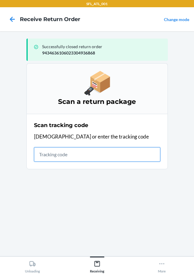
click at [54, 158] on input "text" at bounding box center [97, 154] width 127 height 14
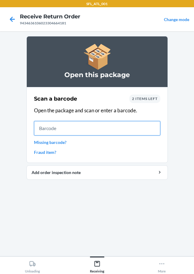
drag, startPoint x: 38, startPoint y: 129, endPoint x: 44, endPoint y: 121, distance: 10.3
click at [39, 129] on input "text" at bounding box center [97, 128] width 127 height 14
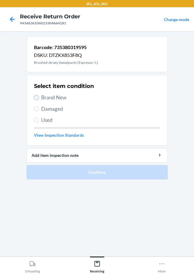
drag, startPoint x: 37, startPoint y: 96, endPoint x: 58, endPoint y: 130, distance: 40.4
click at [37, 97] on input "Brand New" at bounding box center [36, 97] width 5 height 5
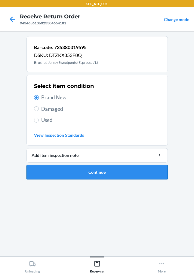
click at [86, 175] on button "Continue" at bounding box center [98, 172] width 142 height 14
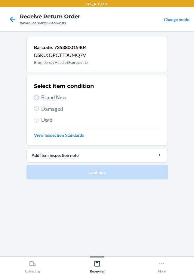
click at [38, 98] on input "Brand New" at bounding box center [36, 97] width 5 height 5
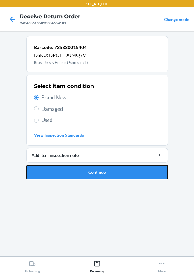
click at [92, 171] on button "Continue" at bounding box center [98, 172] width 142 height 14
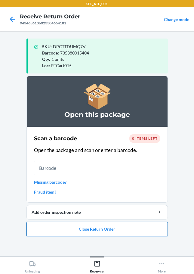
click at [114, 230] on button "Close Return Order" at bounding box center [98, 229] width 142 height 14
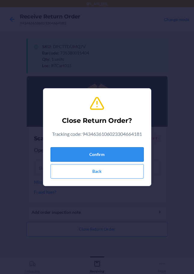
click at [110, 154] on button "Confirm" at bounding box center [97, 154] width 93 height 14
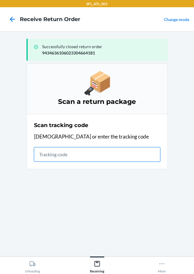
click at [45, 151] on input "text" at bounding box center [97, 154] width 127 height 14
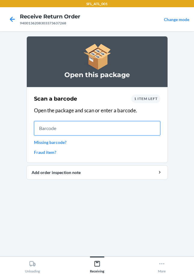
click at [49, 126] on input "text" at bounding box center [97, 128] width 127 height 14
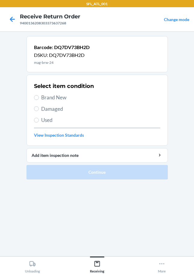
click at [43, 108] on span "Damaged" at bounding box center [100, 109] width 119 height 8
click at [39, 108] on input "Damaged" at bounding box center [36, 108] width 5 height 5
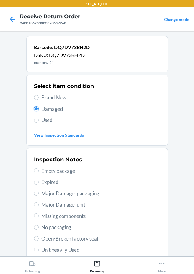
scroll to position [89, 0]
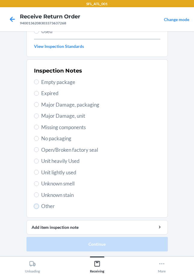
click at [34, 205] on input "Other" at bounding box center [36, 206] width 5 height 5
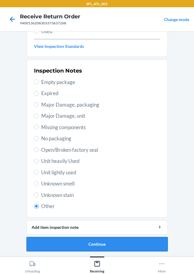
click at [70, 247] on button "Continue" at bounding box center [98, 244] width 142 height 14
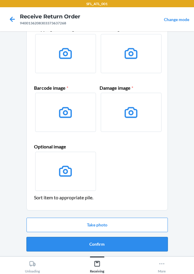
click at [93, 246] on button "Confirm" at bounding box center [98, 244] width 142 height 14
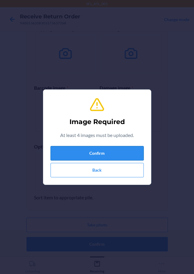
click at [96, 152] on button "Confirm" at bounding box center [97, 153] width 93 height 14
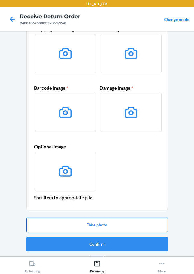
click at [102, 229] on button "Take photo" at bounding box center [98, 225] width 142 height 14
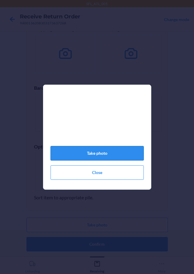
click at [126, 161] on button "Take photo" at bounding box center [97, 153] width 93 height 14
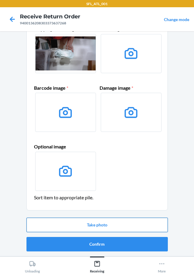
click at [90, 226] on button "Take photo" at bounding box center [98, 225] width 142 height 14
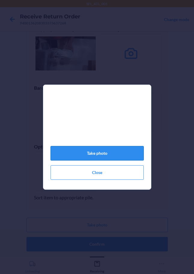
click at [105, 157] on button "Take photo" at bounding box center [97, 153] width 93 height 14
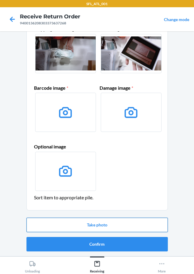
click at [84, 224] on button "Take photo" at bounding box center [98, 225] width 142 height 14
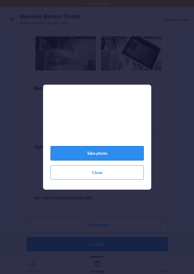
click at [99, 160] on button "Take photo" at bounding box center [97, 153] width 93 height 14
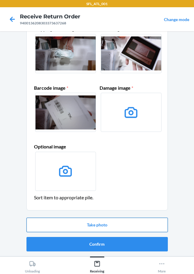
click at [102, 223] on button "Take photo" at bounding box center [98, 225] width 142 height 14
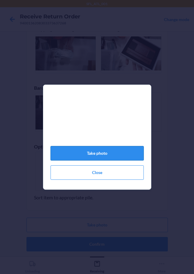
click at [104, 152] on button "Take photo" at bounding box center [97, 153] width 93 height 14
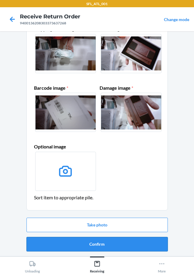
click at [101, 242] on button "Confirm" at bounding box center [98, 244] width 142 height 14
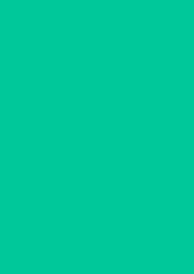
scroll to position [0, 0]
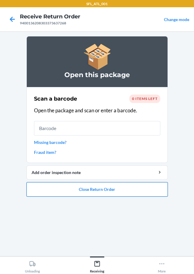
click at [103, 191] on button "Close Return Order" at bounding box center [98, 189] width 142 height 14
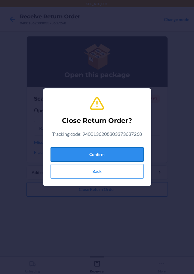
click at [106, 157] on button "Confirm" at bounding box center [97, 154] width 93 height 14
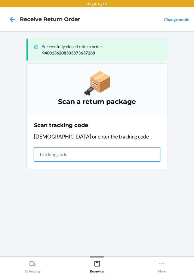
click at [45, 152] on input "text" at bounding box center [97, 154] width 127 height 14
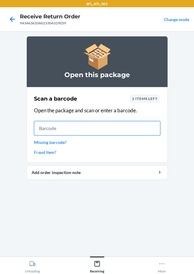
click at [73, 132] on input "text" at bounding box center [97, 128] width 127 height 14
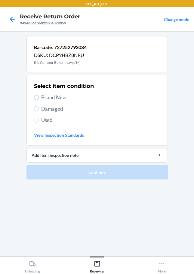
click at [37, 100] on label "Brand New" at bounding box center [97, 98] width 127 height 8
click at [37, 100] on input "Brand New" at bounding box center [36, 97] width 5 height 5
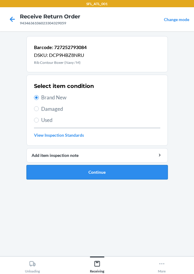
click at [80, 172] on button "Continue" at bounding box center [98, 172] width 142 height 14
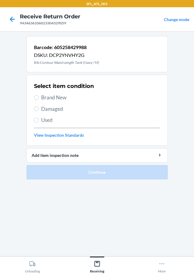
click at [42, 97] on span "Brand New" at bounding box center [100, 98] width 119 height 8
click at [39, 97] on input "Brand New" at bounding box center [36, 97] width 5 height 5
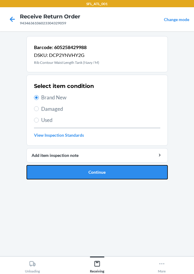
click at [94, 172] on button "Continue" at bounding box center [98, 172] width 142 height 14
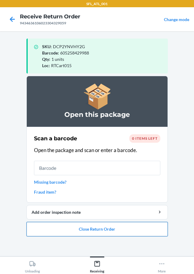
click at [119, 226] on button "Close Return Order" at bounding box center [98, 229] width 142 height 14
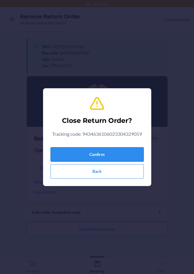
click at [112, 150] on button "Confirm" at bounding box center [97, 154] width 93 height 14
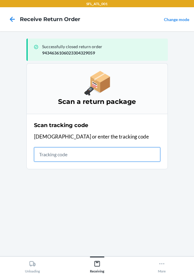
click at [42, 158] on input "text" at bounding box center [97, 154] width 127 height 14
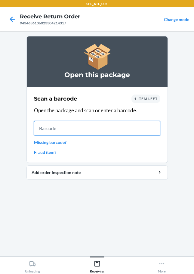
click at [98, 133] on input "text" at bounding box center [97, 128] width 127 height 14
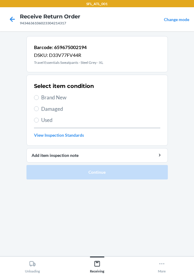
click at [46, 95] on span "Brand New" at bounding box center [100, 98] width 119 height 8
click at [39, 95] on input "Brand New" at bounding box center [36, 97] width 5 height 5
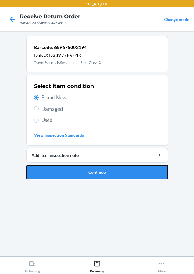
drag, startPoint x: 89, startPoint y: 177, endPoint x: 93, endPoint y: 171, distance: 7.3
click at [90, 177] on button "Continue" at bounding box center [98, 172] width 142 height 14
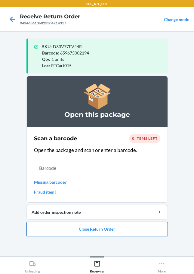
click at [101, 231] on button "Close Return Order" at bounding box center [98, 229] width 142 height 14
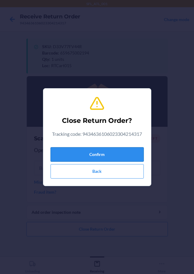
click at [110, 148] on button "Confirm" at bounding box center [97, 154] width 93 height 14
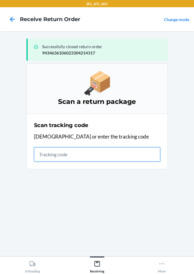
click at [44, 155] on input "text" at bounding box center [97, 154] width 127 height 14
click at [70, 155] on input "text" at bounding box center [97, 154] width 127 height 14
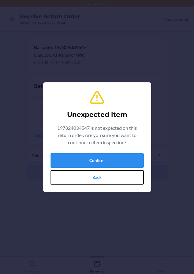
click at [128, 175] on button "Back" at bounding box center [97, 177] width 93 height 14
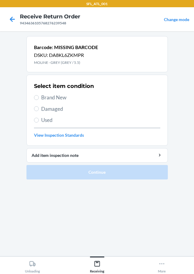
click at [43, 109] on span "Damaged" at bounding box center [100, 109] width 119 height 8
click at [39, 109] on input "Damaged" at bounding box center [36, 108] width 5 height 5
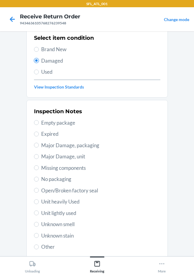
scroll to position [89, 0]
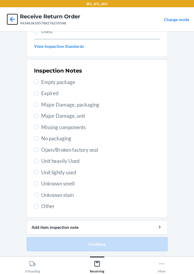
click at [11, 20] on icon at bounding box center [12, 19] width 5 height 5
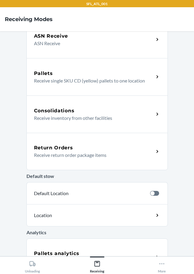
click at [76, 153] on p "Receive return order package items" at bounding box center [91, 155] width 115 height 7
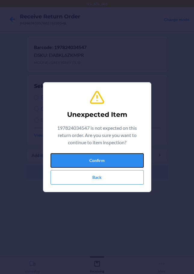
click at [110, 164] on button "Confirm" at bounding box center [97, 160] width 93 height 14
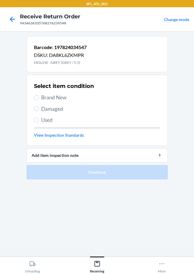
click at [44, 109] on span "Damaged" at bounding box center [100, 109] width 119 height 8
click at [39, 109] on input "Damaged" at bounding box center [36, 108] width 5 height 5
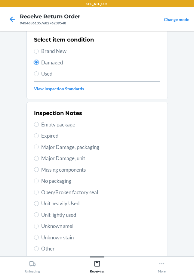
scroll to position [89, 0]
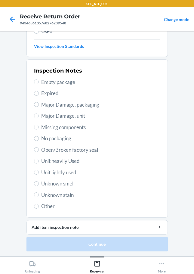
click at [45, 205] on span "Other" at bounding box center [100, 206] width 119 height 8
click at [39, 205] on input "Other" at bounding box center [36, 206] width 5 height 5
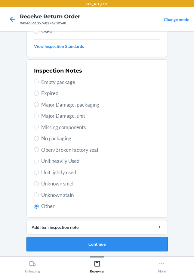
click at [75, 242] on button "Continue" at bounding box center [98, 244] width 142 height 14
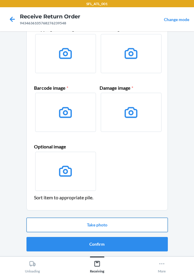
drag, startPoint x: 96, startPoint y: 213, endPoint x: 95, endPoint y: 219, distance: 6.2
click at [96, 214] on li "Item disposition: DESTROY Upload photos of the item Shipping label image * Unit…" at bounding box center [98, 125] width 142 height 257
click at [96, 222] on button "Take photo" at bounding box center [98, 225] width 142 height 14
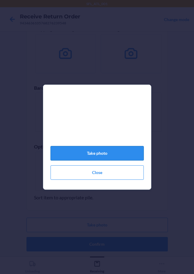
click at [95, 158] on button "Take photo" at bounding box center [97, 153] width 93 height 14
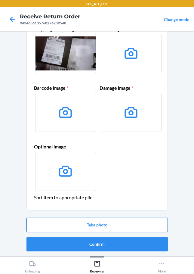
click at [93, 222] on button "Take photo" at bounding box center [98, 225] width 142 height 14
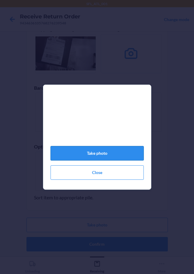
click at [106, 160] on button "Take photo" at bounding box center [97, 153] width 93 height 14
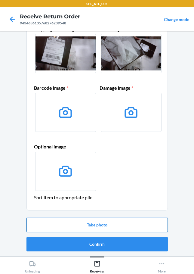
click at [93, 228] on button "Take photo" at bounding box center [98, 225] width 142 height 14
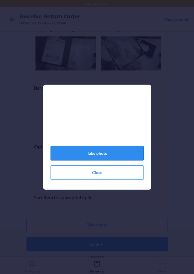
click at [109, 161] on button "Take photo" at bounding box center [97, 153] width 93 height 14
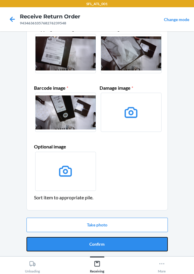
drag, startPoint x: 97, startPoint y: 246, endPoint x: 97, endPoint y: 233, distance: 13.0
click at [97, 246] on button "Confirm" at bounding box center [98, 244] width 142 height 14
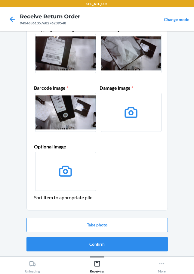
scroll to position [0, 0]
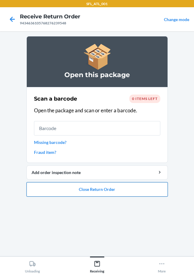
click at [106, 191] on button "Close Return Order" at bounding box center [98, 189] width 142 height 14
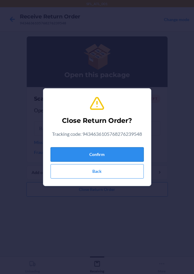
click at [107, 157] on button "Confirm" at bounding box center [97, 154] width 93 height 14
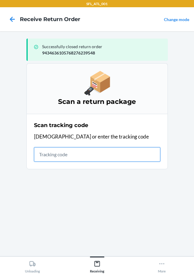
click at [44, 155] on input "text" at bounding box center [97, 154] width 127 height 14
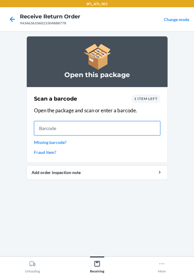
click at [43, 134] on input "text" at bounding box center [97, 128] width 127 height 14
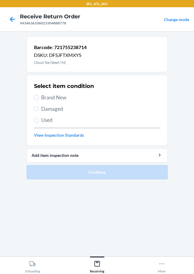
click at [60, 100] on span "Brand New" at bounding box center [100, 98] width 119 height 8
click at [39, 100] on input "Brand New" at bounding box center [36, 97] width 5 height 5
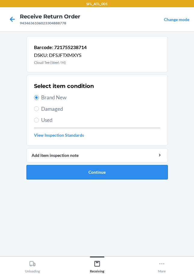
click at [84, 176] on button "Continue" at bounding box center [98, 172] width 142 height 14
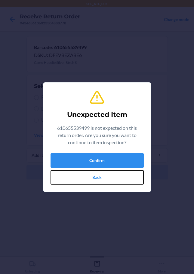
drag, startPoint x: 98, startPoint y: 175, endPoint x: 92, endPoint y: 174, distance: 6.1
click at [97, 177] on button "Back" at bounding box center [97, 177] width 93 height 14
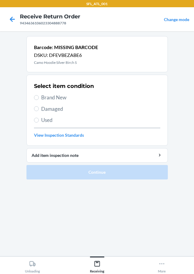
click at [42, 101] on span "Brand New" at bounding box center [100, 98] width 119 height 8
click at [39, 100] on input "Brand New" at bounding box center [36, 97] width 5 height 5
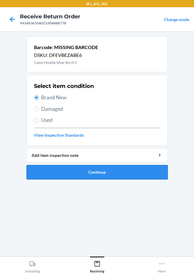
click at [86, 165] on button "Continue" at bounding box center [98, 172] width 142 height 14
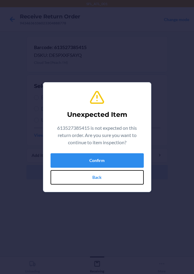
drag, startPoint x: 92, startPoint y: 180, endPoint x: 93, endPoint y: 141, distance: 39.5
click at [92, 181] on button "Back" at bounding box center [97, 177] width 93 height 14
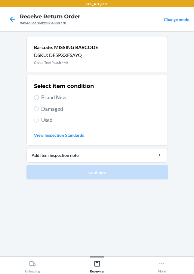
click at [57, 97] on span "Brand New" at bounding box center [100, 98] width 119 height 8
click at [39, 97] on input "Brand New" at bounding box center [36, 97] width 5 height 5
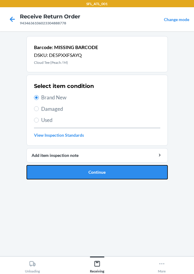
click at [99, 175] on button "Continue" at bounding box center [98, 172] width 142 height 14
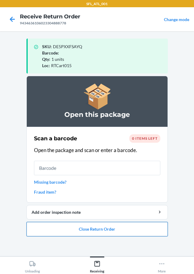
click at [67, 234] on button "Close Return Order" at bounding box center [98, 229] width 142 height 14
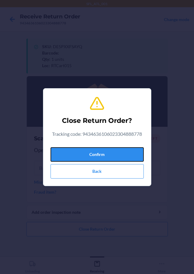
drag, startPoint x: 84, startPoint y: 154, endPoint x: 0, endPoint y: 124, distance: 89.4
click at [84, 155] on button "Confirm" at bounding box center [97, 154] width 93 height 14
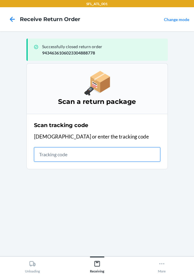
click at [69, 153] on input "text" at bounding box center [97, 154] width 127 height 14
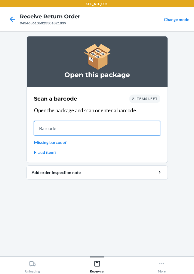
click at [46, 133] on input "text" at bounding box center [97, 128] width 127 height 14
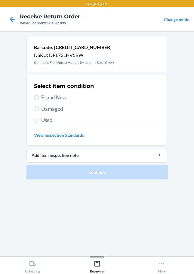
click at [34, 96] on label "Brand New" at bounding box center [97, 98] width 127 height 8
click at [34, 96] on input "Brand New" at bounding box center [36, 97] width 5 height 5
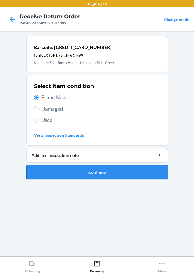
click at [88, 175] on button "Continue" at bounding box center [98, 172] width 142 height 14
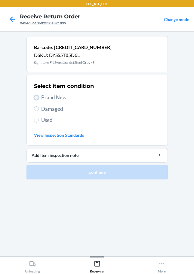
click at [38, 99] on input "Brand New" at bounding box center [36, 97] width 5 height 5
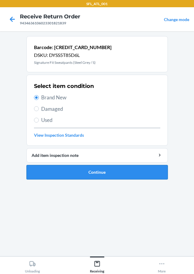
click at [99, 169] on button "Continue" at bounding box center [98, 172] width 142 height 14
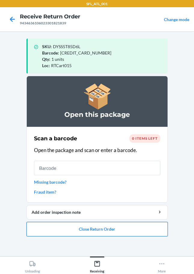
click at [109, 231] on button "Close Return Order" at bounding box center [98, 229] width 142 height 14
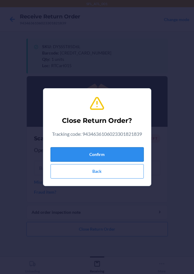
click at [121, 153] on button "Confirm" at bounding box center [97, 154] width 93 height 14
